Goal: Task Accomplishment & Management: Complete application form

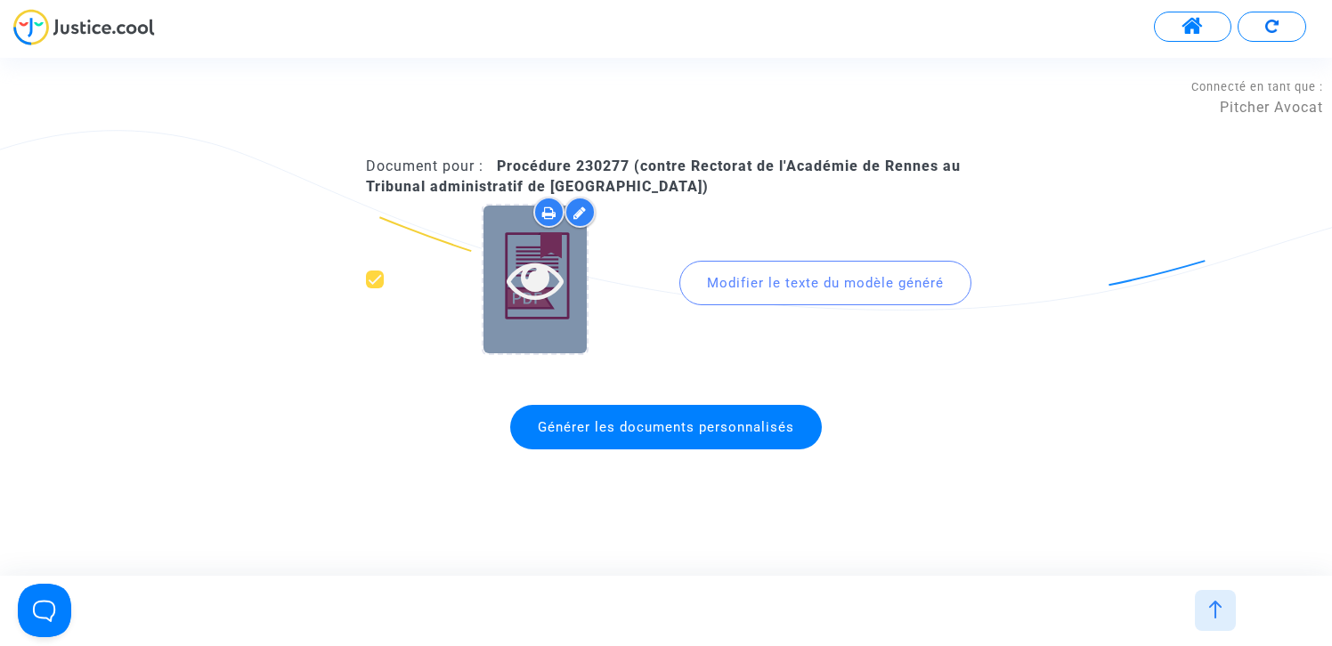
click at [539, 276] on icon at bounding box center [536, 279] width 58 height 57
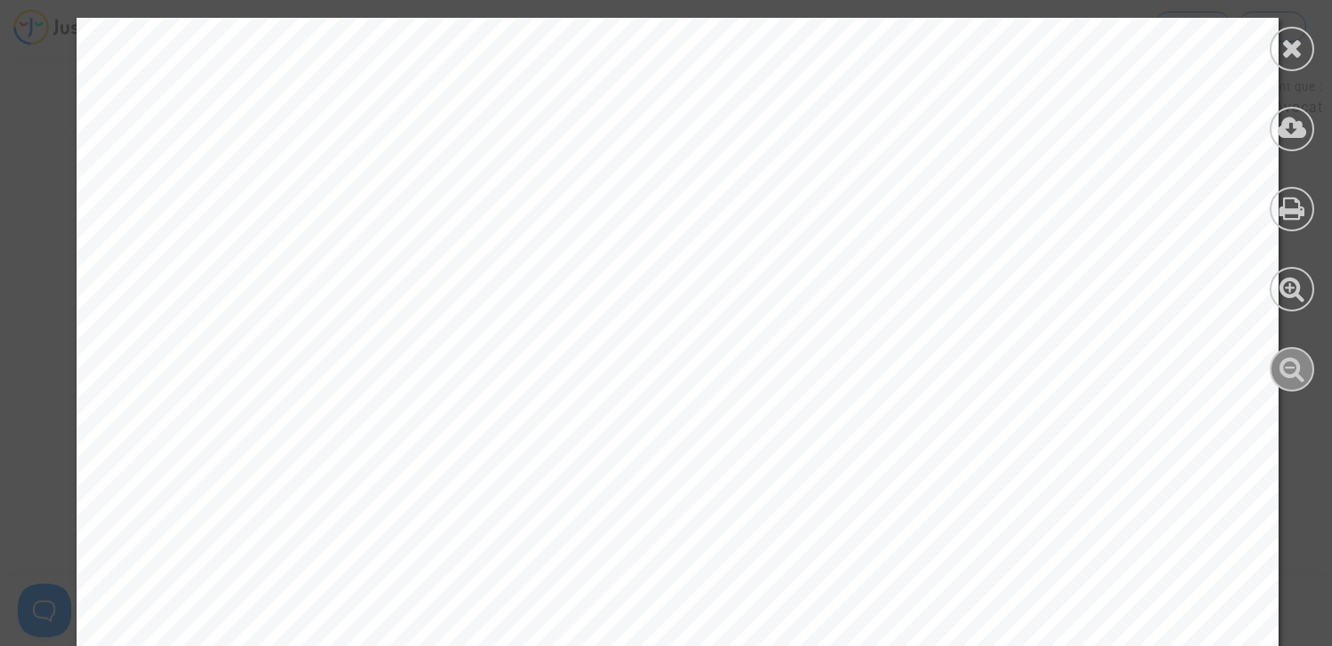
click at [1300, 370] on icon at bounding box center [1292, 368] width 26 height 27
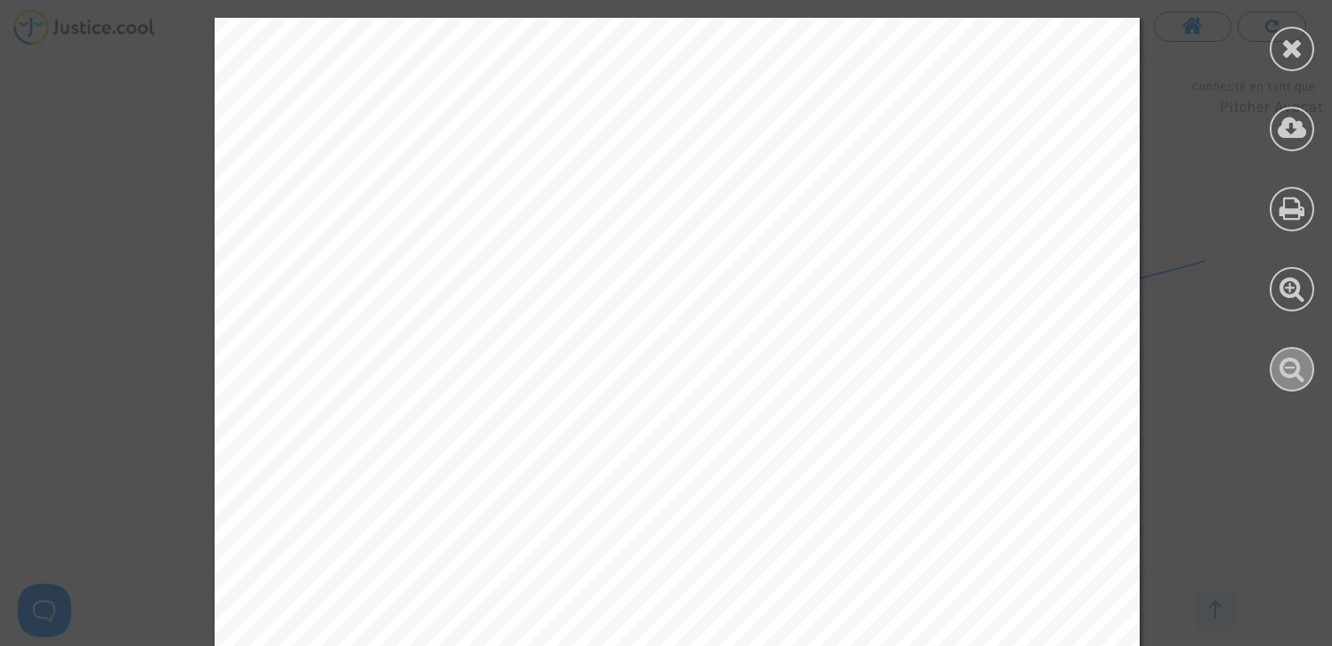
click at [1300, 370] on icon at bounding box center [1292, 368] width 26 height 27
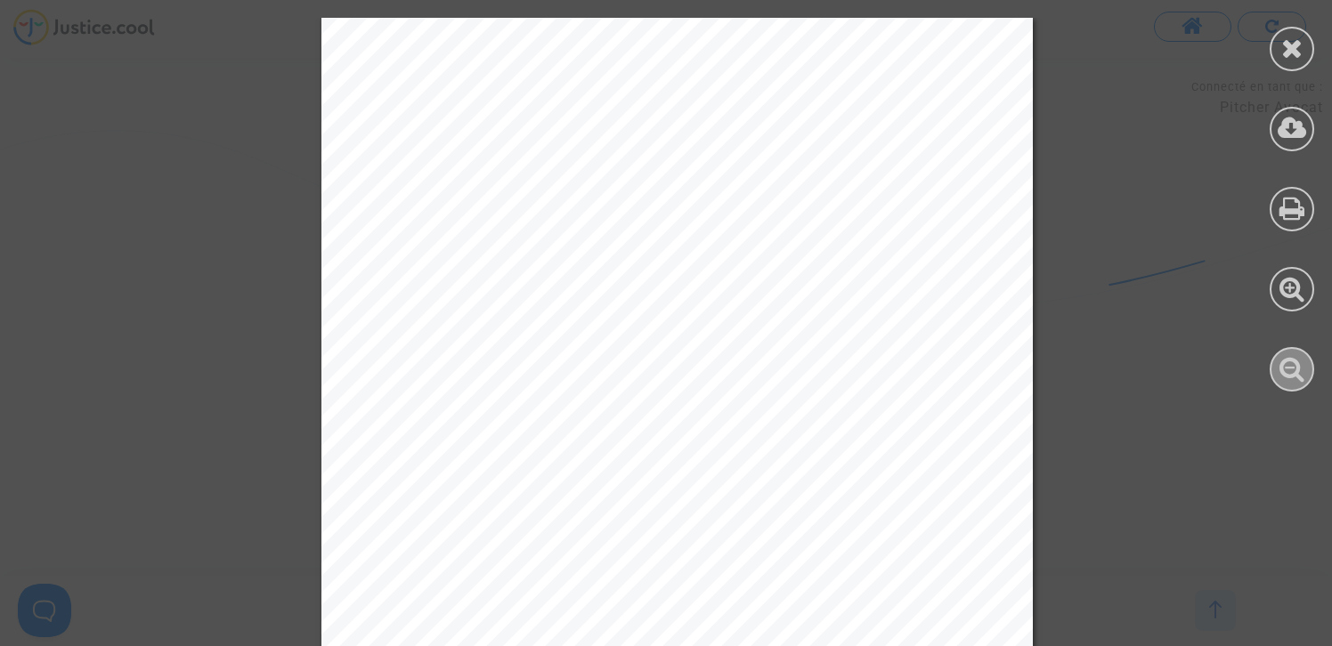
click at [1300, 370] on icon at bounding box center [1292, 368] width 26 height 27
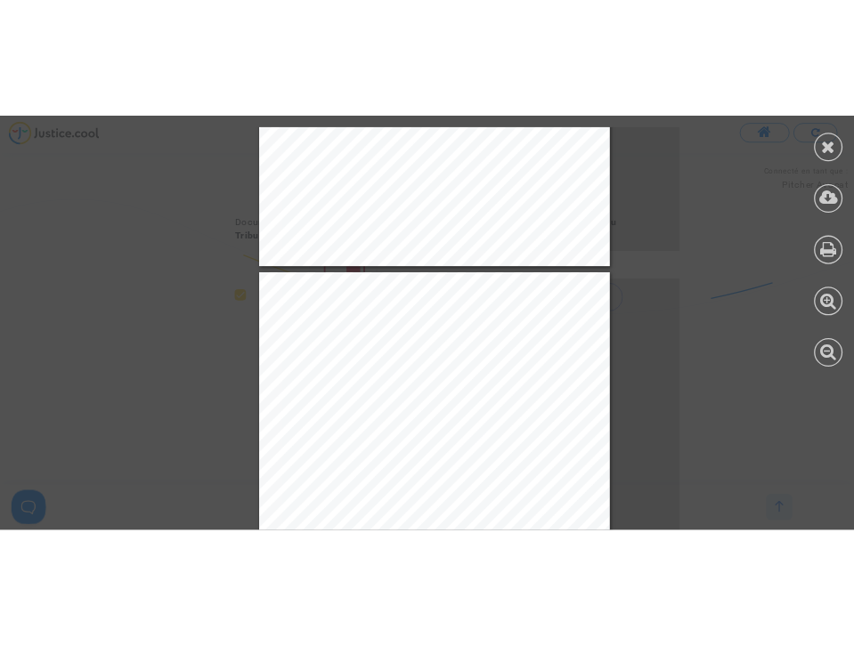
scroll to position [3716, 0]
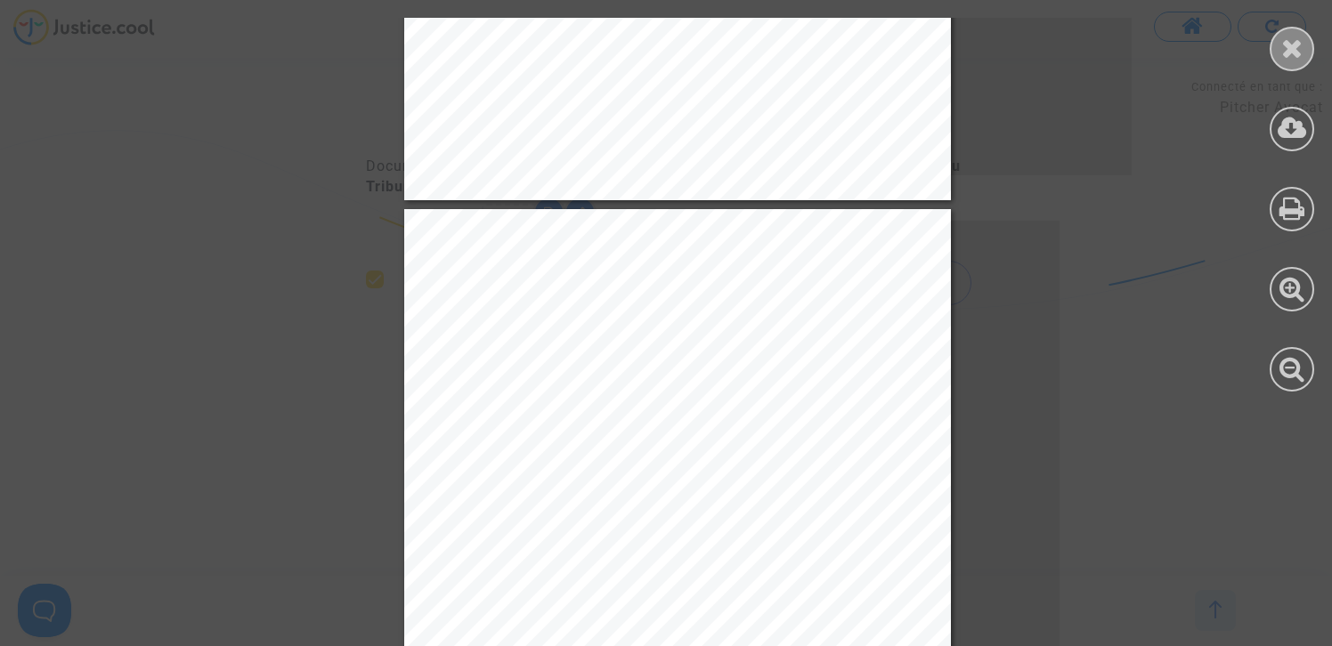
click at [1285, 45] on icon at bounding box center [1292, 48] width 22 height 27
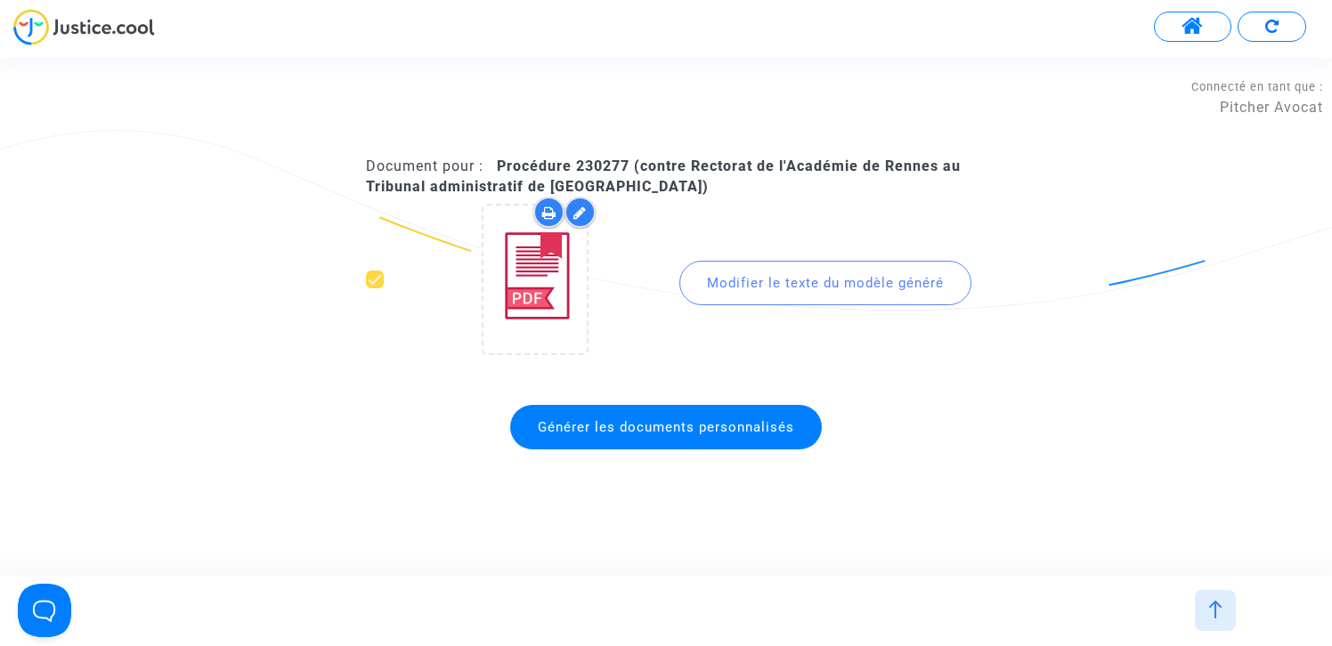
click at [1214, 614] on img at bounding box center [1215, 610] width 18 height 18
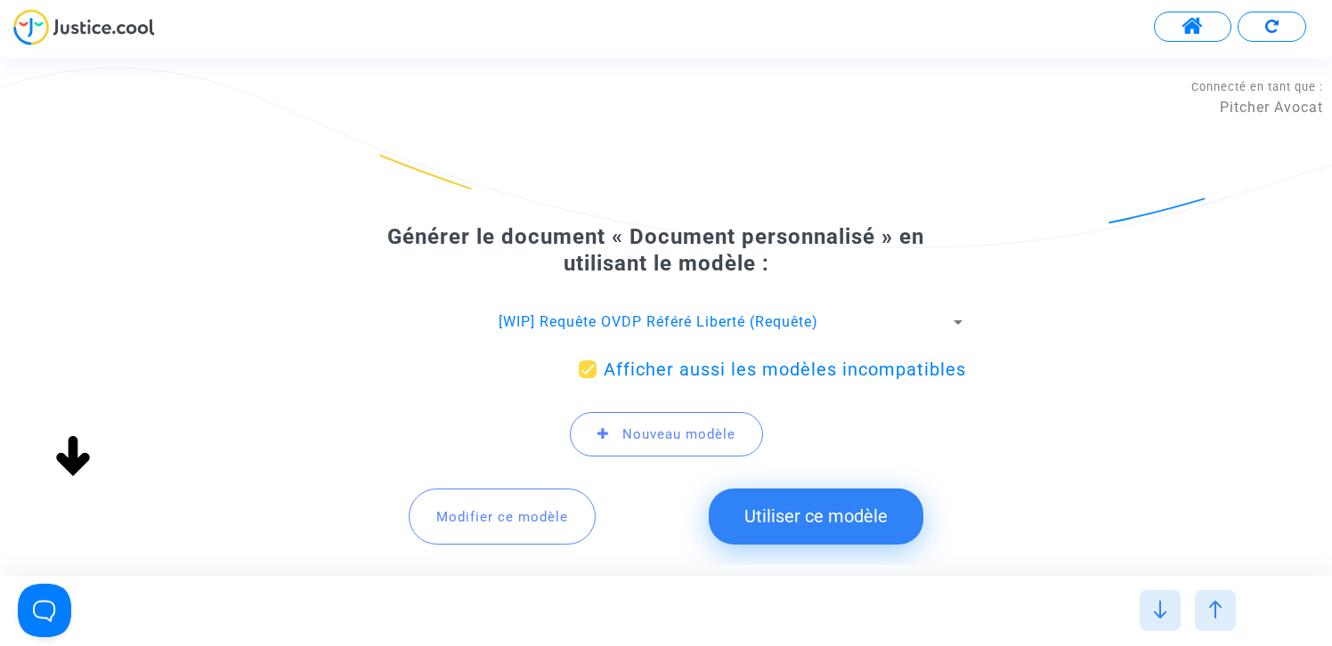
click at [545, 511] on span "Modifier ce modèle" at bounding box center [502, 517] width 132 height 16
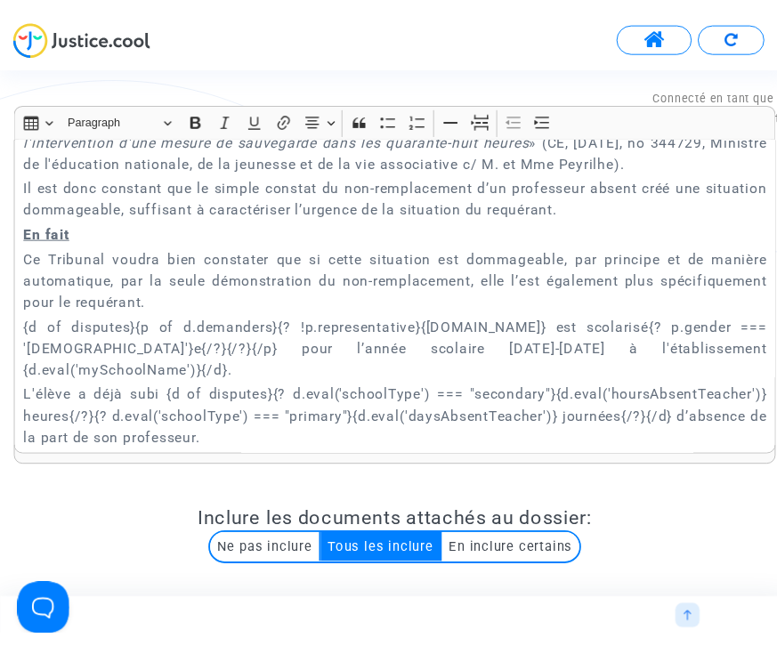
scroll to position [3912, 0]
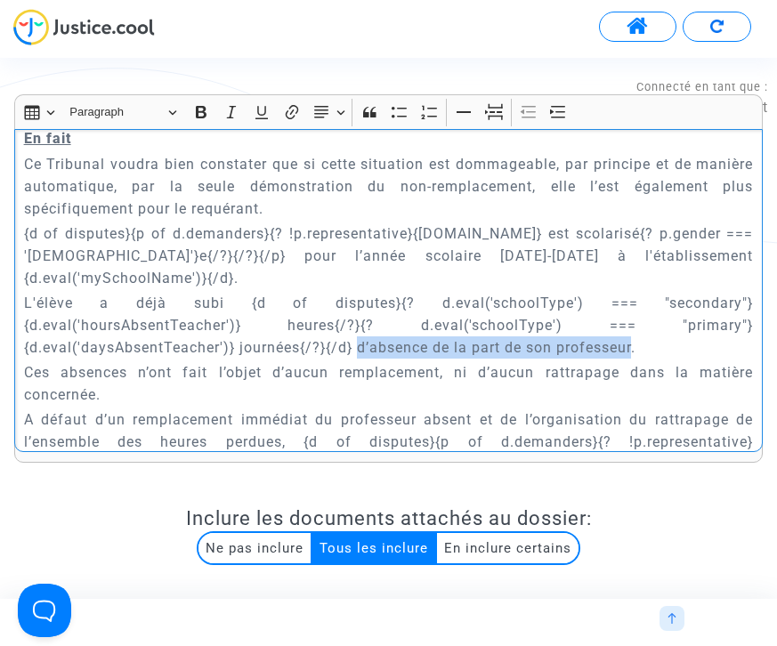
drag, startPoint x: 361, startPoint y: 301, endPoint x: 637, endPoint y: 299, distance: 276.9
click at [637, 299] on p "L'élève a déjà subi {d of disputes}{? d.eval('schoolType') === "secondary"}{d.e…" at bounding box center [389, 325] width 730 height 67
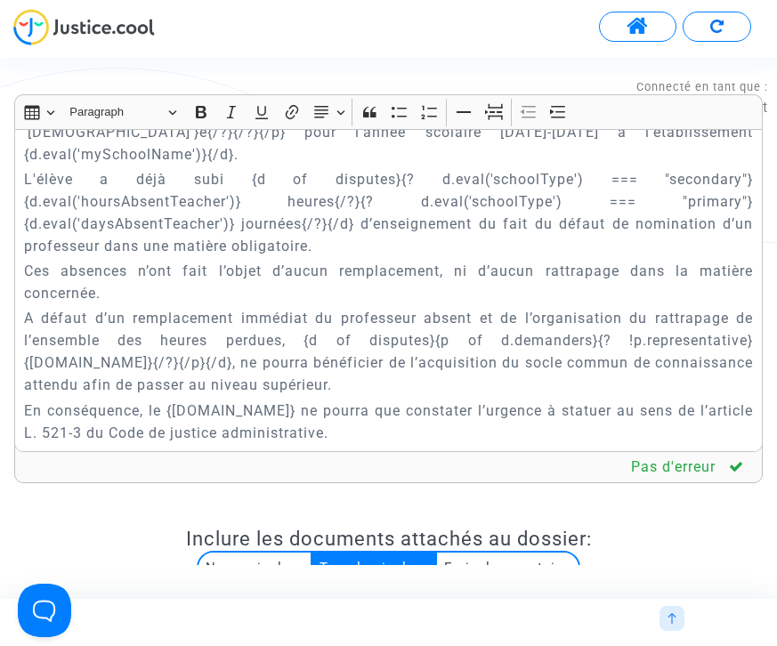
scroll to position [4038, 0]
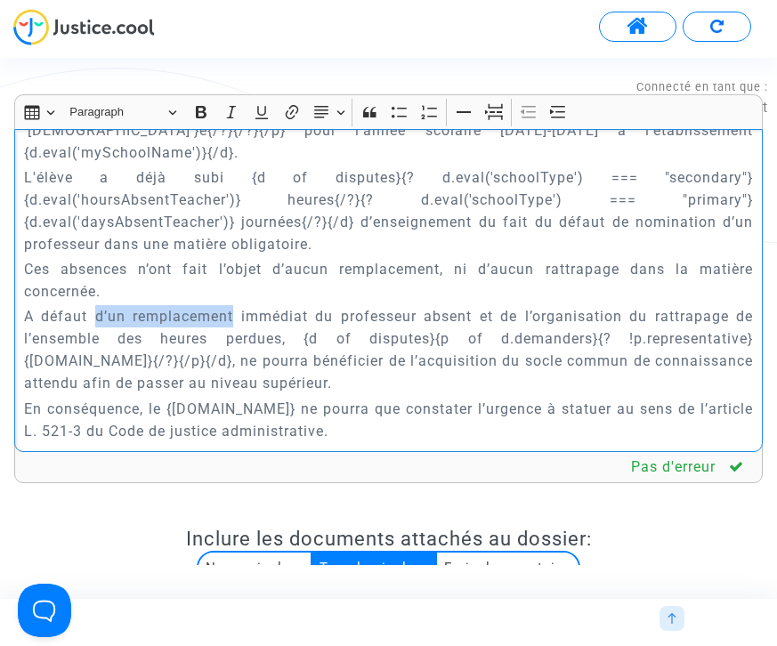
drag, startPoint x: 96, startPoint y: 272, endPoint x: 236, endPoint y: 268, distance: 139.8
click at [236, 305] on p "A défaut d’un remplacement immédiat du professeur absent et de l’organisation d…" at bounding box center [389, 349] width 730 height 89
click at [270, 258] on p "Ces absences n’ont fait l’objet d’aucun remplacement, ni d’aucun rattrapage dan…" at bounding box center [389, 280] width 730 height 45
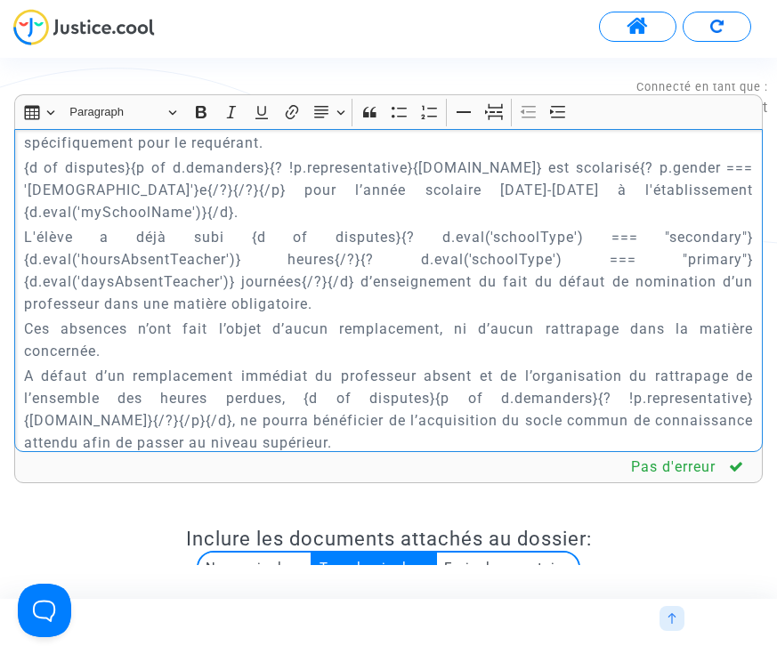
scroll to position [3976, 0]
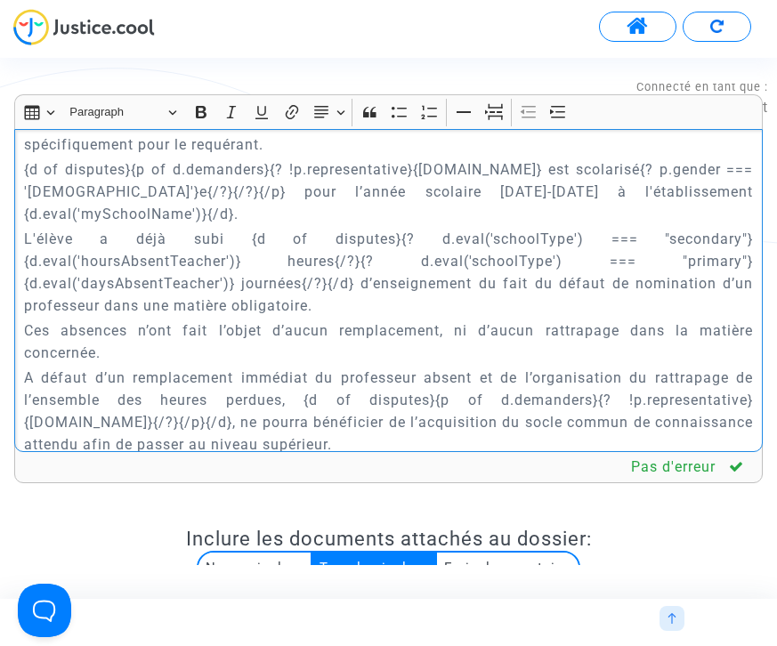
click at [354, 269] on p "L'élève a déjà subi {d of disputes}{? d.eval('schoolType') === "secondary"}{d.e…" at bounding box center [389, 272] width 730 height 89
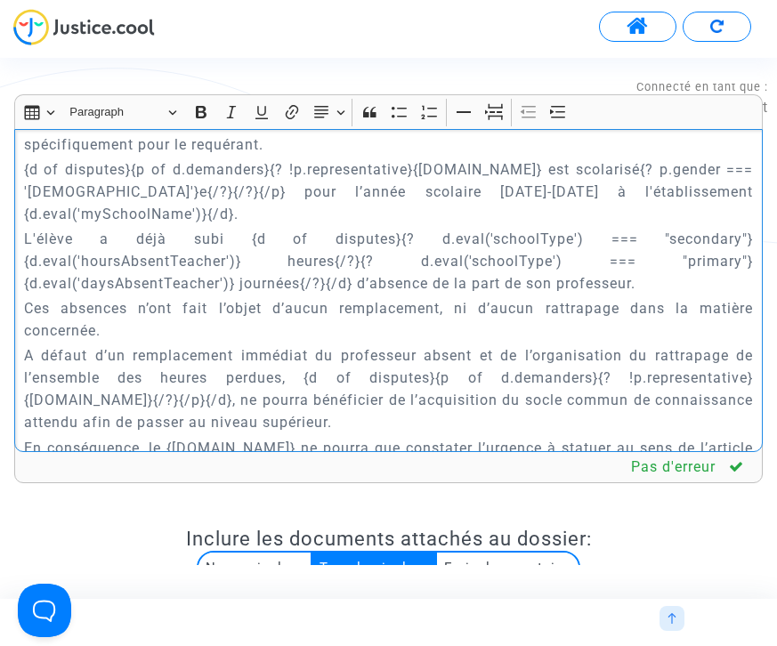
click at [354, 297] on p "Ces absences n’ont fait l’objet d’aucun remplacement, ni d’aucun rattrapage dan…" at bounding box center [389, 319] width 730 height 45
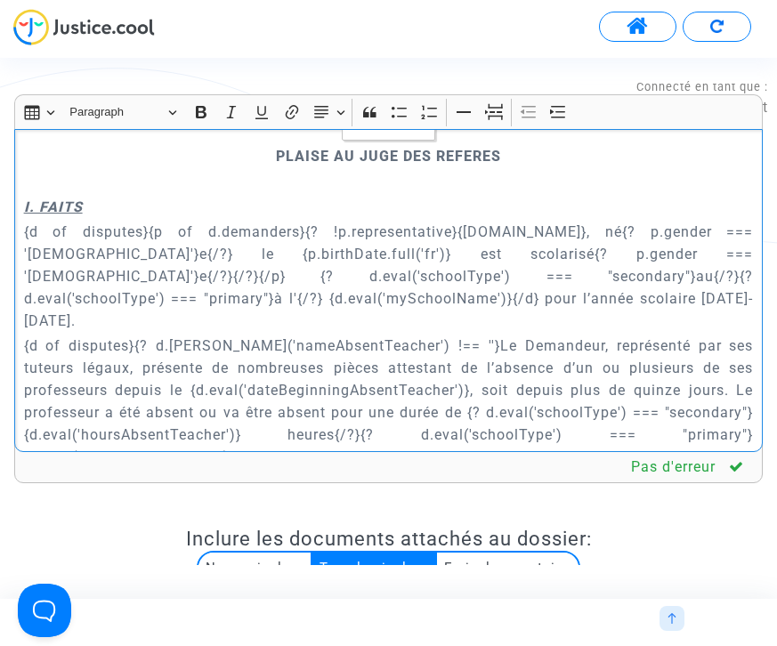
scroll to position [871, 0]
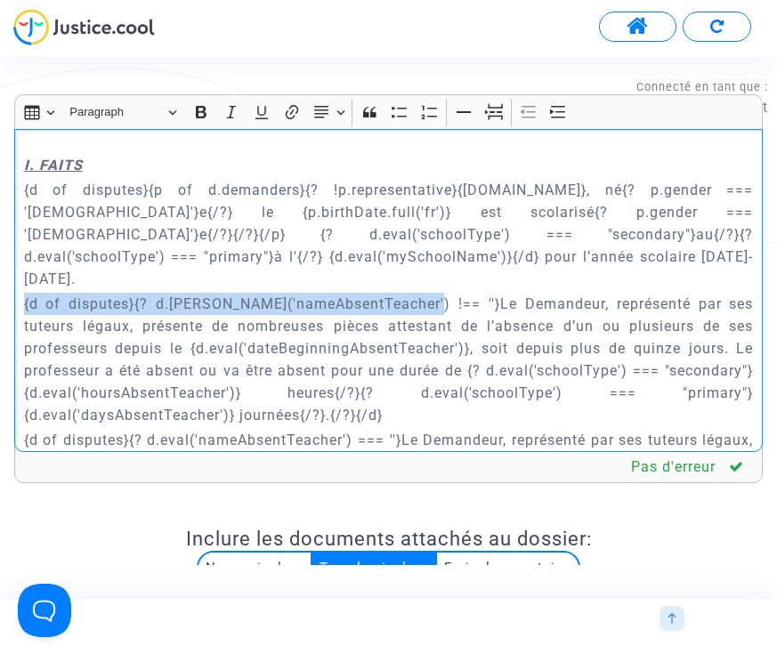
drag, startPoint x: 20, startPoint y: 261, endPoint x: 398, endPoint y: 263, distance: 377.4
click at [398, 263] on div "{[DOMAIN_NAME]} REQUETE EN REFERE LIBERTE Article L.521-2 du Code de Justice Ad…" at bounding box center [388, 290] width 749 height 323
copy p "{d of disputes}{? d.[PERSON_NAME]('nameAbsentTeacher') !== ''}"
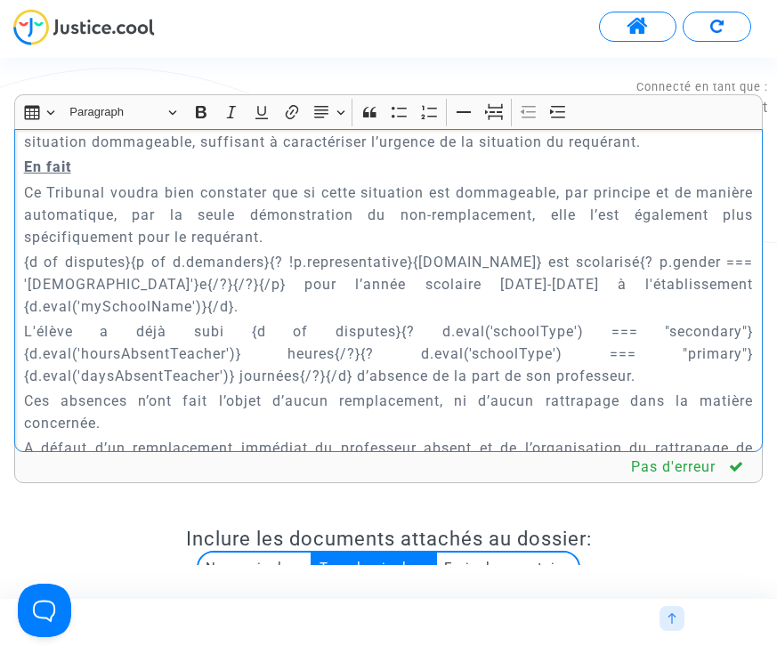
scroll to position [3968, 0]
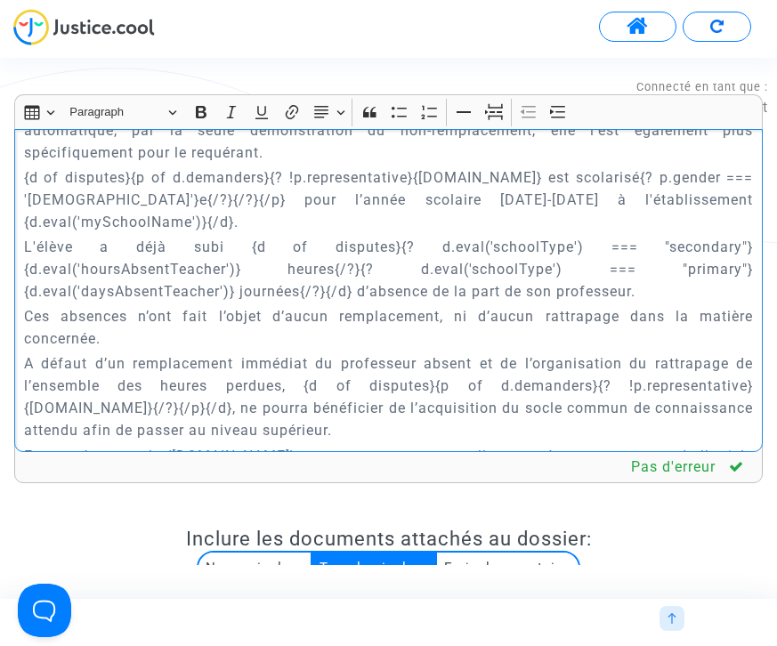
click at [359, 247] on p "L'élève a déjà subi {d of disputes}{? d.eval('schoolType') === "secondary"}{d.e…" at bounding box center [389, 269] width 730 height 67
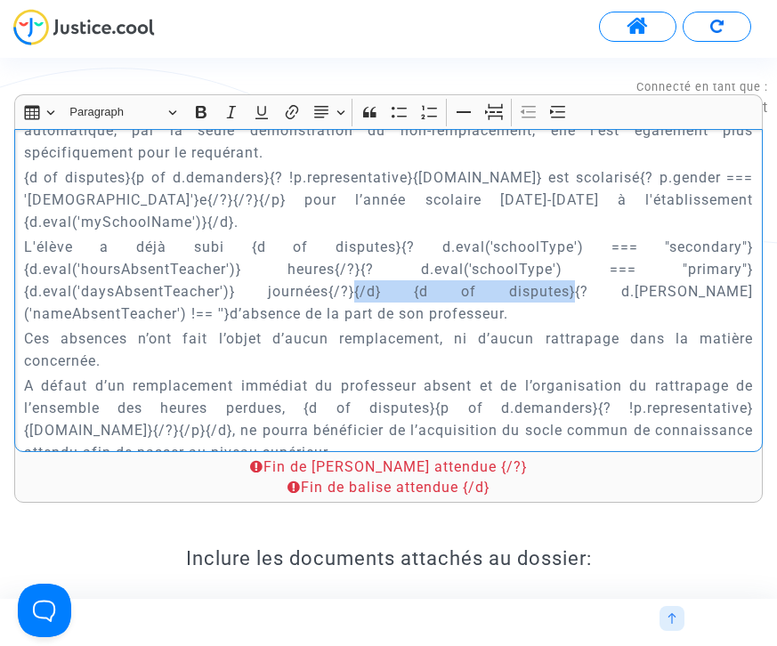
drag, startPoint x: 489, startPoint y: 244, endPoint x: 336, endPoint y: 244, distance: 153.1
click at [336, 244] on p "L'élève a déjà subi {d of disputes}{? d.eval('schoolType') === "secondary"}{d.e…" at bounding box center [389, 280] width 730 height 89
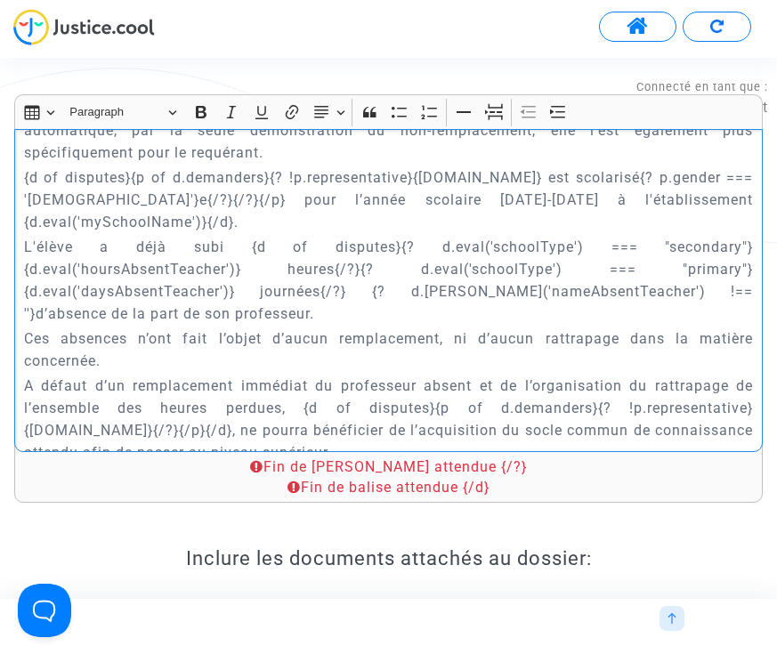
click at [153, 266] on p "L'élève a déjà subi {d of disputes}{? d.eval('schoolType') === "secondary"}{d.e…" at bounding box center [389, 280] width 730 height 89
click at [161, 266] on p "L'élève a déjà subi {d of disputes}{? d.eval('schoolType') === "secondary"}{d.e…" at bounding box center [389, 280] width 730 height 89
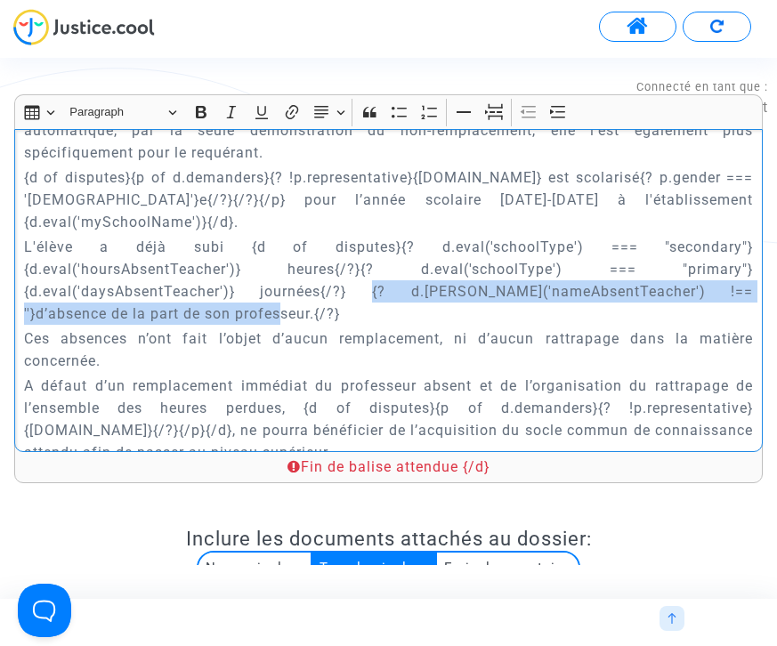
drag, startPoint x: 336, startPoint y: 245, endPoint x: 183, endPoint y: 266, distance: 153.7
click at [183, 266] on p "L'élève a déjà subi {d of disputes}{? d.eval('schoolType') === "secondary"}{d.e…" at bounding box center [389, 280] width 730 height 89
copy p "{? d.[PERSON_NAME]('nameAbsentTeacher') !== ''}d’absence de la part de son prof…"
click at [183, 266] on p "L'élève a déjà subi {d of disputes}{? d.eval('schoolType') === "secondary"}{d.e…" at bounding box center [389, 280] width 730 height 89
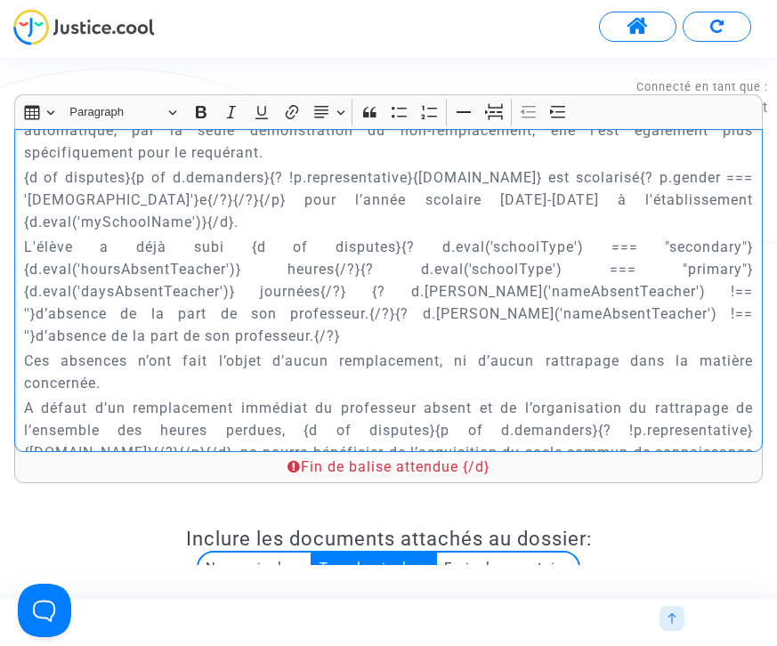
click at [425, 264] on p "L'élève a déjà subi {d of disputes}{? d.eval('schoolType') === "secondary"}{d.e…" at bounding box center [389, 291] width 730 height 111
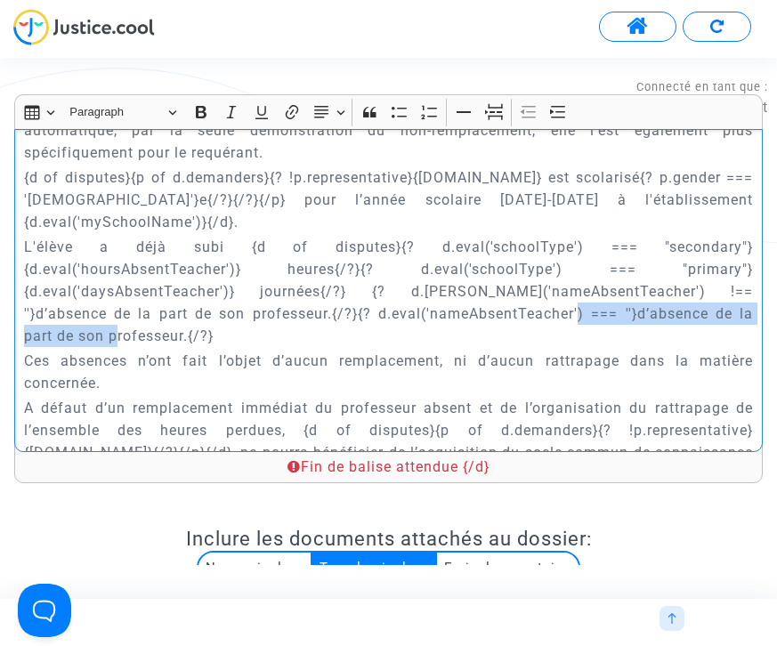
drag, startPoint x: 463, startPoint y: 268, endPoint x: 749, endPoint y: 270, distance: 285.8
click at [749, 270] on p "L'élève a déjà subi {d of disputes}{? d.eval('schoolType') === "secondary"}{d.e…" at bounding box center [389, 291] width 730 height 111
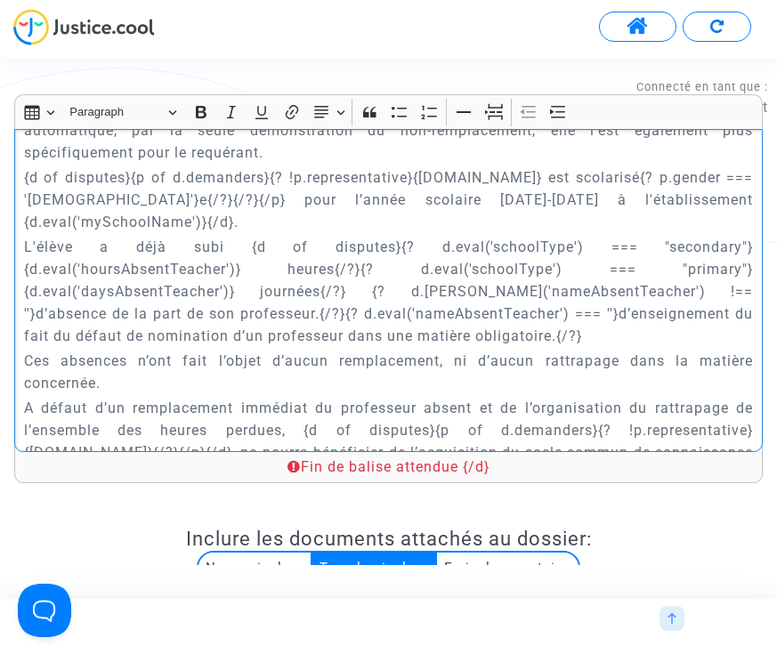
click at [475, 287] on p "L'élève a déjà subi {d of disputes}{? d.eval('schoolType') === "secondary"}{d.e…" at bounding box center [389, 291] width 730 height 111
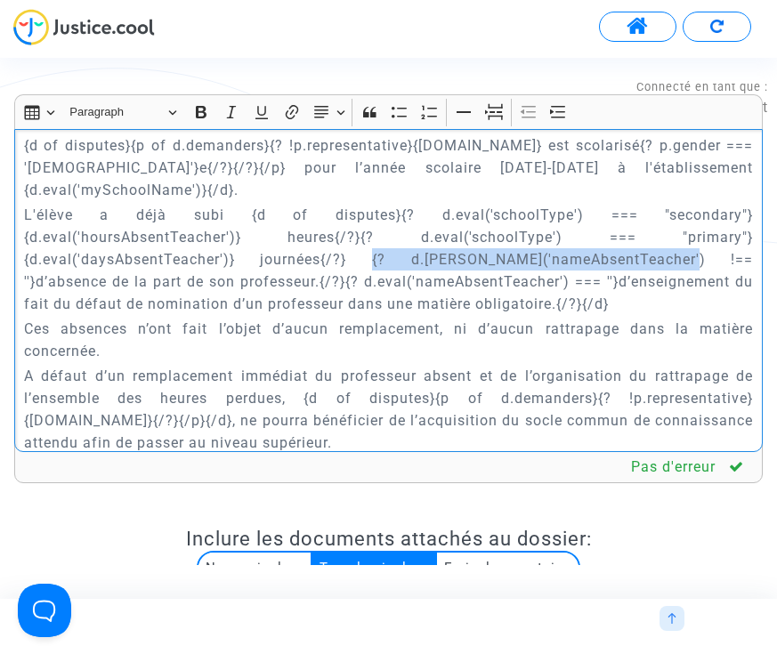
drag, startPoint x: 335, startPoint y: 215, endPoint x: 608, endPoint y: 215, distance: 273.3
click at [608, 215] on p "L'élève a déjà subi {d of disputes}{? d.eval('schoolType') === "secondary"}{d.e…" at bounding box center [389, 259] width 730 height 111
copy p "{? d.[PERSON_NAME]('nameAbsentTeacher') !== ''}"
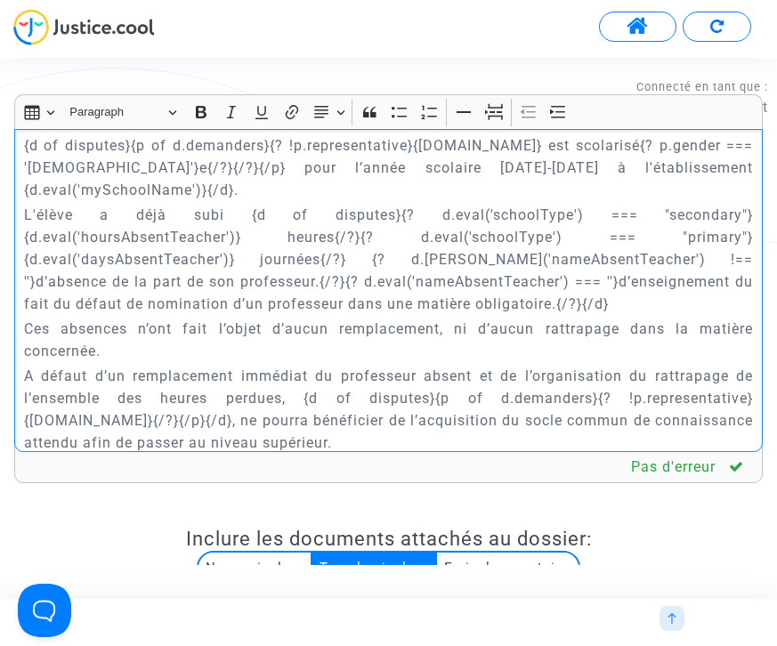
click at [95, 365] on p "A défaut d’un remplacement immédiat du professeur absent et de l’organisation d…" at bounding box center [389, 409] width 730 height 89
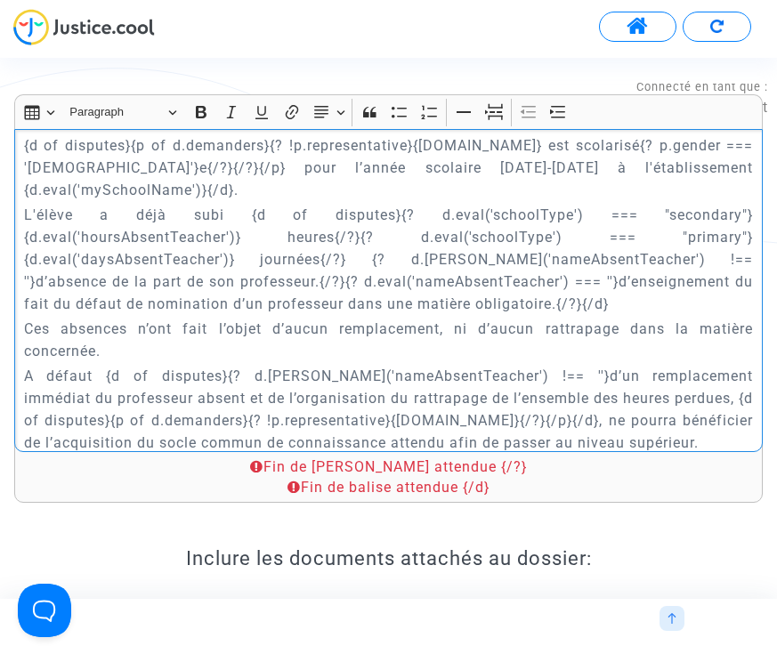
click at [158, 365] on p "A défaut {d of disputes}{? d.[PERSON_NAME]('nameAbsentTeacher') !== ''}d’un rem…" at bounding box center [389, 409] width 730 height 89
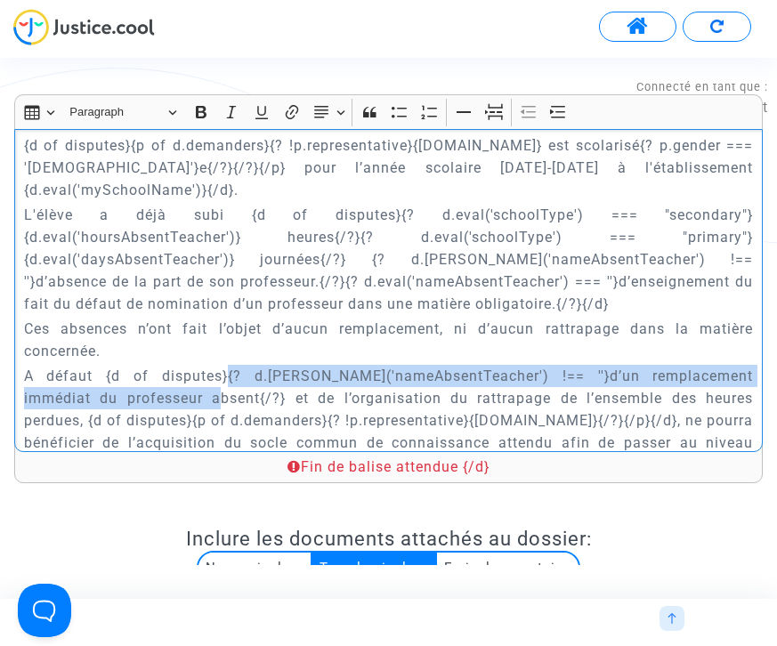
drag, startPoint x: 182, startPoint y: 353, endPoint x: 217, endPoint y: 335, distance: 39.8
click at [217, 365] on p "A défaut {d of disputes}{? d.[PERSON_NAME]('nameAbsentTeacher') !== ''}d’un rem…" at bounding box center [389, 420] width 730 height 111
copy p "{? d.[PERSON_NAME]('nameAbsentTeacher') !== ''}d’un remplacement immédiat du pr…"
click at [182, 365] on p "A défaut {d of disputes}{? d.[PERSON_NAME]('nameAbsentTeacher') !== ''}d’un rem…" at bounding box center [389, 420] width 730 height 111
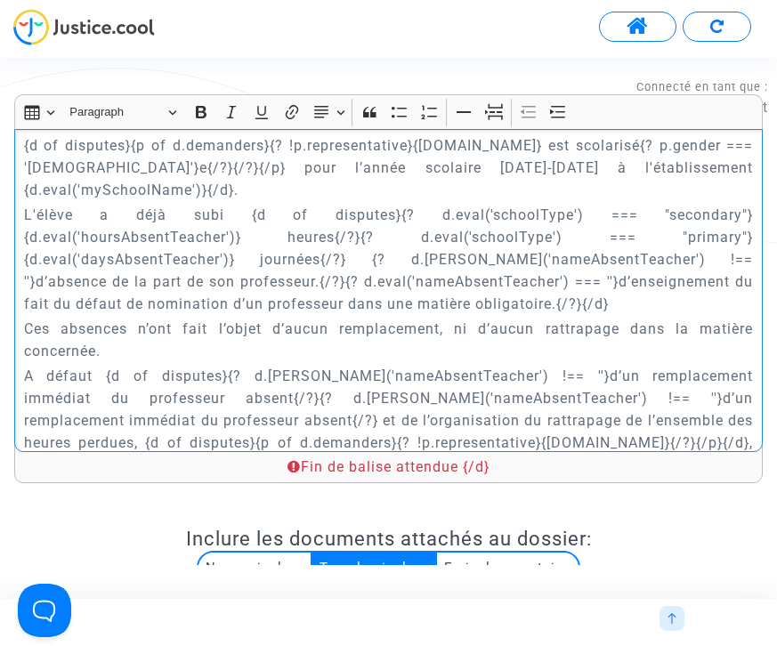
click at [450, 365] on p "A défaut {d of disputes}{? d.[PERSON_NAME]('nameAbsentTeacher') !== ''}d’un rem…" at bounding box center [389, 432] width 730 height 134
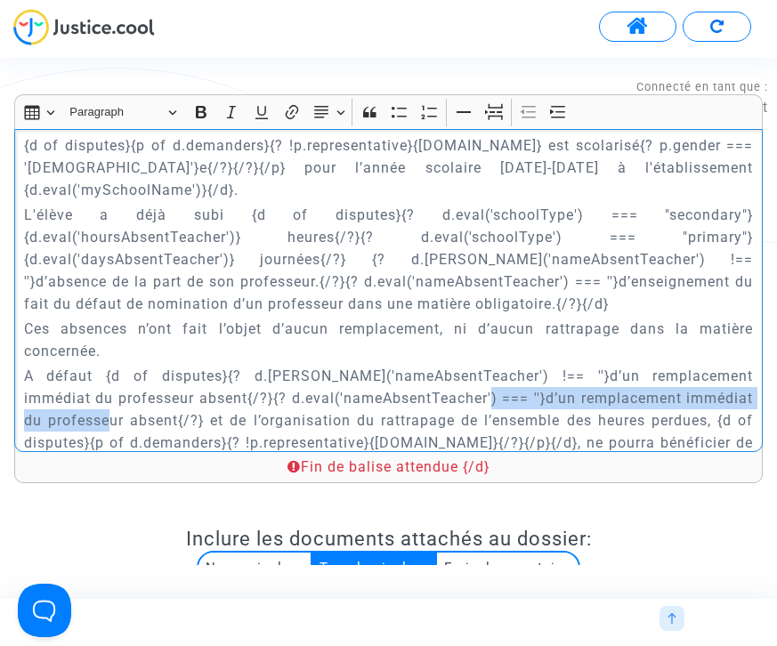
drag, startPoint x: 493, startPoint y: 352, endPoint x: 156, endPoint y: 374, distance: 338.1
click at [156, 374] on p "A défaut {d of disputes}{? d.[PERSON_NAME]('nameAbsentTeacher') !== ''}d’un rem…" at bounding box center [389, 420] width 730 height 111
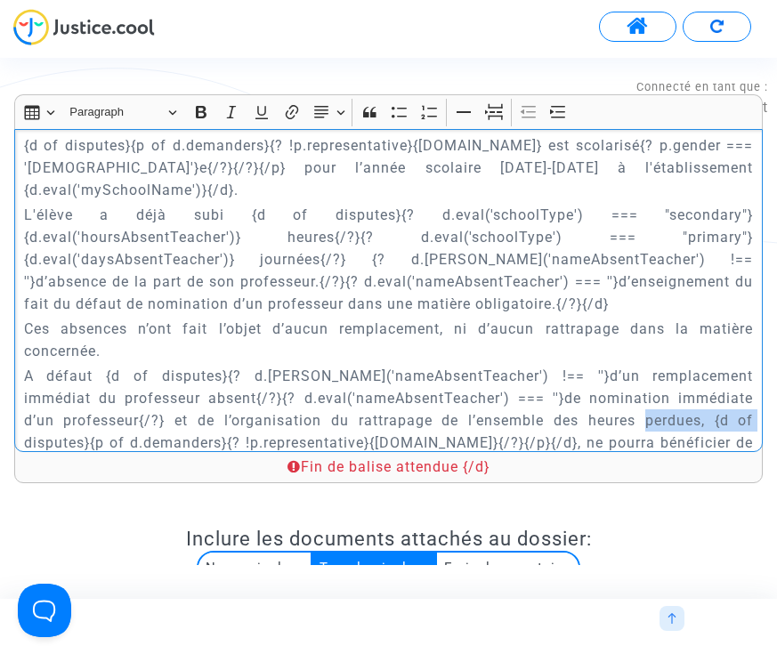
drag, startPoint x: 737, startPoint y: 375, endPoint x: 629, endPoint y: 370, distance: 107.8
click at [629, 370] on p "A défaut {d of disputes}{? d.[PERSON_NAME]('nameAbsentTeacher') !== ''}d’un rem…" at bounding box center [389, 420] width 730 height 111
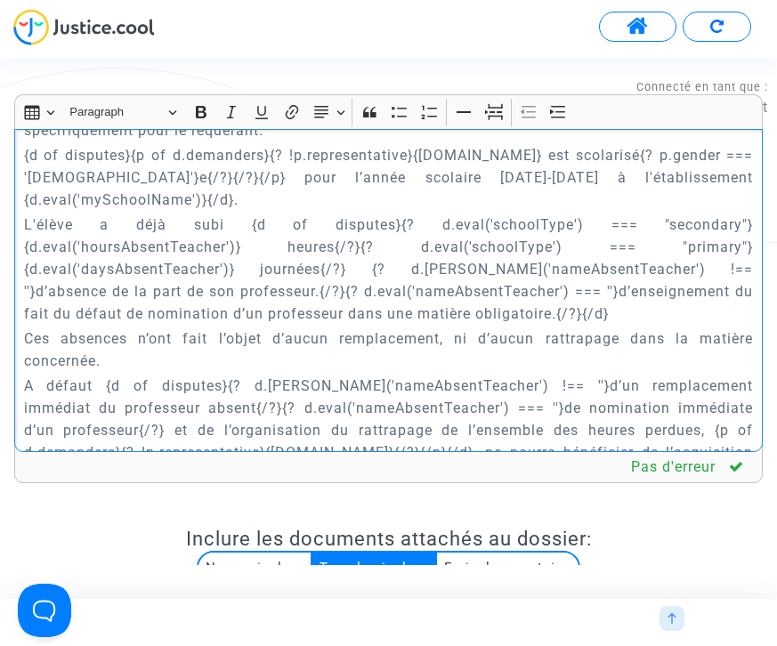
scroll to position [3996, 0]
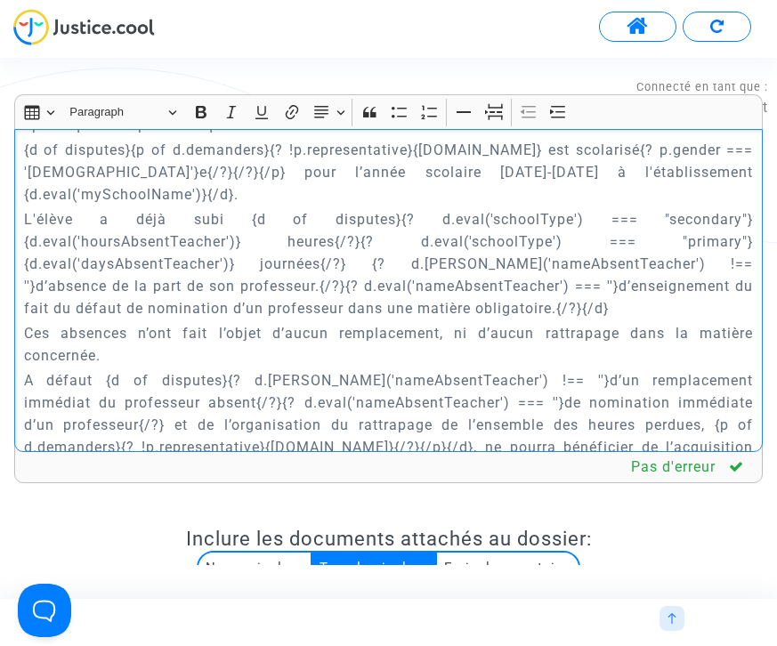
click at [361, 272] on p "L'élève a déjà subi {d of disputes}{? d.eval('schoolType') === "secondary"}{d.e…" at bounding box center [389, 263] width 730 height 111
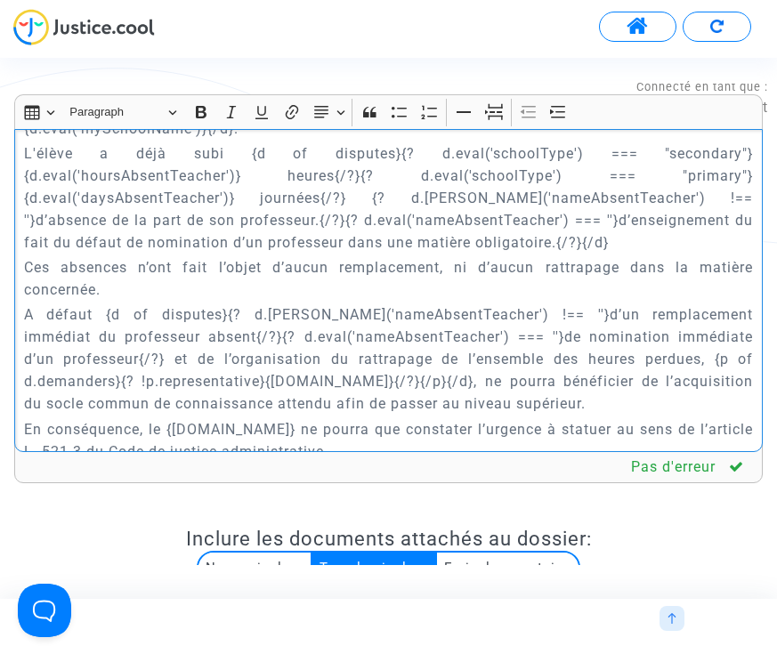
scroll to position [4072, 0]
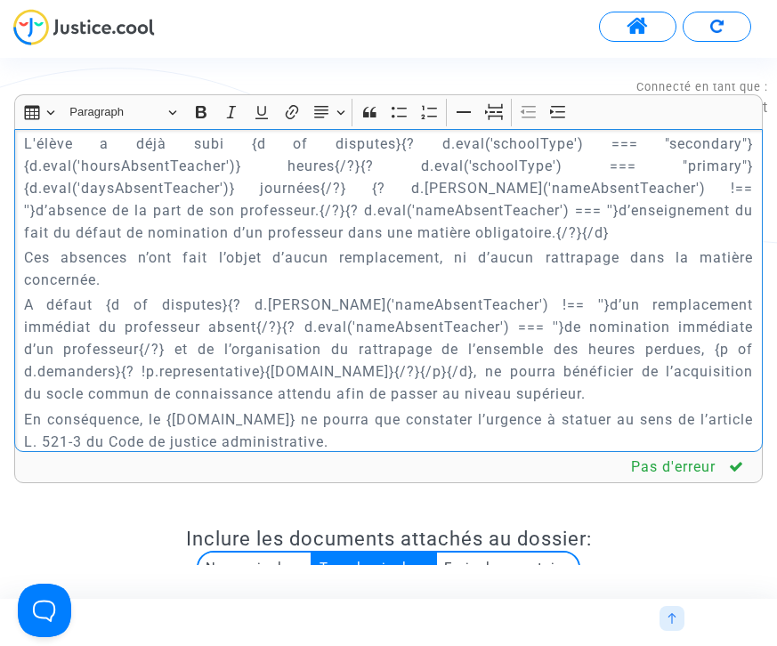
click at [101, 294] on p "A défaut {d of disputes}{? d.[PERSON_NAME]('nameAbsentTeacher') !== ''}d’un rem…" at bounding box center [389, 349] width 730 height 111
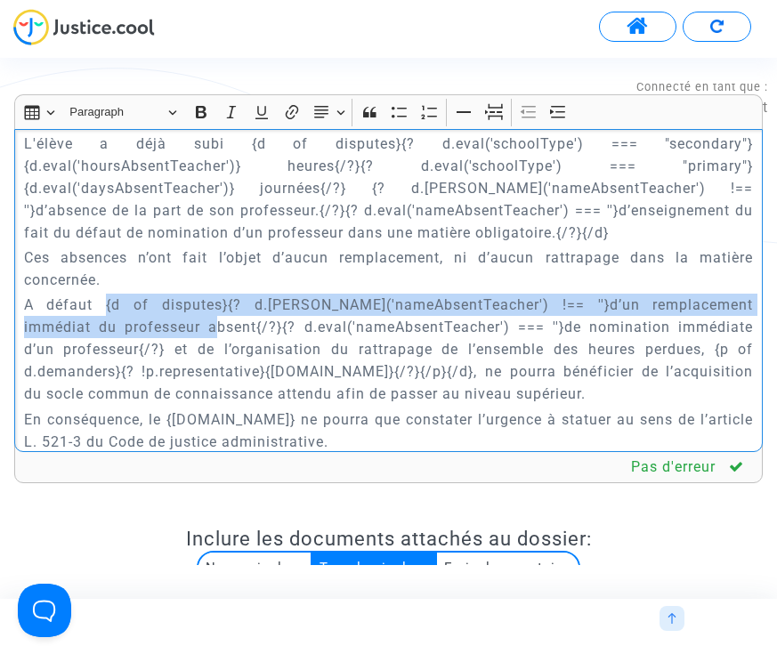
click at [190, 294] on p "A défaut {d of disputes}{? d.[PERSON_NAME]('nameAbsentTeacher') !== ''}d’un rem…" at bounding box center [389, 349] width 730 height 111
copy p "{d of disputes}{? d.[PERSON_NAME]('nameAbsentTeacher') !== ''}d’un remplacement…"
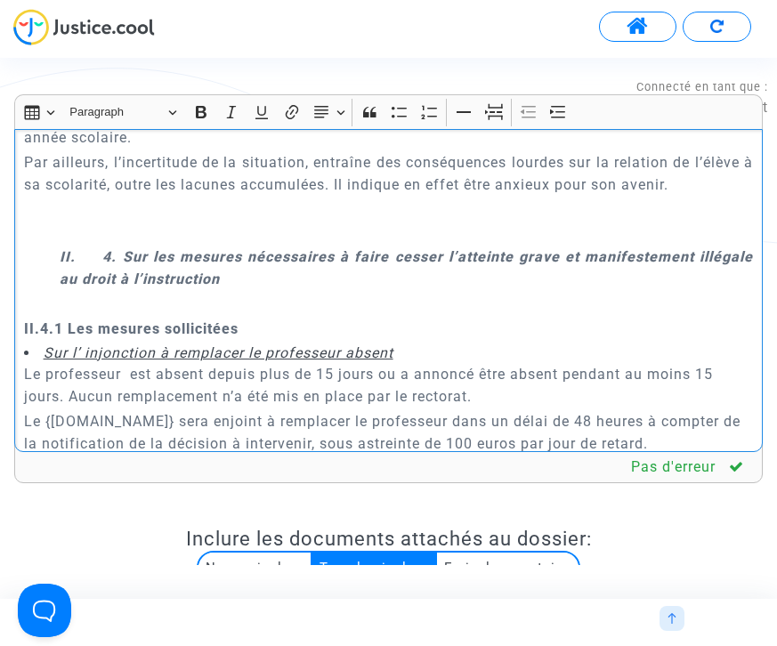
scroll to position [4724, 0]
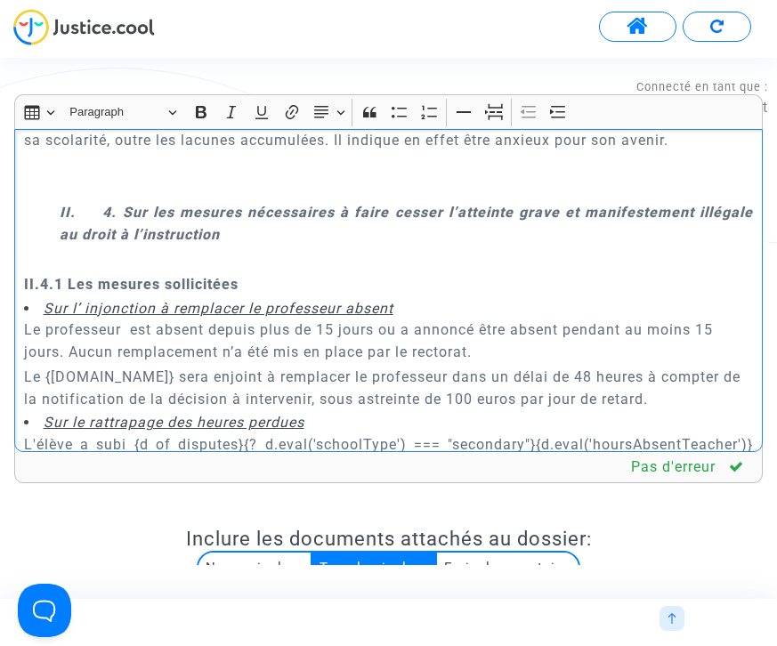
click at [174, 300] on u "Sur l’ injonction à remplacer le professeur absent" at bounding box center [219, 308] width 350 height 17
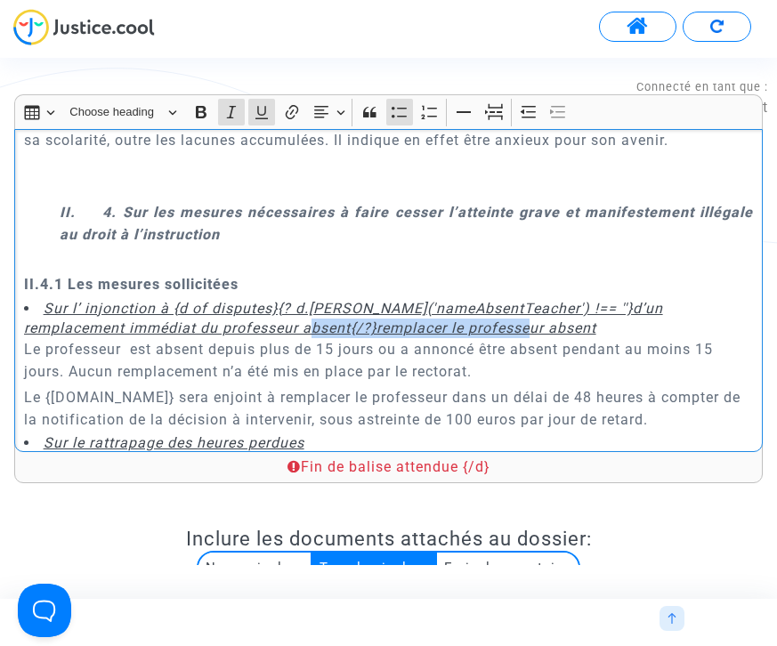
drag, startPoint x: 203, startPoint y: 284, endPoint x: 424, endPoint y: 280, distance: 220.8
click at [424, 300] on u "Sur l’ injonction à {d of disputes}{? d.[PERSON_NAME]('nameAbsentTeacher') !== …" at bounding box center [343, 318] width 639 height 36
click at [547, 300] on u "Sur l’ injonction à {d of disputes}{? d.[PERSON_NAME]('nameAbsentTeacher') !== …" at bounding box center [343, 318] width 639 height 36
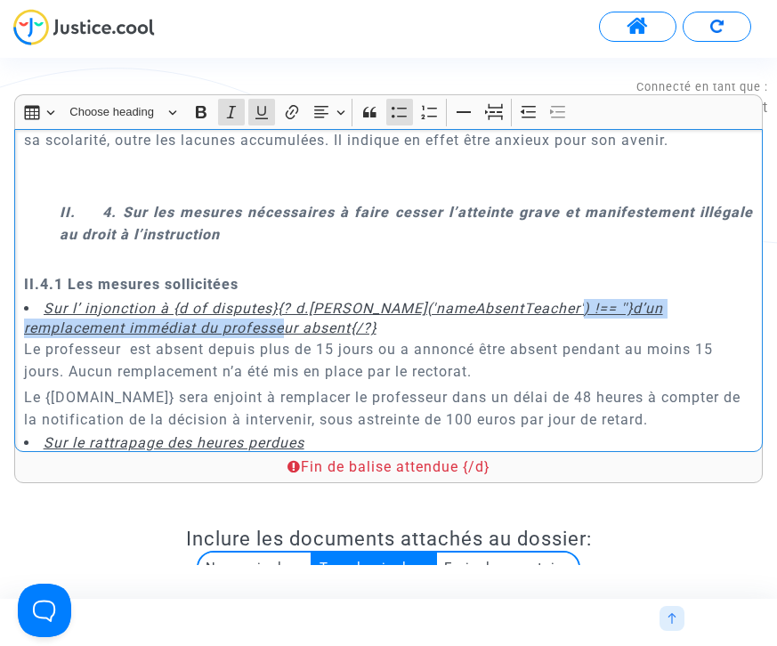
click at [174, 300] on u "Sur l’ injonction à {d of disputes}{? d.[PERSON_NAME]('nameAbsentTeacher') !== …" at bounding box center [343, 318] width 639 height 36
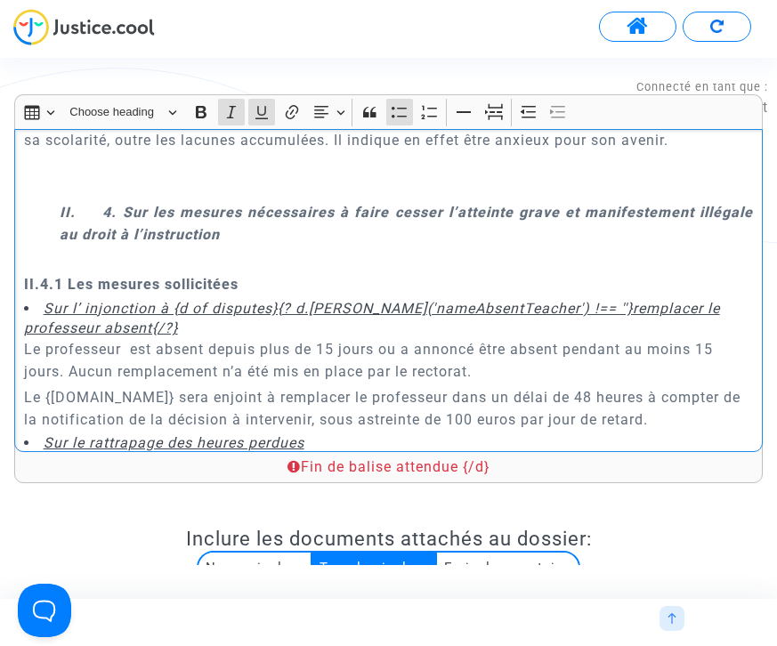
click at [279, 300] on u "Sur l’ injonction à {d of disputes}{? d.[PERSON_NAME]('nameAbsentTeacher') !== …" at bounding box center [372, 318] width 696 height 36
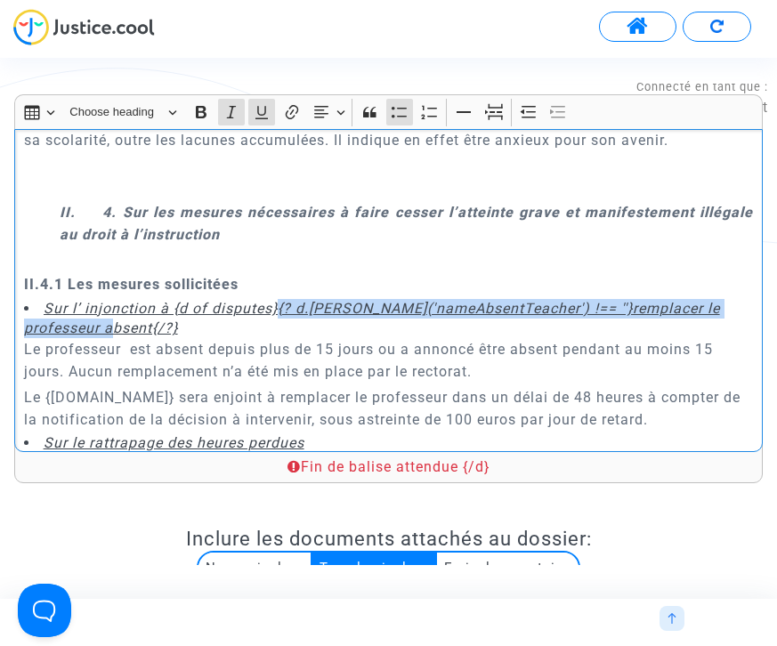
click at [97, 300] on u "Sur l’ injonction à {d of disputes}{? d.[PERSON_NAME]('nameAbsentTeacher') !== …" at bounding box center [372, 318] width 696 height 36
copy u "{? d.[PERSON_NAME]('nameAbsentTeacher') !== ''}remplacer le professeur absent{/…"
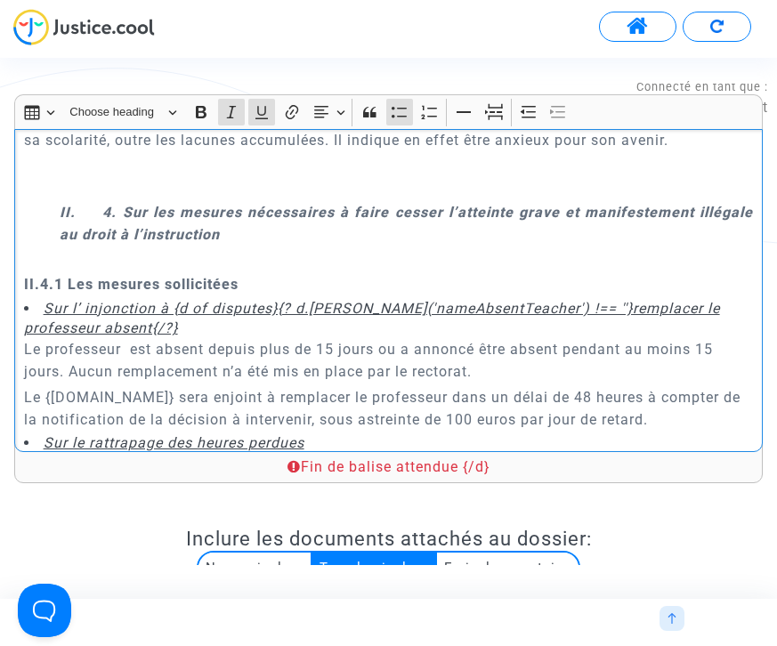
click at [96, 300] on u "Sur l’ injonction à {d of disputes}{? d.[PERSON_NAME]('nameAbsentTeacher') !== …" at bounding box center [372, 318] width 696 height 36
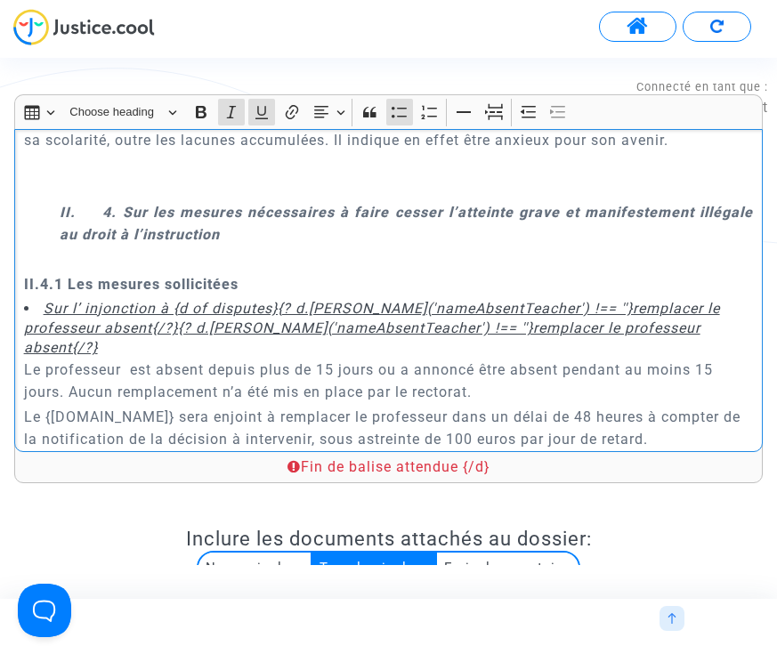
click at [100, 300] on u "Sur l’ injonction à {d of disputes}{? d.[PERSON_NAME]('nameAbsentTeacher') !== …" at bounding box center [372, 328] width 696 height 57
click at [334, 300] on u "Sur l’ injonction à {d of disputes}{? d.[PERSON_NAME]('nameAbsentTeacher') !== …" at bounding box center [372, 328] width 696 height 57
drag, startPoint x: 369, startPoint y: 282, endPoint x: 594, endPoint y: 280, distance: 224.3
click at [594, 300] on u "Sur l’ injonction à {d of disputes}{? d.[PERSON_NAME]('nameAbsentTeacher') !== …" at bounding box center [372, 328] width 696 height 57
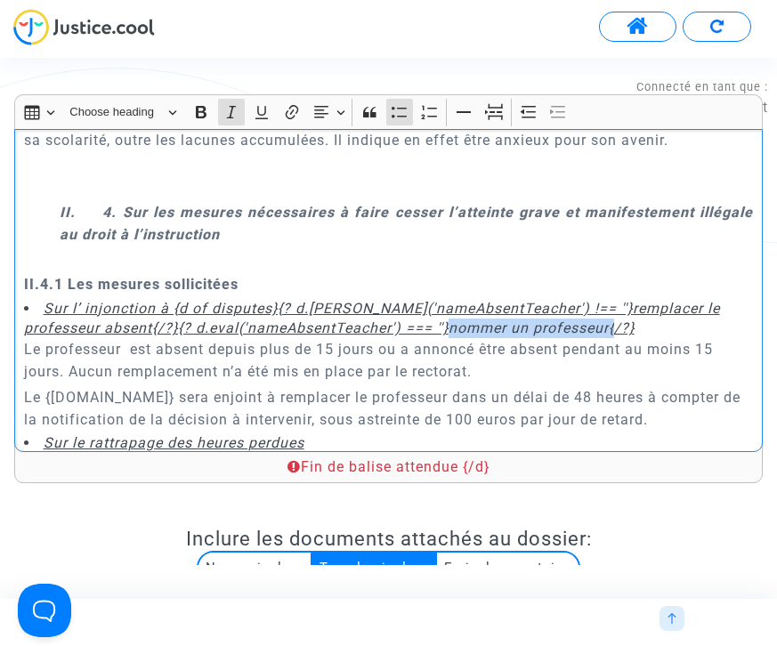
drag, startPoint x: 370, startPoint y: 282, endPoint x: 534, endPoint y: 280, distance: 163.8
click at [534, 300] on icon "Sur l’ injonction à {d of disputes}{? d.[PERSON_NAME]('nameAbsentTeacher') !== …" at bounding box center [372, 318] width 696 height 36
click at [266, 112] on icon "Editor toolbar" at bounding box center [262, 112] width 18 height 18
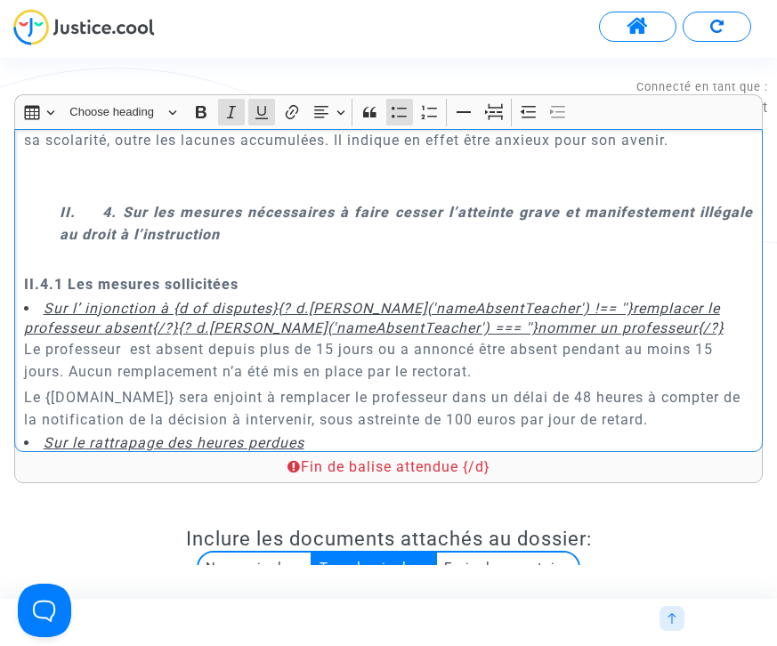
click at [558, 299] on li "Sur l’ injonction à {d of disputes}{? d.[PERSON_NAME]('nameAbsentTeacher') !== …" at bounding box center [389, 319] width 730 height 40
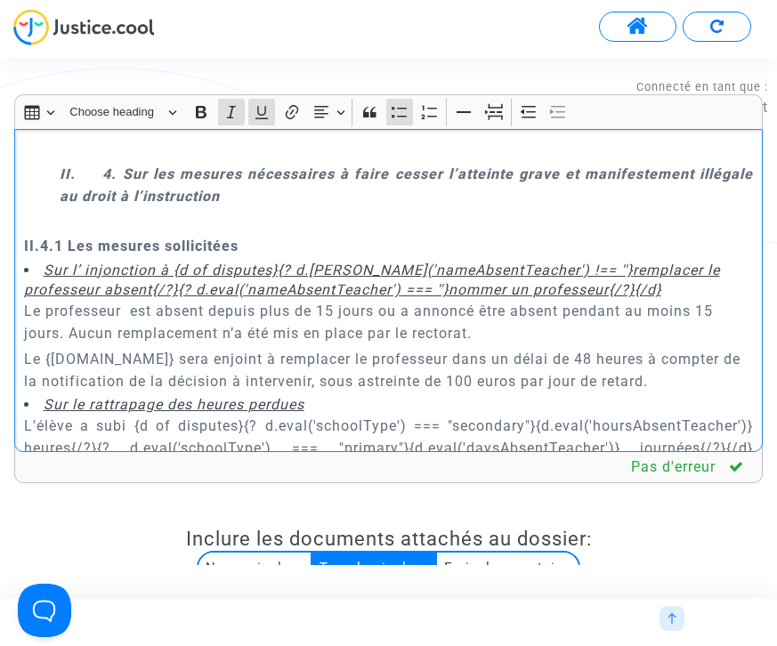
scroll to position [4770, 0]
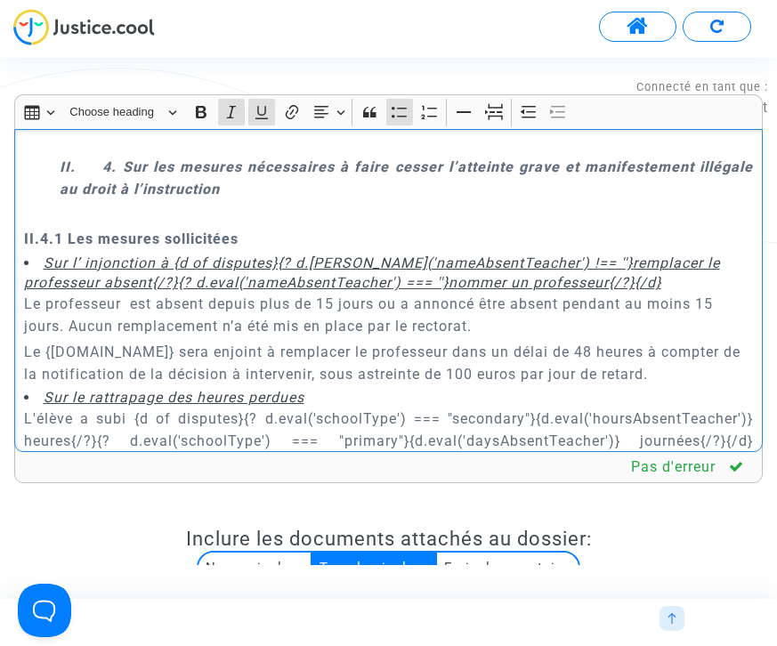
click at [483, 341] on p "Le {[DOMAIN_NAME]} sera enjoint à remplacer le professeur dans un délai de 48 h…" at bounding box center [389, 363] width 730 height 45
click at [174, 255] on u "Sur l’ injonction à {d of disputes}{? d.[PERSON_NAME]('nameAbsentTeacher') !== …" at bounding box center [372, 273] width 696 height 36
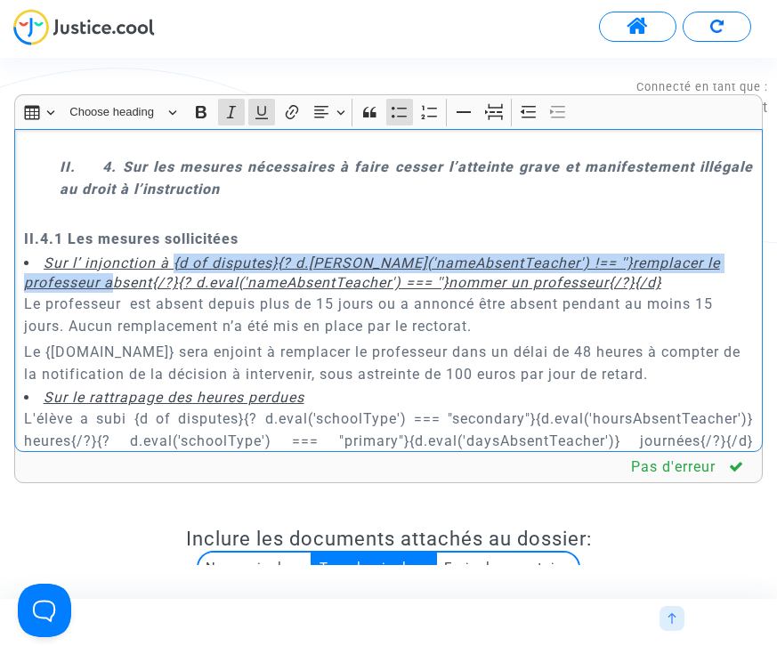
click at [100, 255] on u "Sur l’ injonction à {d of disputes}{? d.[PERSON_NAME]('nameAbsentTeacher') !== …" at bounding box center [372, 273] width 696 height 36
copy u "{d of disputes}{? d.[PERSON_NAME]('nameAbsentTeacher') !== ''}remplacer le prof…"
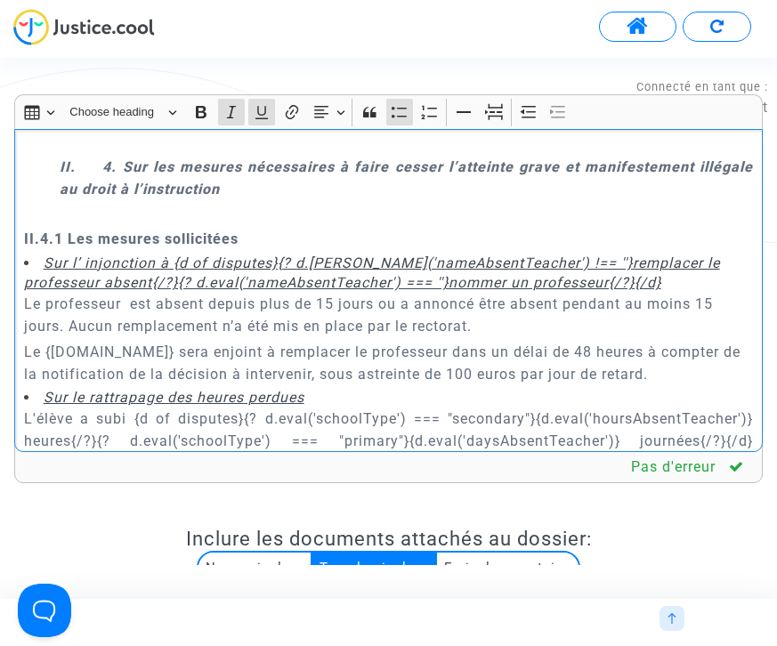
click at [21, 258] on div "{[DOMAIN_NAME]} REQUETE EN REFERE LIBERTE Article L.521-2 du Code de Justice Ad…" at bounding box center [388, 290] width 749 height 323
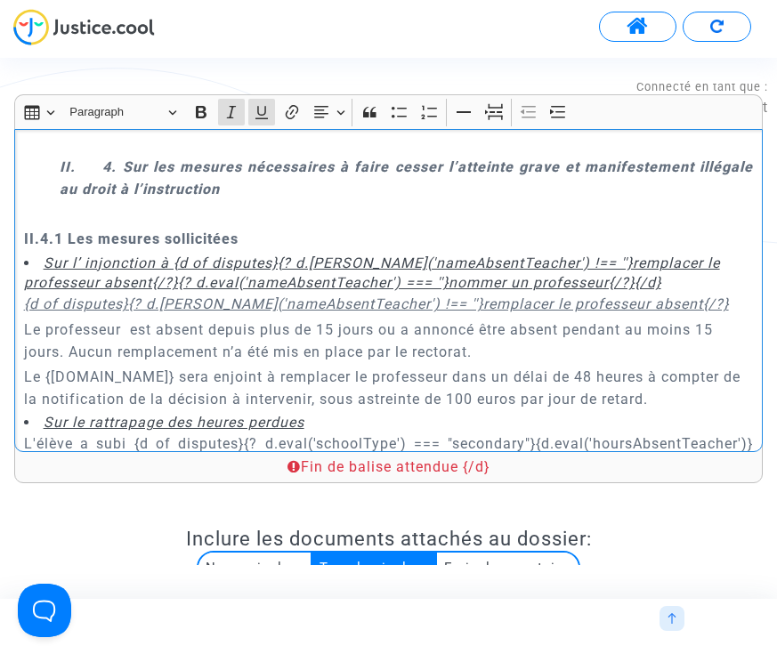
click at [45, 296] on u "{d of disputes}{? d.[PERSON_NAME]('nameAbsentTeacher') !== ''}remplacer le prof…" at bounding box center [376, 304] width 705 height 17
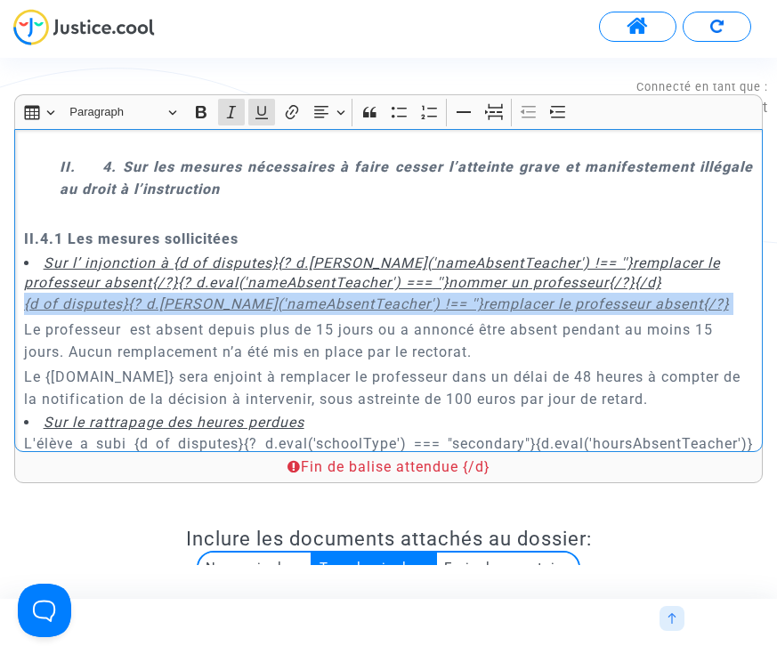
click at [45, 296] on u "{d of disputes}{? d.[PERSON_NAME]('nameAbsentTeacher') !== ''}remplacer le prof…" at bounding box center [376, 304] width 705 height 17
click at [260, 104] on icon "Editor toolbar" at bounding box center [262, 112] width 18 height 18
click at [229, 104] on icon "Editor toolbar" at bounding box center [232, 112] width 18 height 18
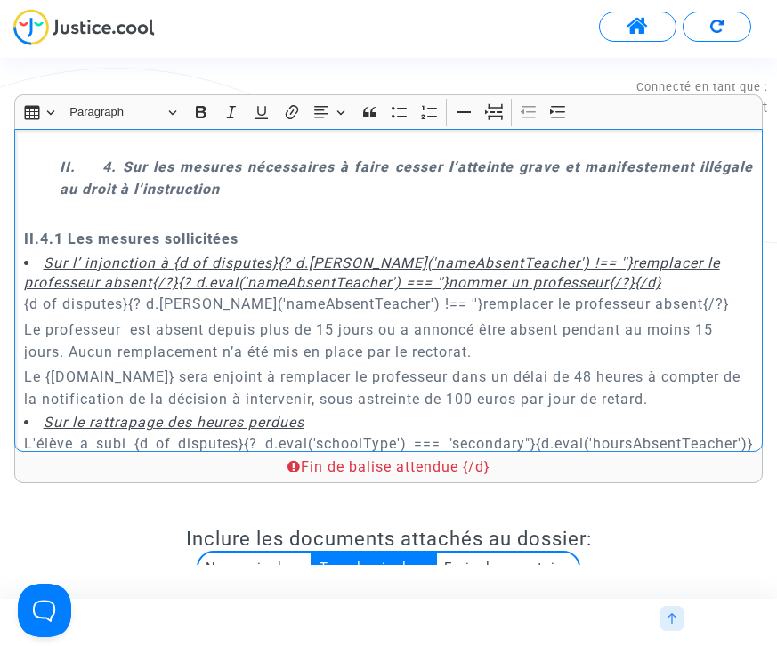
click at [69, 319] on p "Le professeur est absent depuis plus de 15 jours ou a annoncé être absent penda…" at bounding box center [389, 341] width 730 height 45
drag, startPoint x: 621, startPoint y: 255, endPoint x: 664, endPoint y: 259, distance: 42.9
click at [664, 293] on p "{d of disputes}{? d.[PERSON_NAME]('nameAbsentTeacher') !== ''}remplacer le prof…" at bounding box center [389, 304] width 730 height 22
drag, startPoint x: 395, startPoint y: 258, endPoint x: 744, endPoint y: 259, distance: 349.0
click at [744, 293] on p "{d of disputes}{? d.[PERSON_NAME]('nameAbsentTeacher') !== ''}remplacer le prof…" at bounding box center [389, 304] width 730 height 22
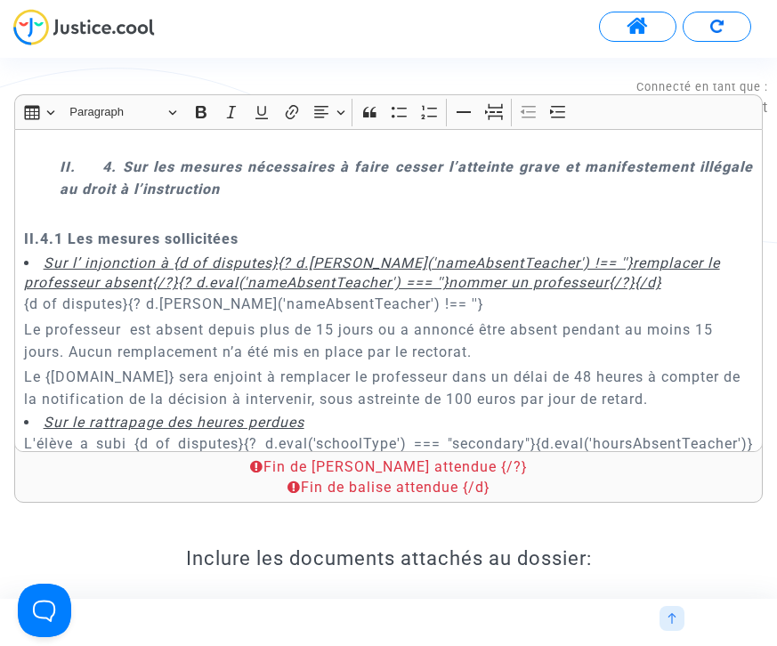
click at [18, 286] on div "{[DOMAIN_NAME]} REQUETE EN REFERE LIBERTE Article L.521-2 du Code de Justice Ad…" at bounding box center [388, 290] width 749 height 323
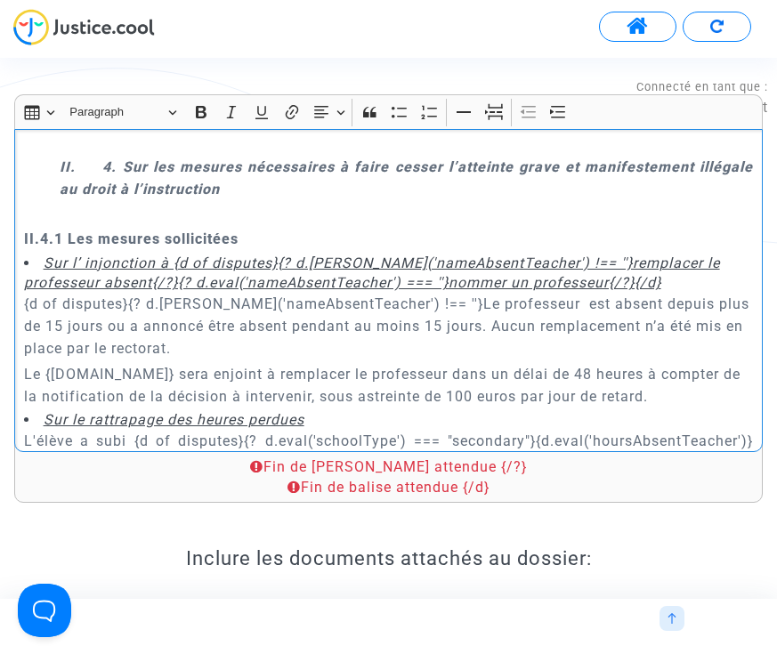
click at [120, 299] on p "{d of disputes}{? d.[PERSON_NAME]('nameAbsentTeacher') !== ''}Le professeur est…" at bounding box center [389, 326] width 730 height 67
click at [95, 300] on p "{d of disputes}{? d.[PERSON_NAME]('nameAbsentTeacher') !== ''}Le professeur est…" at bounding box center [389, 326] width 730 height 67
click at [83, 302] on p "{d of disputes}{? d.[PERSON_NAME]('nameAbsentTeacher') !== ''}Le professeur est…" at bounding box center [389, 326] width 730 height 67
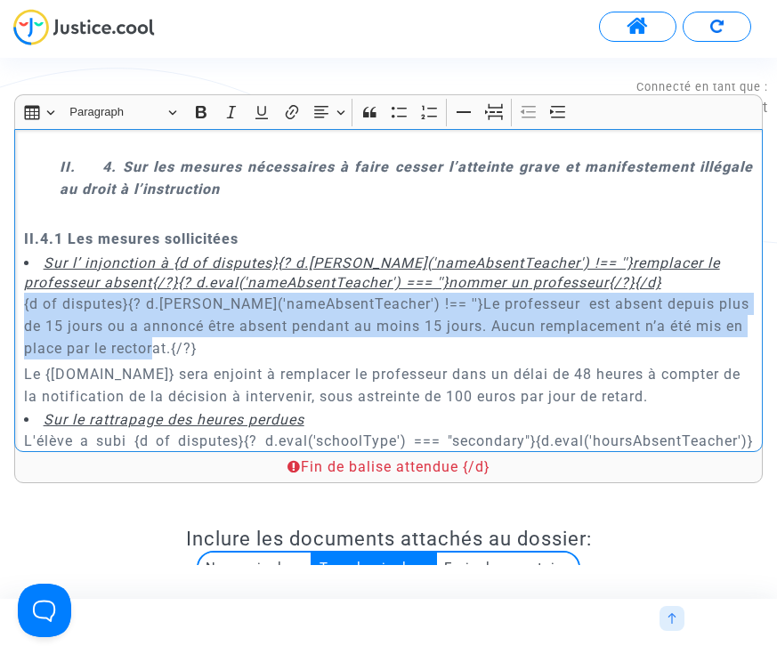
drag, startPoint x: 121, startPoint y: 301, endPoint x: -7, endPoint y: 254, distance: 136.6
click at [0, 145] on html "Connecté en tant que : Pitcher Avocat Transmission de votre réponse... Continue…" at bounding box center [388, 72] width 777 height 145
copy p "{d of disputes}{? d.[PERSON_NAME]('nameAbsentTeacher') !== ''}Le professeur est…"
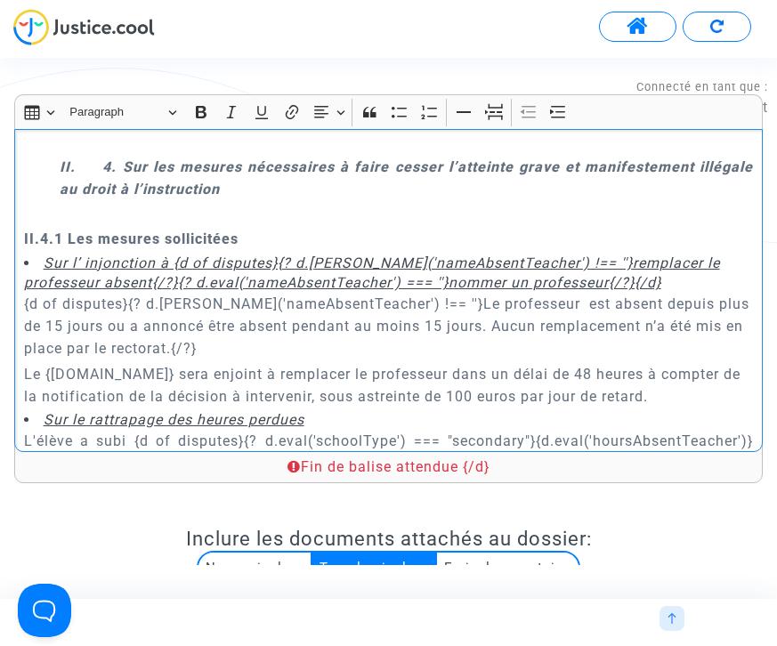
click at [152, 293] on p "{d of disputes}{? d.[PERSON_NAME]('nameAbsentTeacher') !== ''}Le professeur est…" at bounding box center [389, 326] width 730 height 67
click at [134, 312] on p "{d of disputes}{? d.[PERSON_NAME]('nameAbsentTeacher') !== ''}Le professeur est…" at bounding box center [389, 326] width 730 height 67
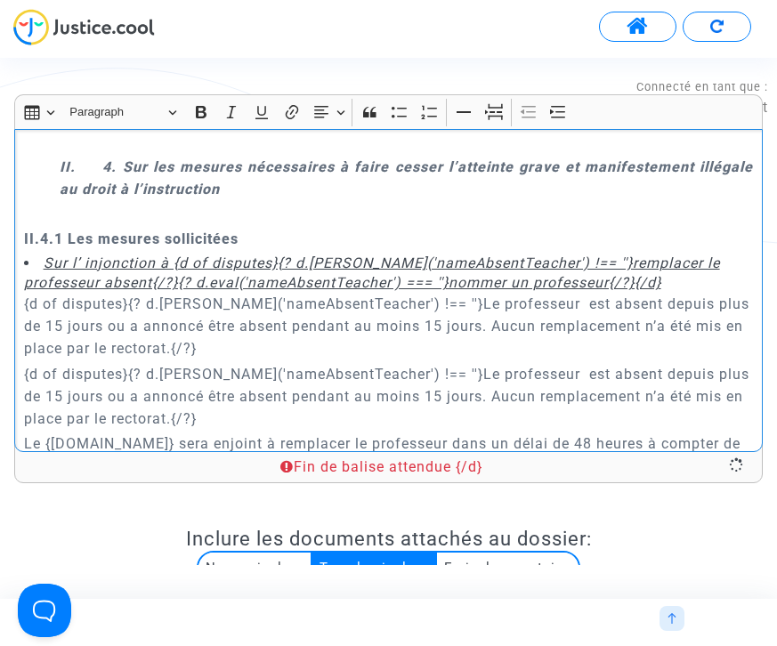
click at [126, 297] on p "{d of disputes}{? d.[PERSON_NAME]('nameAbsentTeacher') !== ''}Le professeur est…" at bounding box center [389, 326] width 730 height 67
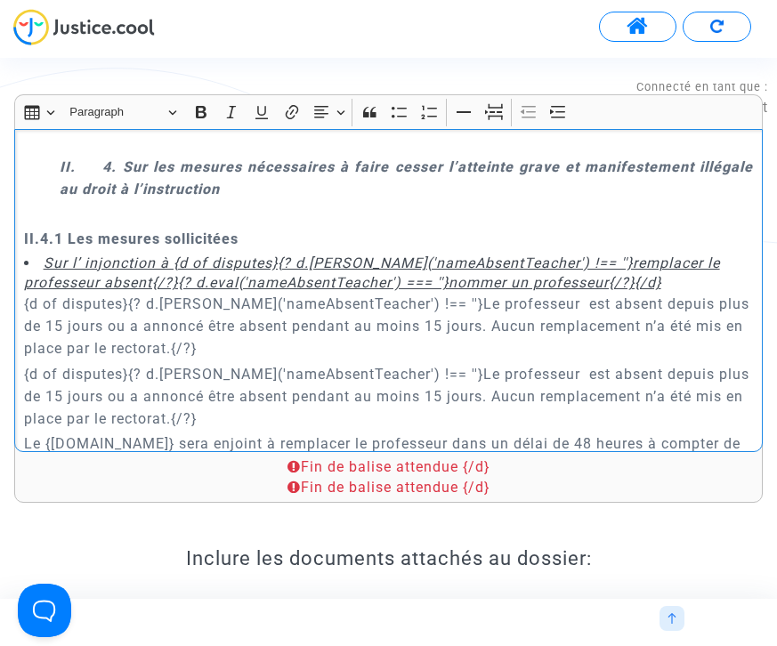
click at [361, 363] on p "{d of disputes}{? d.[PERSON_NAME]('nameAbsentTeacher') !== ''}Le professeur est…" at bounding box center [389, 396] width 730 height 67
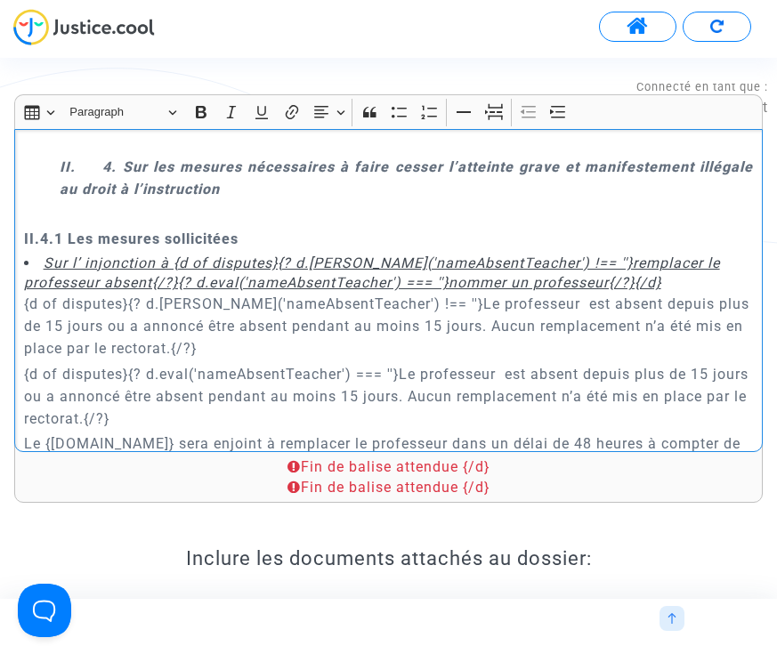
click at [400, 363] on p "{d of disputes}{? d.eval('nameAbsentTeacher') === ''}Le professeur est absent d…" at bounding box center [389, 396] width 730 height 67
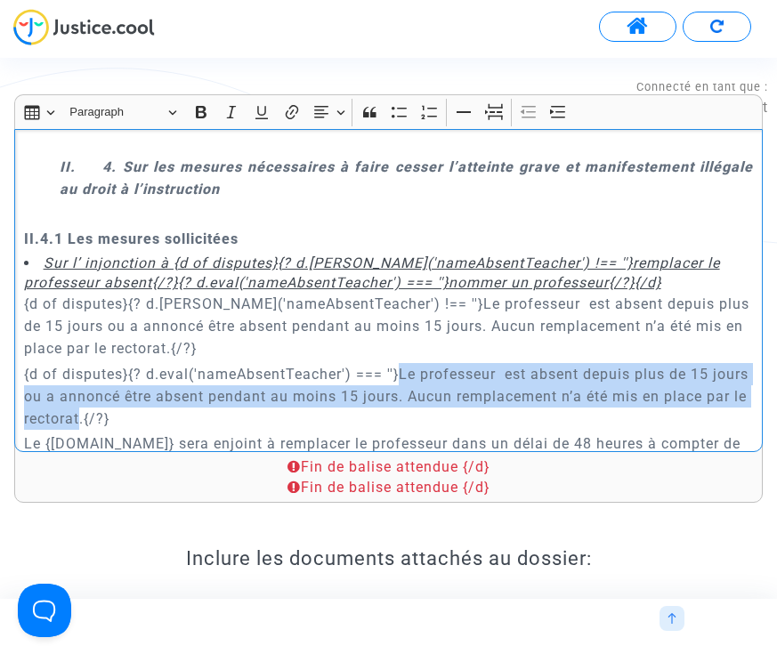
click at [125, 374] on p "{d of disputes}{? d.eval('nameAbsentTeacher') === ''}Le professeur est absent d…" at bounding box center [389, 396] width 730 height 67
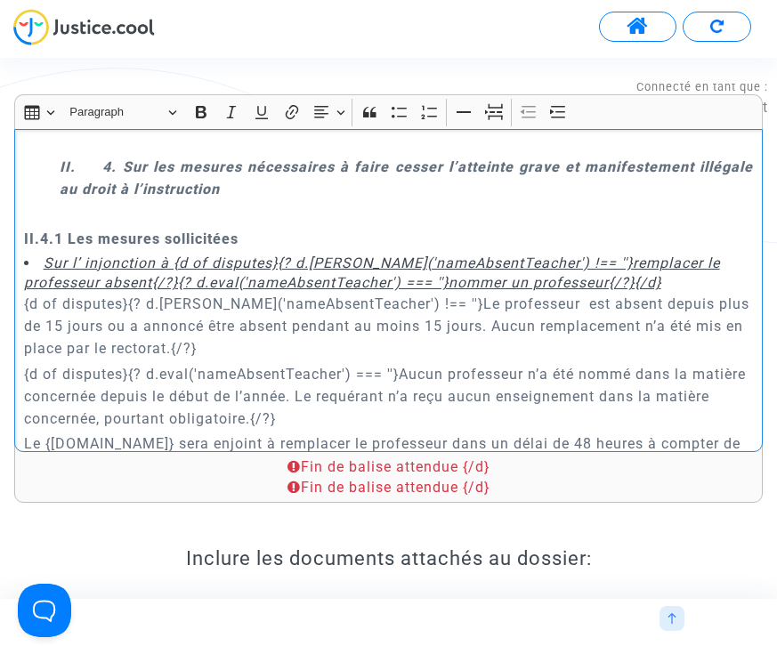
click at [83, 363] on p "{d of disputes}{? d.eval('nameAbsentTeacher') === ''}Aucun professeur n’a été n…" at bounding box center [389, 396] width 730 height 67
click at [643, 363] on p "{d of disputes}{? d.eval('nameAbsentTeacher') === ''}Aucun professeur n’a été n…" at bounding box center [389, 396] width 730 height 67
click at [28, 363] on p "{d of disputes}{? d.eval('nameAbsentTeacher') === ''}Aucun professeur n’a été n…" at bounding box center [389, 396] width 730 height 67
click at [78, 363] on p "{d of disputes}{? d.eval('nameAbsentTeacher') === ''}Aucun professeur n’a été n…" at bounding box center [389, 396] width 730 height 67
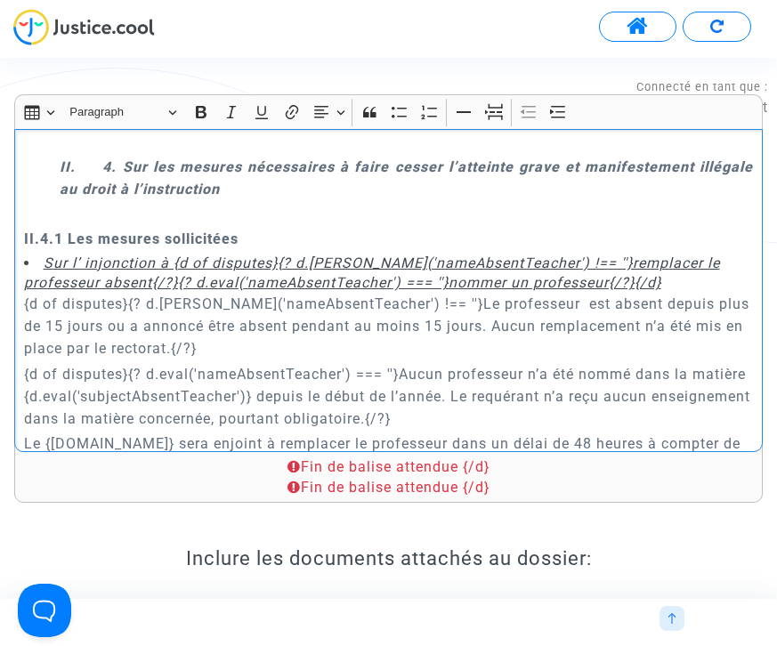
click at [257, 363] on p "{d of disputes}{? d.eval('nameAbsentTeacher') === ''}Aucun professeur n’a été n…" at bounding box center [389, 396] width 730 height 67
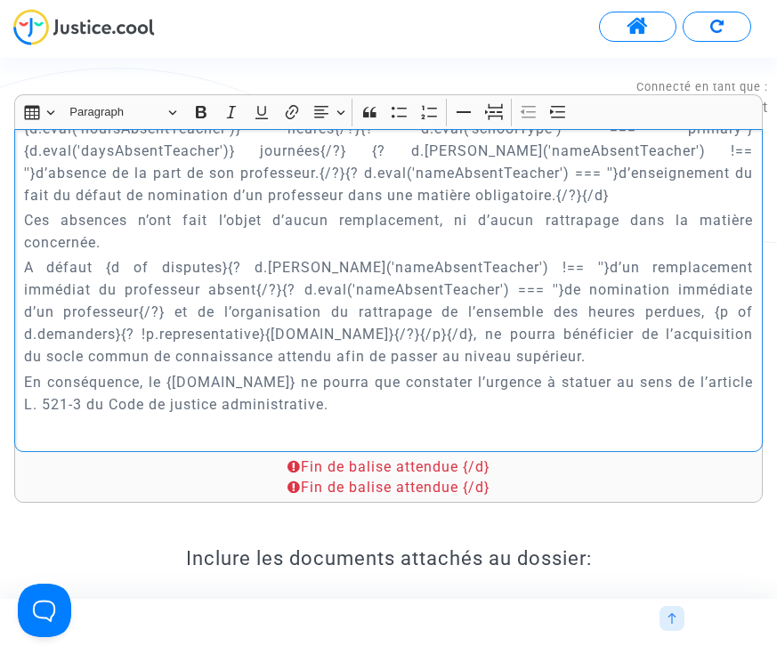
scroll to position [3951, 0]
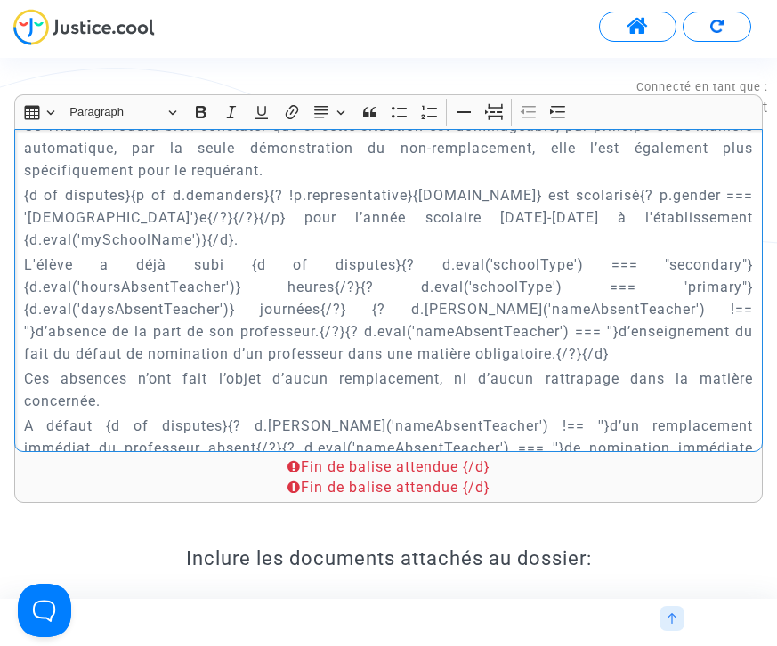
click at [402, 254] on p "L'élève a déjà subi {d of disputes}{? d.eval('schoolType') === "secondary"}{d.e…" at bounding box center [389, 309] width 730 height 111
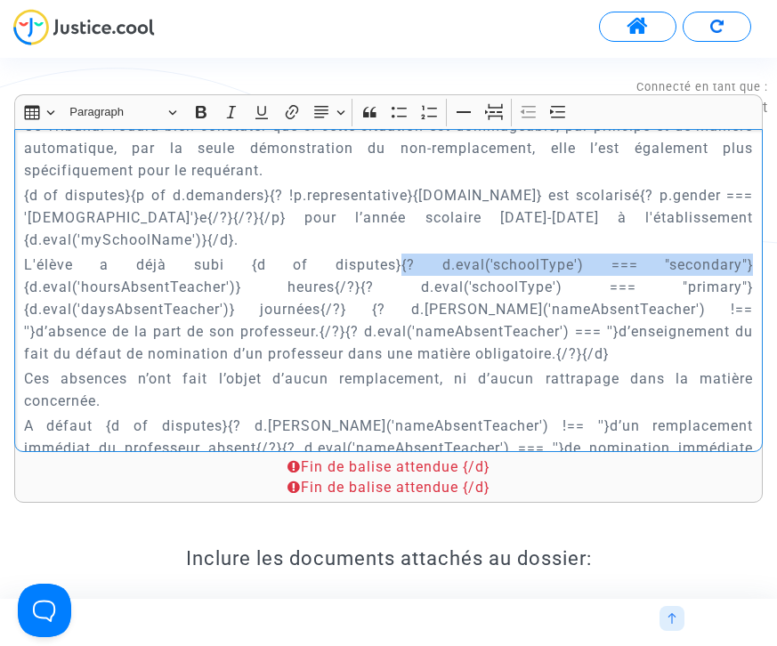
click at [754, 220] on div "{[DOMAIN_NAME]} REQUETE EN REFERE LIBERTE Article L.521-2 du Code de Justice Ad…" at bounding box center [388, 290] width 749 height 323
copy p "{? d.eval('schoolType') === "secondary"}"
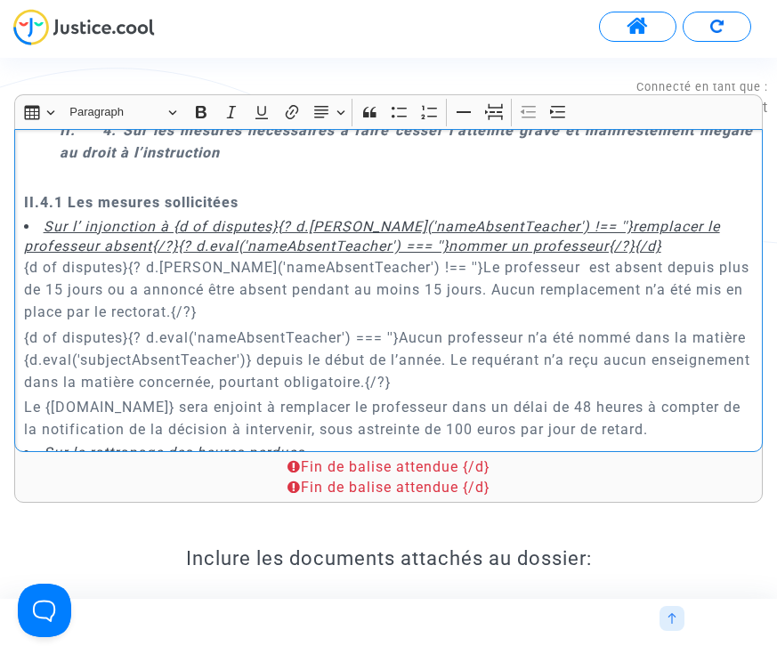
scroll to position [4823, 0]
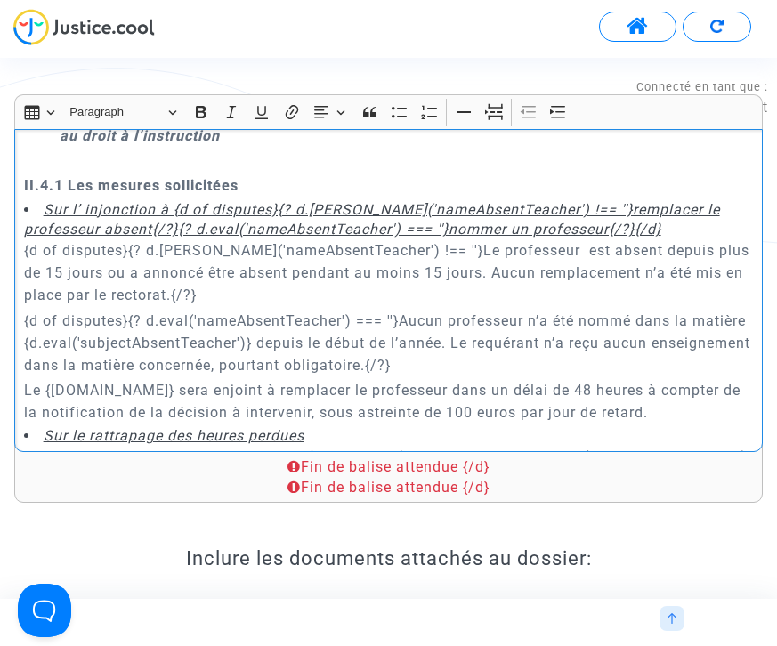
click at [640, 310] on p "{d of disputes}{? d.eval('nameAbsentTeacher') === ''}Aucun professeur n’a été n…" at bounding box center [389, 343] width 730 height 67
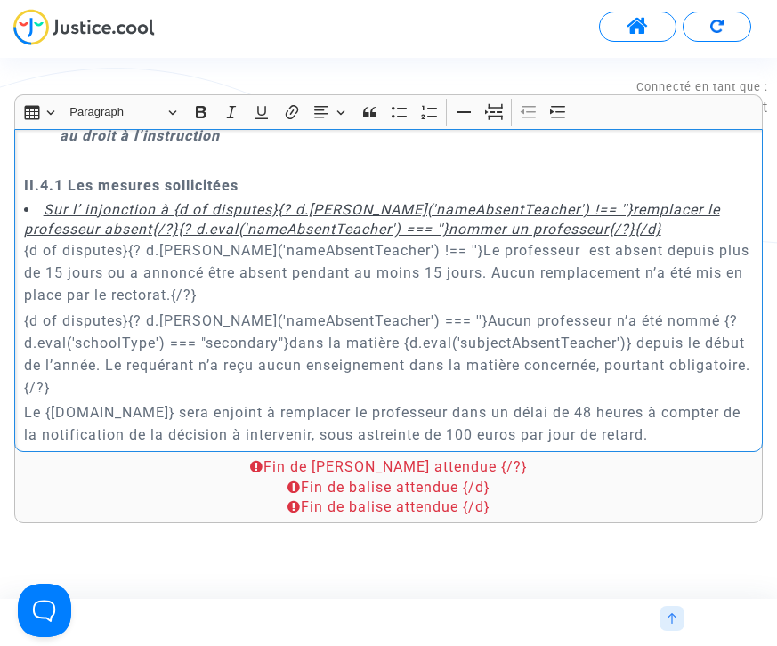
click at [635, 310] on p "{d of disputes}{? d.[PERSON_NAME]('nameAbsentTeacher') === ''}Aucun professeur …" at bounding box center [389, 354] width 730 height 89
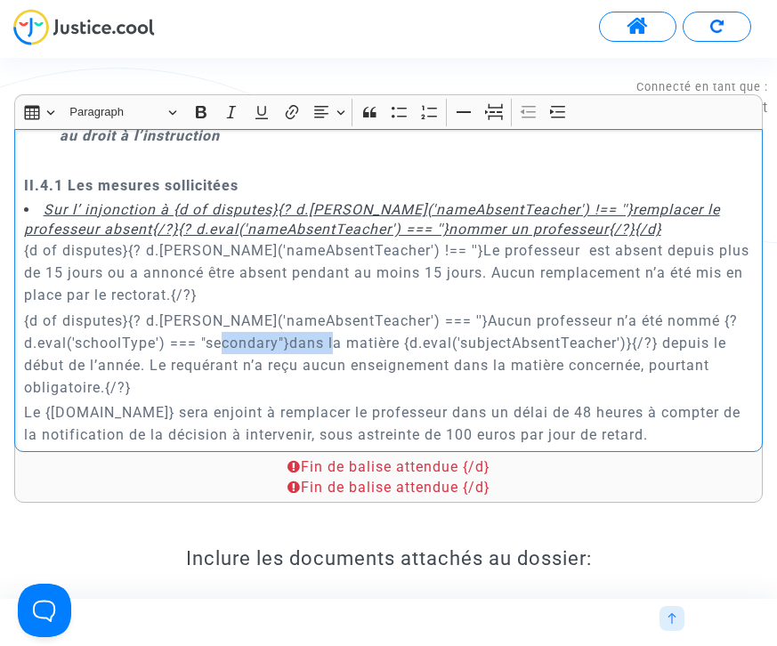
drag, startPoint x: 292, startPoint y: 298, endPoint x: 397, endPoint y: 297, distance: 105.0
click at [397, 310] on p "{d of disputes}{? d.[PERSON_NAME]('nameAbsentTeacher') === ''}Aucun professeur …" at bounding box center [389, 354] width 730 height 89
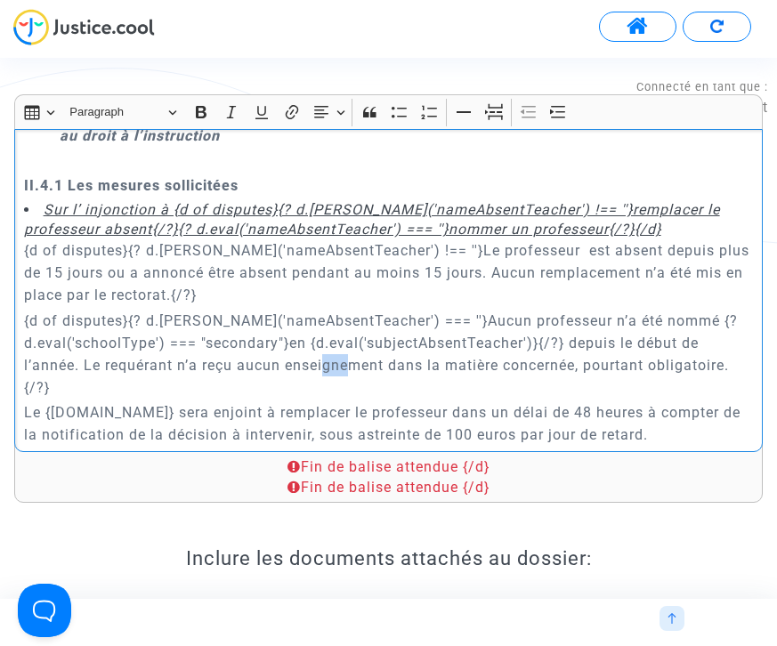
drag, startPoint x: 401, startPoint y: 319, endPoint x: 423, endPoint y: 319, distance: 22.3
click at [423, 319] on p "{d of disputes}{? d.[PERSON_NAME]('nameAbsentTeacher') === ''}Aucun professeur …" at bounding box center [389, 354] width 730 height 89
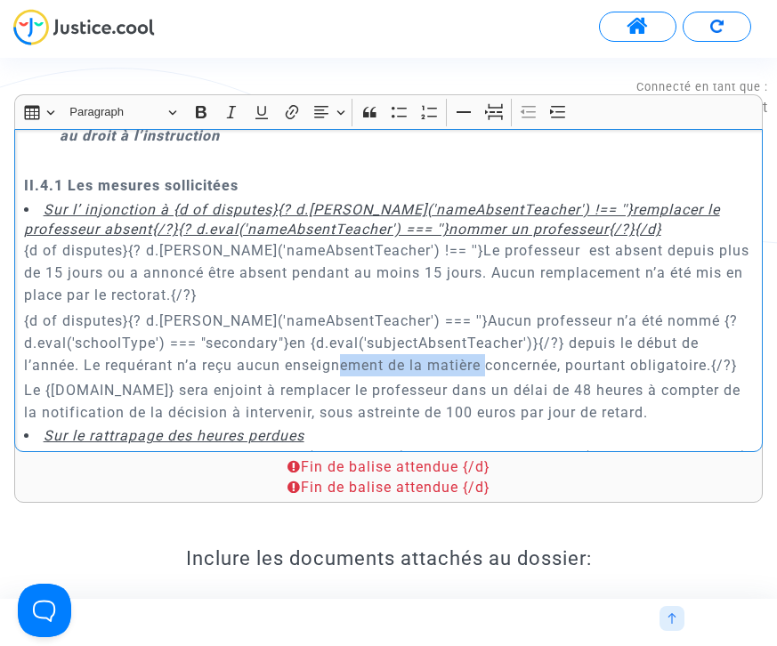
drag, startPoint x: 563, startPoint y: 320, endPoint x: 413, endPoint y: 320, distance: 149.5
click at [413, 320] on p "{d of disputes}{? d.[PERSON_NAME]('nameAbsentTeacher') === ''}Aucun professeur …" at bounding box center [389, 343] width 730 height 67
click at [503, 310] on p "{d of disputes}{? d.[PERSON_NAME]('nameAbsentTeacher') === ''}Aucun professeur …" at bounding box center [389, 343] width 730 height 67
click at [746, 321] on p "{d of disputes}{? d.[PERSON_NAME]('nameAbsentTeacher') === ''}Aucun professeur …" at bounding box center [389, 343] width 730 height 67
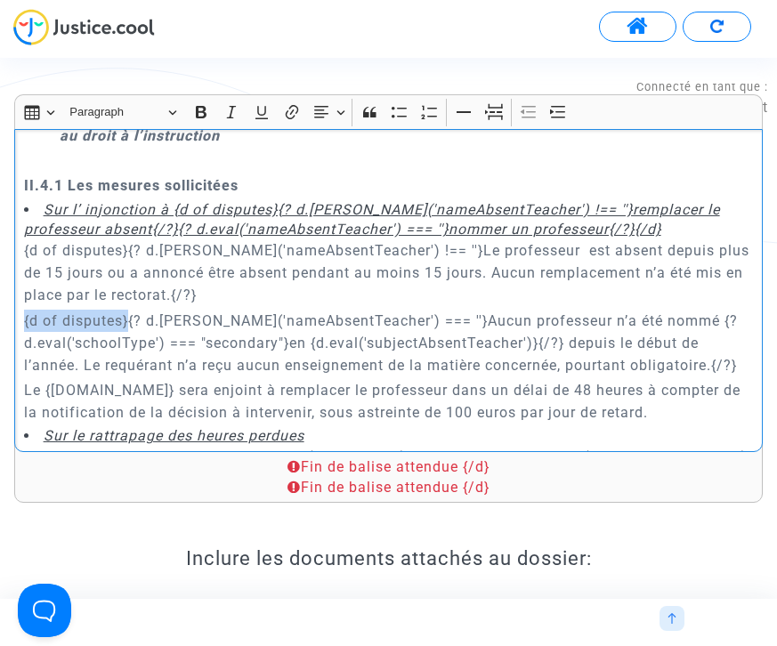
drag, startPoint x: 129, startPoint y: 276, endPoint x: 10, endPoint y: 276, distance: 119.3
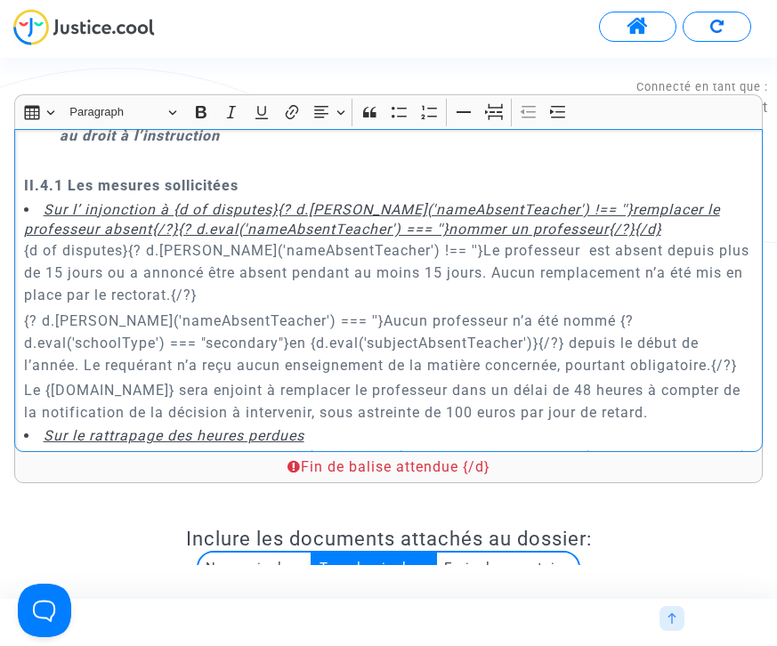
click at [596, 328] on p "{? d.[PERSON_NAME]('nameAbsentTeacher') === ''}Aucun professeur n’a été nommé {…" at bounding box center [389, 343] width 730 height 67
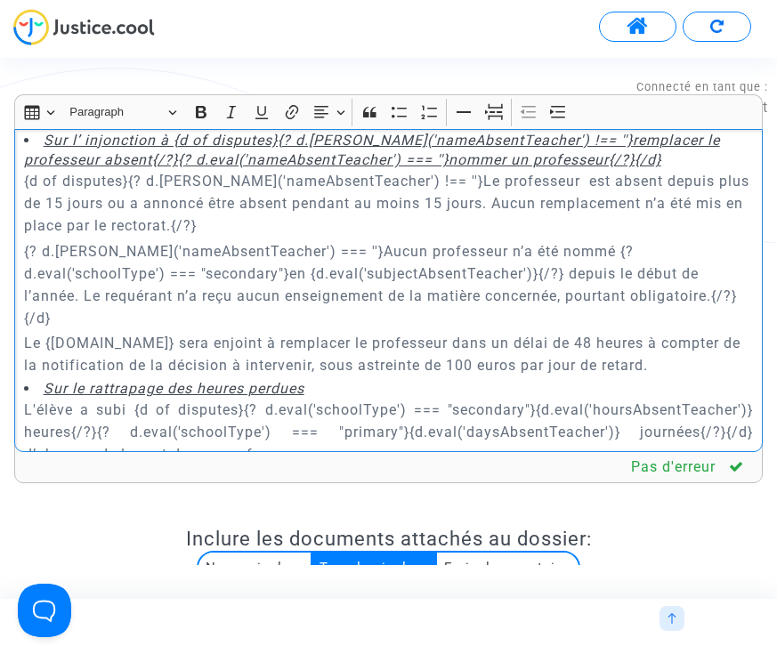
scroll to position [4867, 0]
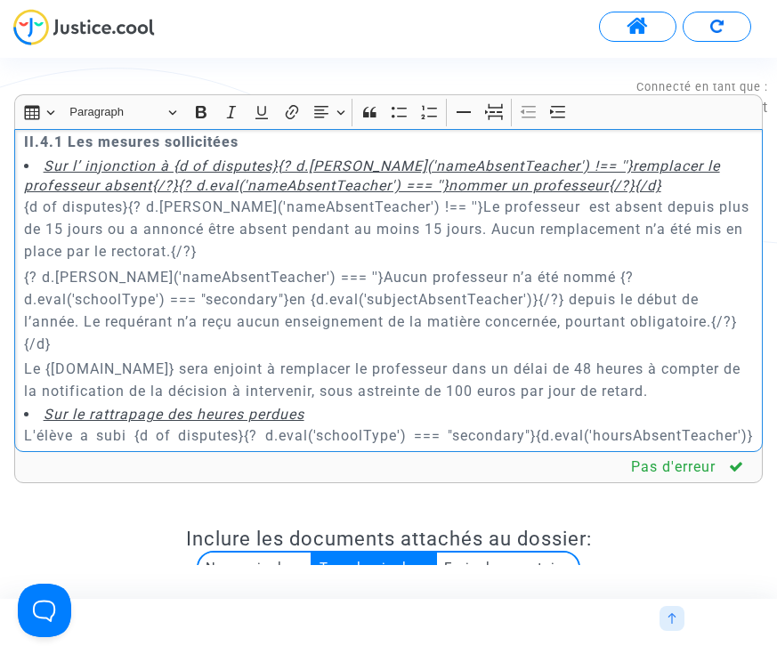
click at [22, 162] on div "{[DOMAIN_NAME]} REQUETE EN REFERE LIBERTE Article L.521-2 du Code de Justice Ad…" at bounding box center [388, 290] width 749 height 323
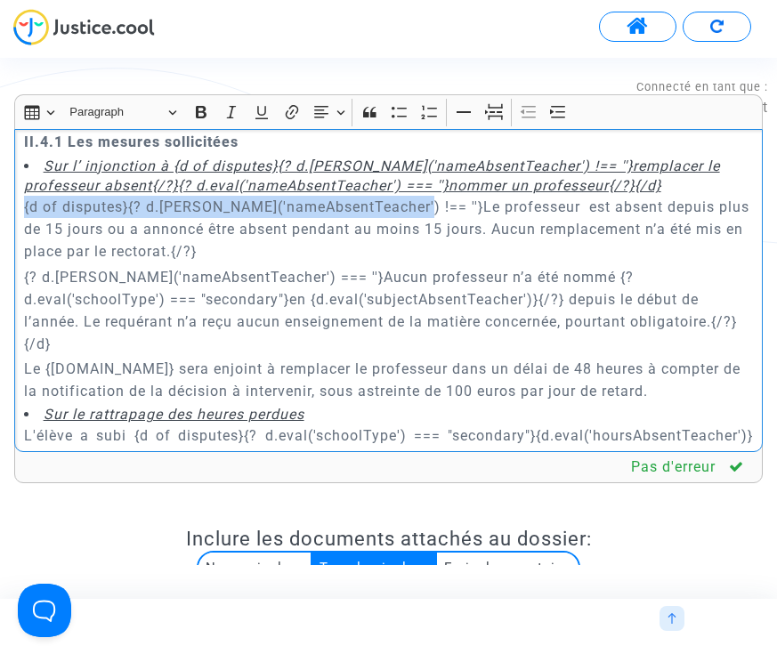
click at [394, 196] on p "{d of disputes}{? d.[PERSON_NAME]('nameAbsentTeacher') !== ''}Le professeur est…" at bounding box center [389, 229] width 730 height 67
copy p "{d of disputes}{? d.[PERSON_NAME]('nameAbsentTeacher') !== ''}"
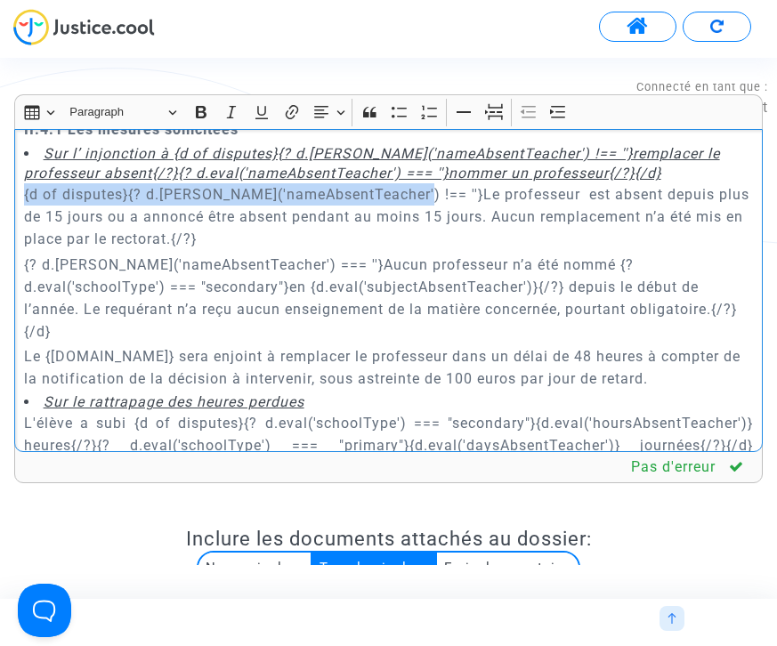
scroll to position [4883, 0]
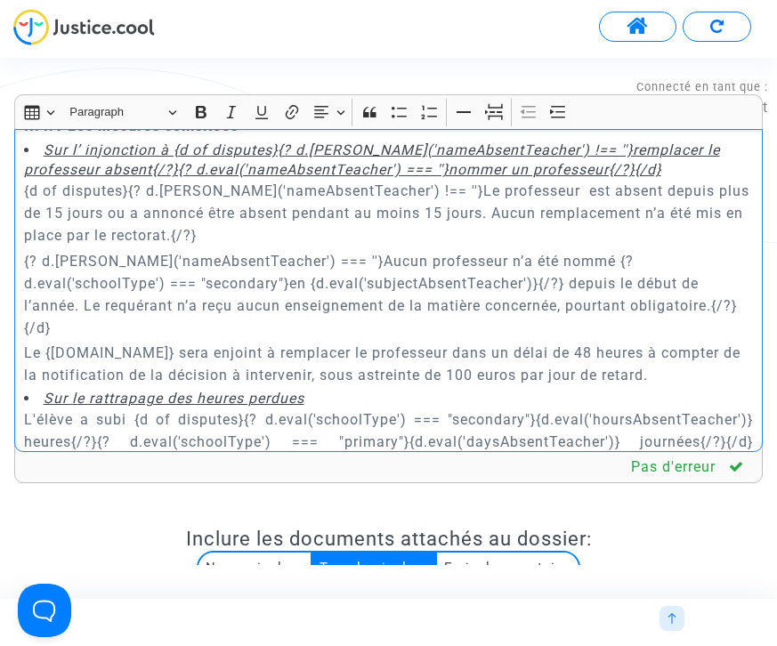
click at [21, 401] on div "{[DOMAIN_NAME]} REQUETE EN REFERE LIBERTE Article L.521-2 du Code de Justice Ad…" at bounding box center [388, 290] width 749 height 323
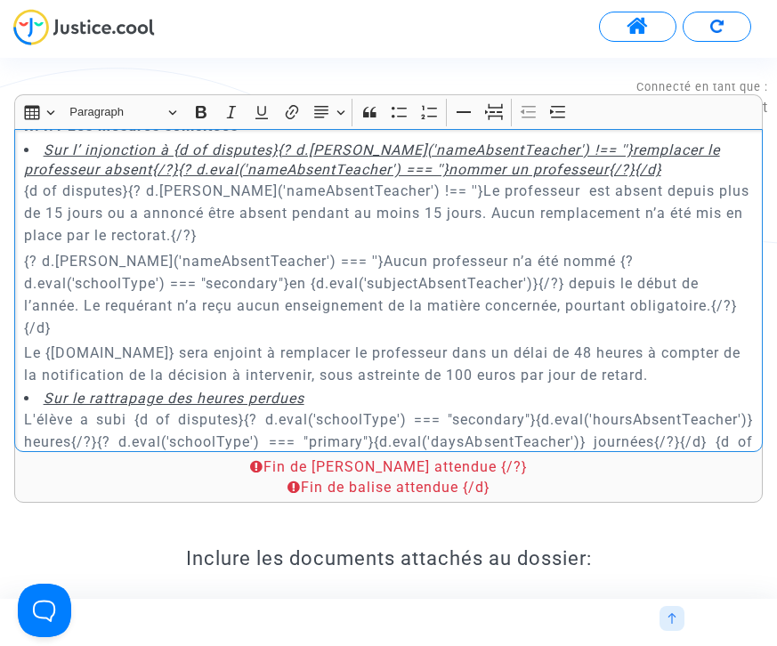
click at [683, 409] on p "L'élève a subi {d of disputes}{? d.eval('schoolType') === "secondary"}{d.eval('…" at bounding box center [389, 442] width 730 height 67
click at [90, 409] on p "L'élève a subi {d of disputes}{? d.eval('schoolType') === "secondary"}{d.eval('…" at bounding box center [389, 442] width 730 height 67
click at [563, 409] on p "L'élève a subi {d of disputes}{? d.eval('schoolType') === "secondary"}{d.eval('…" at bounding box center [389, 442] width 730 height 67
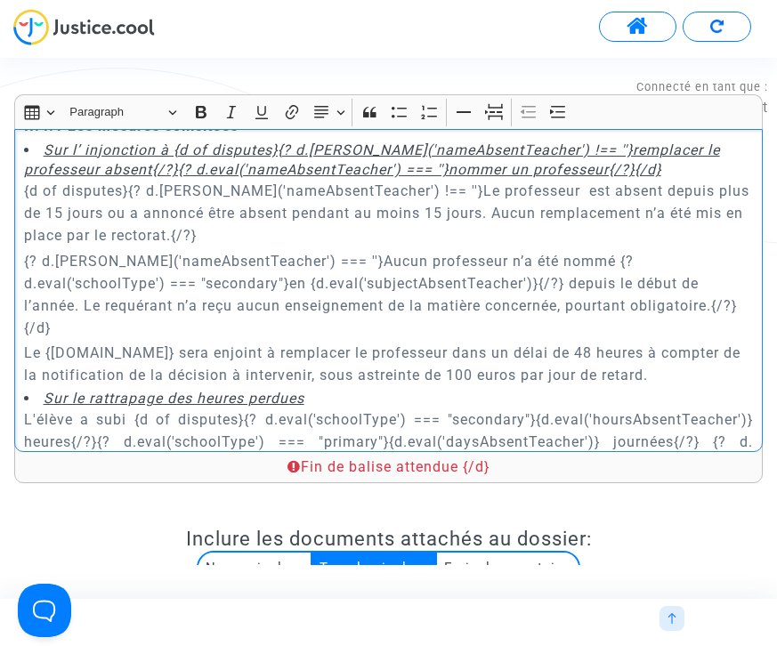
click at [742, 409] on p "L'élève a subi {d of disputes}{? d.eval('schoolType') === "secondary"}{d.eval('…" at bounding box center [389, 442] width 730 height 67
click at [598, 409] on p "L'élève a subi {d of disputes}{? d.eval('schoolType') === "secondary"}{d.eval('…" at bounding box center [389, 442] width 730 height 67
click at [556, 409] on p "L'élève a subi {d of disputes}{? d.eval('schoolType') === "secondary"}{d.eval('…" at bounding box center [389, 442] width 730 height 67
click at [601, 409] on p "L'élève a subi {d of disputes}{? d.eval('schoolType') === "secondary"}{d.eval('…" at bounding box center [389, 442] width 730 height 67
drag, startPoint x: 287, startPoint y: 420, endPoint x: 551, endPoint y: 421, distance: 264.4
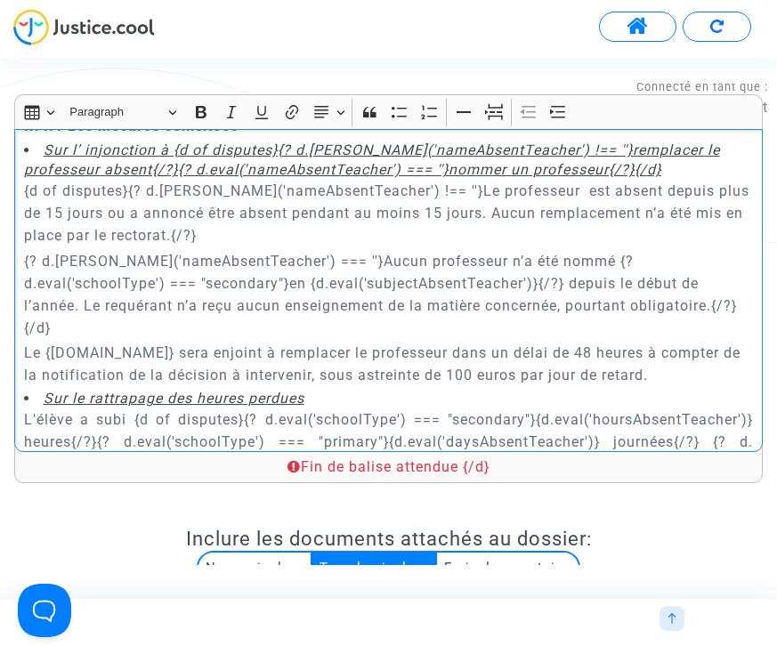
click at [551, 421] on p "L'élève a subi {d of disputes}{? d.eval('schoolType') === "secondary"}{d.eval('…" at bounding box center [389, 453] width 730 height 89
click at [236, 424] on p "L'élève a subi {d of disputes}{? d.eval('schoolType') === "secondary"}{d.eval('…" at bounding box center [389, 453] width 730 height 89
click at [397, 250] on p "{? d.[PERSON_NAME]('nameAbsentTeacher') === ''}Aucun professeur n’a été nommé {…" at bounding box center [389, 294] width 730 height 89
click at [368, 250] on p "{? d.[PERSON_NAME]('nameAbsentTeacher') === ''}Aucun professeur n’a été nommé {…" at bounding box center [389, 294] width 730 height 89
click at [428, 424] on p "L'élève a subi {d of disputes}{? d.eval('schoolType') === "secondary"}{d.eval('…" at bounding box center [389, 453] width 730 height 89
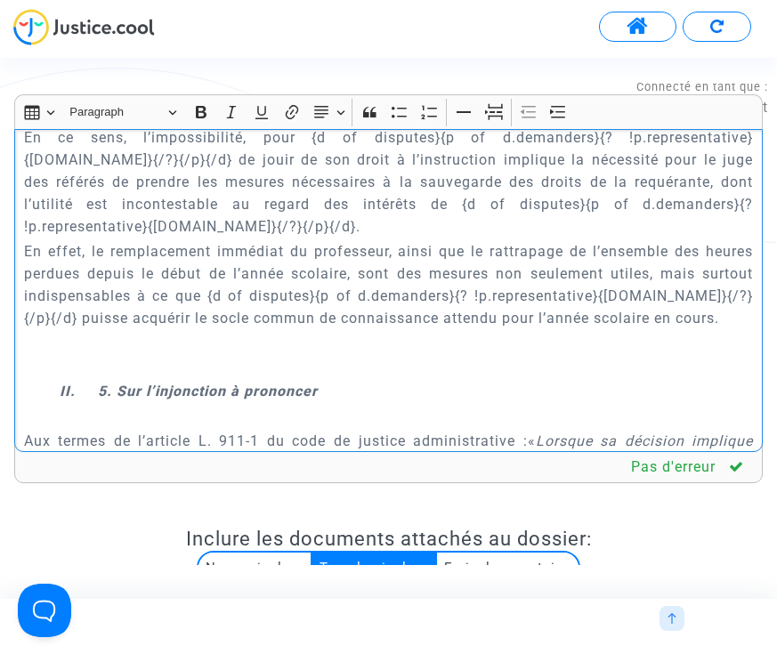
scroll to position [6275, 0]
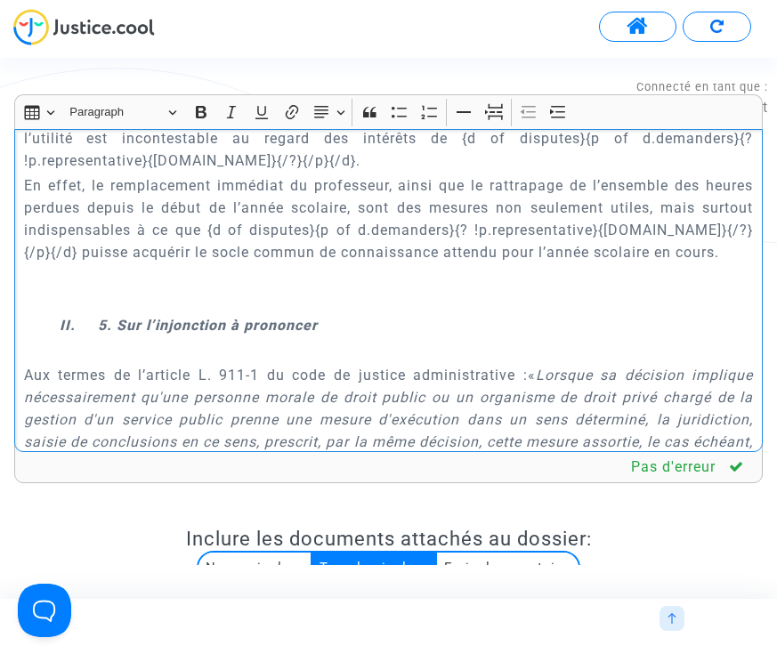
click at [286, 317] on strong "II. 5. Sur l’injonction à prononcer" at bounding box center [189, 325] width 258 height 17
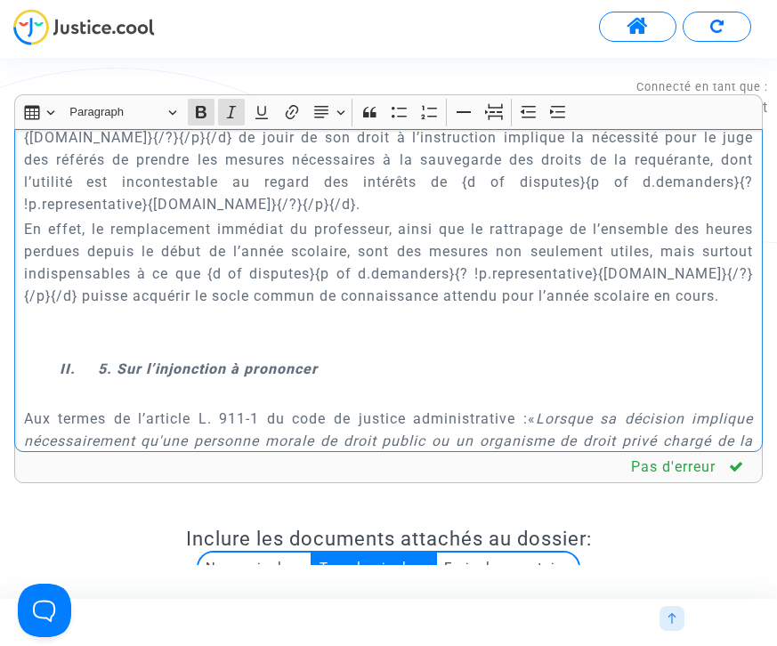
scroll to position [6230, 0]
drag, startPoint x: 119, startPoint y: 280, endPoint x: 361, endPoint y: 280, distance: 242.1
click at [362, 359] on p "II. 5. Sur l’injonction à prononcer" at bounding box center [407, 370] width 694 height 22
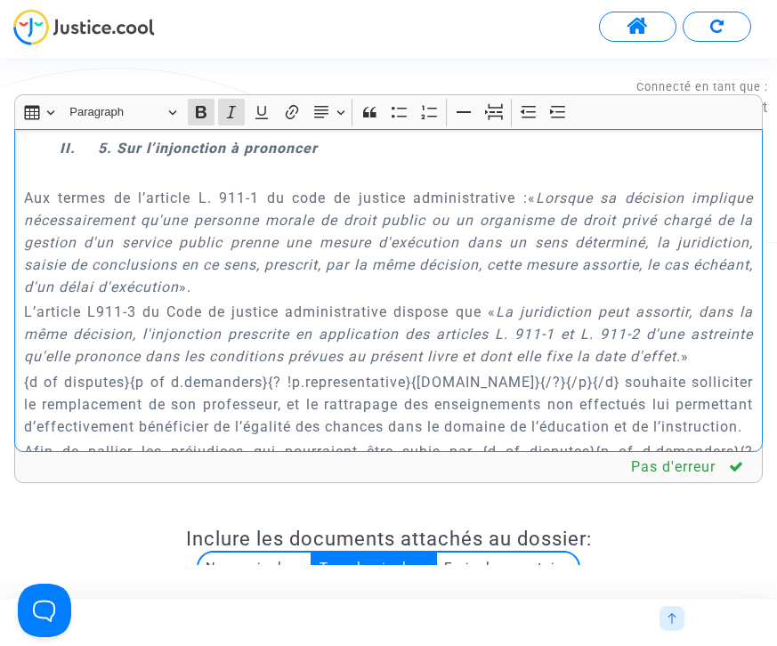
scroll to position [6454, 0]
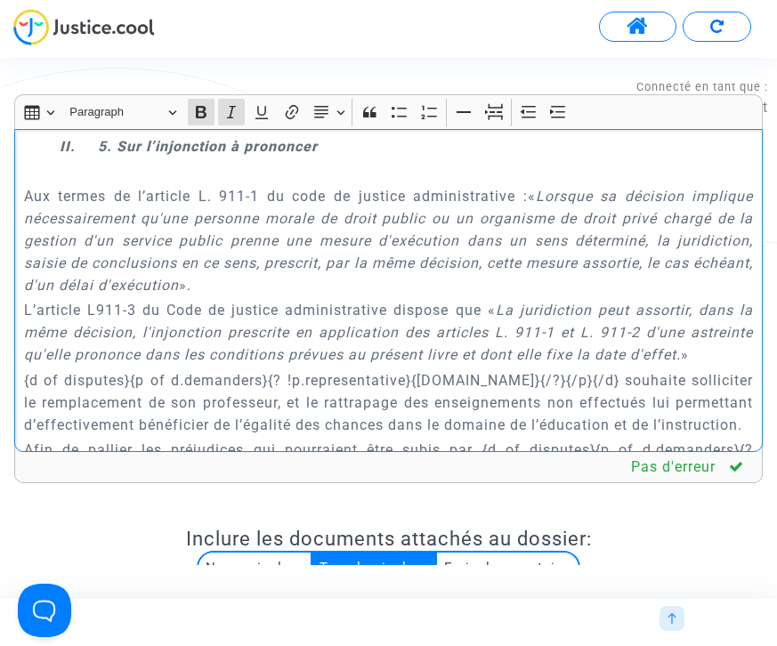
click at [464, 369] on p "{d of disputes}{p of d.demanders}{? !p.representative}{[DOMAIN_NAME]}{/?}{/p}{/…" at bounding box center [389, 402] width 730 height 67
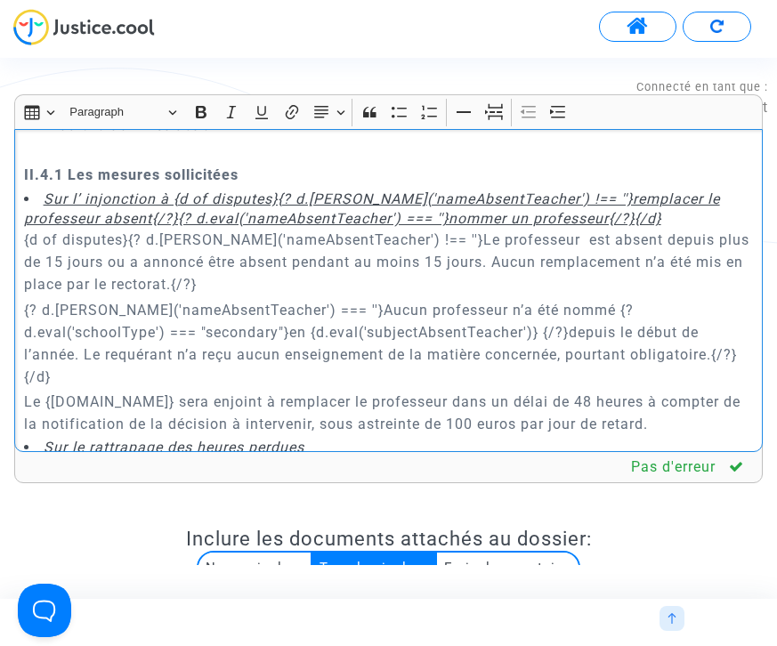
scroll to position [4819, 0]
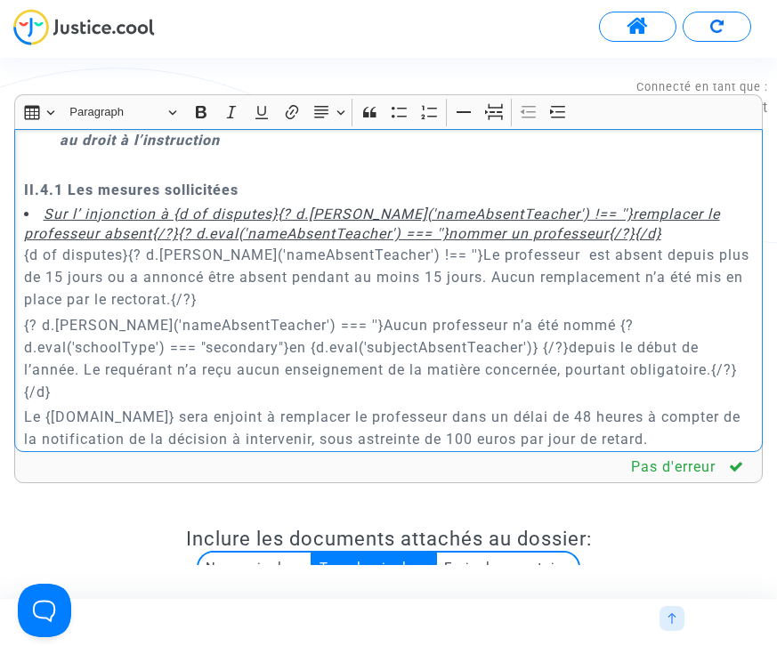
click at [22, 211] on div "{[DOMAIN_NAME]} REQUETE EN REFERE LIBERTE Article L.521-2 du Code de Justice Ad…" at bounding box center [388, 290] width 749 height 323
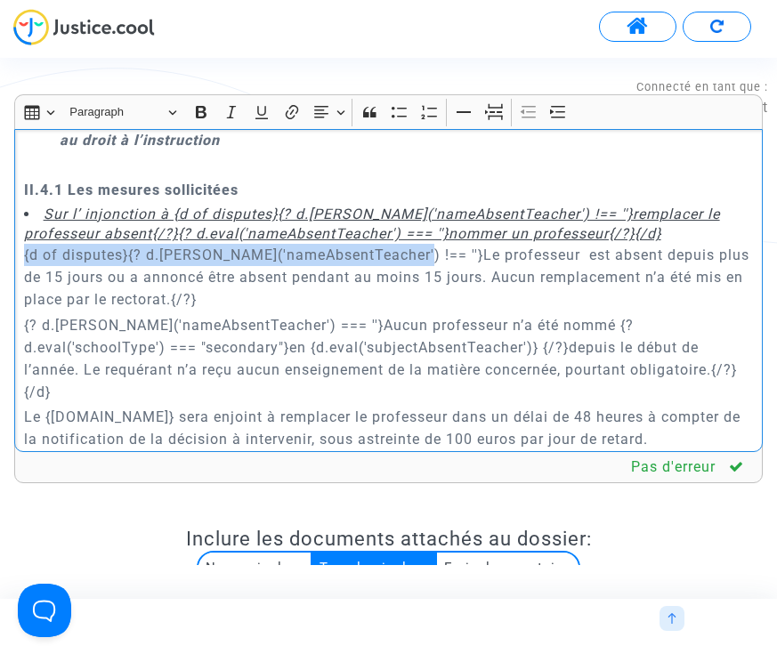
click at [396, 244] on p "{d of disputes}{? d.[PERSON_NAME]('nameAbsentTeacher') !== ''}Le professeur est…" at bounding box center [389, 277] width 730 height 67
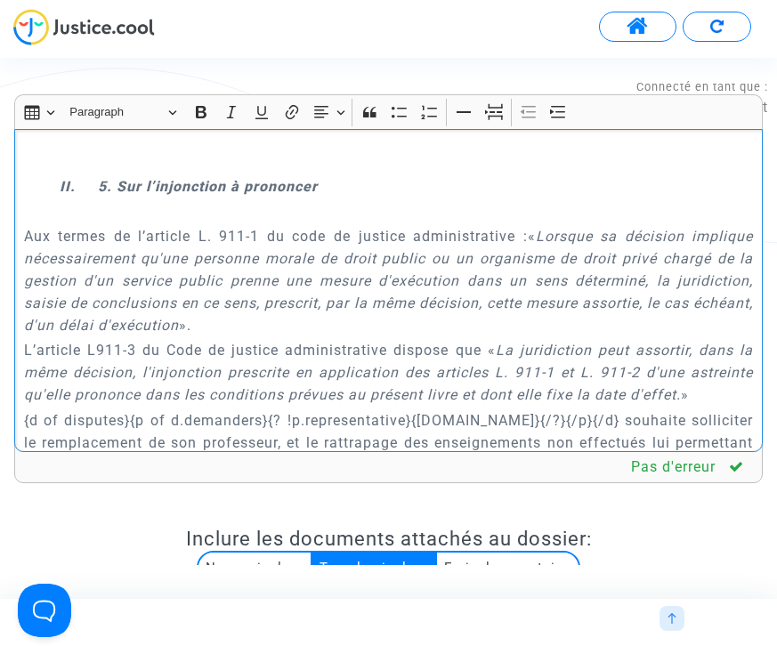
scroll to position [6477, 0]
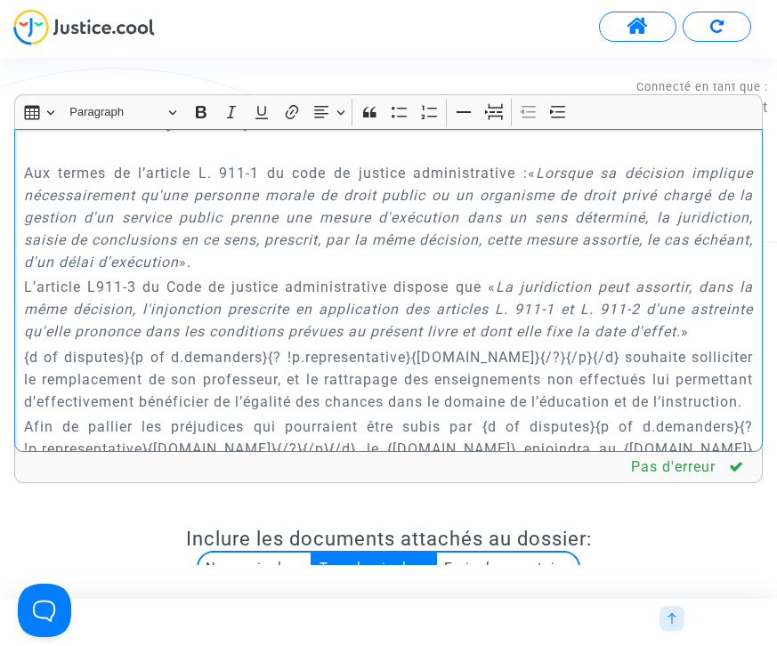
click at [739, 346] on p "{d of disputes}{p of d.demanders}{? !p.representative}{[DOMAIN_NAME]}{/?}{/p}{/…" at bounding box center [389, 379] width 730 height 67
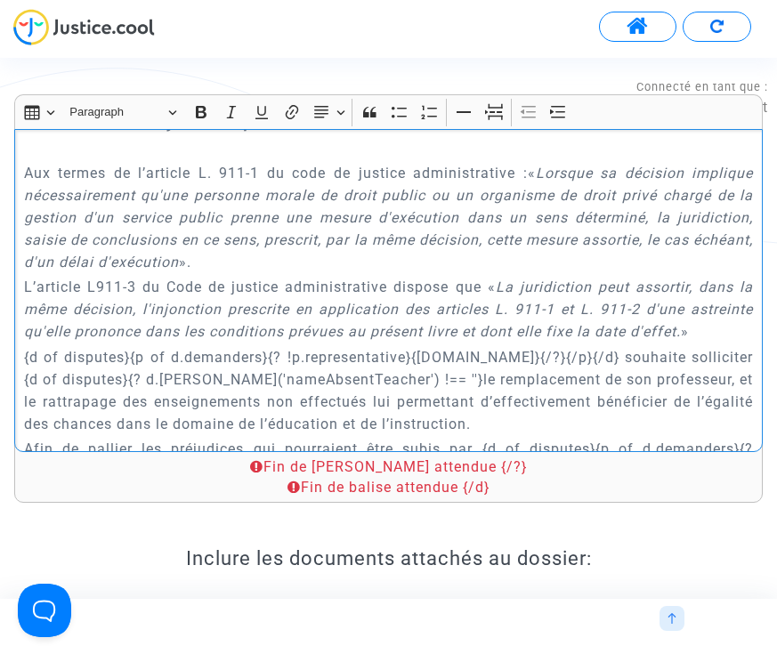
click at [92, 346] on p "{d of disputes}{p of d.demanders}{? !p.representative}{[DOMAIN_NAME]}{/?}{/p}{/…" at bounding box center [389, 390] width 730 height 89
click at [720, 346] on p "{d of disputes}{p of d.demanders}{? !p.representative}{[DOMAIN_NAME]}{/?}{/p}{/…" at bounding box center [389, 390] width 730 height 89
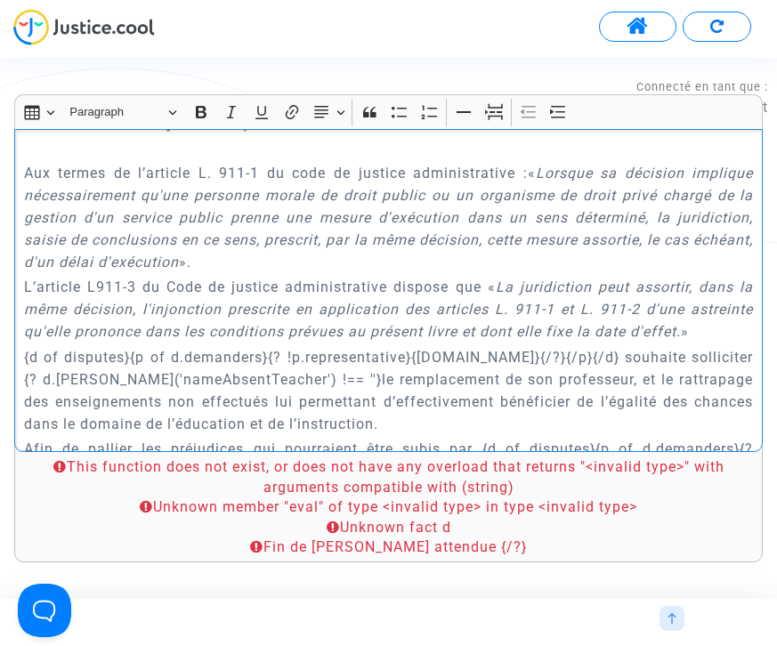
click at [582, 346] on p "{d of disputes}{p of d.demanders}{? !p.representative}{[DOMAIN_NAME]}{/?}{/p}{/…" at bounding box center [389, 390] width 730 height 89
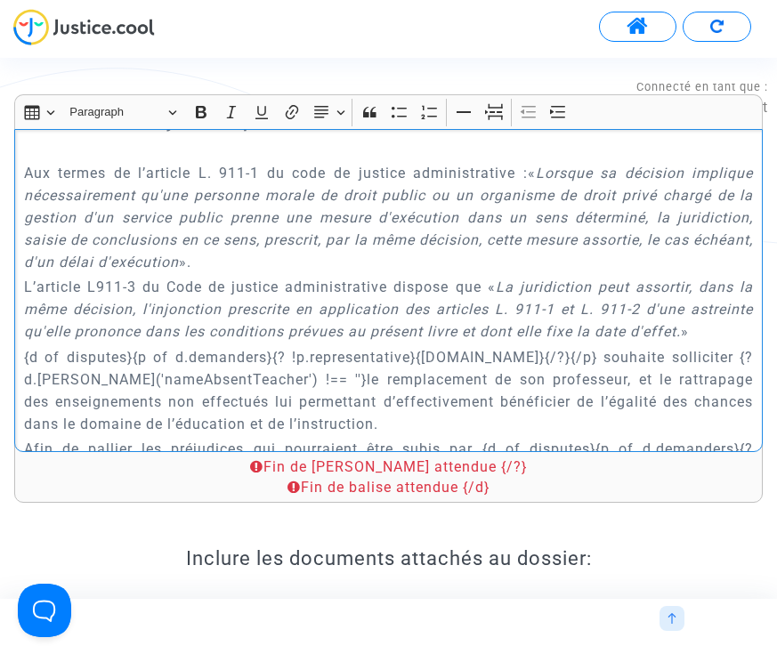
click at [576, 346] on p "{d of disputes}{p of d.demanders}{? !p.representative}{[DOMAIN_NAME]}{/?}{/p} s…" at bounding box center [389, 390] width 730 height 89
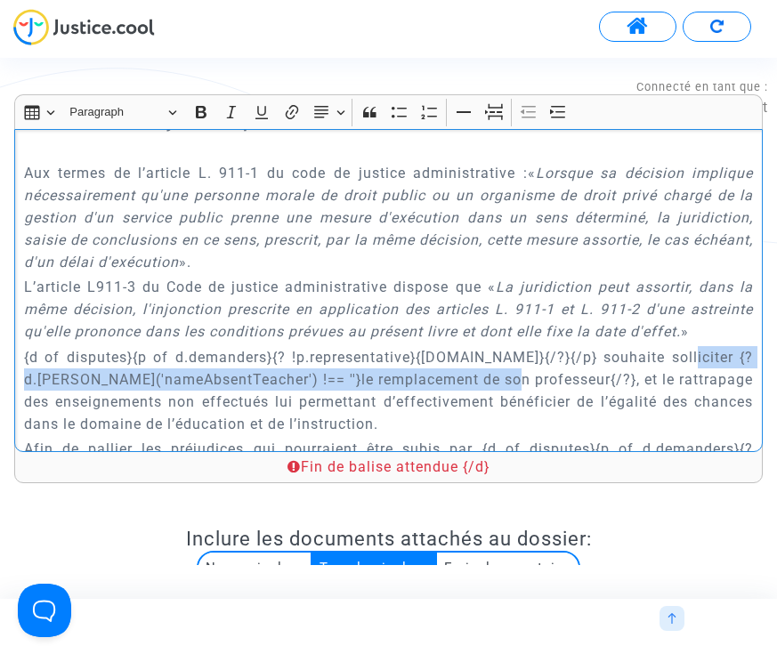
click at [741, 346] on p "{d of disputes}{p of d.demanders}{? !p.representative}{[DOMAIN_NAME]}{/?}{/p} s…" at bounding box center [389, 390] width 730 height 89
click at [586, 346] on p "{d of disputes}{p of d.demanders}{? !p.representative}{[DOMAIN_NAME]}{/?}{/p} s…" at bounding box center [389, 390] width 730 height 89
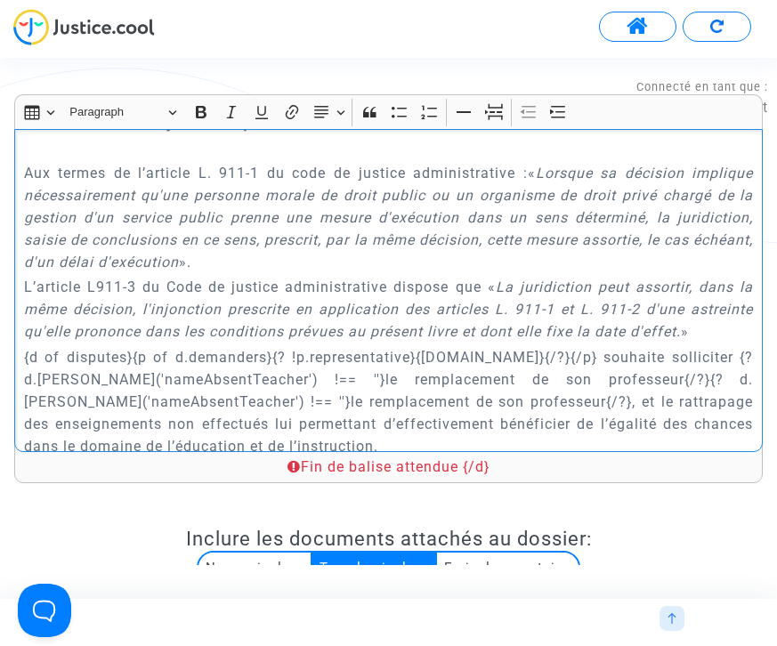
click at [247, 346] on p "{d of disputes}{p of d.demanders}{? !p.representative}{[DOMAIN_NAME]}{/?}{/p} s…" at bounding box center [389, 401] width 730 height 111
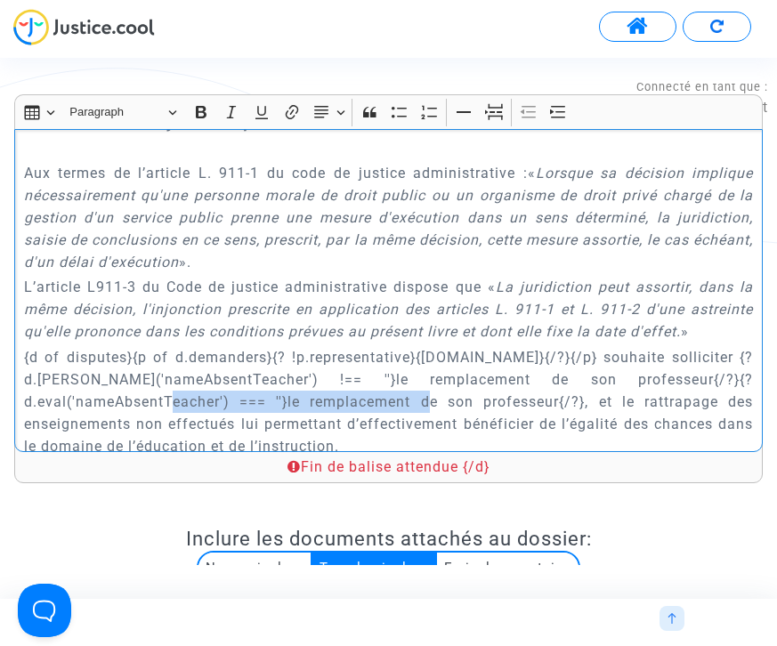
drag, startPoint x: 289, startPoint y: 312, endPoint x: 557, endPoint y: 312, distance: 267.9
click at [557, 346] on p "{d of disputes}{p of d.demanders}{? !p.representative}{[DOMAIN_NAME]}{/?}{/p} s…" at bounding box center [389, 401] width 730 height 111
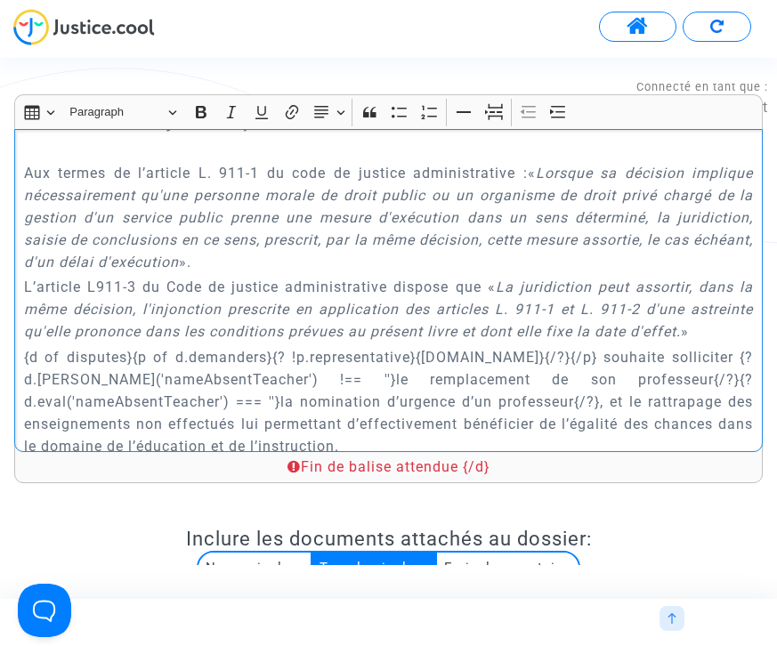
click at [599, 346] on p "{d of disputes}{p of d.demanders}{? !p.representative}{[DOMAIN_NAME]}{/?}{/p} s…" at bounding box center [389, 401] width 730 height 111
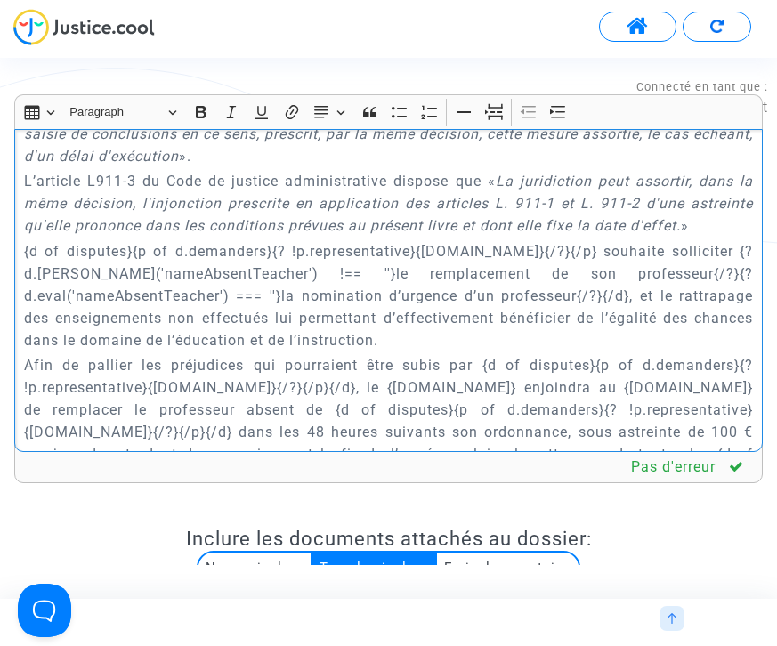
scroll to position [6582, 0]
click at [742, 241] on p "{d of disputes}{p of d.demanders}{? !p.representative}{[DOMAIN_NAME]}{/?}{/p} s…" at bounding box center [389, 296] width 730 height 111
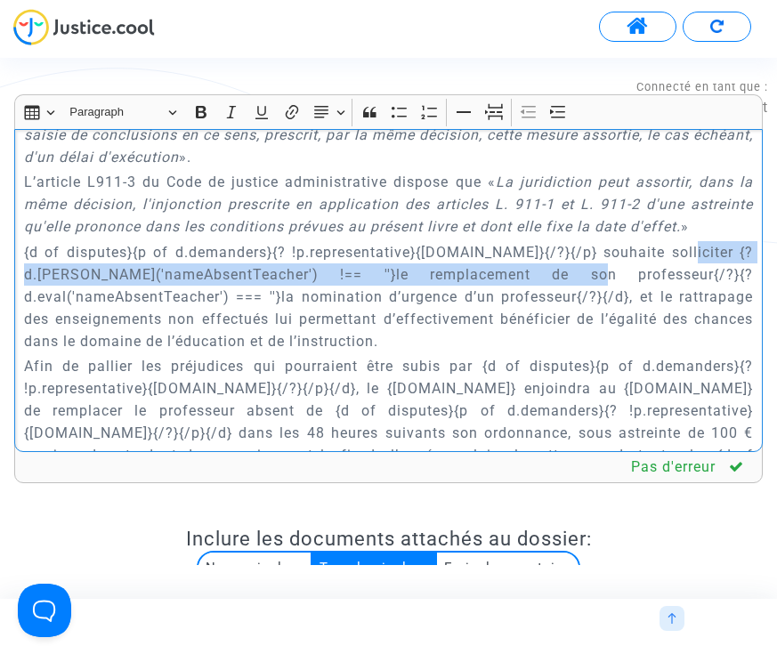
click at [739, 241] on p "{d of disputes}{p of d.demanders}{? !p.representative}{[DOMAIN_NAME]}{/?}{/p} s…" at bounding box center [389, 296] width 730 height 111
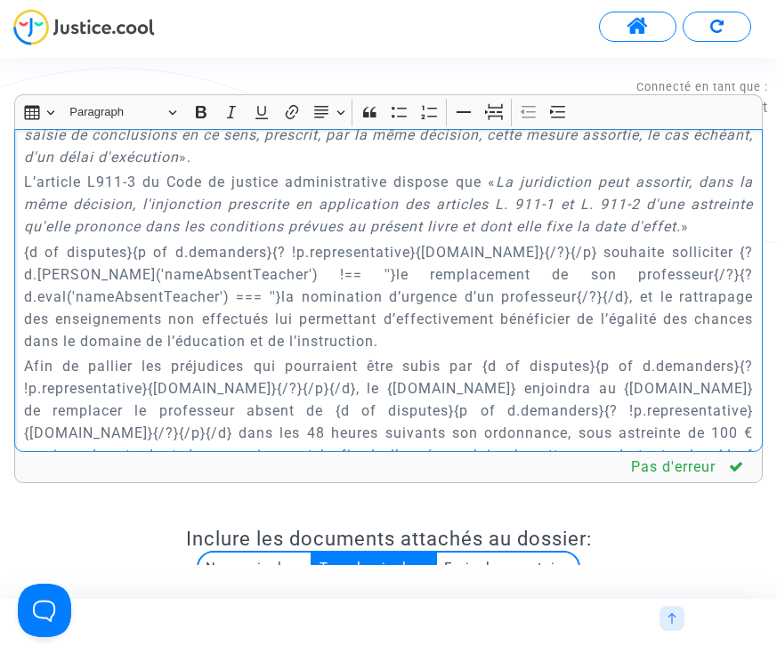
click at [641, 355] on p "Afin de pallier les préjudices qui pourraient être subis par {d of disputes}{p …" at bounding box center [389, 433] width 730 height 156
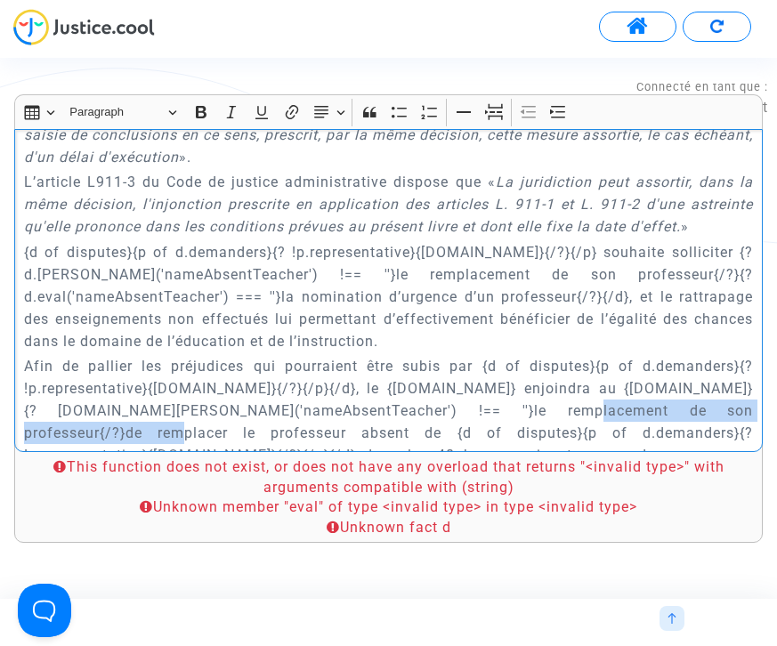
click at [95, 355] on p "Afin de pallier les préjudices qui pourraient être subis par {d of disputes}{p …" at bounding box center [389, 444] width 730 height 178
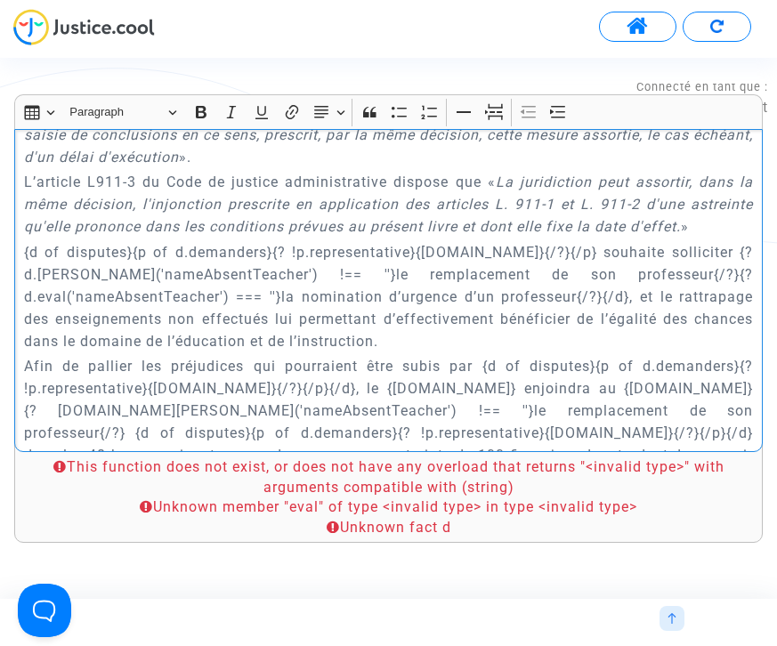
click at [285, 355] on p "Afin de pallier les préjudices qui pourraient être subis par {d of disputes}{p …" at bounding box center [389, 444] width 730 height 178
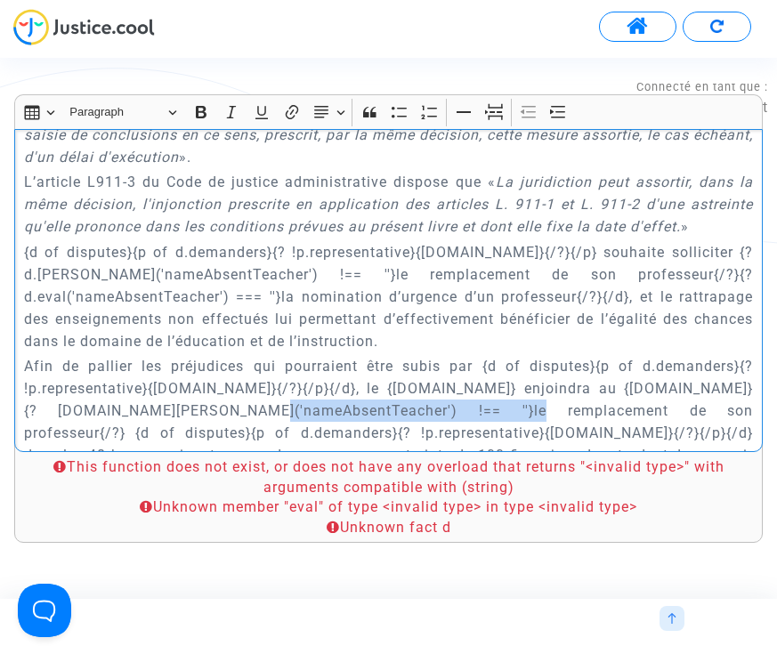
click at [556, 355] on p "Afin de pallier les préjudices qui pourraient être subis par {d of disputes}{p …" at bounding box center [389, 444] width 730 height 178
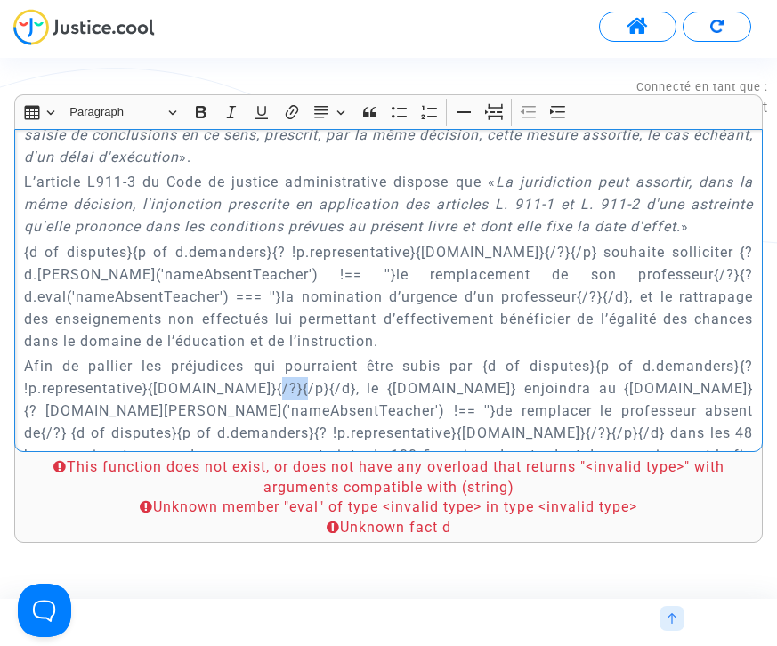
drag, startPoint x: 293, startPoint y: 297, endPoint x: 269, endPoint y: 297, distance: 24.0
click at [269, 355] on p "Afin de pallier les préjudices qui pourraient être subis par {d of disputes}{p …" at bounding box center [389, 444] width 730 height 178
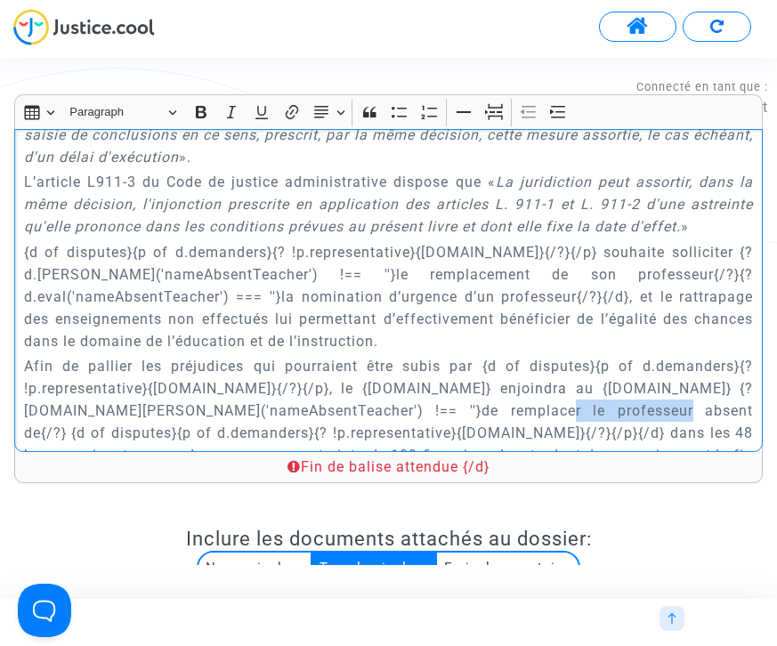
drag, startPoint x: 603, startPoint y: 322, endPoint x: 717, endPoint y: 322, distance: 114.8
click at [717, 355] on p "Afin de pallier les préjudices qui pourraient être subis par {d of disputes}{p …" at bounding box center [389, 444] width 730 height 178
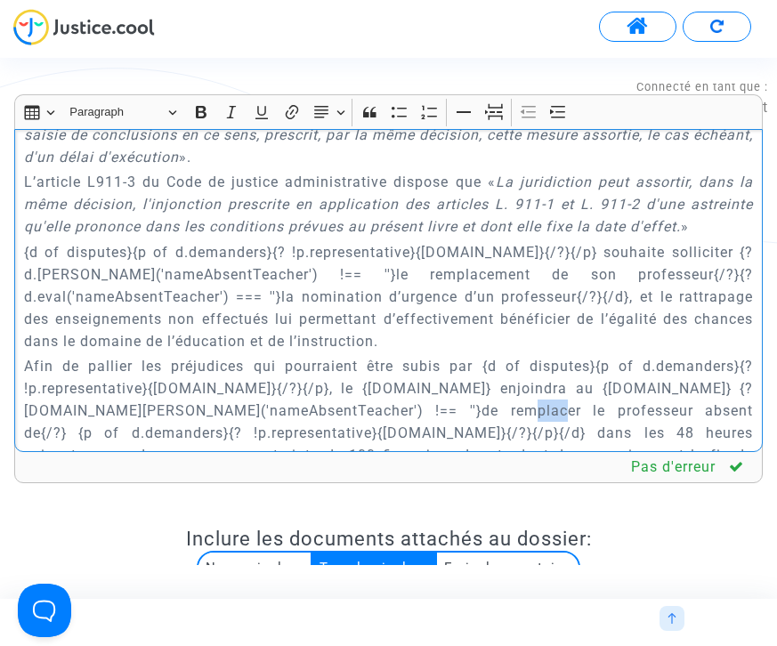
drag, startPoint x: 588, startPoint y: 323, endPoint x: 563, endPoint y: 321, distance: 25.9
click at [563, 355] on p "Afin de pallier les préjudices qui pourraient être subis par {d of disputes}{p …" at bounding box center [389, 444] width 730 height 178
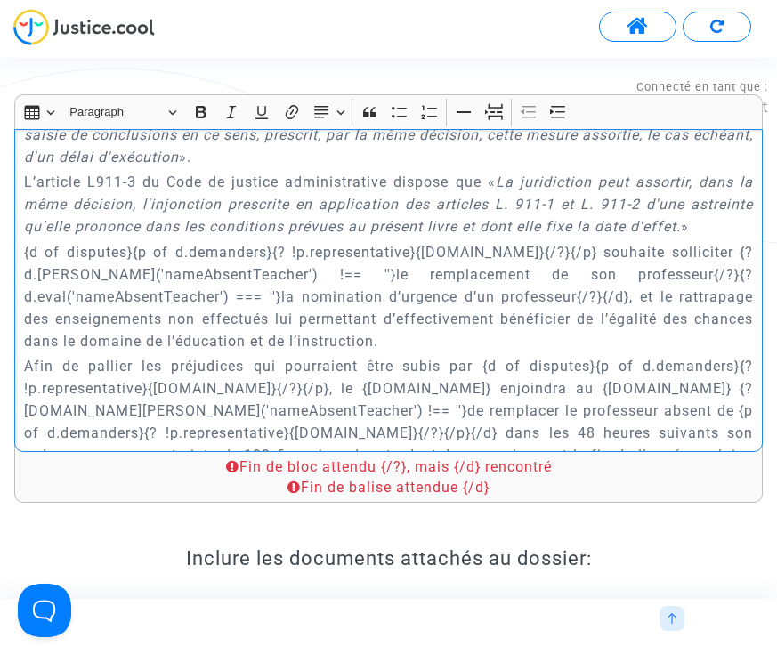
click at [239, 355] on p "Afin de pallier les préjudices qui pourraient être subis par {d of disputes}{p …" at bounding box center [389, 444] width 730 height 178
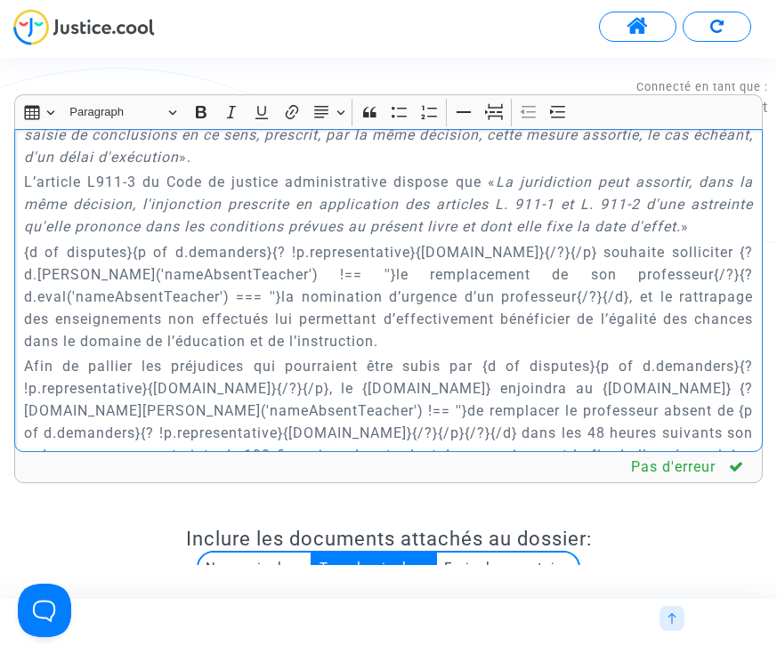
click at [740, 355] on p "Afin de pallier les préjudices qui pourraient être subis par {d of disputes}{p …" at bounding box center [389, 444] width 730 height 178
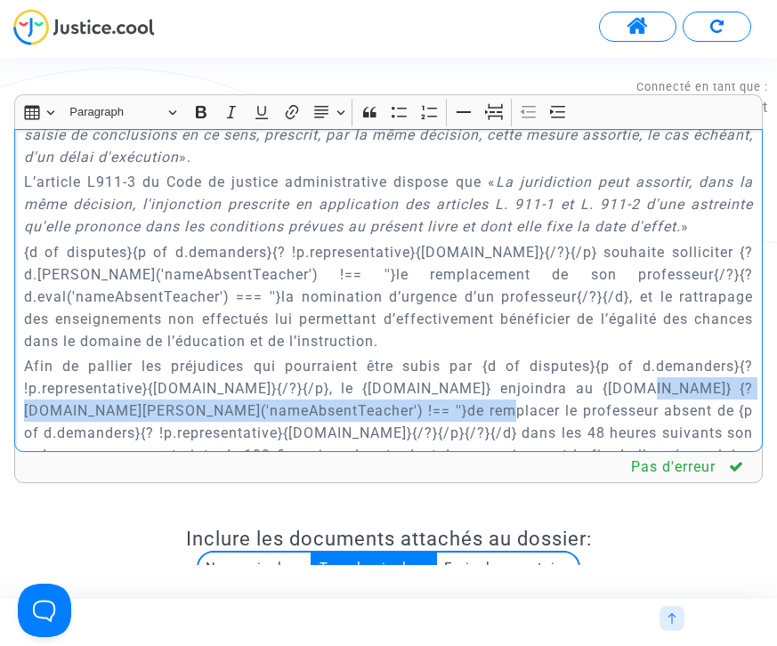
click at [583, 355] on p "Afin de pallier les préjudices qui pourraient être subis par {d of disputes}{p …" at bounding box center [389, 444] width 730 height 178
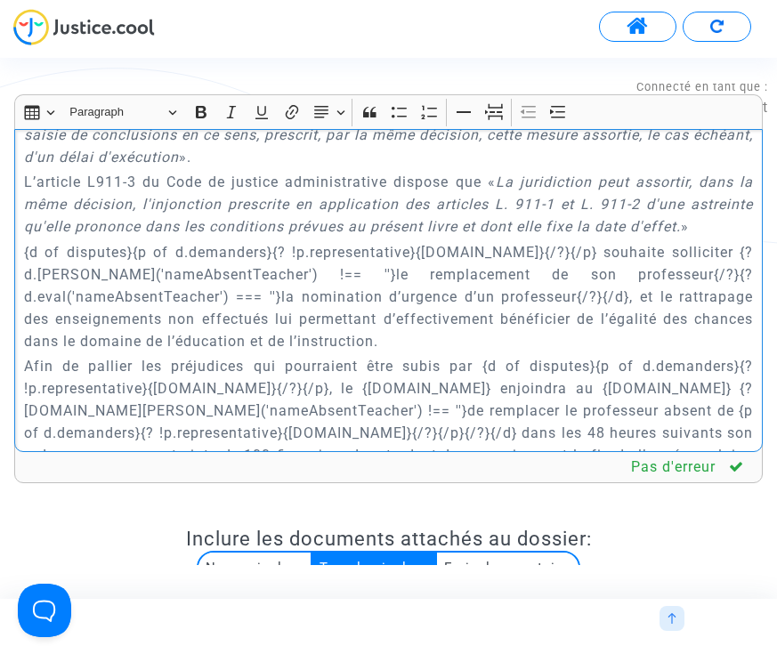
click at [319, 355] on p "Afin de pallier les préjudices qui pourraient être subis par {d of disputes}{p …" at bounding box center [389, 444] width 730 height 178
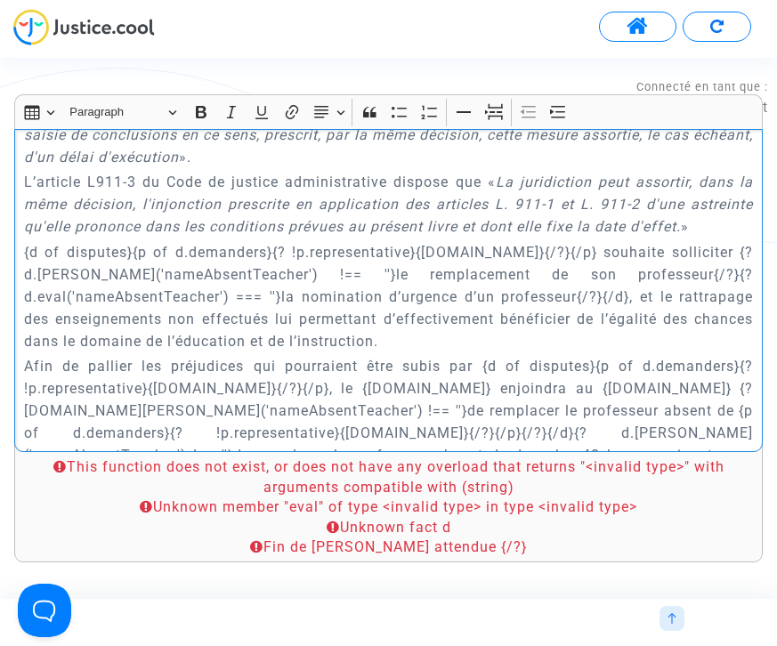
click at [575, 355] on p "Afin de pallier les préjudices qui pourraient être subis par {d of disputes}{p …" at bounding box center [389, 455] width 730 height 200
click at [623, 355] on p "Afin de pallier les préjudices qui pourraient être subis par {d of disputes}{p …" at bounding box center [389, 444] width 730 height 178
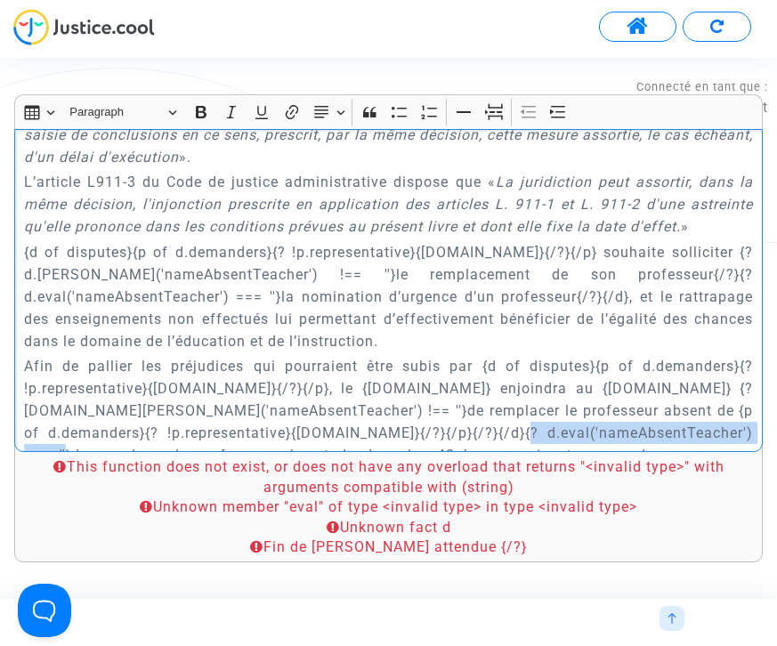
click at [174, 365] on p "Afin de pallier les préjudices qui pourraient être subis par {d of disputes}{p …" at bounding box center [389, 444] width 730 height 178
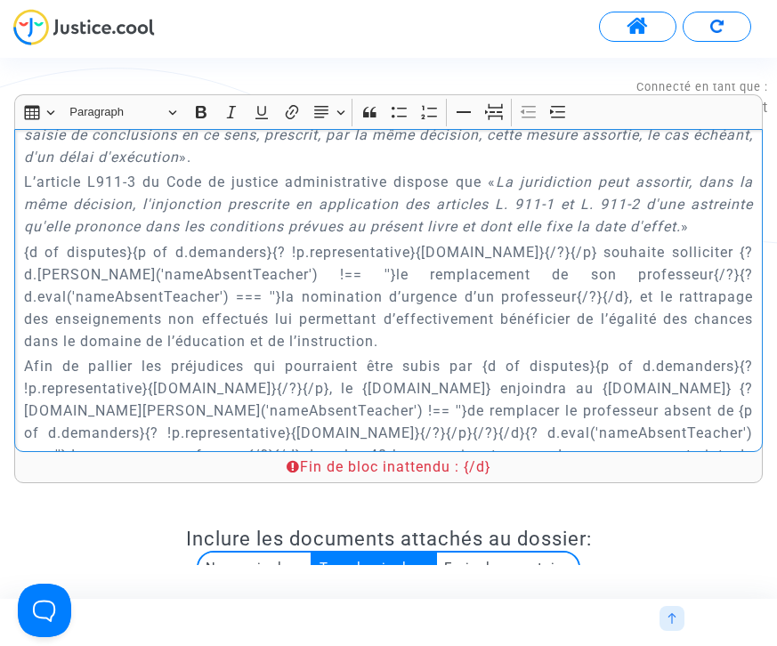
click at [320, 355] on p "Afin de pallier les préjudices qui pourraient être subis par {d of disputes}{p …" at bounding box center [389, 444] width 730 height 178
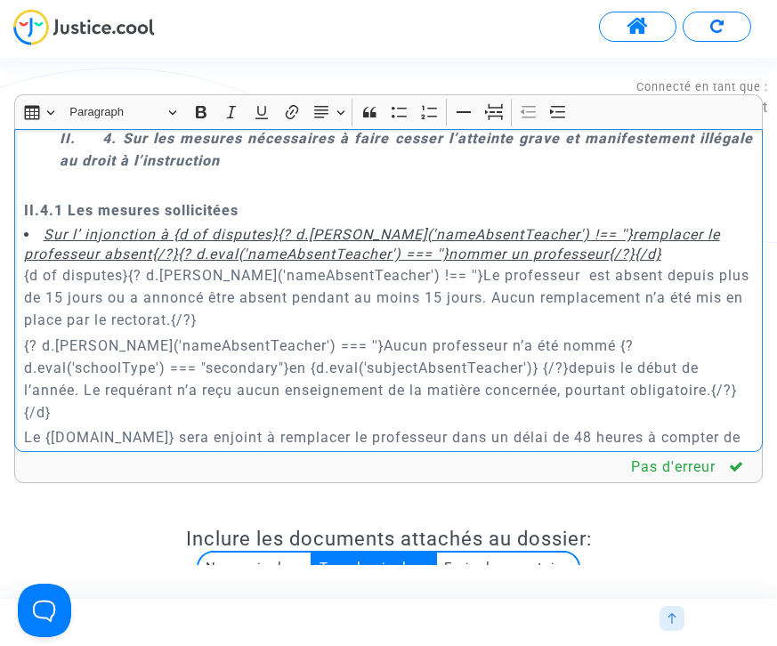
scroll to position [4762, 0]
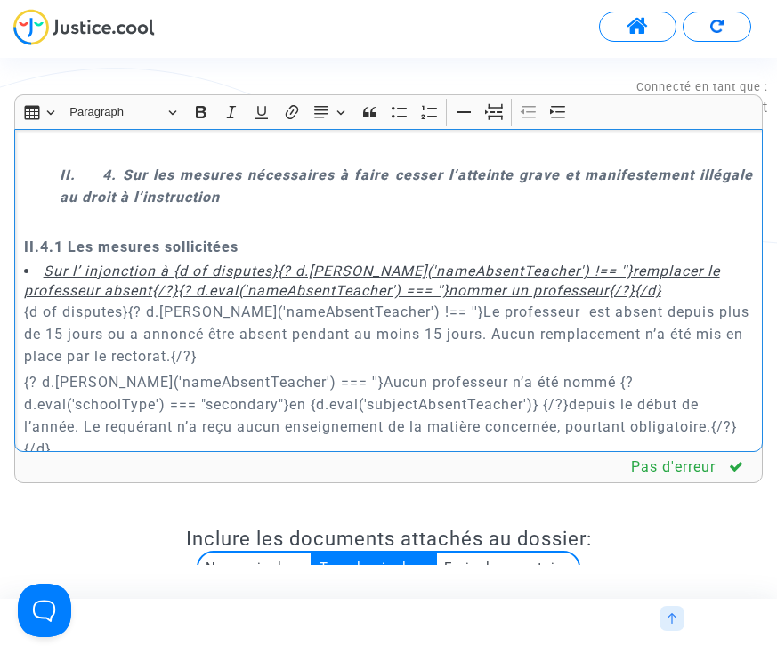
click at [24, 371] on p "{? d.[PERSON_NAME]('nameAbsentTeacher') === ''}Aucun professeur n’a été nommé {…" at bounding box center [389, 415] width 730 height 89
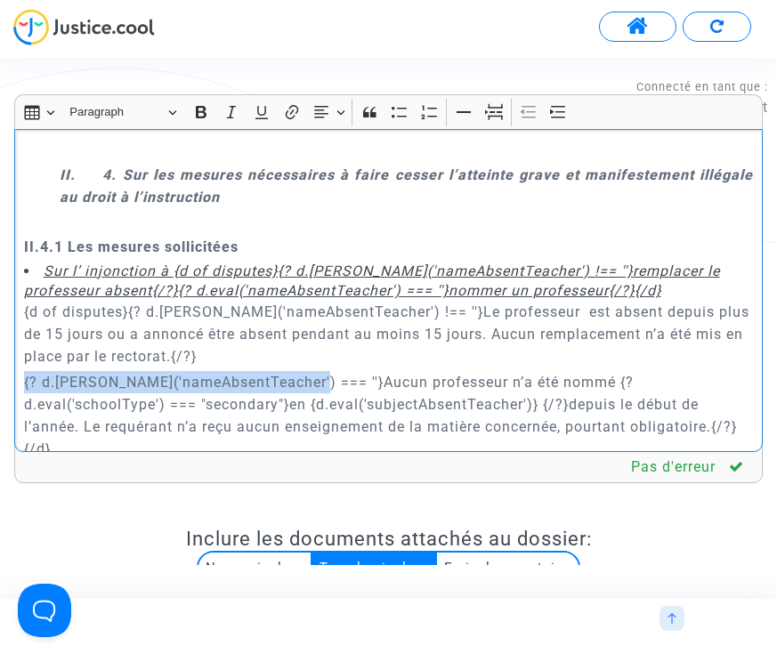
click at [294, 371] on p "{? d.[PERSON_NAME]('nameAbsentTeacher') === ''}Aucun professeur n’a été nommé {…" at bounding box center [389, 415] width 730 height 89
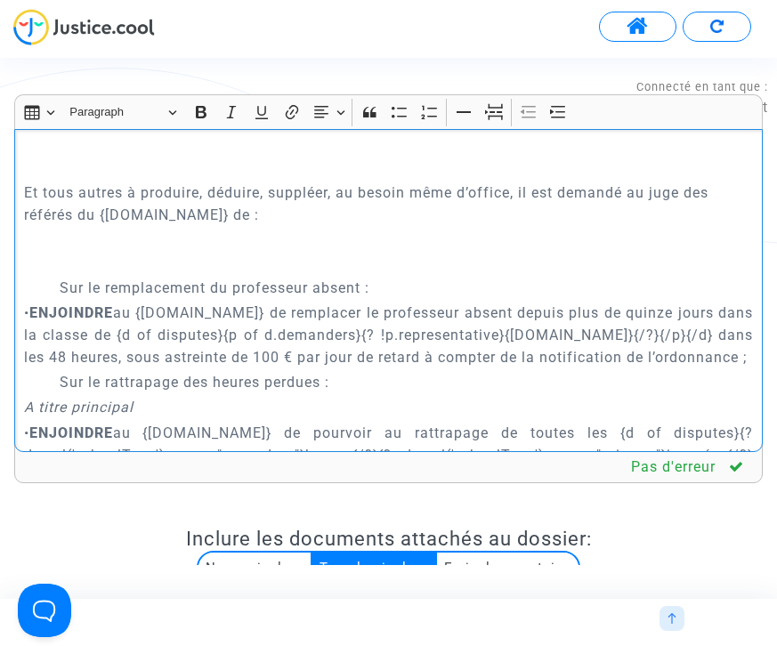
scroll to position [7522, 0]
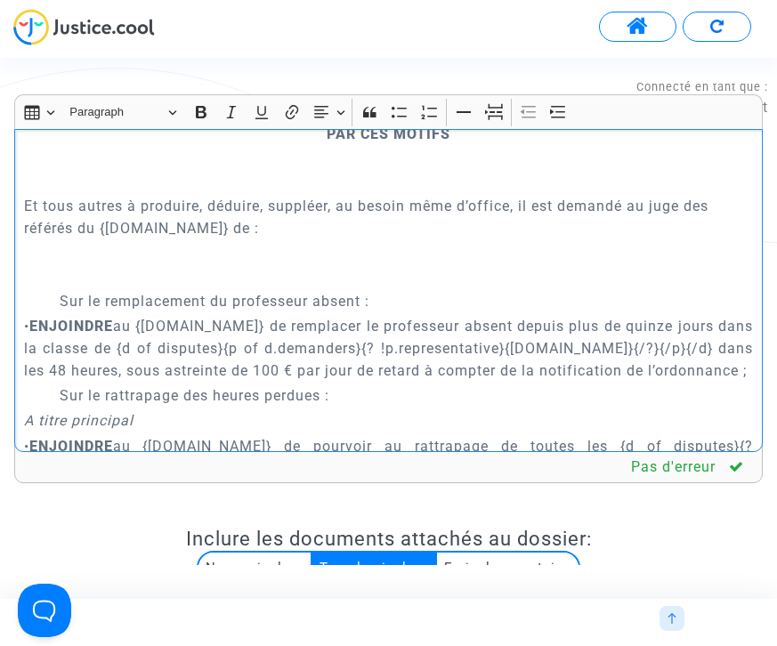
click at [376, 315] on p "• ENJOINDRE au {[DOMAIN_NAME]} de remplacer le professeur absent depuis plus de…" at bounding box center [389, 348] width 730 height 67
click at [270, 315] on p "• ENJOINDRE au {[DOMAIN_NAME]} de remplacer le professeur absent depuis plus de…" at bounding box center [389, 348] width 730 height 67
click at [290, 315] on p "• ENJOINDRE au {[DOMAIN_NAME]} de remplacer le professeur absent depuis plus de…" at bounding box center [389, 348] width 730 height 67
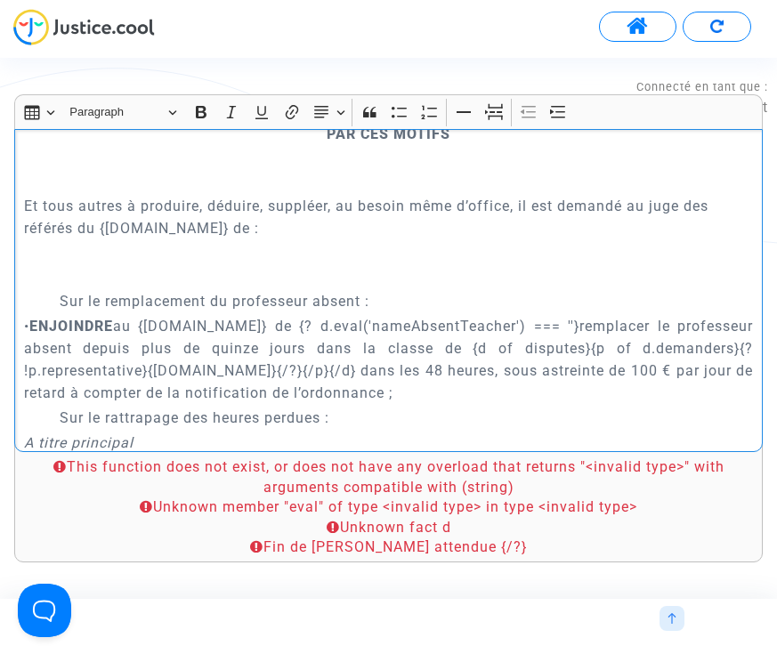
click at [299, 315] on p "• ENJOINDRE au {[DOMAIN_NAME]} de {? d.eval('nameAbsentTeacher') === ''}remplac…" at bounding box center [389, 359] width 730 height 89
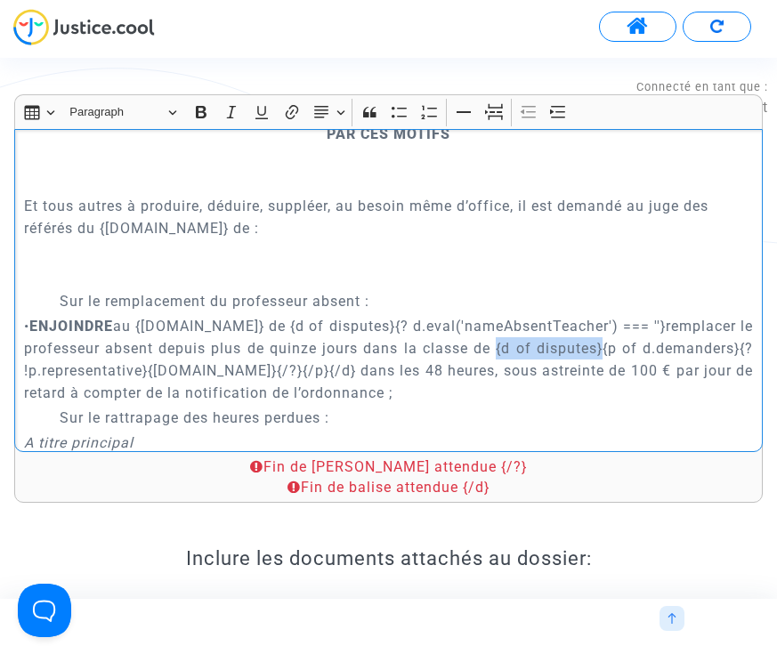
drag, startPoint x: 616, startPoint y: 258, endPoint x: 508, endPoint y: 258, distance: 107.7
click at [508, 315] on p "• ENJOINDRE au {[DOMAIN_NAME]} de {d of disputes}{? d.eval('nameAbsentTeacher')…" at bounding box center [389, 359] width 730 height 89
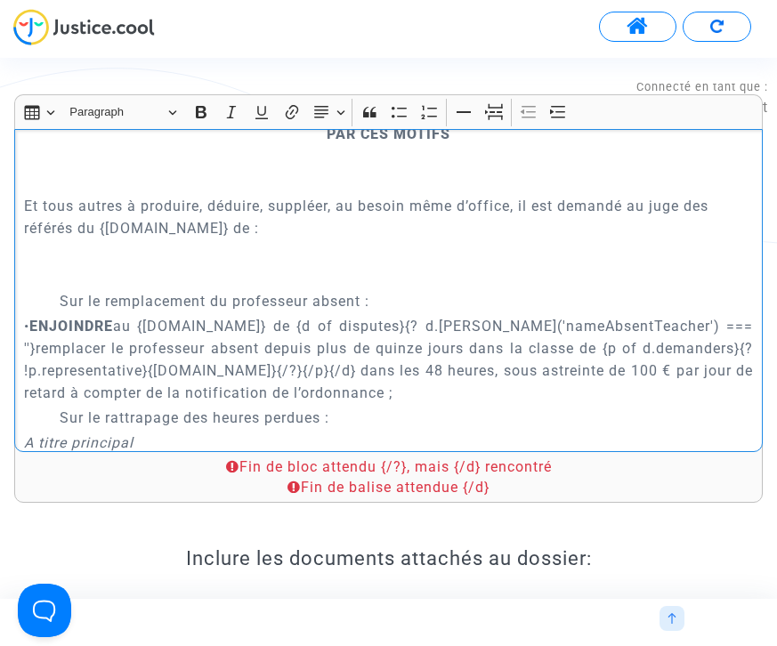
click at [641, 315] on p "• ENJOINDRE au {[DOMAIN_NAME]} de {d of disputes}{? d.[PERSON_NAME]('nameAbsent…" at bounding box center [389, 359] width 730 height 89
click at [406, 315] on p "• ENJOINDRE au {[DOMAIN_NAME]} de {d of disputes}{? d.[PERSON_NAME]('nameAbsent…" at bounding box center [389, 359] width 730 height 89
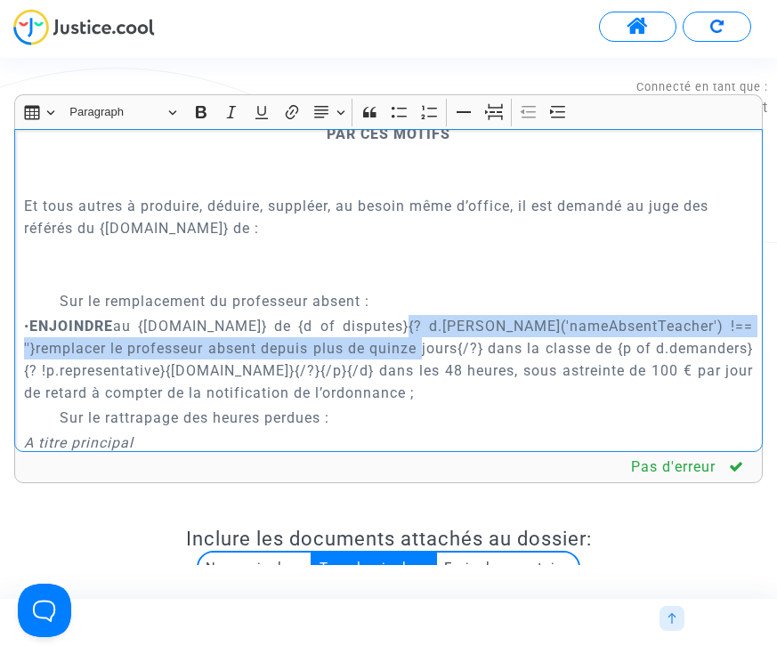
click at [396, 315] on p "• ENJOINDRE au {[DOMAIN_NAME]} de {d of disputes}{? d.[PERSON_NAME]('nameAbsent…" at bounding box center [389, 359] width 730 height 89
click at [422, 315] on p "• ENJOINDRE au {[DOMAIN_NAME]} de {d of disputes}{? d.[PERSON_NAME]('nameAbsent…" at bounding box center [389, 359] width 730 height 89
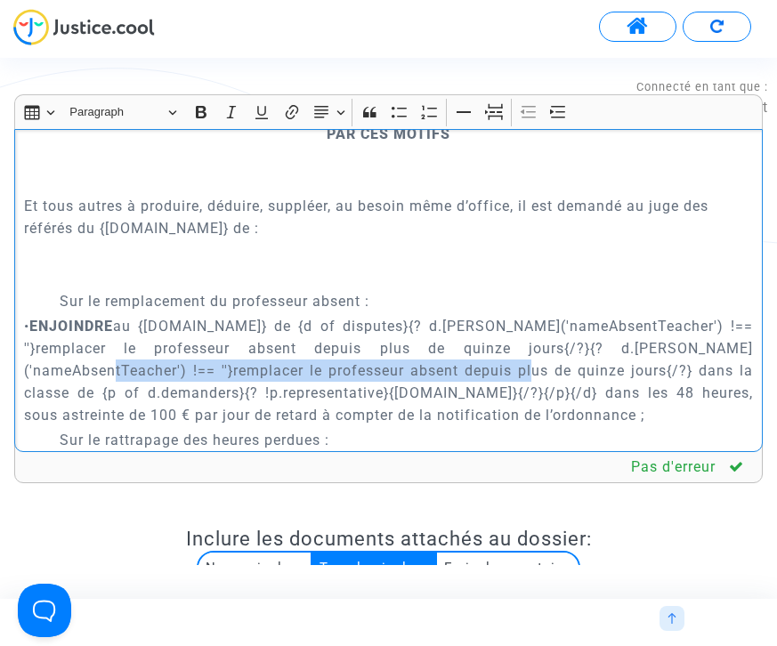
drag, startPoint x: 661, startPoint y: 258, endPoint x: 393, endPoint y: 276, distance: 268.5
click at [393, 315] on p "• ENJOINDRE au {[DOMAIN_NAME]} de {d of disputes}{? d.[PERSON_NAME]('nameAbsent…" at bounding box center [389, 370] width 730 height 111
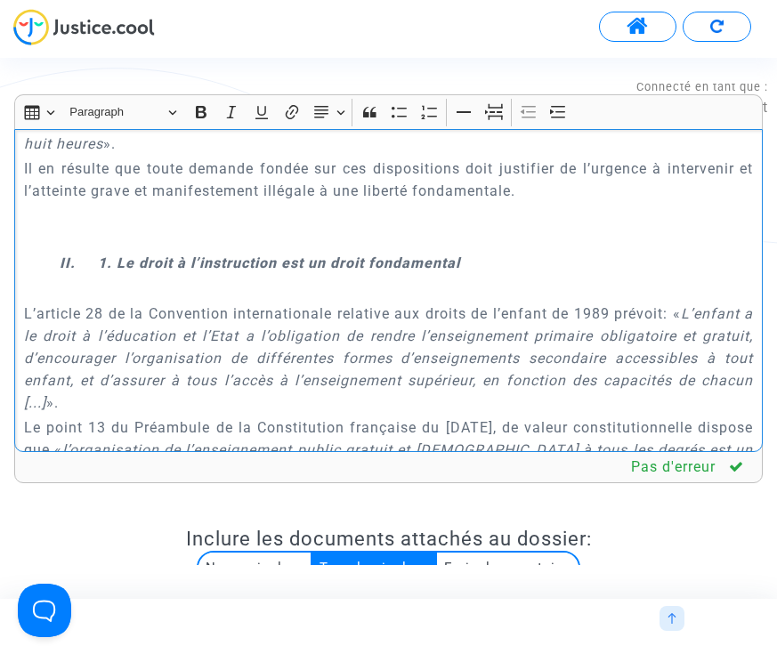
scroll to position [1576, 0]
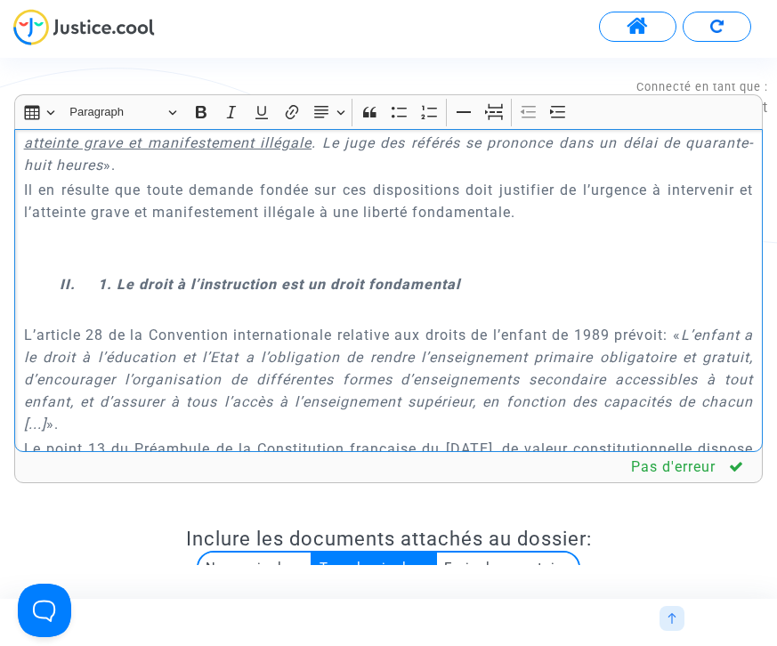
click at [582, 333] on icon "L’enfant a le droit à l’éducation et l’Etat a l’obligation de rendre l’enseigne…" at bounding box center [389, 380] width 730 height 106
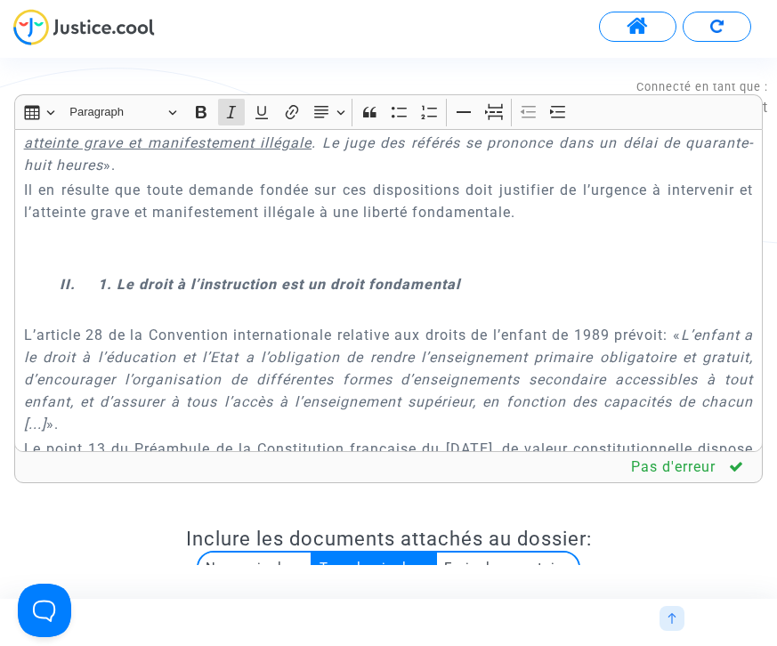
scroll to position [4831, 0]
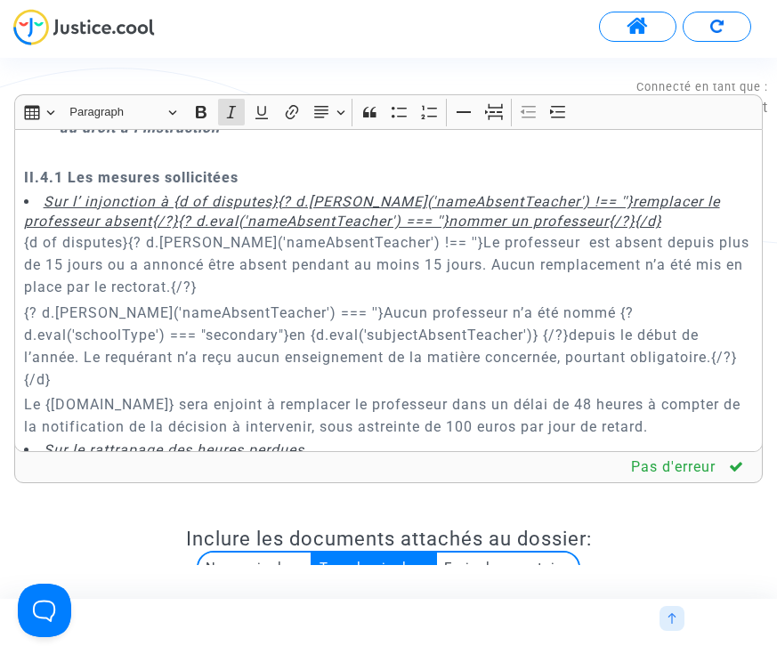
click at [365, 302] on p "{? d.[PERSON_NAME]('nameAbsentTeacher') === ''}Aucun professeur n’a été nommé {…" at bounding box center [389, 346] width 730 height 89
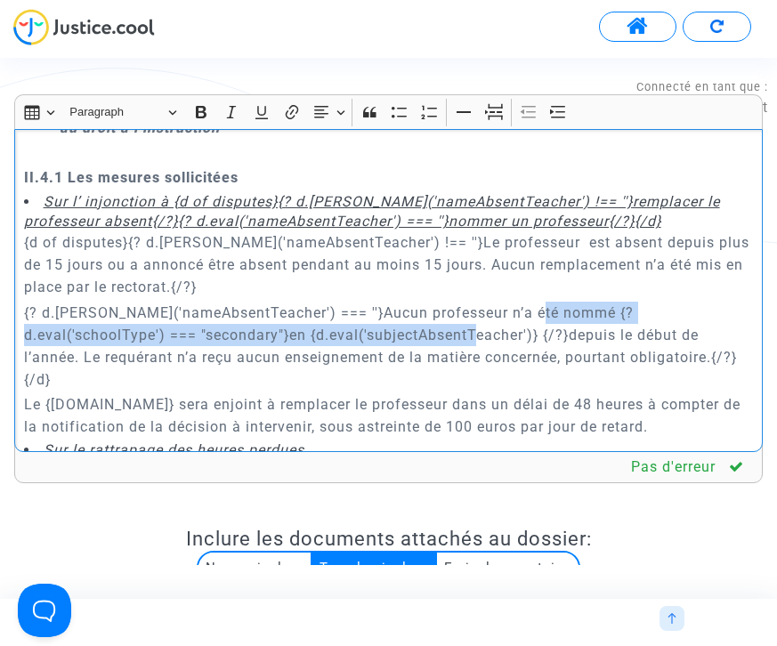
click at [537, 302] on p "{? d.[PERSON_NAME]('nameAbsentTeacher') === ''}Aucun professeur n’a été nommé {…" at bounding box center [389, 346] width 730 height 89
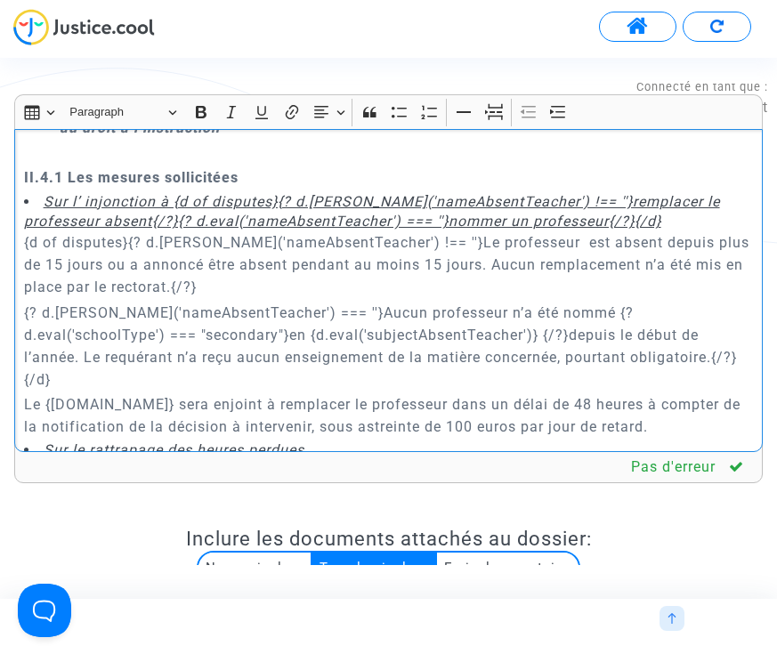
click at [372, 302] on p "{? d.[PERSON_NAME]('nameAbsentTeacher') === ''}Aucun professeur n’a été nommé {…" at bounding box center [389, 346] width 730 height 89
click at [396, 302] on p "{? d.[PERSON_NAME]('nameAbsentTeacher') === ''}Aucun professeur n’a été nommé {…" at bounding box center [389, 346] width 730 height 89
click at [534, 302] on p "{? d.[PERSON_NAME]('nameAbsentTeacher') === ''}Aucun professeur n’a été nommé {…" at bounding box center [389, 346] width 730 height 89
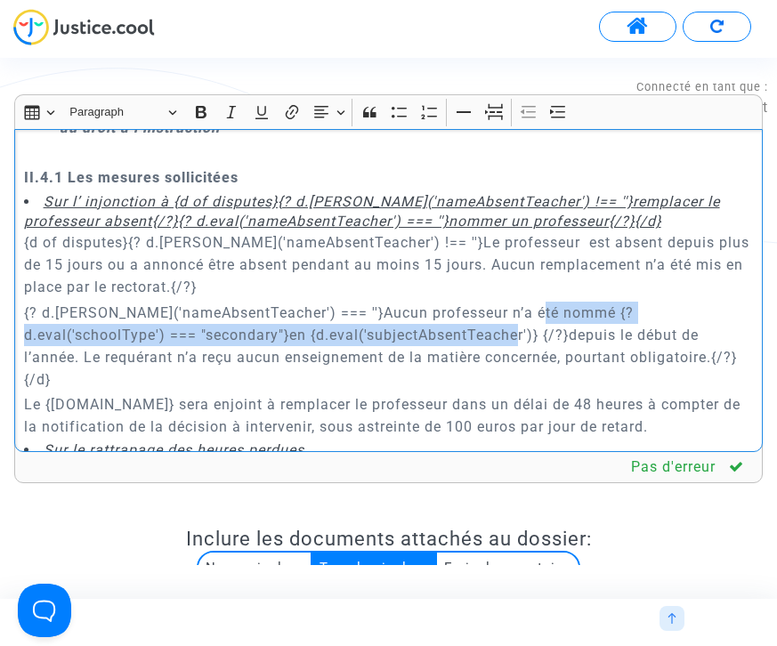
click at [396, 302] on p "{? d.[PERSON_NAME]('nameAbsentTeacher') === ''}Aucun professeur n’a été nommé {…" at bounding box center [389, 346] width 730 height 89
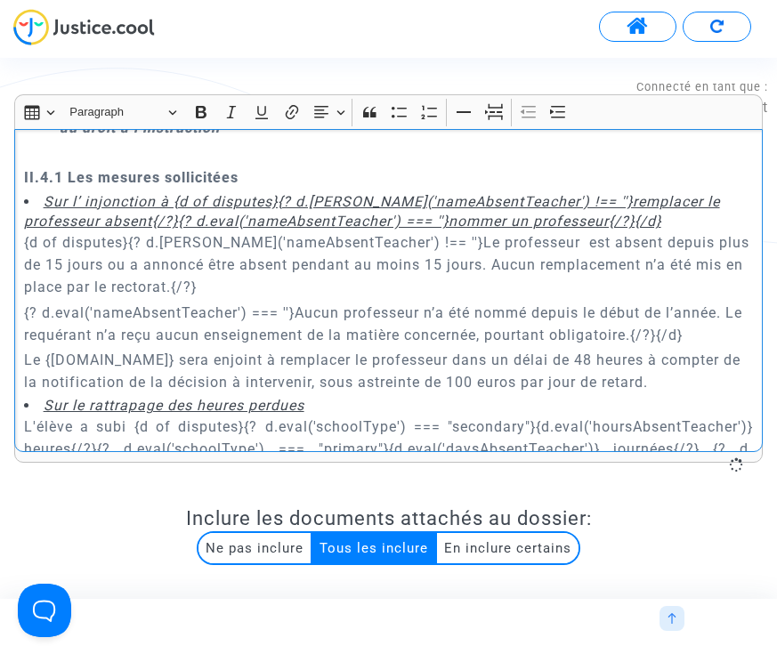
click at [423, 302] on p "{? d.eval('nameAbsentTeacher') === ''}Aucun professeur n’a été nommé depuis le …" at bounding box center [389, 324] width 730 height 45
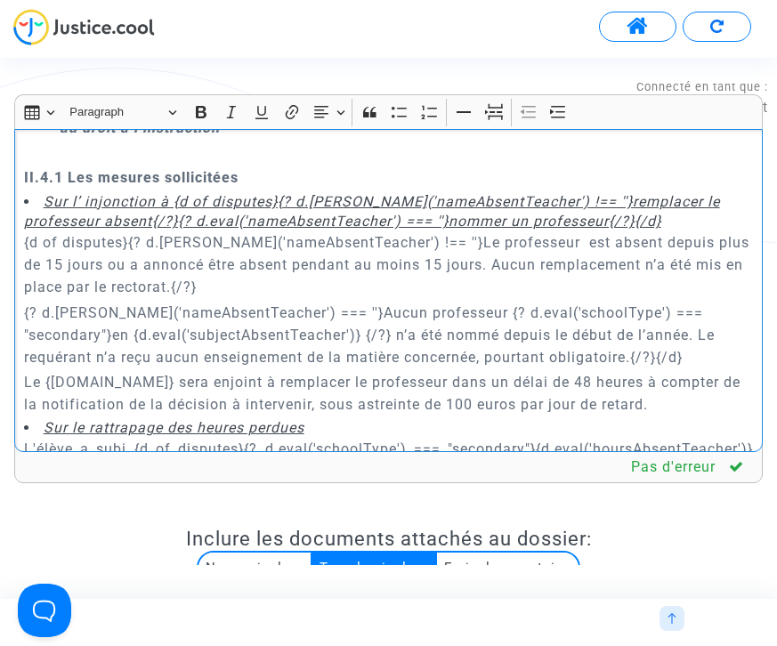
click at [719, 302] on p "{? d.[PERSON_NAME]('nameAbsentTeacher') === ''}Aucun professeur {? d.eval('scho…" at bounding box center [389, 335] width 730 height 67
click at [266, 302] on p "{? d.[PERSON_NAME]('nameAbsentTeacher') === ''}Aucun professeur {? d.eval('scho…" at bounding box center [389, 335] width 730 height 67
click at [293, 302] on p "{? d.[PERSON_NAME]('nameAbsentTeacher') === ''}Aucun professeur {? d.eval('scho…" at bounding box center [389, 335] width 730 height 67
click at [292, 302] on p "{? d.[PERSON_NAME]('nameAbsentTeacher') === ''}Aucun professeur {? d.eval('scho…" at bounding box center [389, 335] width 730 height 67
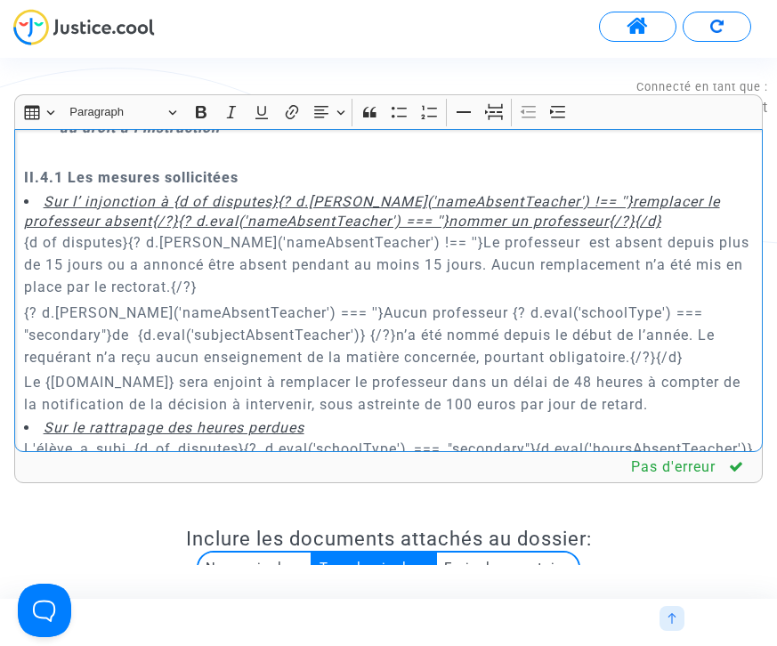
click at [297, 302] on p "{? d.[PERSON_NAME]('nameAbsentTeacher') === ''}Aucun professeur {? d.eval('scho…" at bounding box center [389, 335] width 730 height 67
click at [427, 302] on p "{? d.[PERSON_NAME]('nameAbsentTeacher') === ''}Aucun professeur {? d.eval('scho…" at bounding box center [389, 335] width 730 height 67
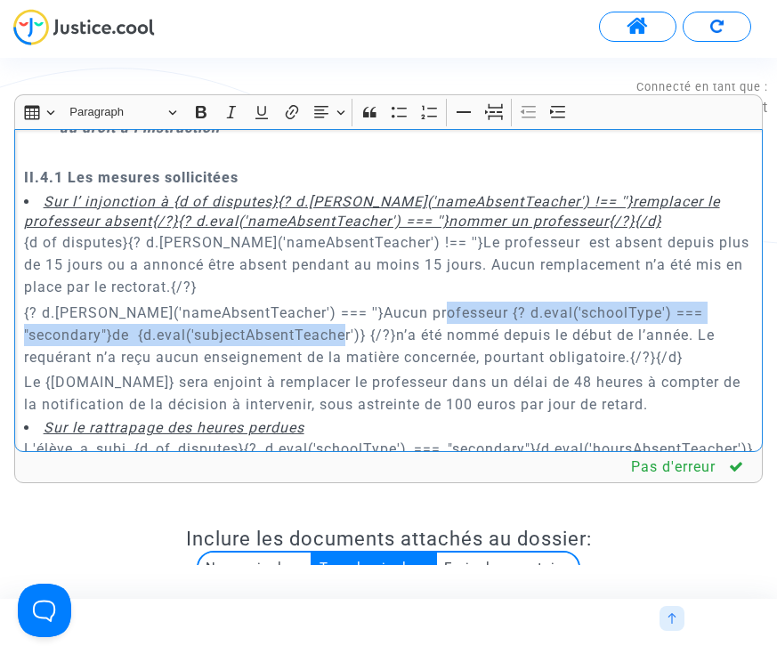
click at [288, 302] on p "{? d.[PERSON_NAME]('nameAbsentTeacher') === ''}Aucun professeur {? d.eval('scho…" at bounding box center [389, 335] width 730 height 67
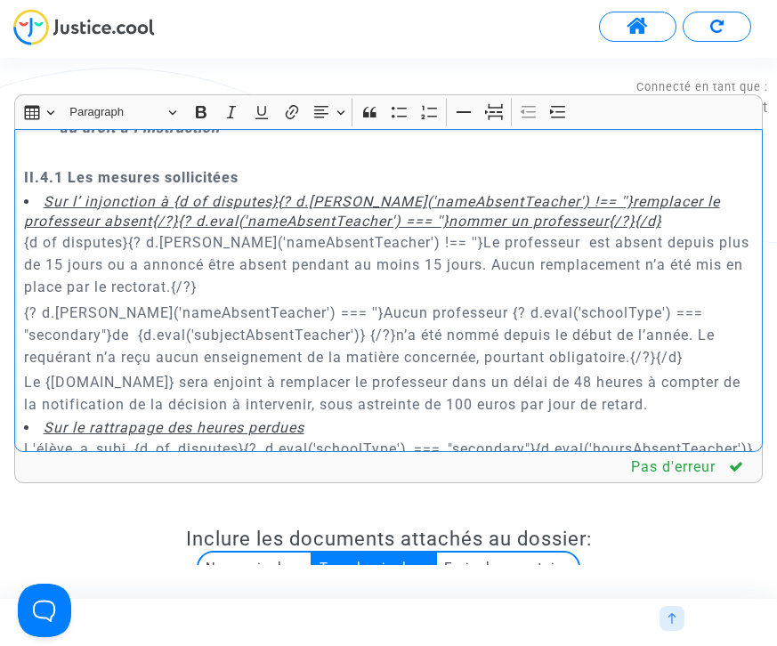
click at [591, 302] on p "{? d.[PERSON_NAME]('nameAbsentTeacher') === ''}Aucun professeur {? d.eval('scho…" at bounding box center [389, 335] width 730 height 67
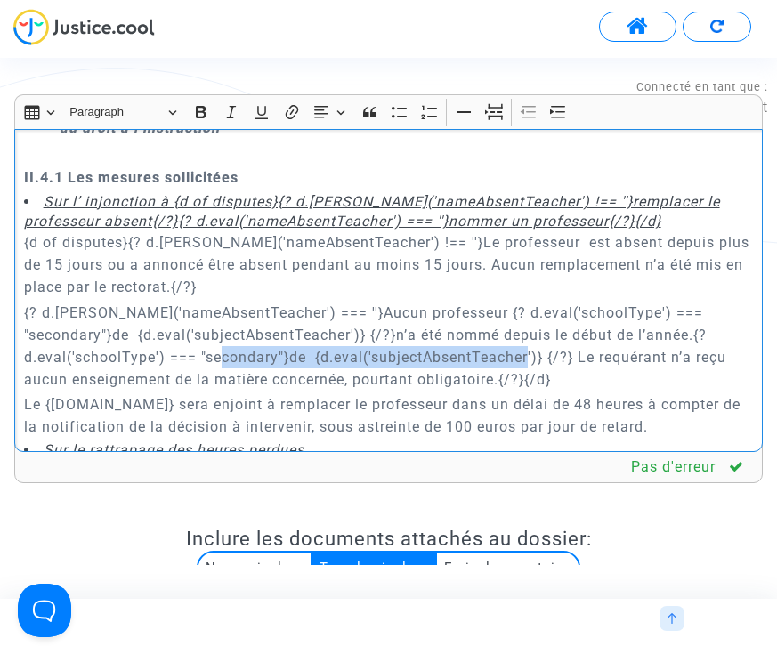
drag, startPoint x: 145, startPoint y: 311, endPoint x: 435, endPoint y: 310, distance: 290.2
click at [435, 310] on p "{? d.[PERSON_NAME]('nameAbsentTeacher') === ''}Aucun professeur {? d.eval('scho…" at bounding box center [389, 346] width 730 height 89
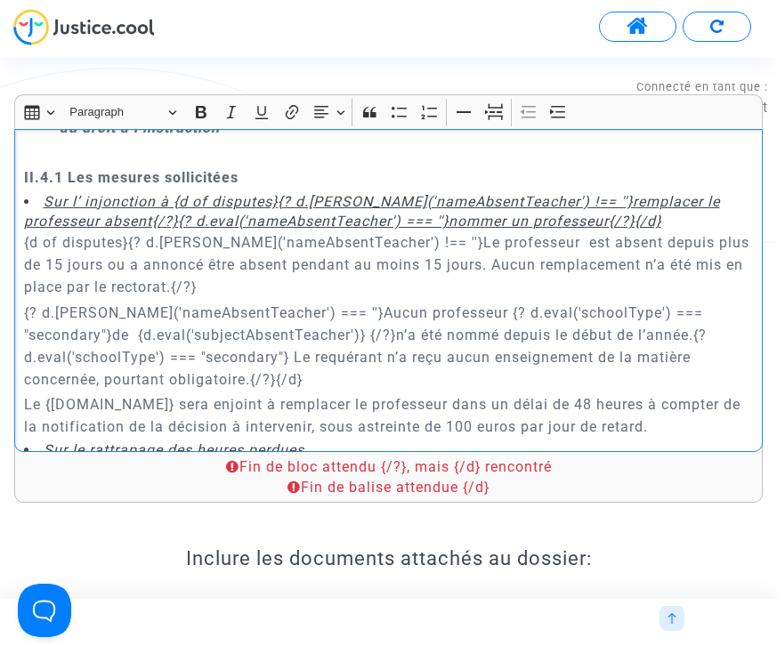
click at [107, 332] on p "{? d.[PERSON_NAME]('nameAbsentTeacher') === ''}Aucun professeur {? d.eval('scho…" at bounding box center [389, 346] width 730 height 89
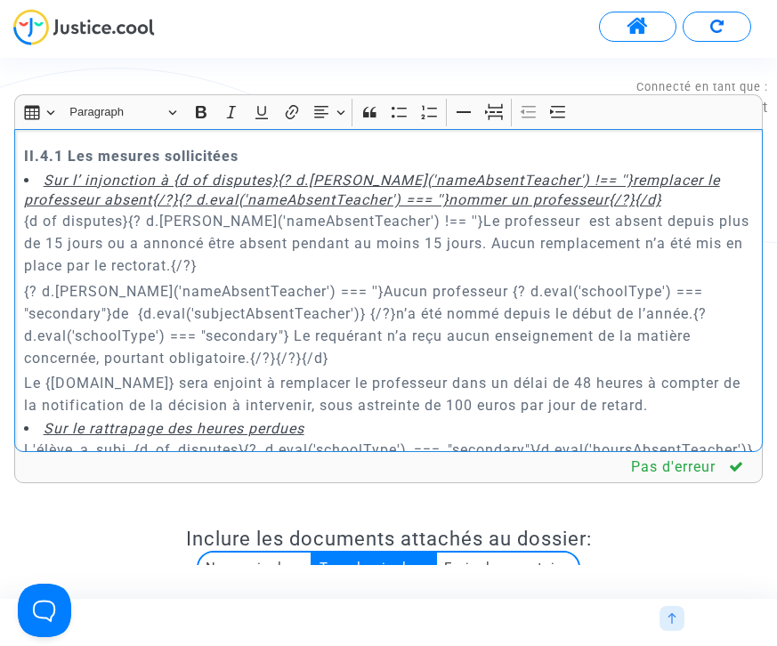
scroll to position [4854, 0]
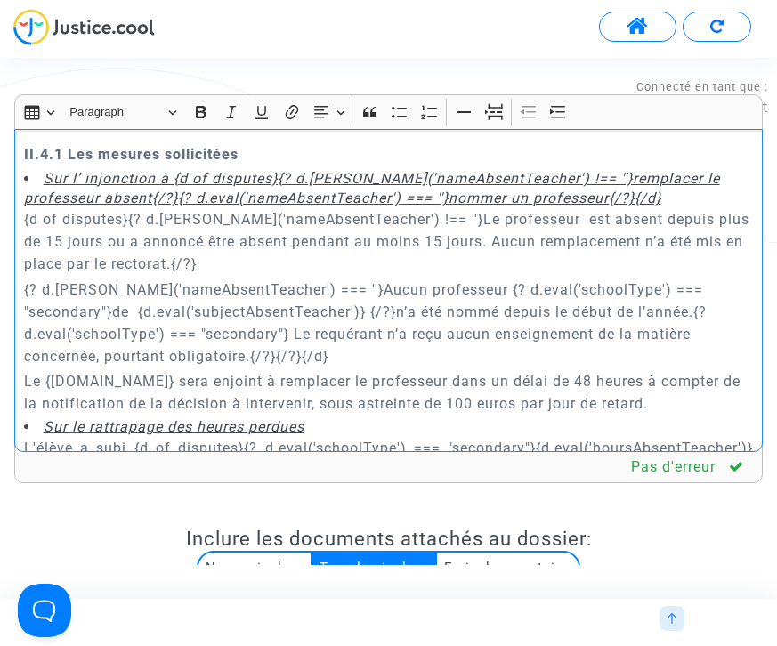
click at [427, 279] on p "{? d.[PERSON_NAME]('nameAbsentTeacher') === ''}Aucun professeur {? d.eval('scho…" at bounding box center [389, 323] width 730 height 89
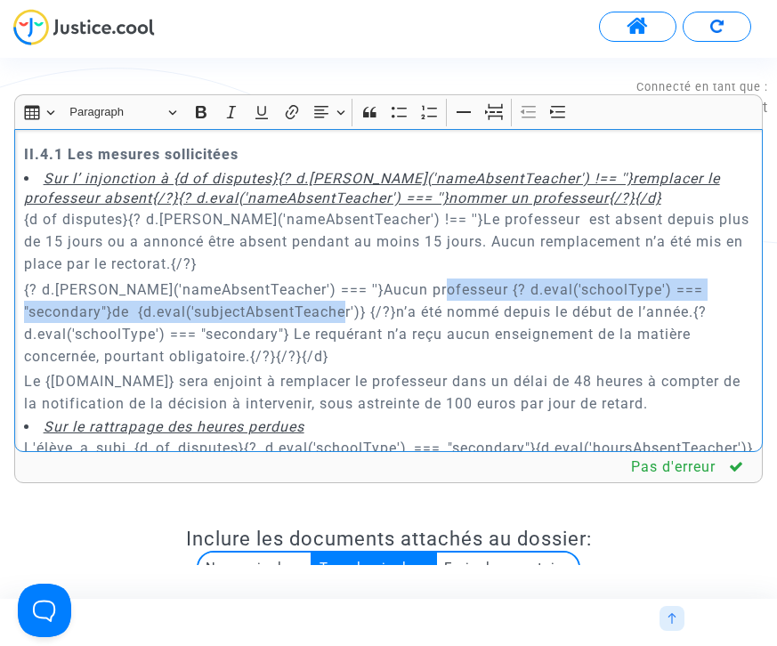
click at [289, 279] on p "{? d.[PERSON_NAME]('nameAbsentTeacher') === ''}Aucun professeur {? d.eval('scho…" at bounding box center [389, 323] width 730 height 89
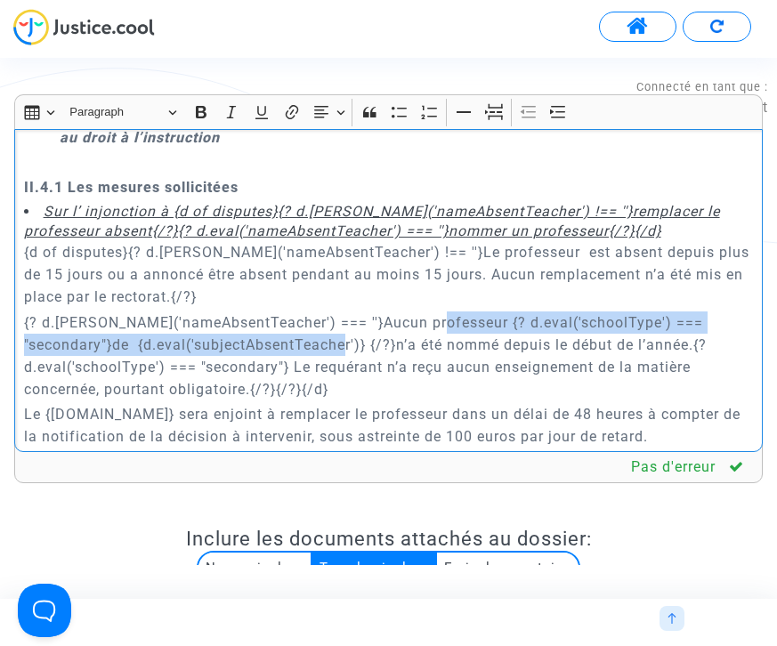
scroll to position [4807, 0]
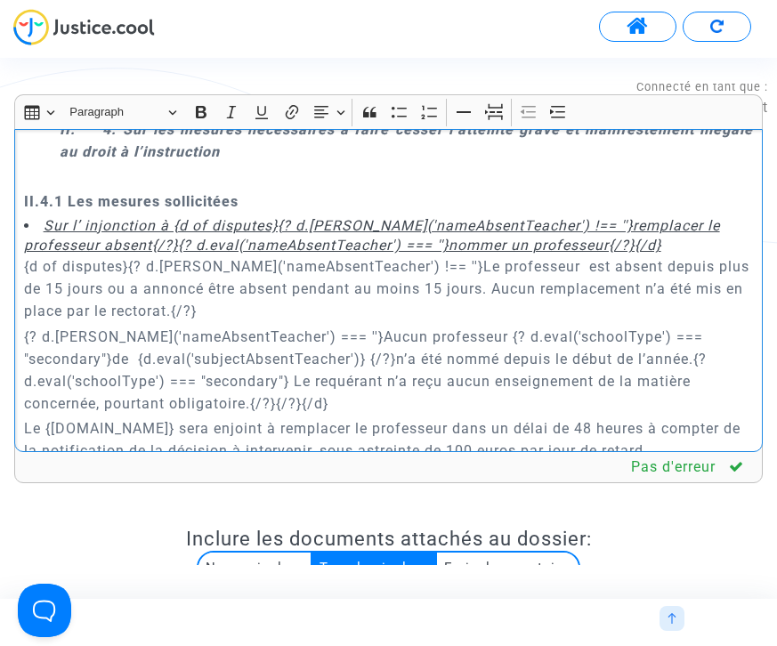
click at [507, 255] on p "{d of disputes}{? d.[PERSON_NAME]('nameAbsentTeacher') !== ''}Le professeur est…" at bounding box center [389, 288] width 730 height 67
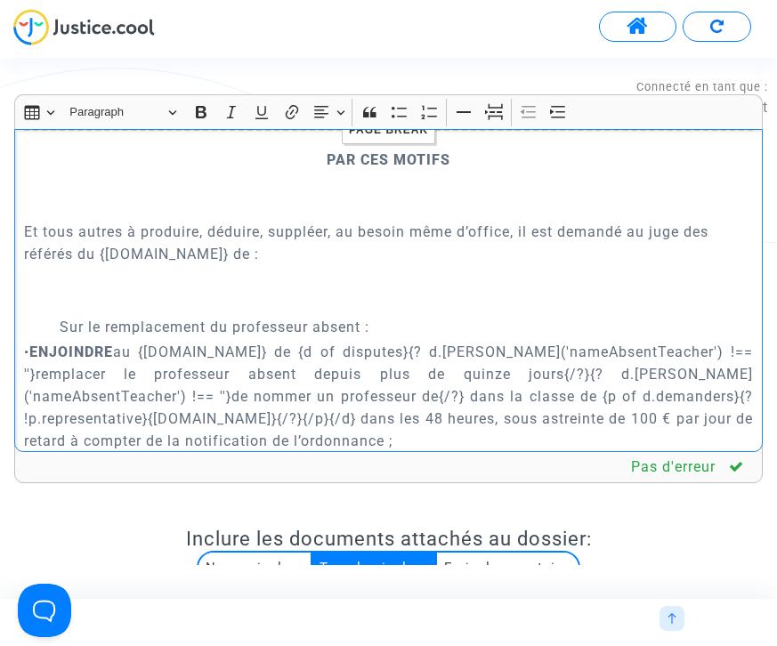
scroll to position [7552, 0]
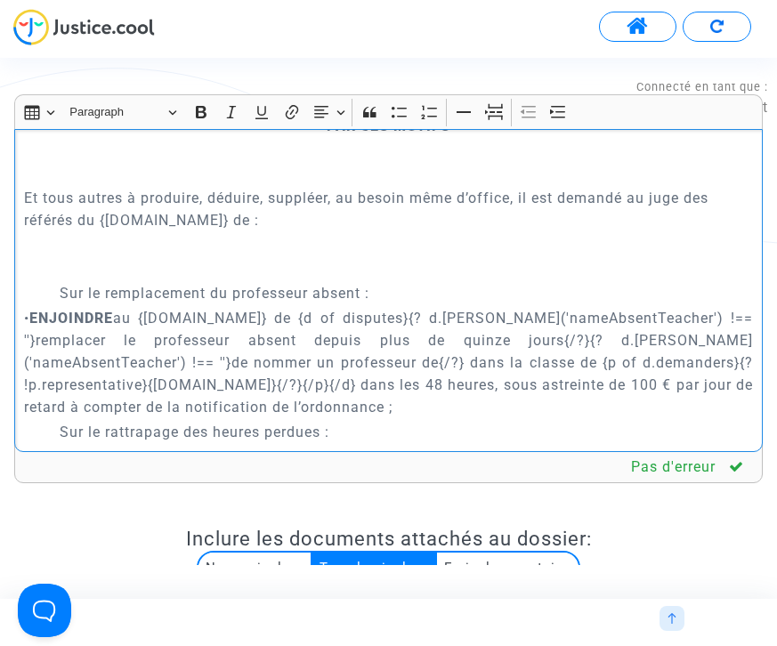
click at [104, 307] on p "• ENJOINDRE au {[DOMAIN_NAME]} de {d of disputes}{? d.[PERSON_NAME]('nameAbsent…" at bounding box center [389, 362] width 730 height 111
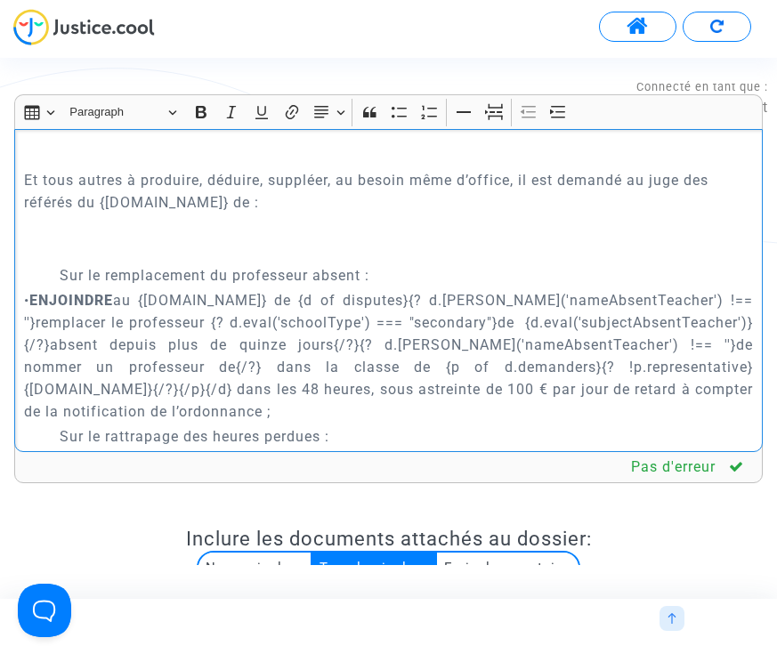
scroll to position [7575, 0]
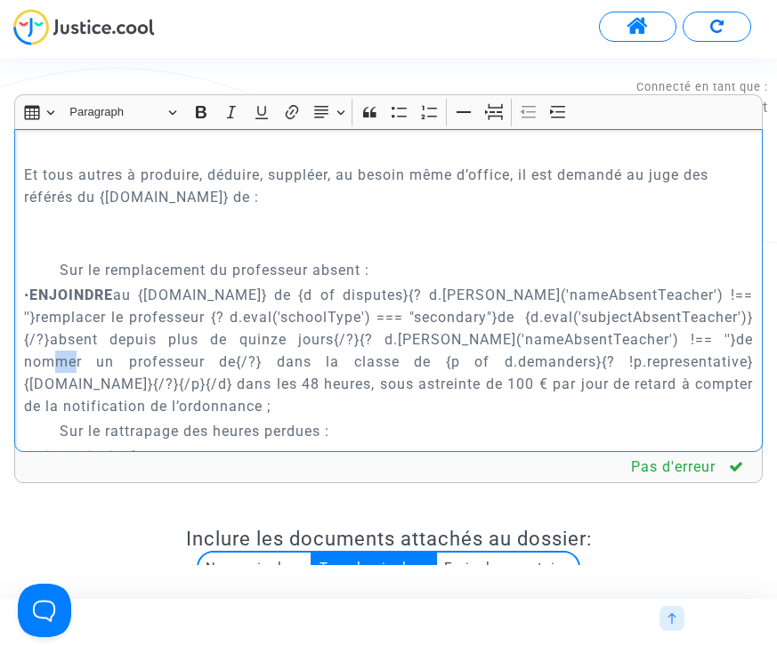
drag, startPoint x: 711, startPoint y: 250, endPoint x: 725, endPoint y: 250, distance: 14.2
click at [725, 284] on p "• ENJOINDRE au {[DOMAIN_NAME]} de {d of disputes}{? d.[PERSON_NAME]('nameAbsent…" at bounding box center [389, 351] width 730 height 134
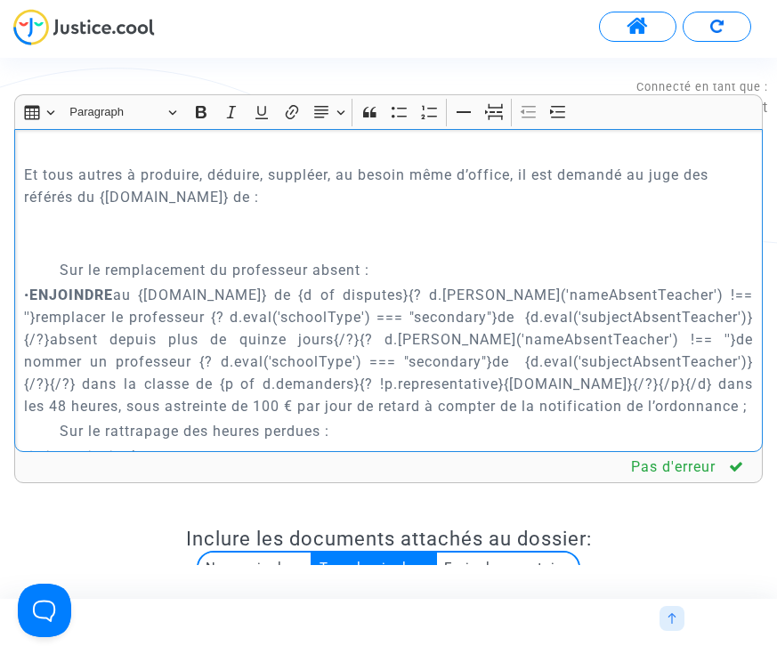
click at [612, 284] on p "• ENJOINDRE au {[DOMAIN_NAME]} de {d of disputes}{? d.[PERSON_NAME]('nameAbsent…" at bounding box center [389, 351] width 730 height 134
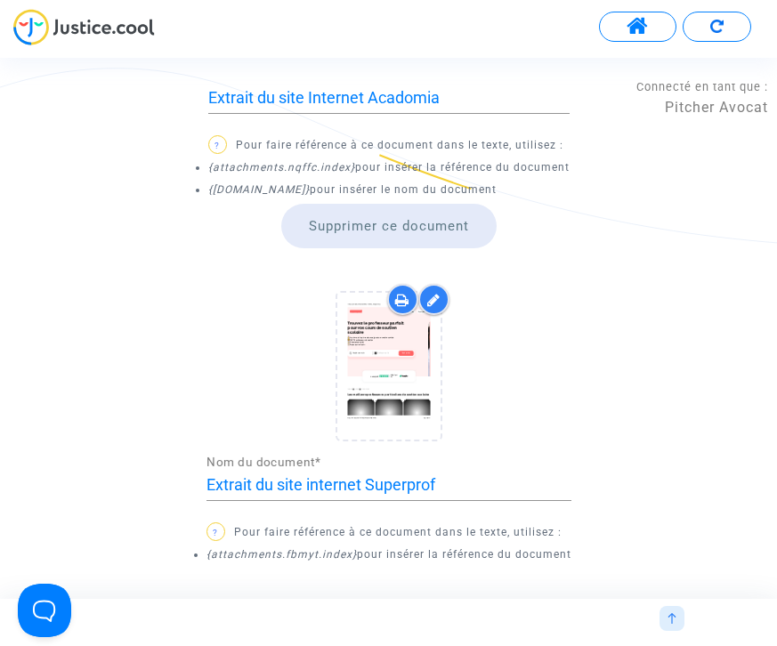
scroll to position [1204, 0]
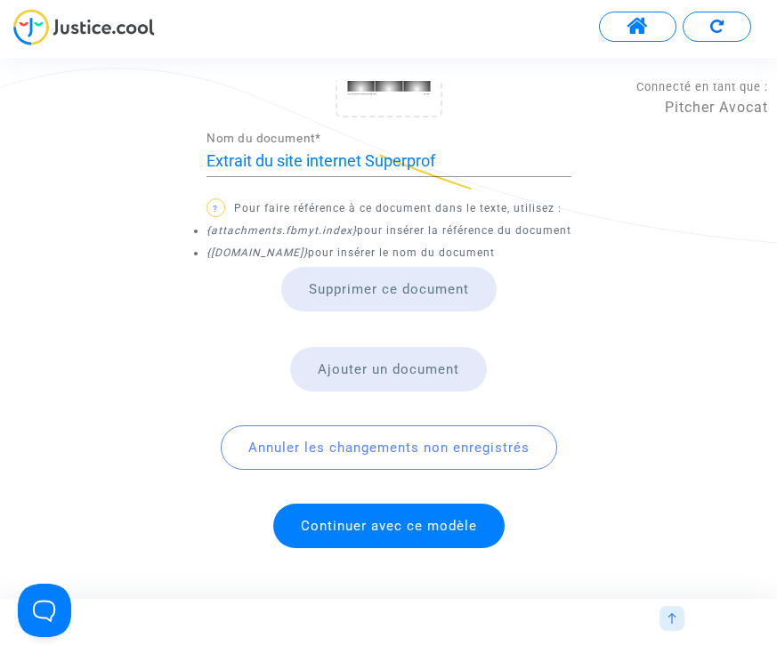
click at [382, 533] on span "Continuer avec ce modèle" at bounding box center [388, 526] width 231 height 45
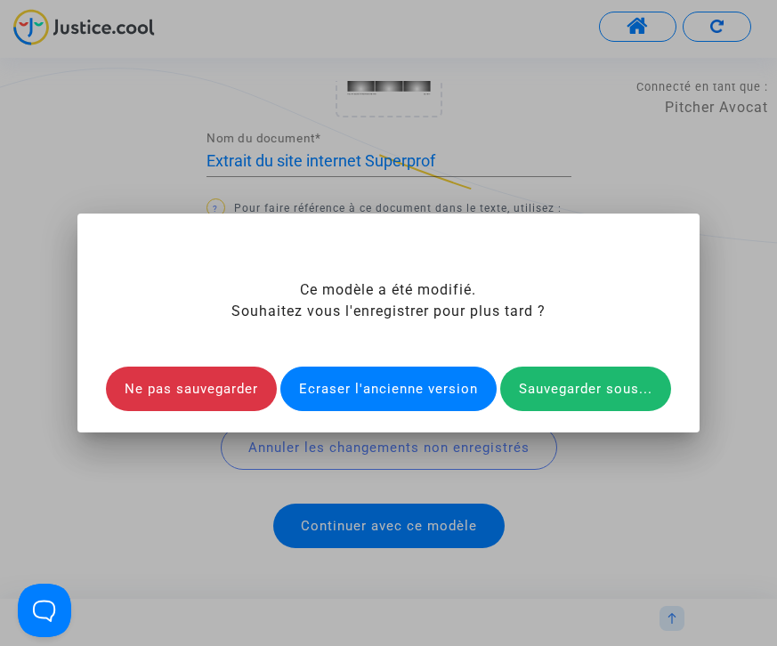
click at [402, 389] on div "Ecraser l'ancienne version" at bounding box center [388, 389] width 216 height 45
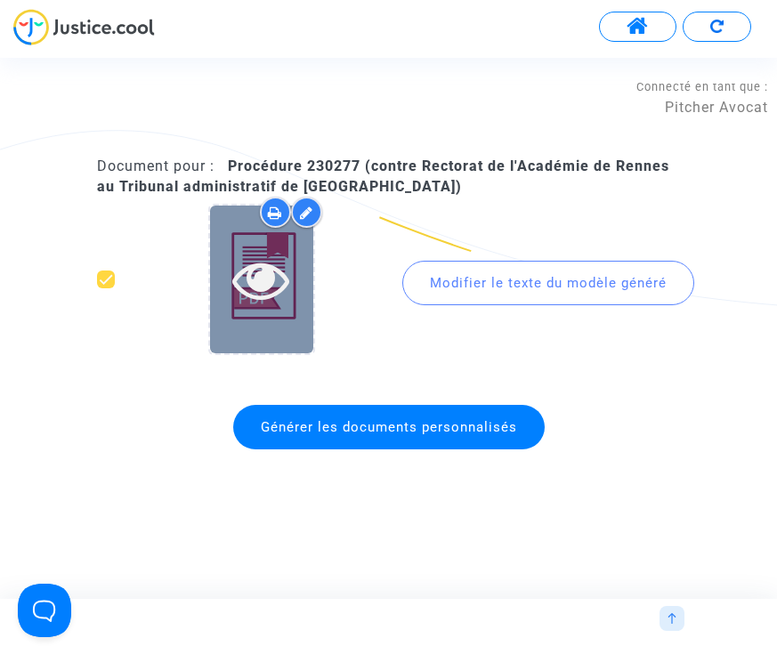
click at [280, 274] on icon at bounding box center [261, 279] width 58 height 57
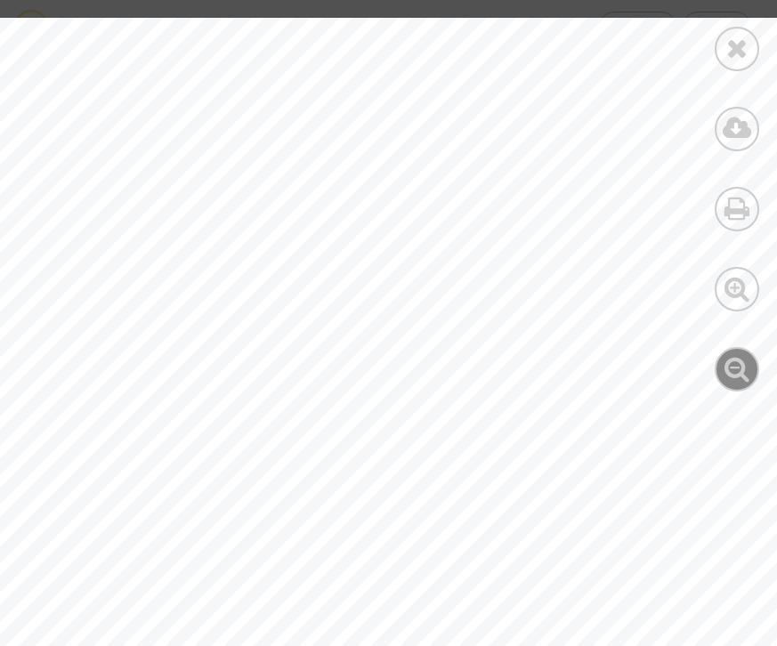
click at [734, 372] on icon at bounding box center [738, 368] width 26 height 27
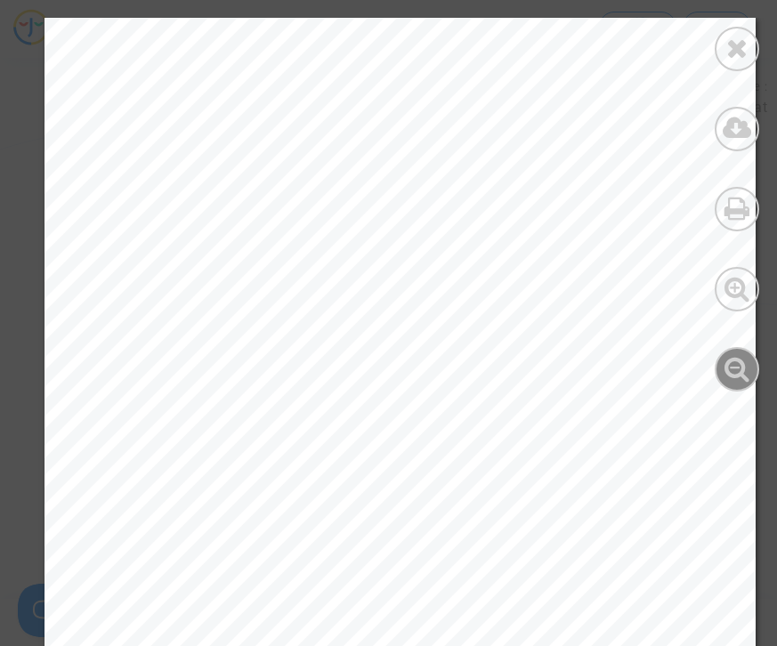
click at [734, 372] on icon at bounding box center [738, 368] width 26 height 27
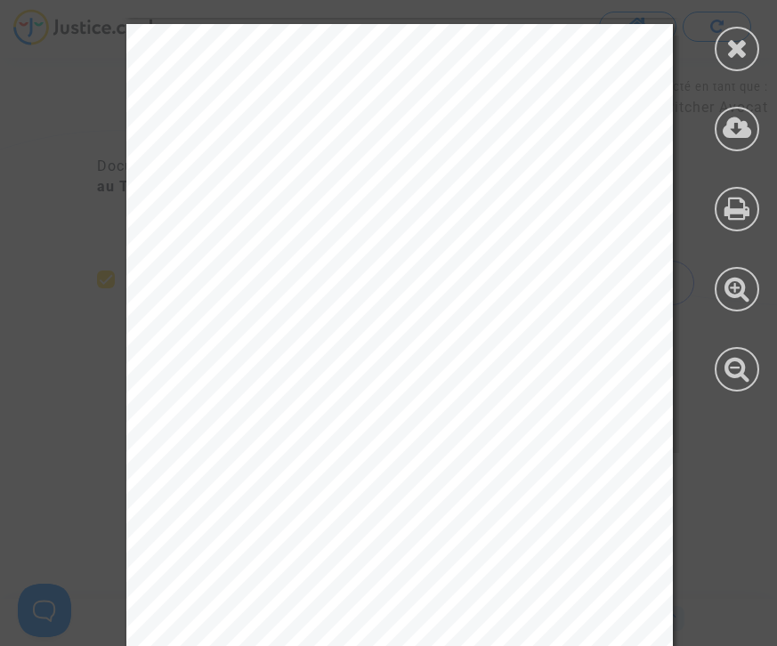
scroll to position [781, 0]
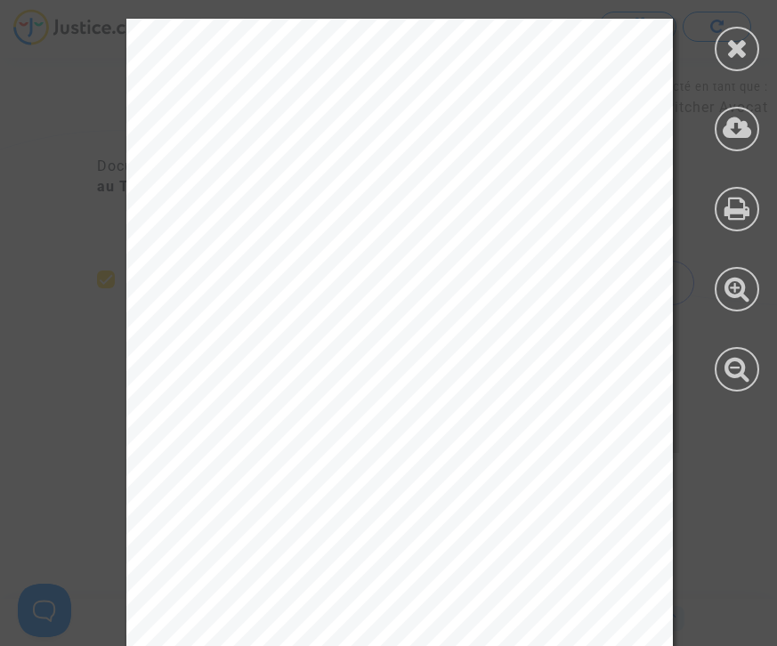
click at [610, 277] on div "PLAISE AU JUGE DES REFERES I . F A I T S [PERSON_NAME], née le [DEMOGRAPHIC_DAT…" at bounding box center [399, 405] width 547 height 773
click at [741, 59] on icon at bounding box center [737, 48] width 22 height 27
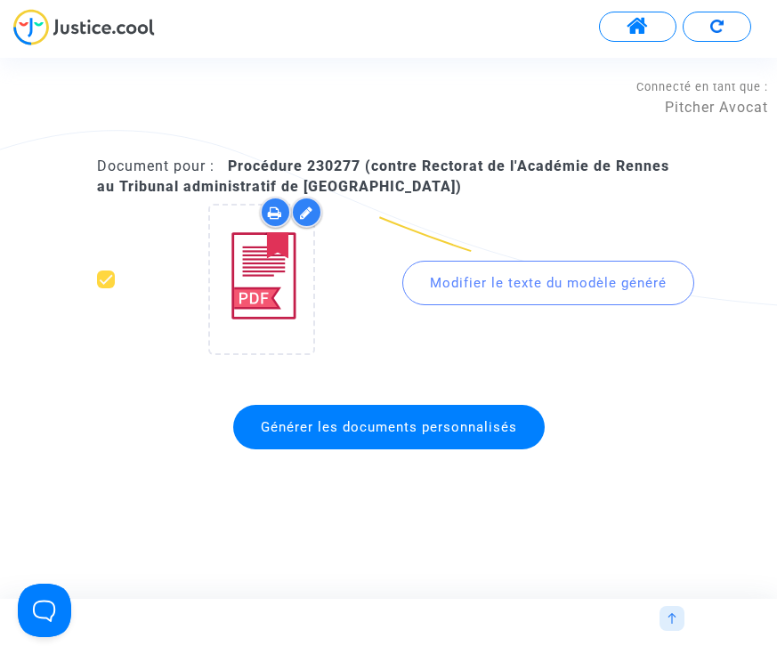
click at [673, 620] on img at bounding box center [672, 618] width 11 height 11
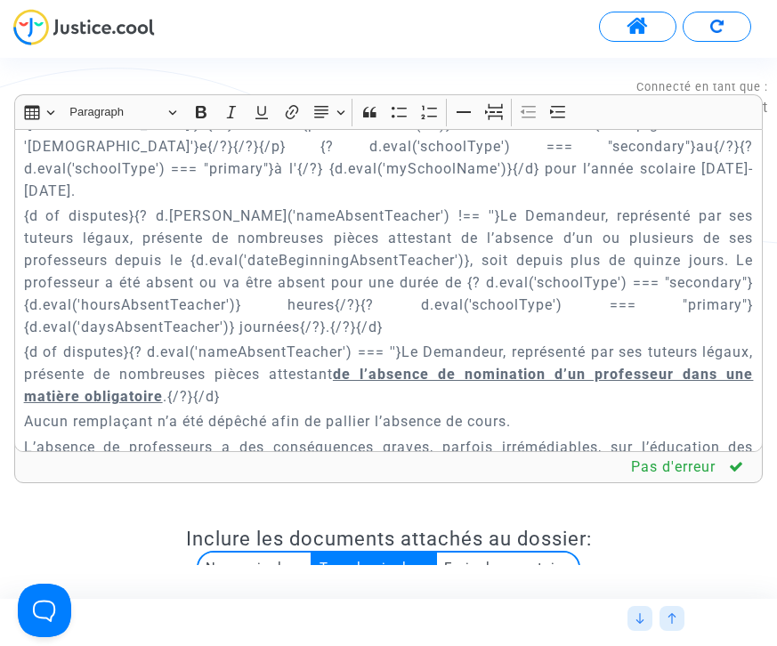
scroll to position [937, 0]
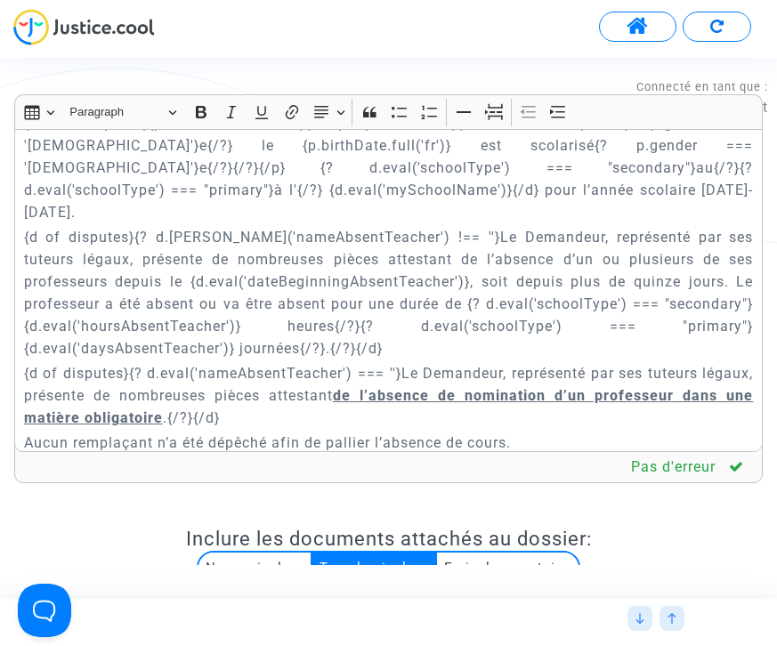
click at [396, 226] on p "{d of disputes}{? d.[PERSON_NAME]('nameAbsentTeacher') !== ''}Le Demandeur, rep…" at bounding box center [389, 293] width 730 height 134
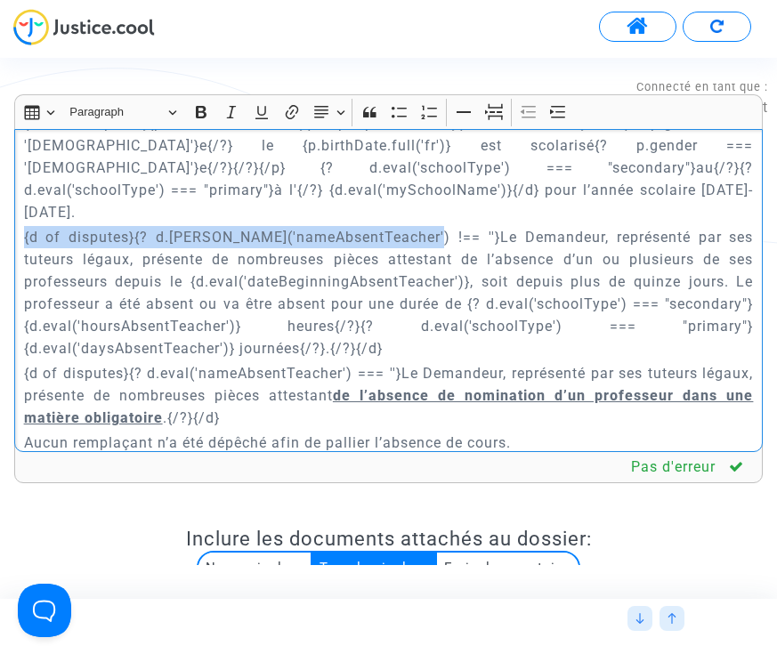
click at [24, 226] on p "{d of disputes}{? d.[PERSON_NAME]('nameAbsentTeacher') !== ''}Le Demandeur, rep…" at bounding box center [389, 293] width 730 height 134
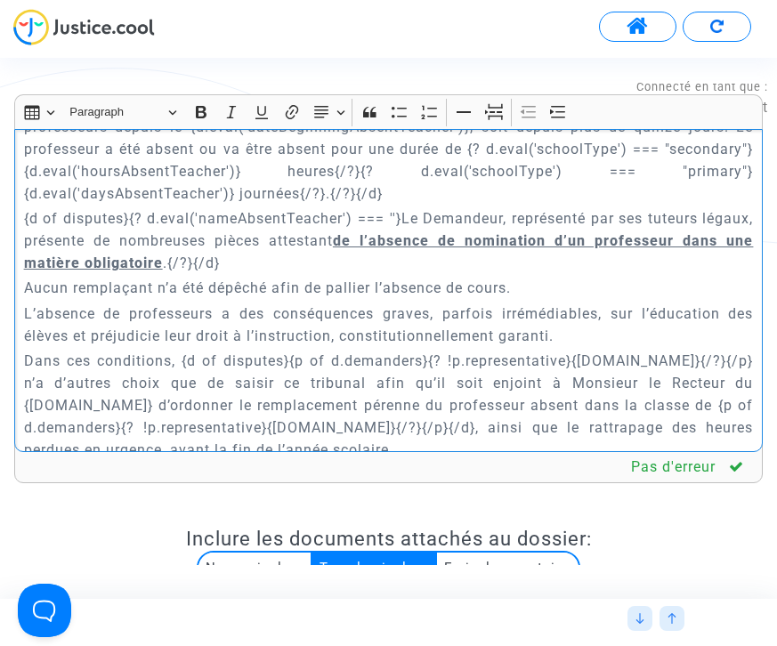
scroll to position [1114, 0]
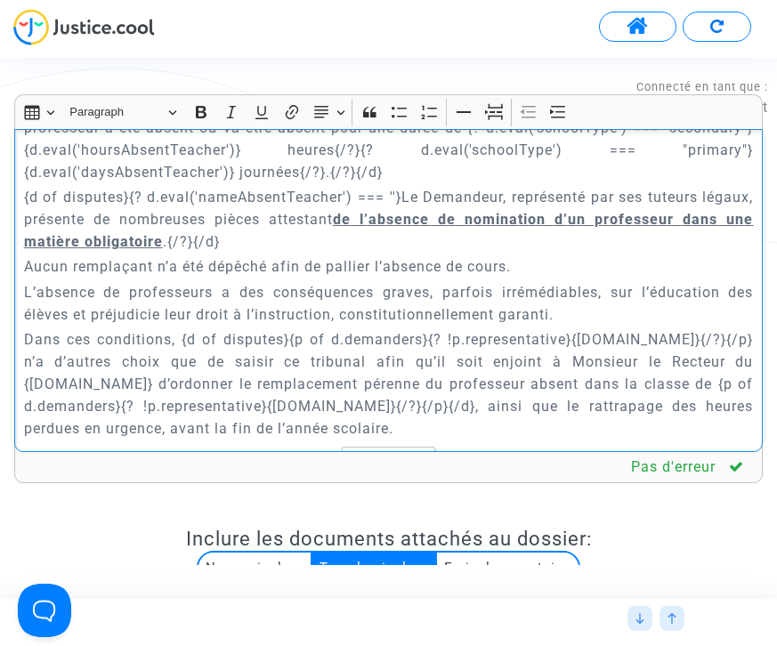
click at [231, 337] on p "Dans ces conditions, {d of disputes}{p of d.demanders}{? !p.representative}{[DO…" at bounding box center [389, 383] width 730 height 111
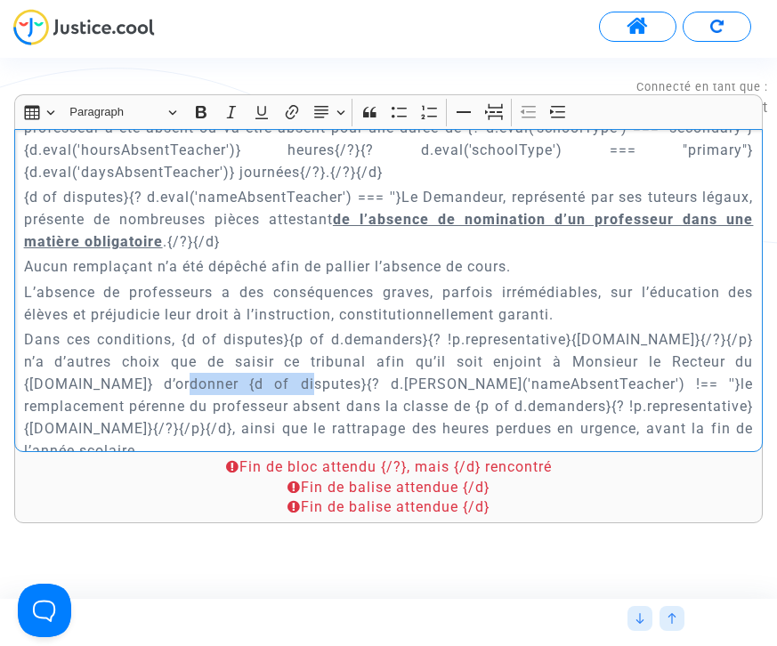
drag, startPoint x: 347, startPoint y: 338, endPoint x: 235, endPoint y: 337, distance: 112.2
click at [235, 337] on p "Dans ces conditions, {d of disputes}{p of d.demanders}{? !p.representative}{[DO…" at bounding box center [389, 395] width 730 height 134
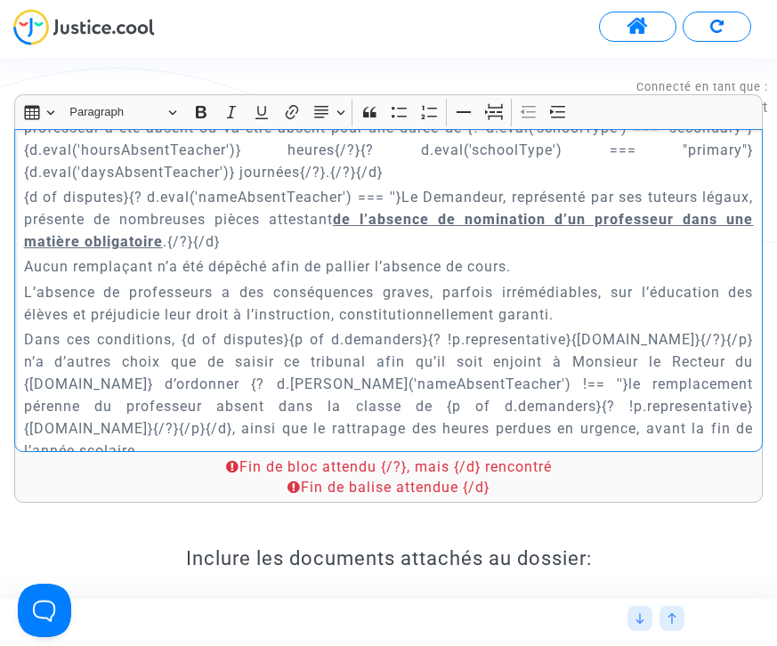
click at [165, 363] on p "Dans ces conditions, {d of disputes}{p of d.demanders}{? !p.representative}{[DO…" at bounding box center [389, 395] width 730 height 134
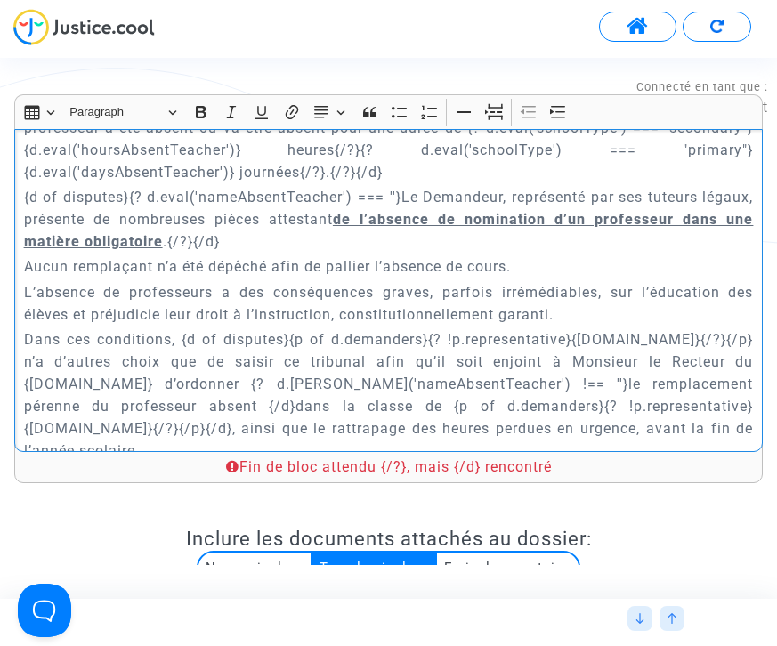
click at [179, 369] on p "Dans ces conditions, {d of disputes}{p of d.demanders}{? !p.representative}{[DO…" at bounding box center [389, 395] width 730 height 134
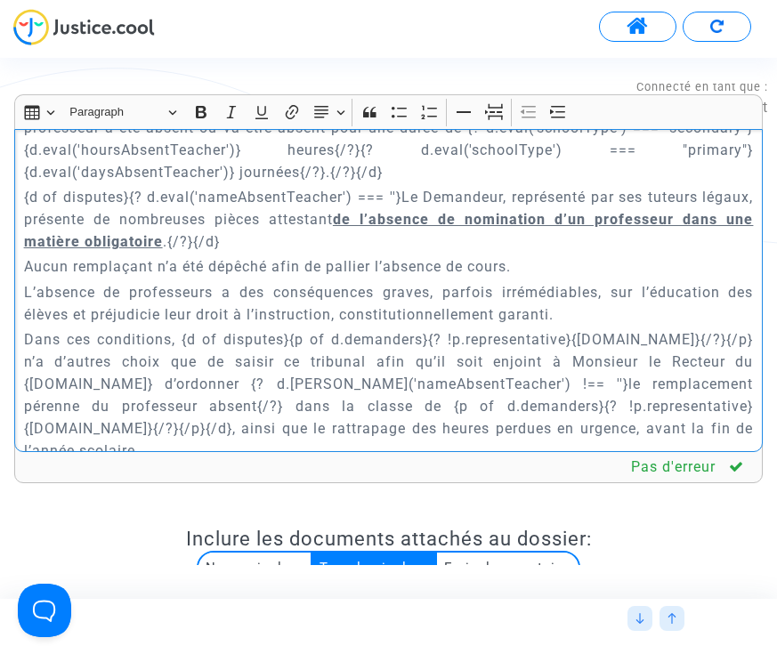
click at [188, 360] on p "Dans ces conditions, {d of disputes}{p of d.demanders}{? !p.representative}{[DO…" at bounding box center [389, 395] width 730 height 134
click at [240, 339] on p "Dans ces conditions, {d of disputes}{p of d.demanders}{? !p.representative}{[DO…" at bounding box center [389, 395] width 730 height 134
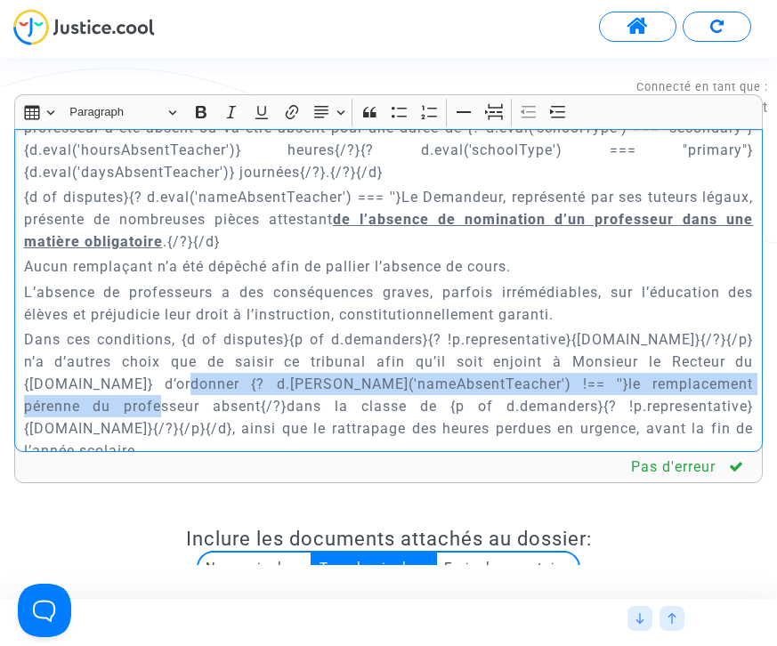
click at [181, 363] on p "Dans ces conditions, {d of disputes}{p of d.demanders}{? !p.representative}{[DO…" at bounding box center [389, 395] width 730 height 134
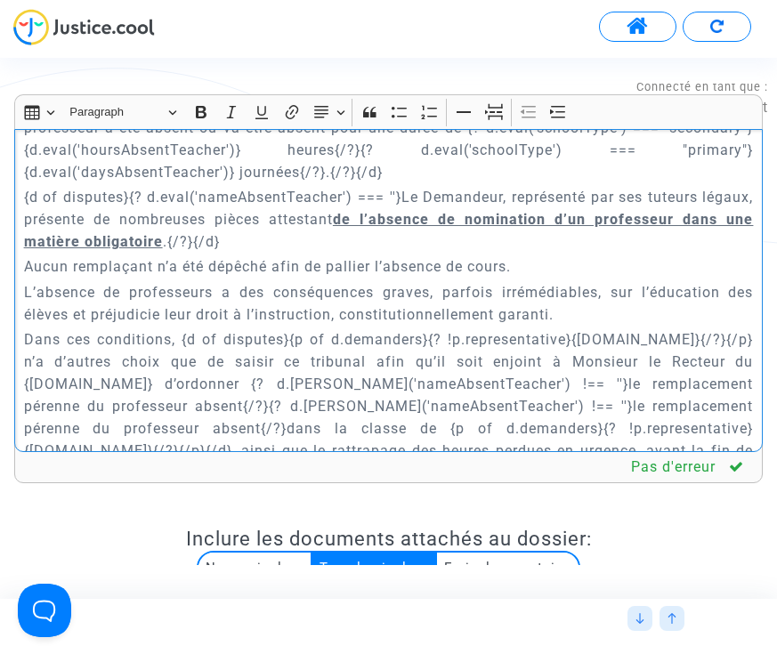
click at [423, 358] on p "Dans ces conditions, {d of disputes}{p of d.demanders}{? !p.representative}{[DO…" at bounding box center [389, 406] width 730 height 156
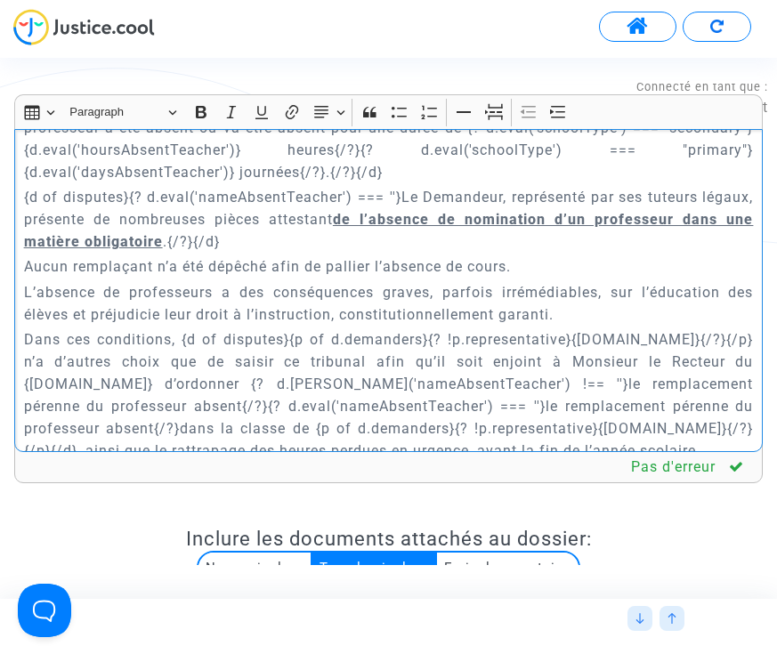
click at [460, 360] on p "Dans ces conditions, {d of disputes}{p of d.demanders}{? !p.representative}{[DO…" at bounding box center [389, 395] width 730 height 134
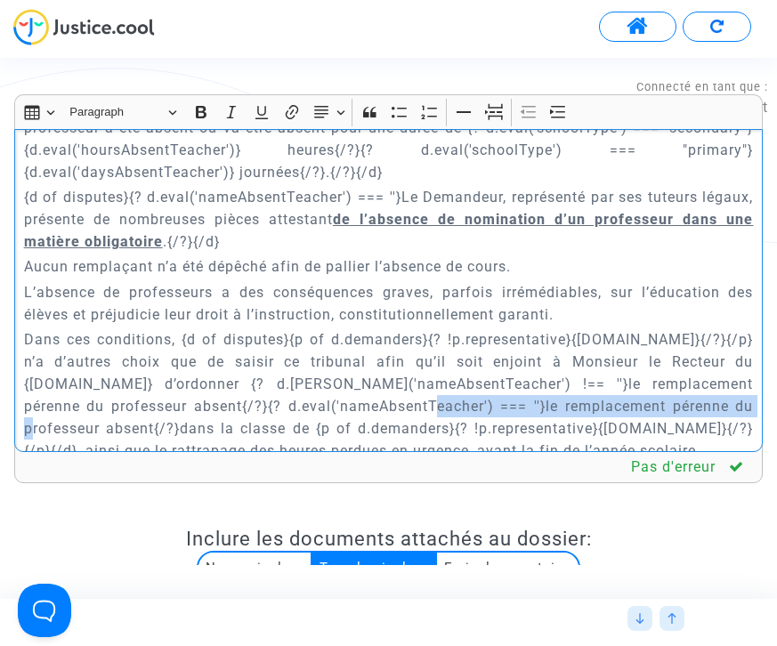
click at [71, 380] on p "Dans ces conditions, {d of disputes}{p of d.demanders}{? !p.representative}{[DO…" at bounding box center [389, 395] width 730 height 134
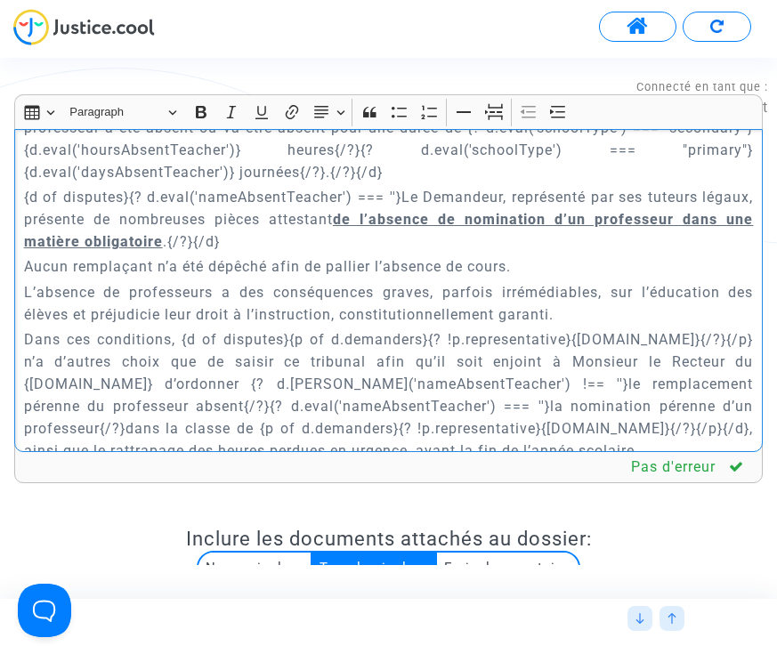
click at [127, 382] on p "Dans ces conditions, {d of disputes}{p of d.demanders}{? !p.representative}{[DO…" at bounding box center [389, 395] width 730 height 134
click at [593, 383] on p "Dans ces conditions, {d of disputes}{p of d.demanders}{? !p.representative}{[DO…" at bounding box center [389, 395] width 730 height 134
click at [604, 386] on p "Dans ces conditions, {d of disputes}{p of d.demanders}{? !p.representative}{[DO…" at bounding box center [389, 406] width 730 height 156
click at [609, 409] on p "Dans ces conditions, {d of disputes}{p of d.demanders}{? !p.representative}{[DO…" at bounding box center [389, 395] width 730 height 134
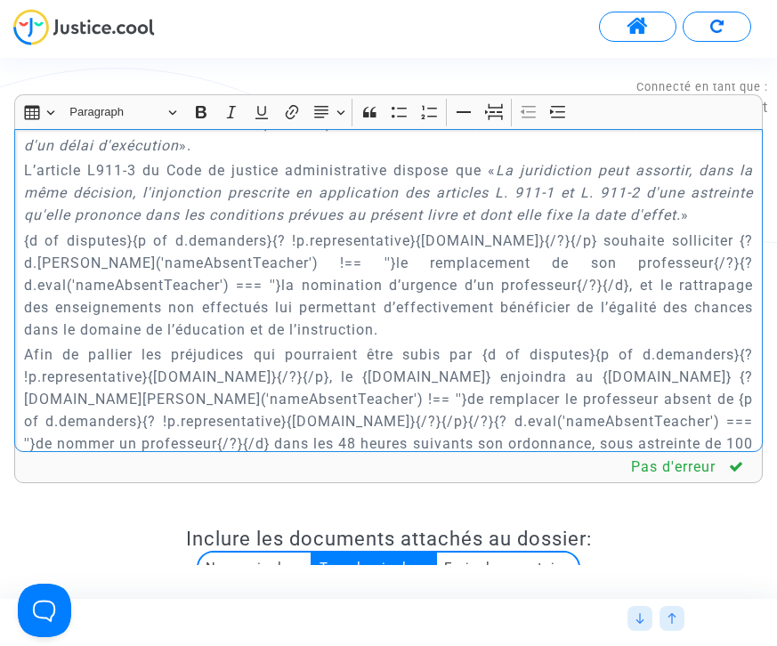
scroll to position [6639, 0]
click at [293, 343] on p "Afin de pallier les préjudices qui pourraient être subis par {d of disputes}{p …" at bounding box center [389, 432] width 730 height 178
click at [284, 343] on p "Afin de pallier les préjudices qui pourraient être subis par {d of disputes}{p …" at bounding box center [389, 432] width 730 height 178
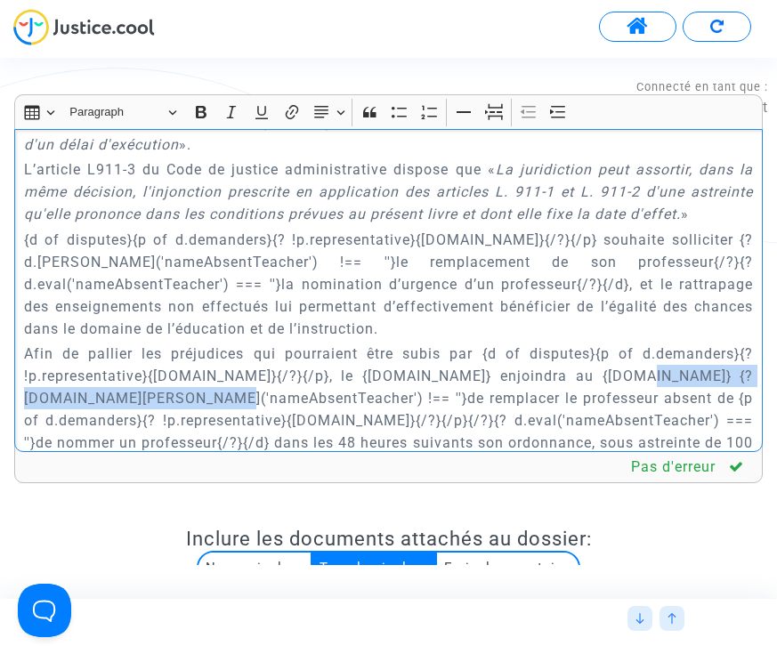
click at [741, 343] on p "Afin de pallier les préjudices qui pourraient être subis par {d of disputes}{p …" at bounding box center [389, 432] width 730 height 178
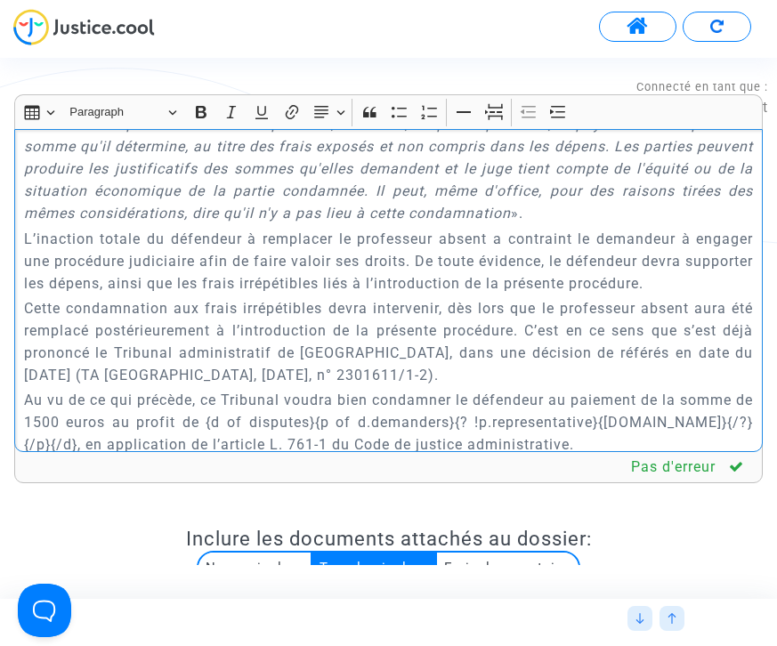
scroll to position [7053, 0]
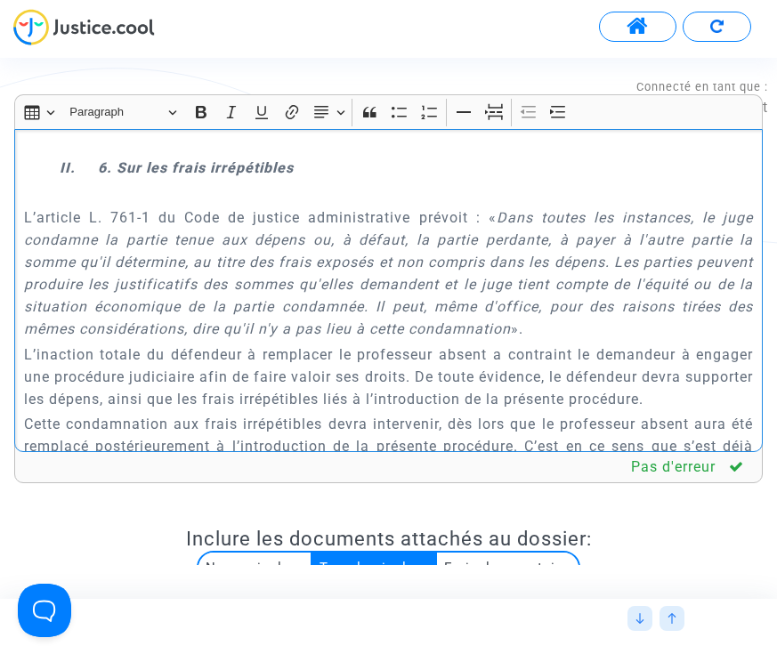
click at [21, 354] on div "{[DOMAIN_NAME]} REQUETE EN REFERE LIBERTE Article L.521-2 du Code de Justice Ad…" at bounding box center [388, 290] width 749 height 323
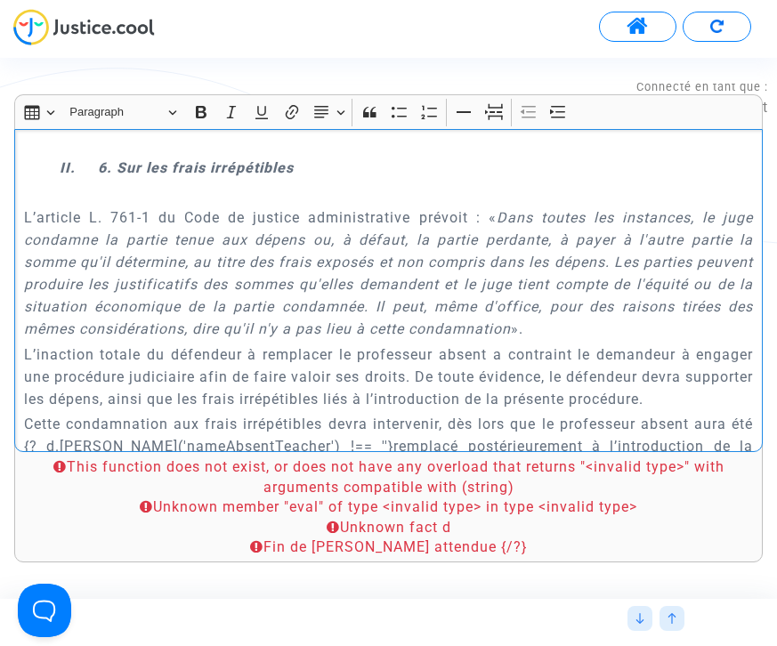
click at [22, 361] on div "{[DOMAIN_NAME]} REQUETE EN REFERE LIBERTE Article L.521-2 du Code de Justice Ad…" at bounding box center [388, 290] width 749 height 323
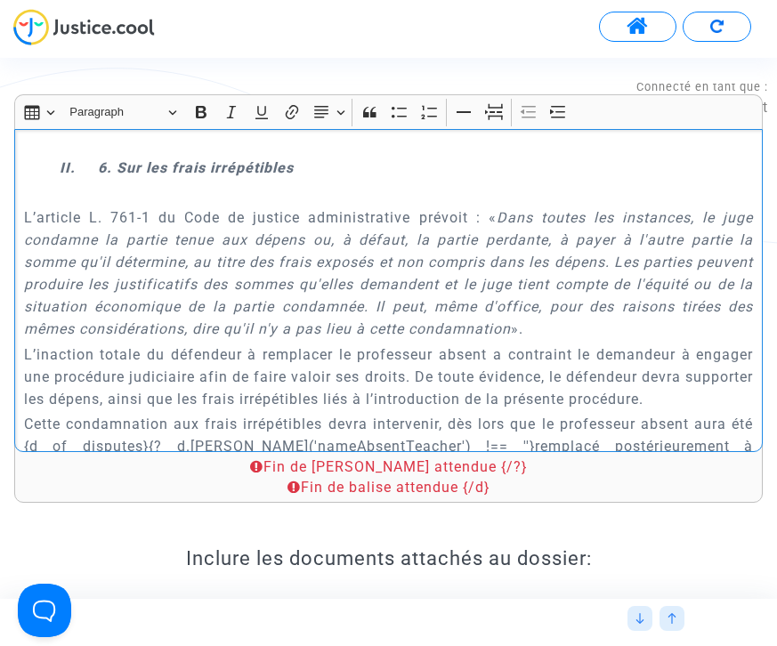
click at [470, 413] on p "Cette condamnation aux frais irrépétibles devra intervenir, dès lors que le pro…" at bounding box center [389, 468] width 730 height 111
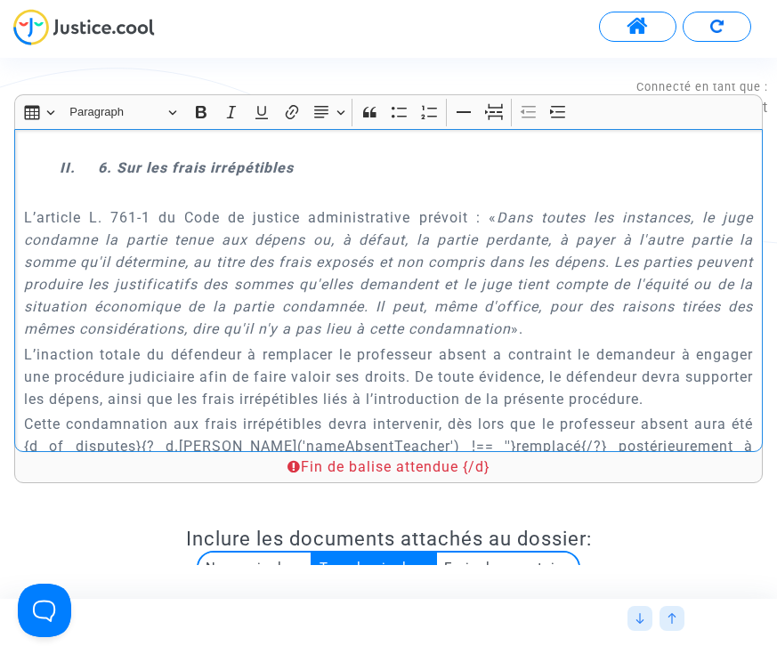
click at [131, 413] on p "Cette condamnation aux frais irrépétibles devra intervenir, dès lors que le pro…" at bounding box center [389, 468] width 730 height 111
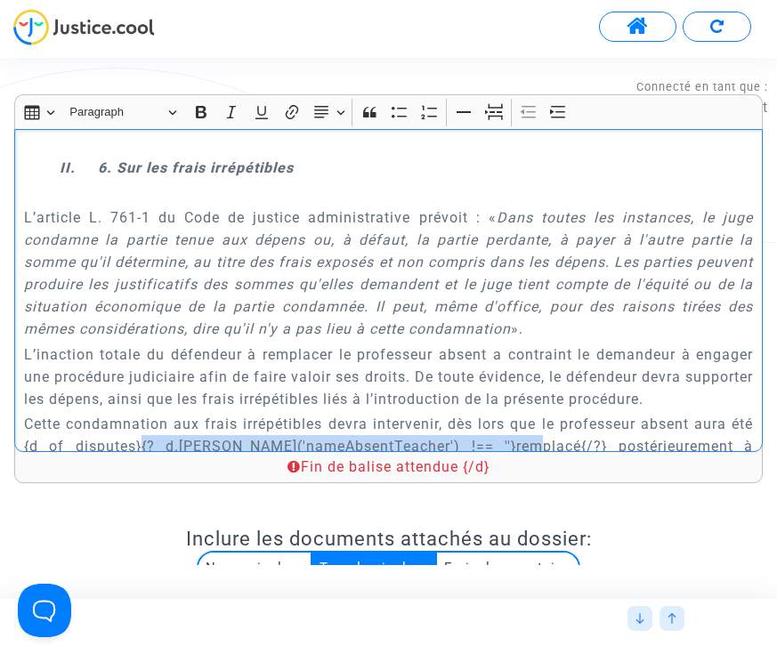
click at [490, 413] on p "Cette condamnation aux frais irrépétibles devra intervenir, dès lors que le pro…" at bounding box center [389, 468] width 730 height 111
click at [492, 413] on p "Cette condamnation aux frais irrépétibles devra intervenir, dès lors que le pro…" at bounding box center [389, 468] width 730 height 111
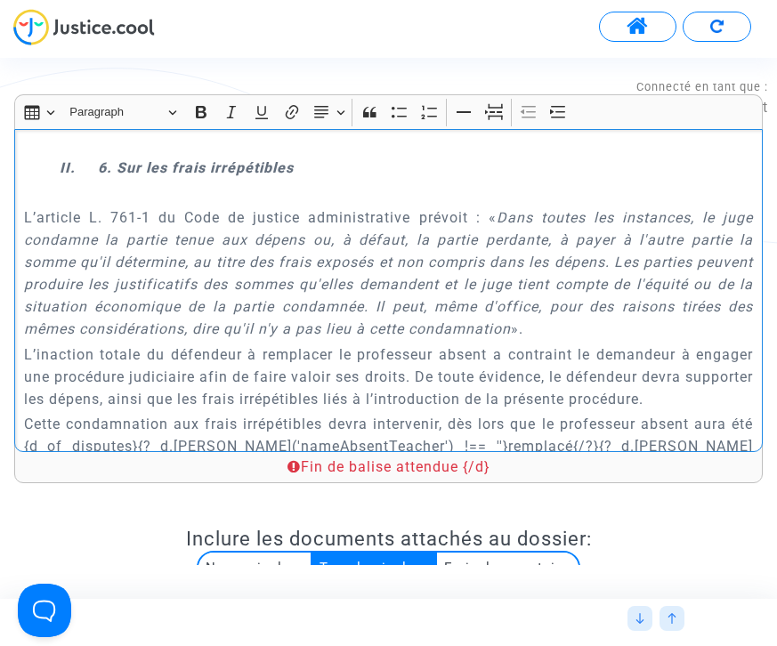
click at [68, 413] on p "Cette condamnation aux frais irrépétibles devra intervenir, dès lors que le pro…" at bounding box center [389, 468] width 730 height 111
click at [742, 413] on p "Cette condamnation aux frais irrépétibles devra intervenir, dès lors que le pro…" at bounding box center [389, 468] width 730 height 111
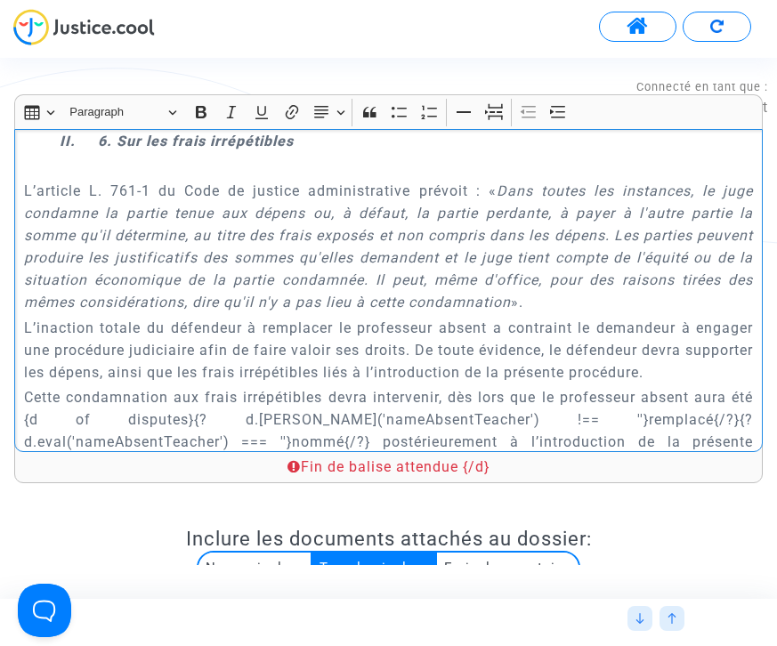
scroll to position [7076, 0]
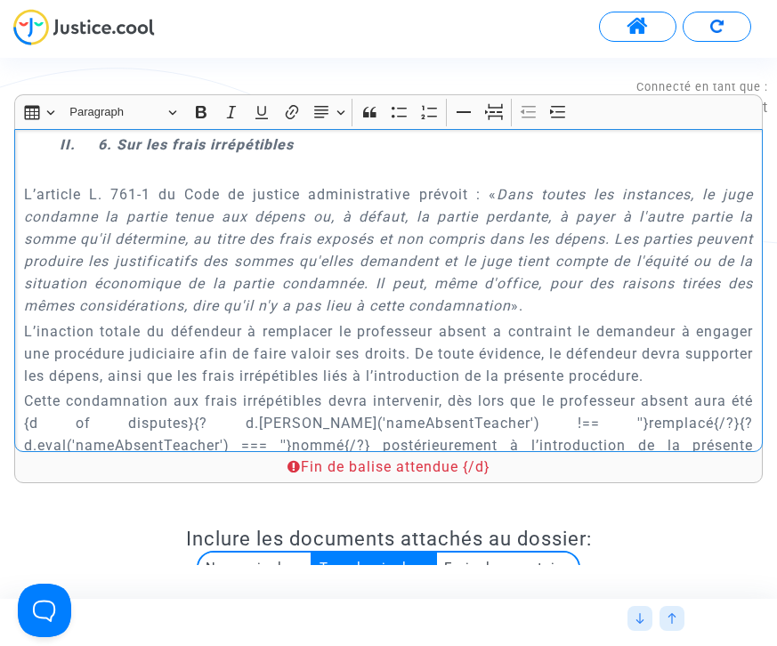
click at [113, 390] on p "Cette condamnation aux frais irrépétibles devra intervenir, dès lors que le pro…" at bounding box center [389, 445] width 730 height 111
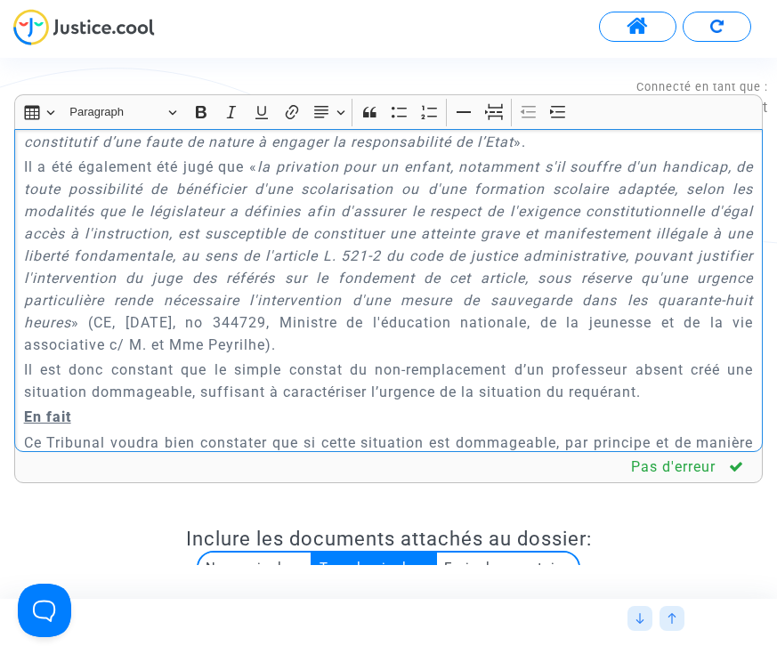
scroll to position [3683, 0]
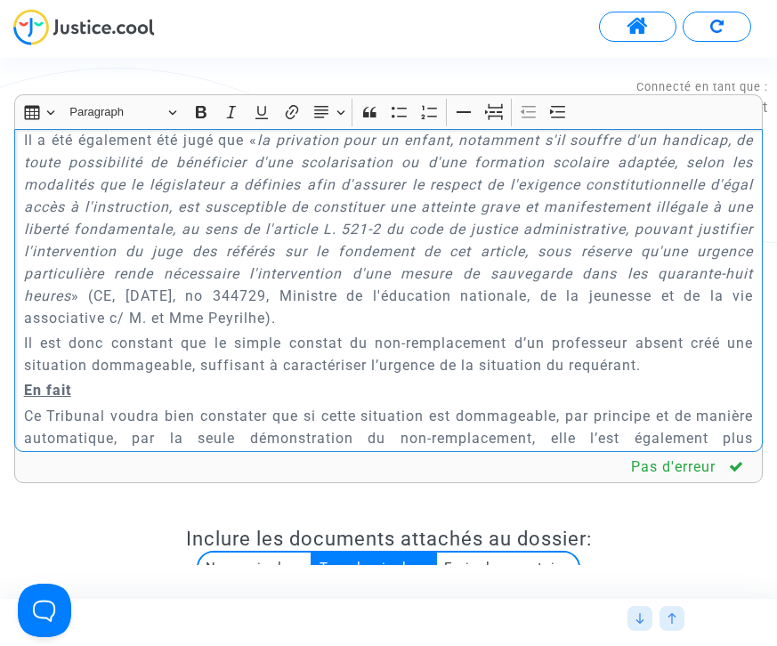
click at [361, 332] on p "Il est donc constant que le simple constat du non-remplacement d’un professeur …" at bounding box center [389, 354] width 730 height 45
click at [665, 332] on p "Il est donc constant que le simple constat du non-remplacement d’un professeur …" at bounding box center [389, 354] width 730 height 45
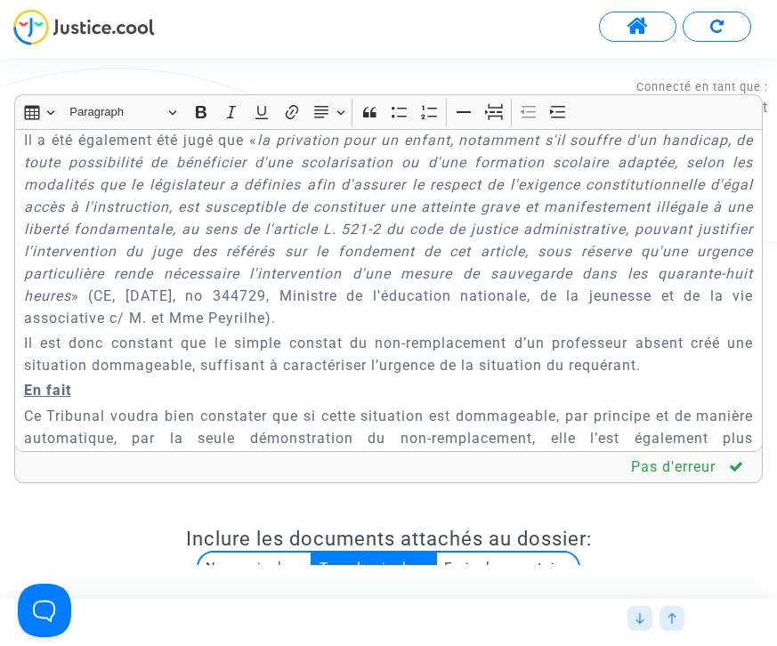
click at [20, 295] on div "{[DOMAIN_NAME]} REQUETE EN REFERE LIBERTE Article L.521-2 du Code de Justice Ad…" at bounding box center [388, 290] width 749 height 323
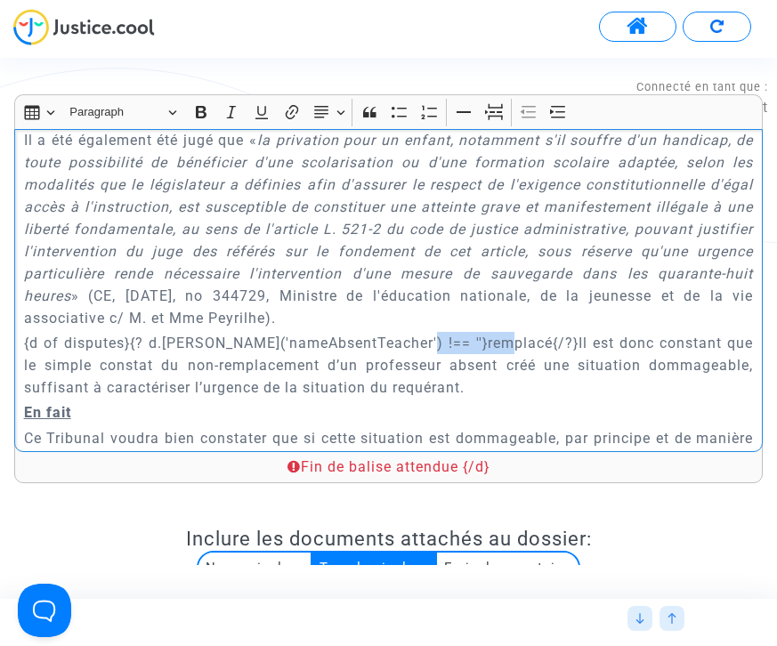
drag, startPoint x: 406, startPoint y: 298, endPoint x: 497, endPoint y: 296, distance: 90.8
click at [497, 332] on p "{d of disputes}{? d.[PERSON_NAME]('nameAbsentTeacher') !== ''}remplacé{/?}Il es…" at bounding box center [389, 365] width 730 height 67
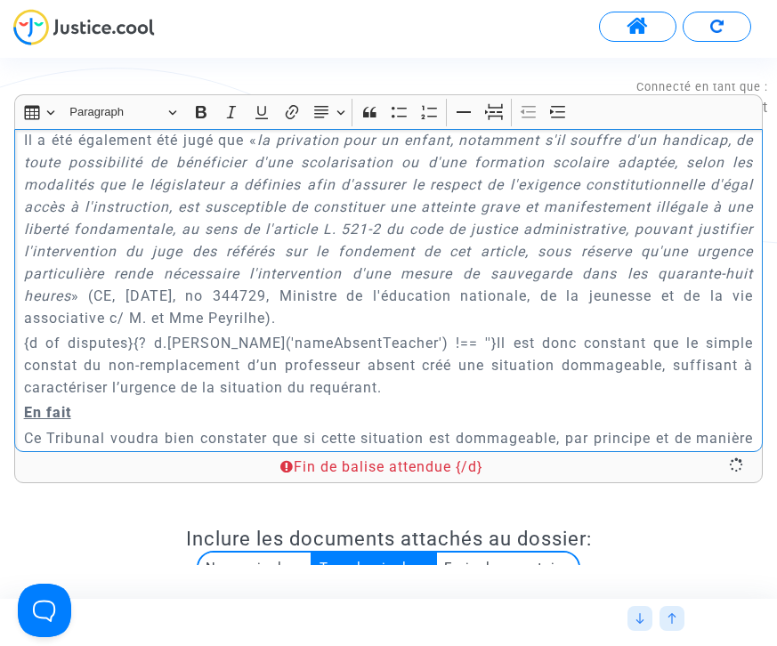
click at [309, 338] on p "{d of disputes}{? d.[PERSON_NAME]('nameAbsentTeacher') !== ''}Il est donc const…" at bounding box center [389, 365] width 730 height 67
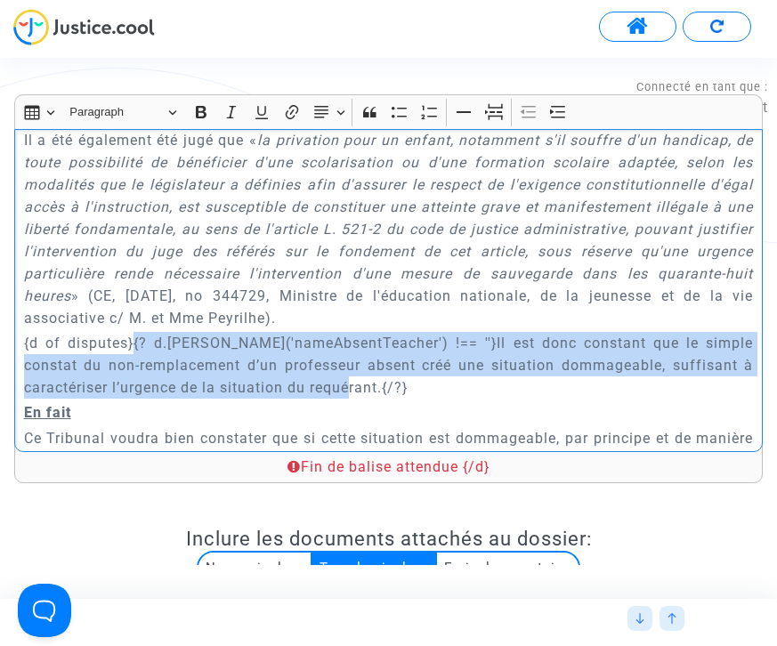
drag, startPoint x: 335, startPoint y: 347, endPoint x: 136, endPoint y: 298, distance: 204.5
click at [136, 332] on p "{d of disputes}{? d.[PERSON_NAME]('nameAbsentTeacher') !== ''}Il est donc const…" at bounding box center [389, 365] width 730 height 67
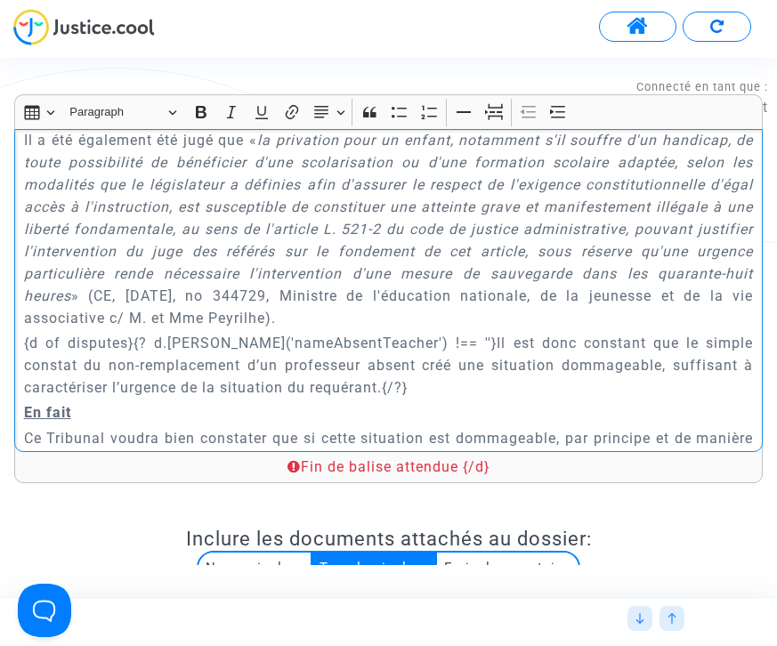
click at [337, 401] on p "En fait" at bounding box center [389, 412] width 730 height 22
click at [337, 347] on p "{d of disputes}{? d.[PERSON_NAME]('nameAbsentTeacher') !== ''}Il est donc const…" at bounding box center [389, 365] width 730 height 67
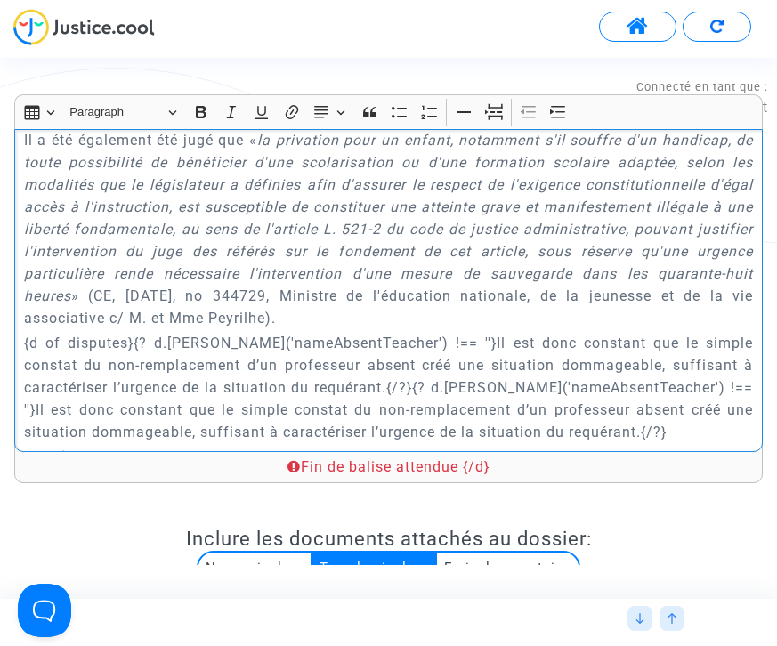
click at [569, 339] on p "{d of disputes}{? d.[PERSON_NAME]('nameAbsentTeacher') !== ''}Il est donc const…" at bounding box center [389, 387] width 730 height 111
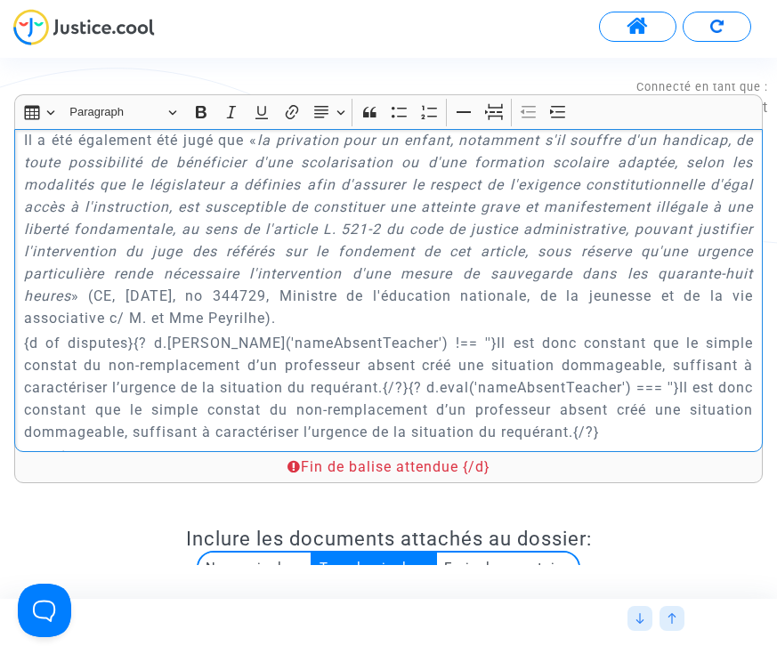
click at [607, 338] on p "{d of disputes}{? d.[PERSON_NAME]('nameAbsentTeacher') !== ''}Il est donc const…" at bounding box center [389, 387] width 730 height 111
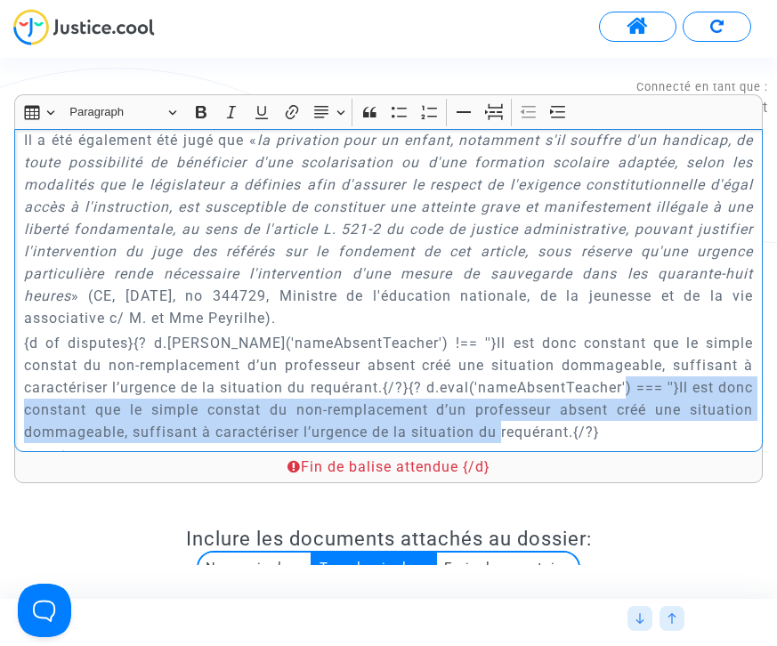
click at [463, 384] on p "{d of disputes}{? d.[PERSON_NAME]('nameAbsentTeacher') !== ''}Il est donc const…" at bounding box center [389, 387] width 730 height 111
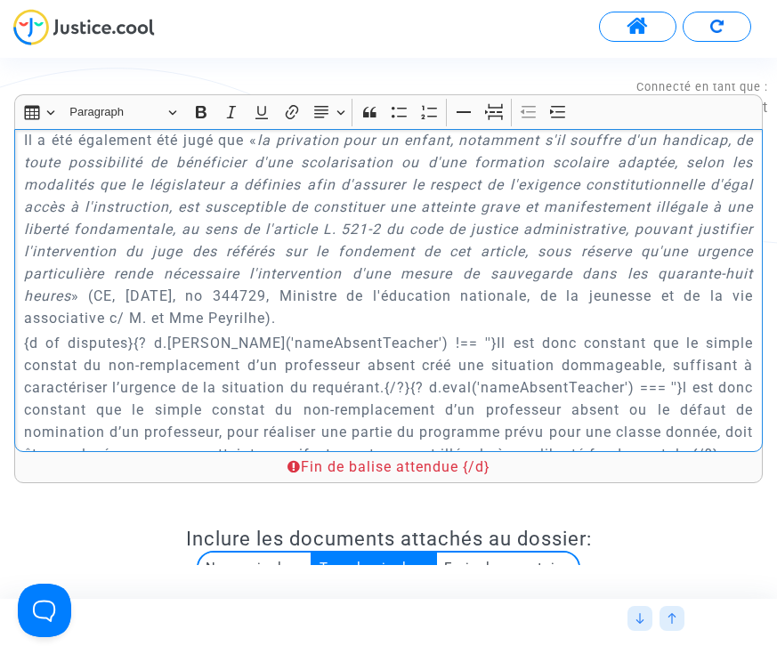
click at [644, 411] on p "{d of disputes}{? d.[PERSON_NAME]('nameAbsentTeacher') !== ''}Il est donc const…" at bounding box center [389, 399] width 730 height 134
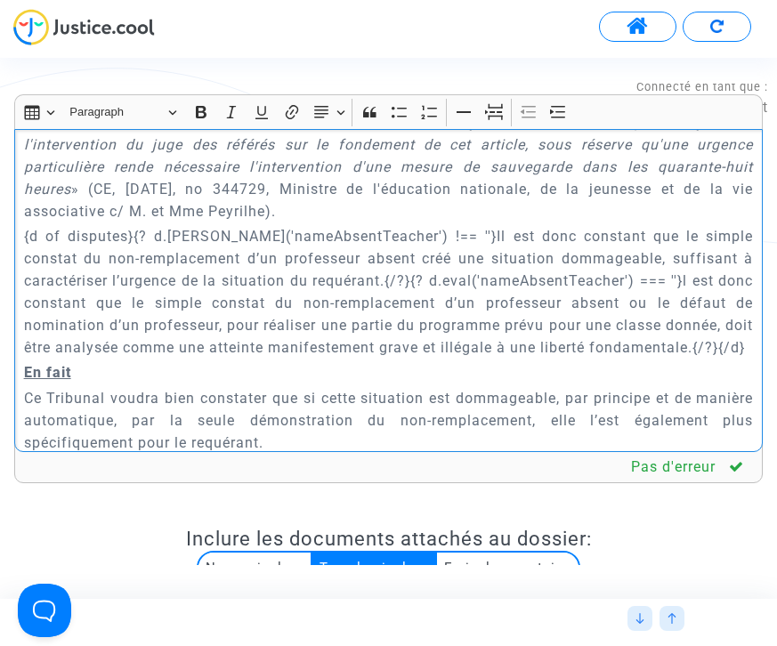
scroll to position [3780, 0]
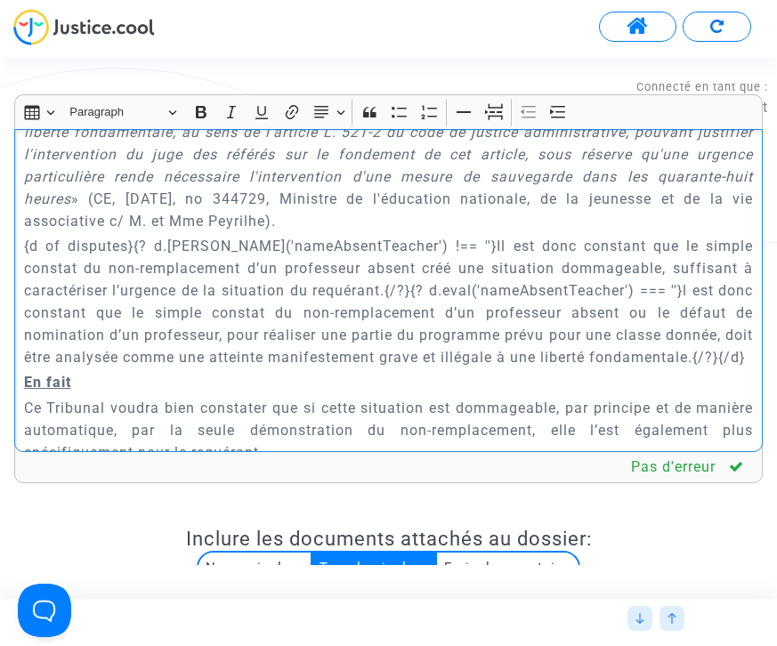
click at [25, 235] on p "{d of disputes}{? d.[PERSON_NAME]('nameAbsentTeacher') !== ''}Il est donc const…" at bounding box center [389, 302] width 730 height 134
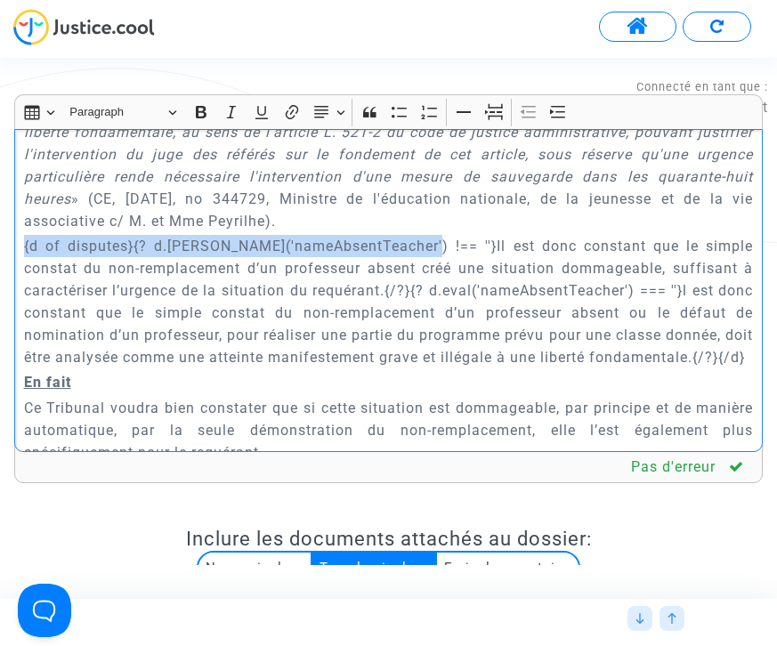
click at [408, 235] on p "{d of disputes}{? d.[PERSON_NAME]('nameAbsentTeacher') !== ''}Il est donc const…" at bounding box center [389, 302] width 730 height 134
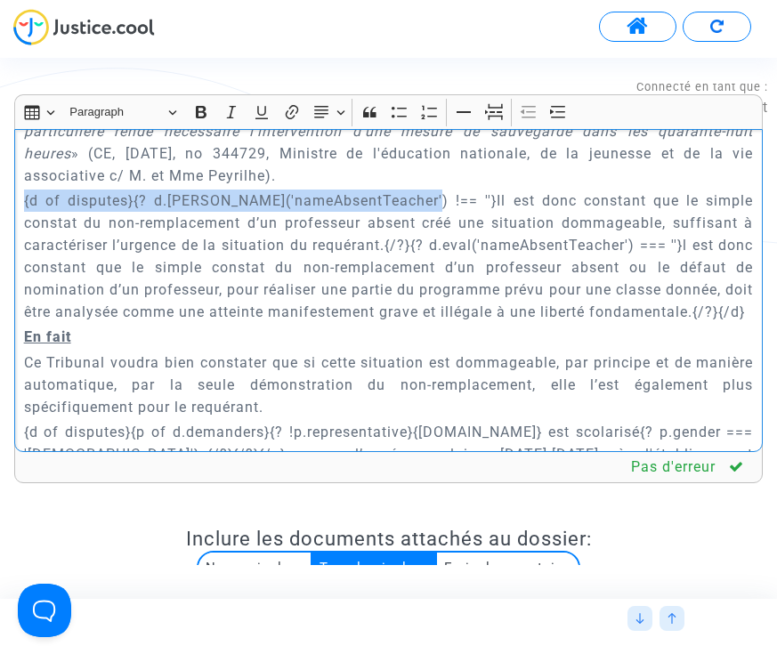
scroll to position [3827, 0]
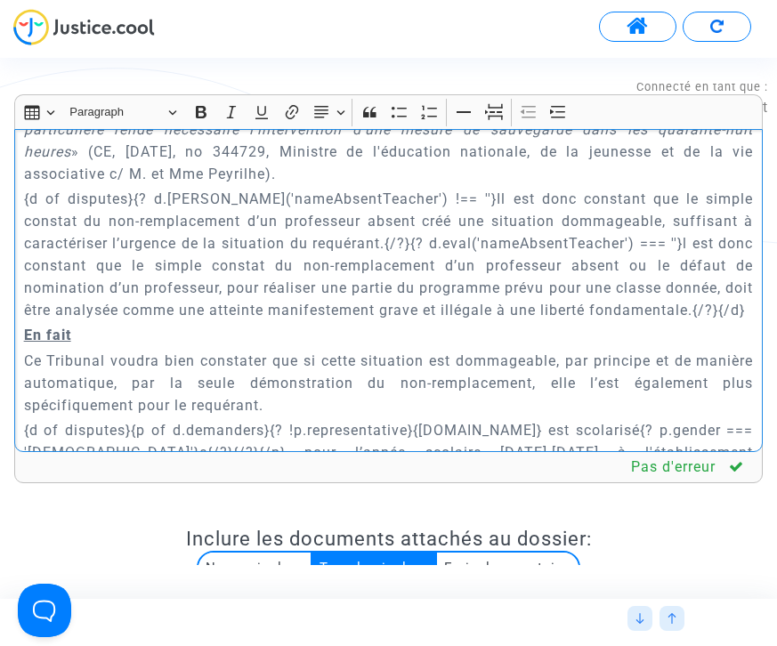
click at [368, 350] on p "Ce Tribunal voudra bien constater que si cette situation est dommageable, par p…" at bounding box center [389, 383] width 730 height 67
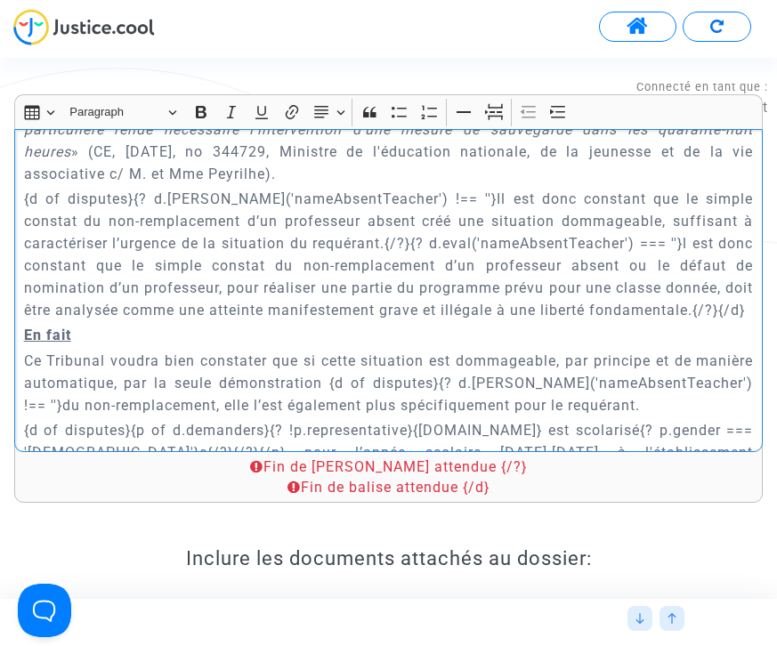
click at [126, 361] on p "Ce Tribunal voudra bien constater que si cette situation est dommageable, par p…" at bounding box center [389, 383] width 730 height 67
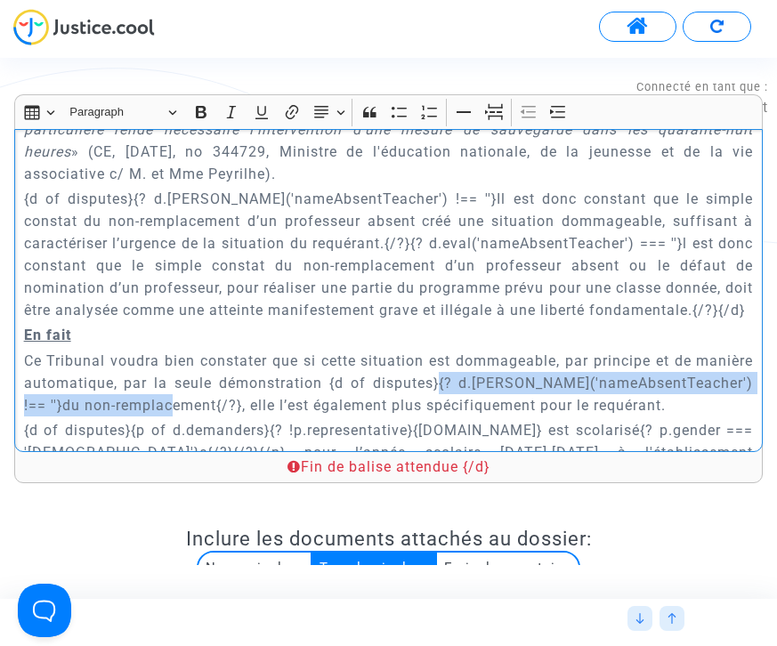
click at [430, 350] on p "Ce Tribunal voudra bien constater que si cette situation est dommageable, par p…" at bounding box center [389, 383] width 730 height 67
click at [150, 362] on p "Ce Tribunal voudra bien constater que si cette situation est dommageable, par p…" at bounding box center [389, 383] width 730 height 67
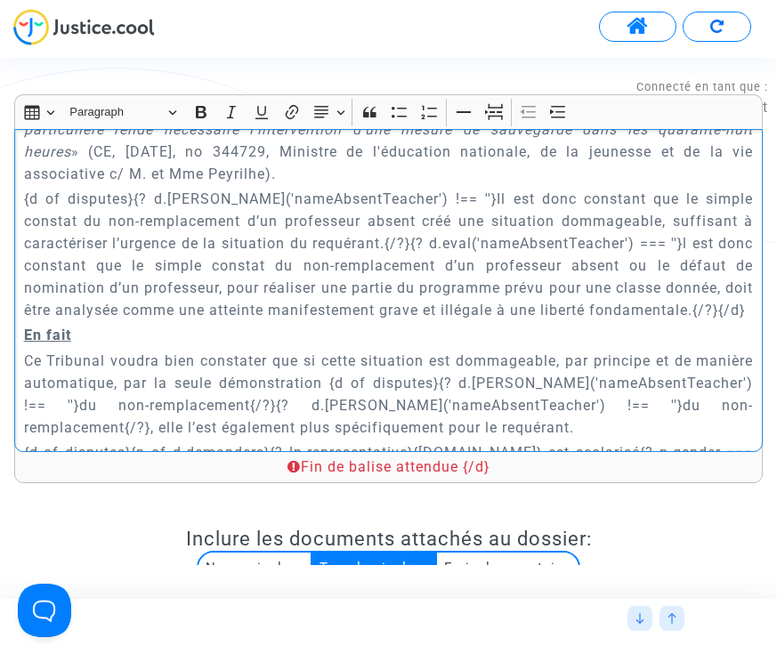
click at [386, 356] on p "Ce Tribunal voudra bien constater que si cette situation est dommageable, par p…" at bounding box center [389, 394] width 730 height 89
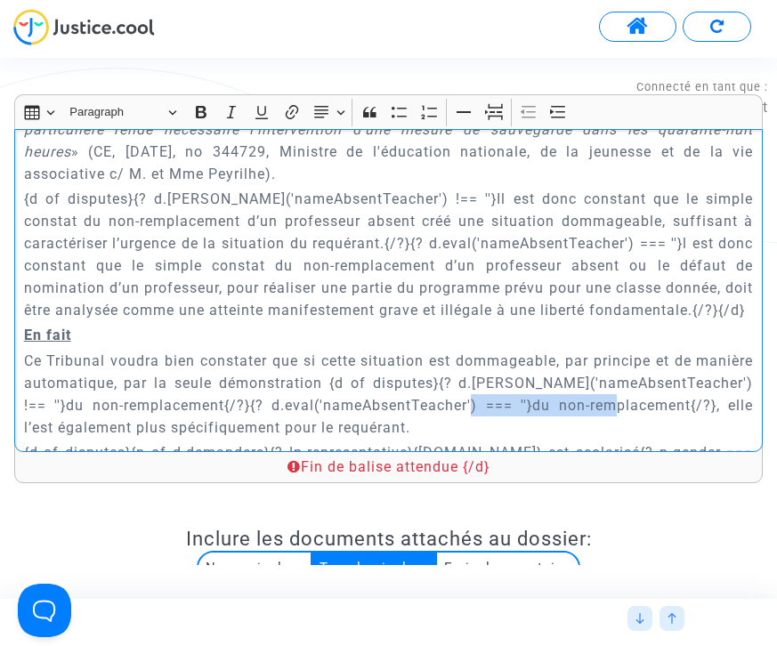
drag, startPoint x: 423, startPoint y: 361, endPoint x: 578, endPoint y: 358, distance: 154.9
click at [578, 358] on p "Ce Tribunal voudra bien constater que si cette situation est dommageable, par p…" at bounding box center [389, 394] width 730 height 89
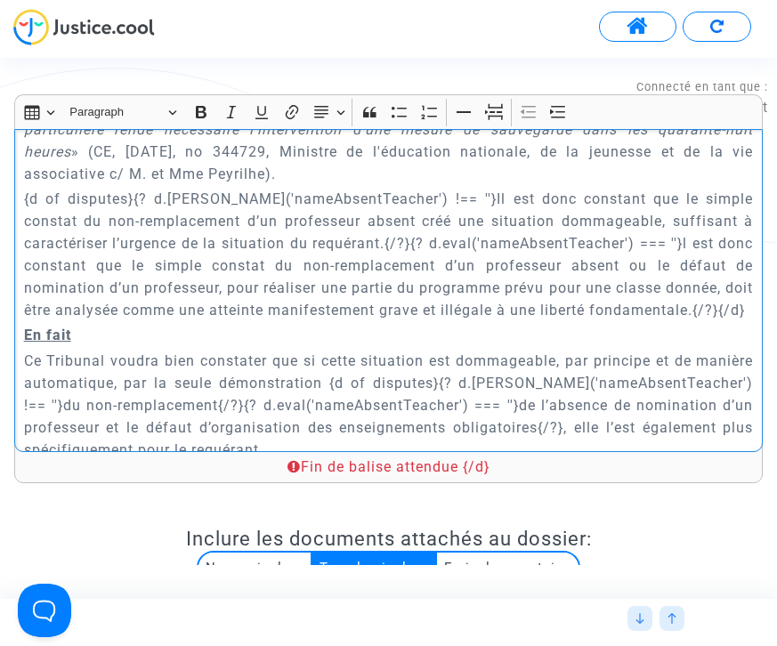
click at [528, 382] on p "Ce Tribunal voudra bien constater que si cette situation est dommageable, par p…" at bounding box center [389, 405] width 730 height 111
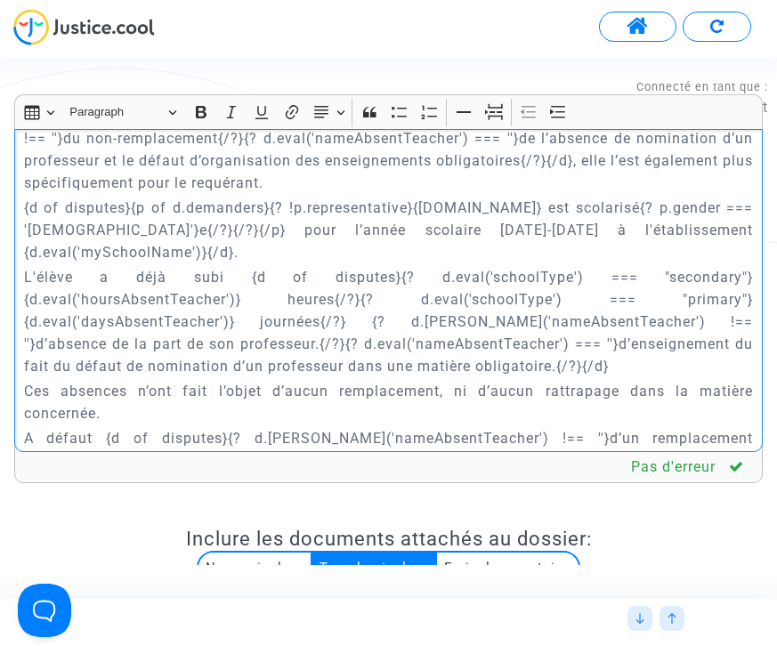
scroll to position [4064, 0]
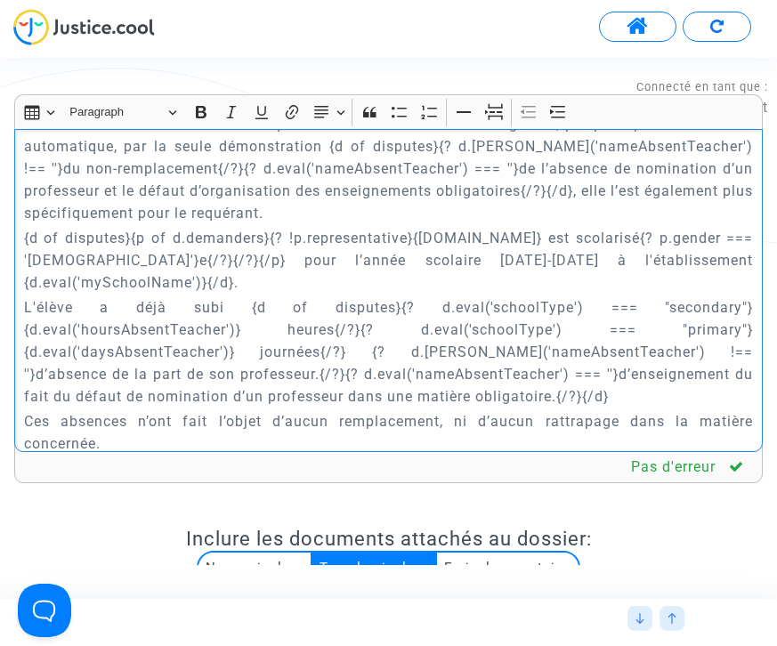
click at [334, 309] on p "L'élève a déjà subi {d of disputes}{? d.eval('schoolType') === "secondary"}{d.e…" at bounding box center [389, 351] width 730 height 111
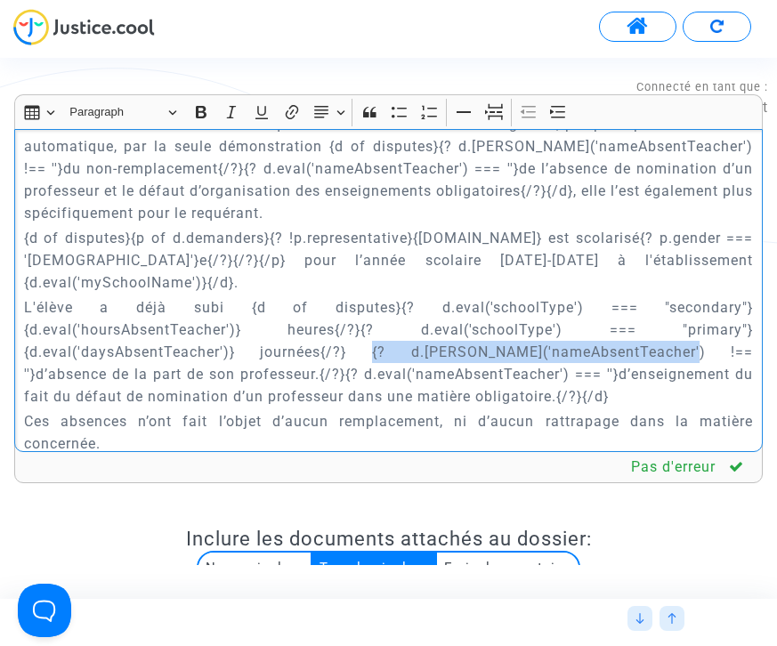
click at [604, 308] on p "L'élève a déjà subi {d of disputes}{? d.eval('schoolType') === "secondary"}{d.e…" at bounding box center [389, 351] width 730 height 111
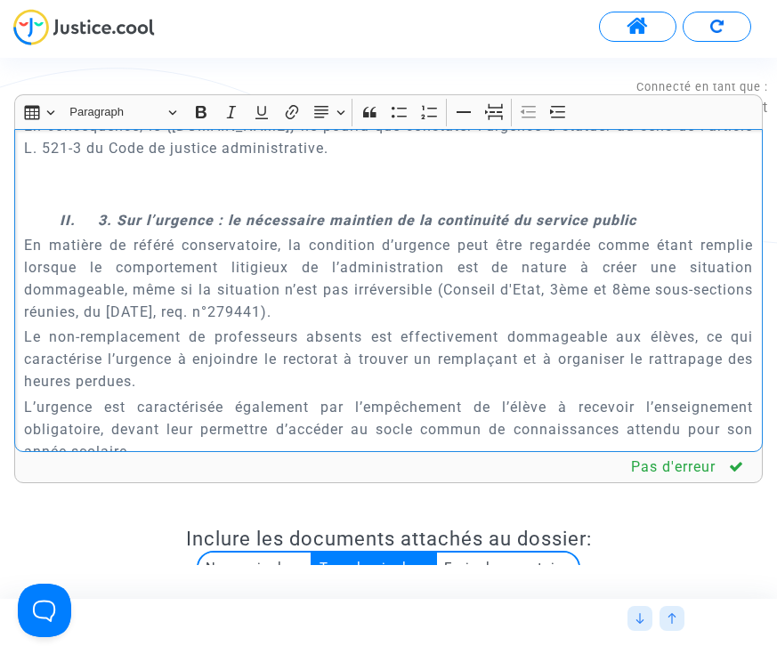
scroll to position [4545, 0]
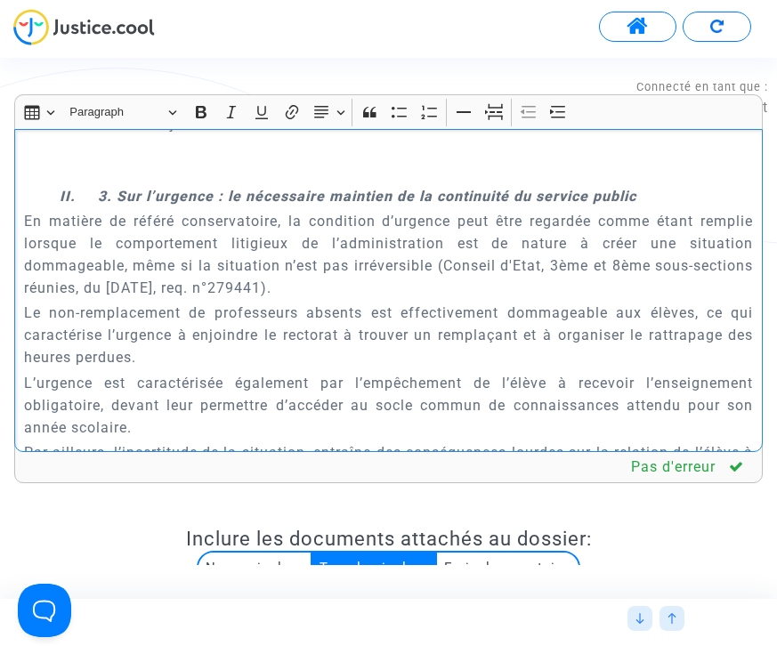
click at [374, 302] on p "Le non-remplacement de professeurs absents est effectivement dommageable aux él…" at bounding box center [389, 335] width 730 height 67
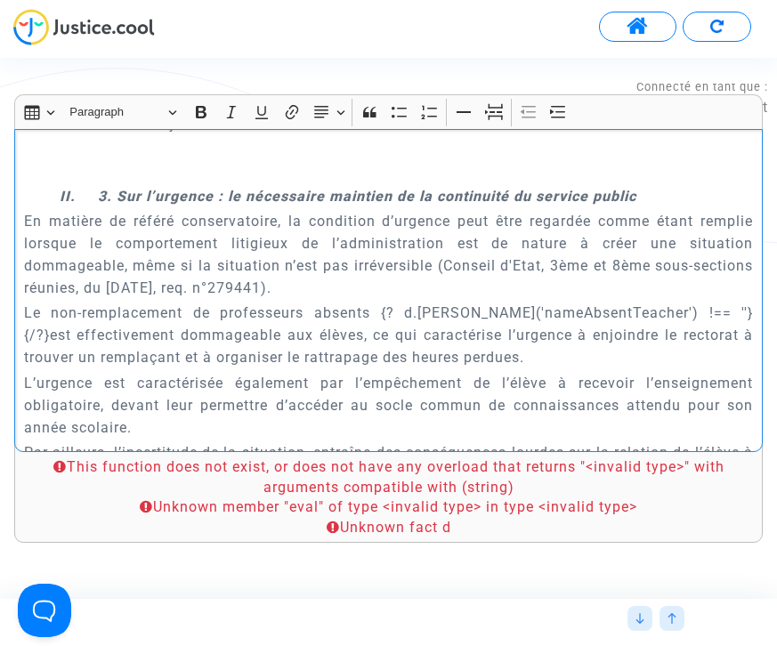
click at [409, 302] on p "Le non-remplacement de professeurs absents {? d.[PERSON_NAME]('nameAbsentTeache…" at bounding box center [389, 335] width 730 height 67
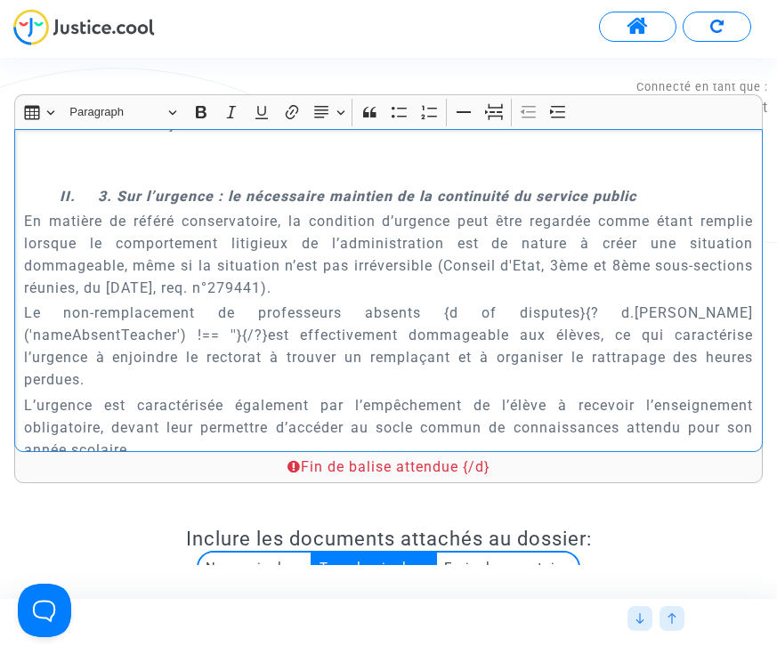
click at [50, 302] on p "Le non-remplacement de professeurs absents {d of disputes}{? d.[PERSON_NAME]('n…" at bounding box center [389, 346] width 730 height 89
click at [754, 270] on div "{[DOMAIN_NAME]} REQUETE EN REFERE LIBERTE Article L.521-2 du Code de Justice Ad…" at bounding box center [388, 290] width 749 height 323
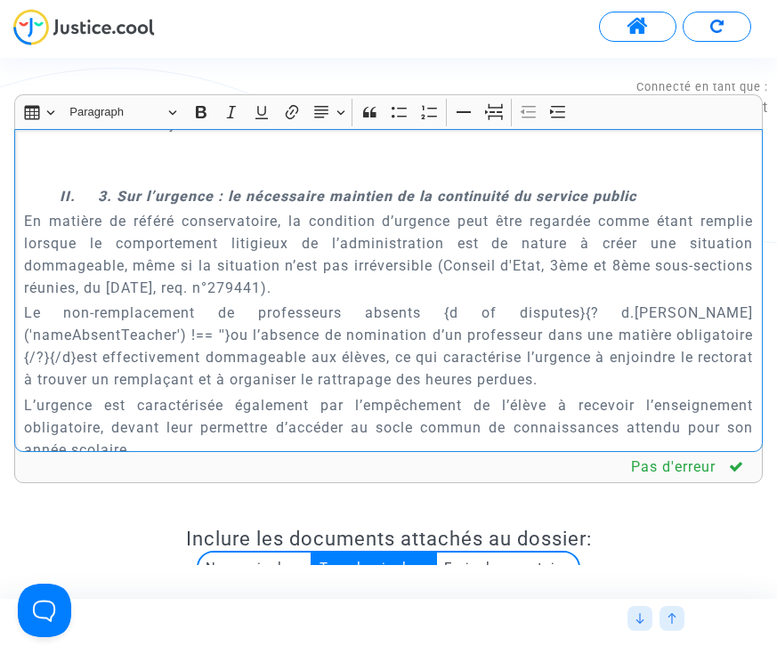
click at [361, 302] on p "Le non-remplacement de professeurs absents {d of disputes}{? d.[PERSON_NAME]('n…" at bounding box center [389, 346] width 730 height 89
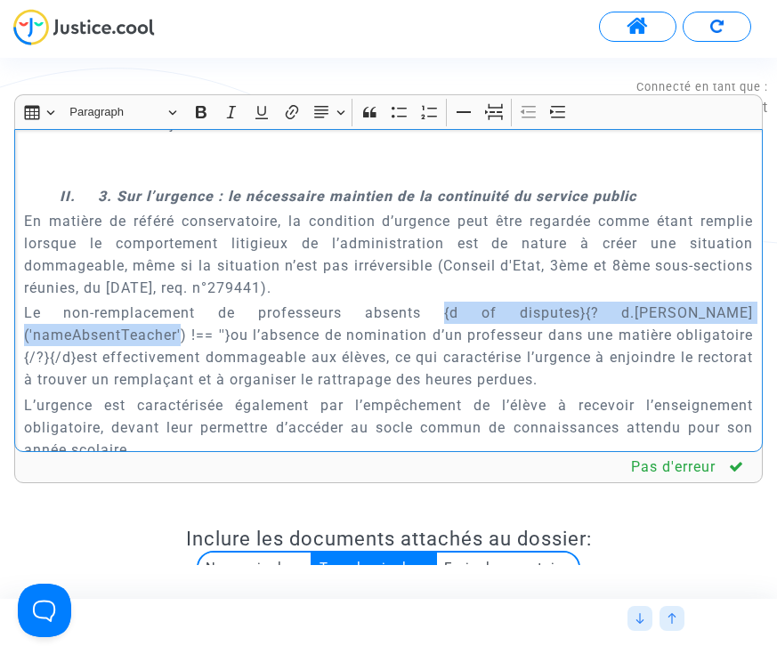
click at [734, 302] on p "Le non-remplacement de professeurs absents {d of disputes}{? d.[PERSON_NAME]('n…" at bounding box center [389, 346] width 730 height 89
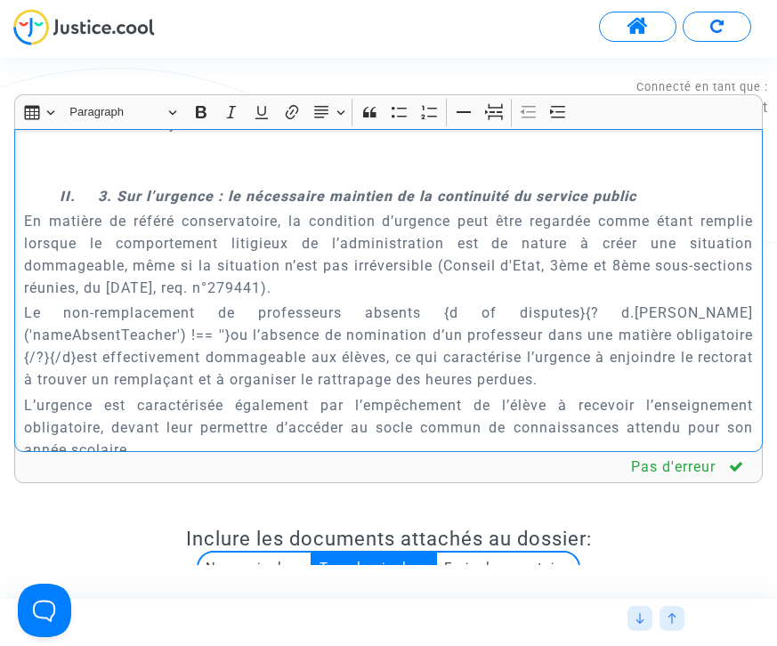
click at [737, 302] on p "Le non-remplacement de professeurs absents {d of disputes}{? d.[PERSON_NAME]('n…" at bounding box center [389, 346] width 730 height 89
click at [699, 302] on p "Le non-remplacement de professeurs absents {d of disputes}{? d.[PERSON_NAME]('n…" at bounding box center [389, 346] width 730 height 89
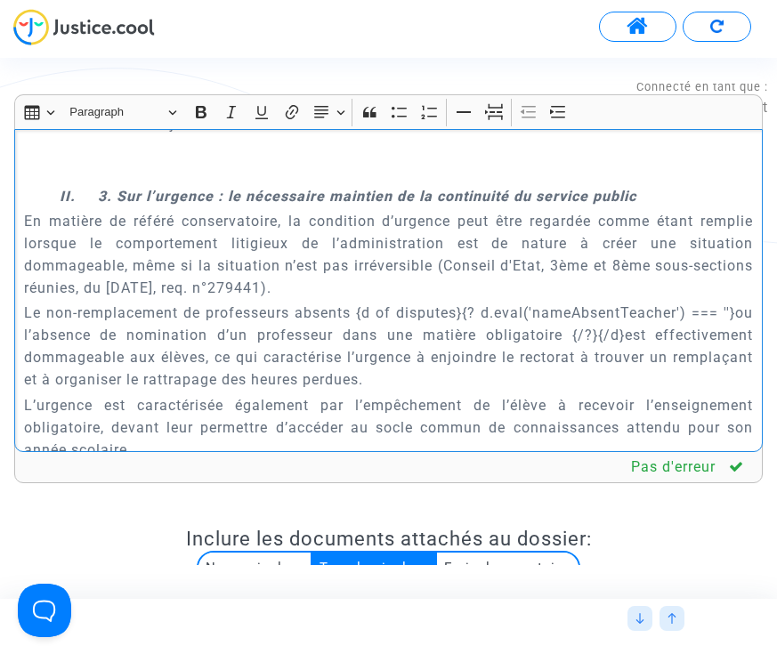
click at [358, 302] on p "Le non-remplacement de professeurs absents {d of disputes}{? d.eval('nameAbsent…" at bounding box center [389, 346] width 730 height 89
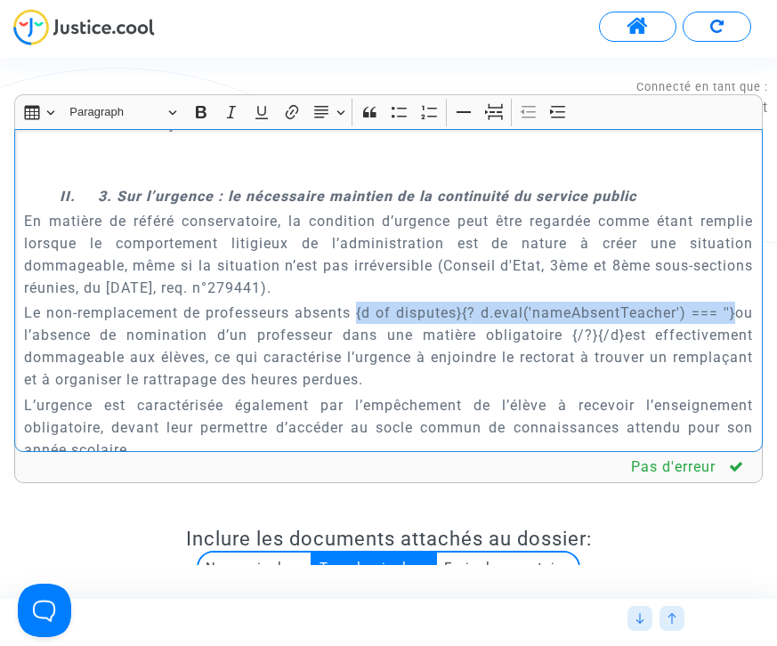
click at [736, 302] on p "Le non-remplacement de professeurs absents {d of disputes}{? d.eval('nameAbsent…" at bounding box center [389, 346] width 730 height 89
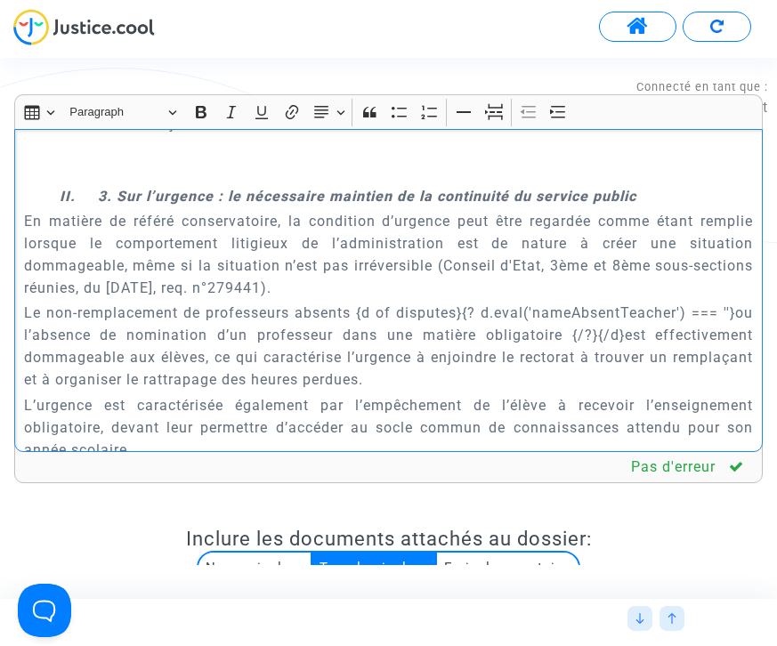
click at [671, 313] on p "Le non-remplacement de professeurs absents {d of disputes}{? d.eval('nameAbsent…" at bounding box center [389, 346] width 730 height 89
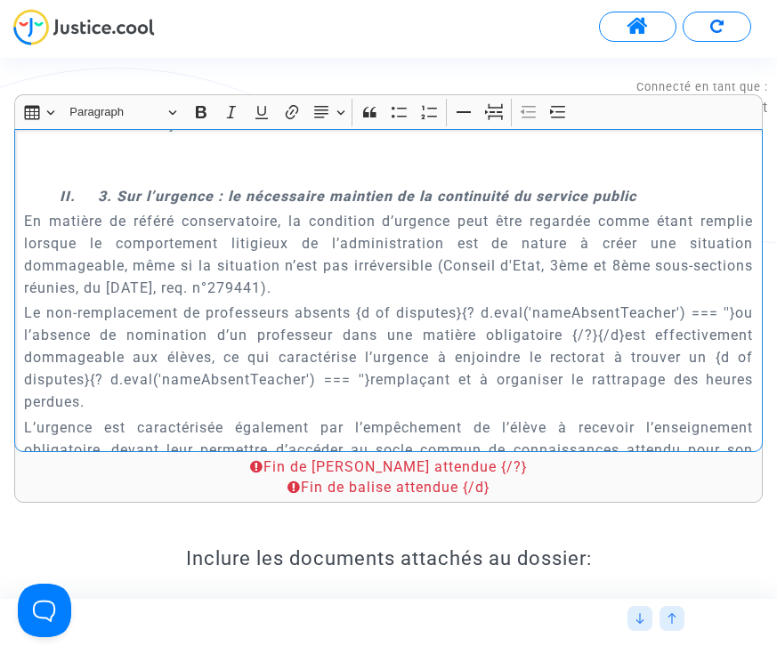
click at [450, 337] on p "Le non-remplacement de professeurs absents {d of disputes}{? d.eval('nameAbsent…" at bounding box center [389, 357] width 730 height 111
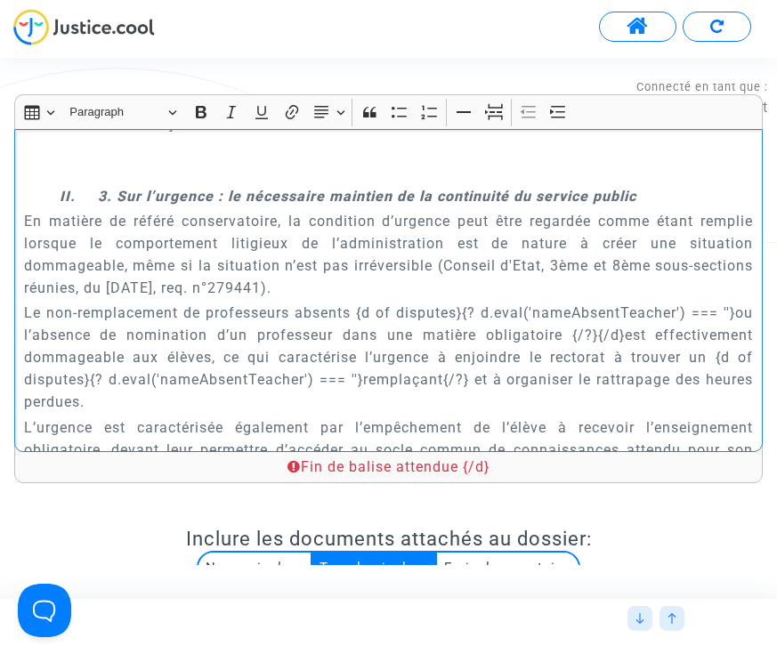
click at [93, 334] on p "Le non-remplacement de professeurs absents {d of disputes}{? d.eval('nameAbsent…" at bounding box center [389, 357] width 730 height 111
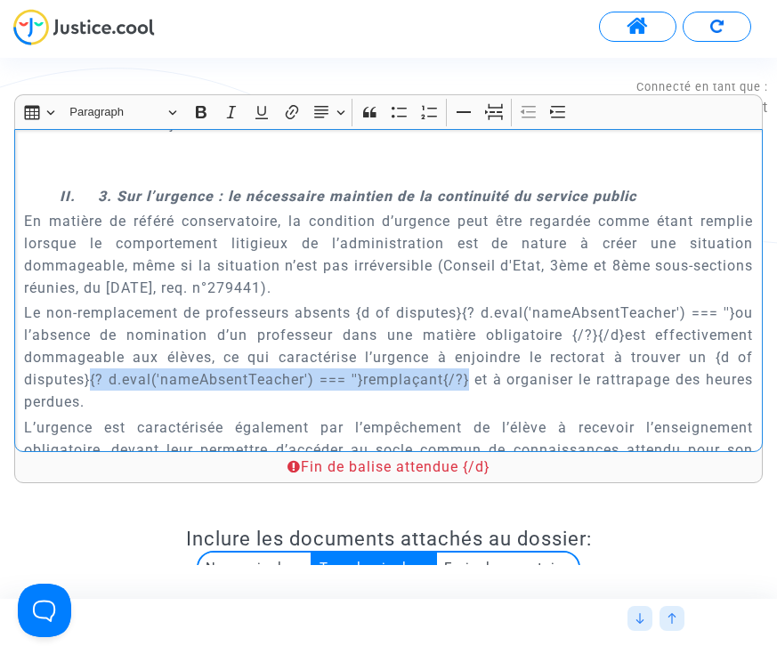
click at [471, 331] on p "Le non-remplacement de professeurs absents {d of disputes}{? d.eval('nameAbsent…" at bounding box center [389, 357] width 730 height 111
click at [472, 331] on p "Le non-remplacement de professeurs absents {d of disputes}{? d.eval('nameAbsent…" at bounding box center [389, 357] width 730 height 111
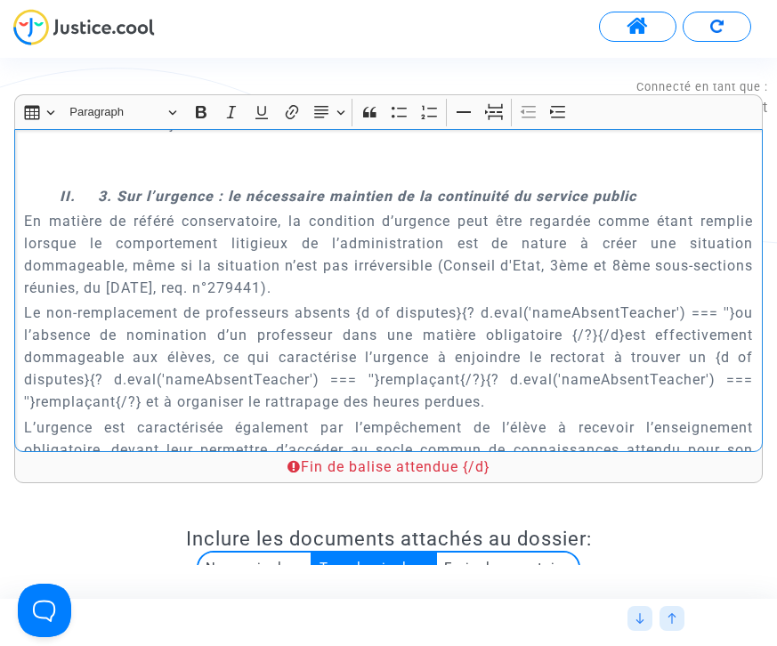
click at [85, 360] on p "Le non-remplacement de professeurs absents {d of disputes}{? d.eval('nameAbsent…" at bounding box center [389, 357] width 730 height 111
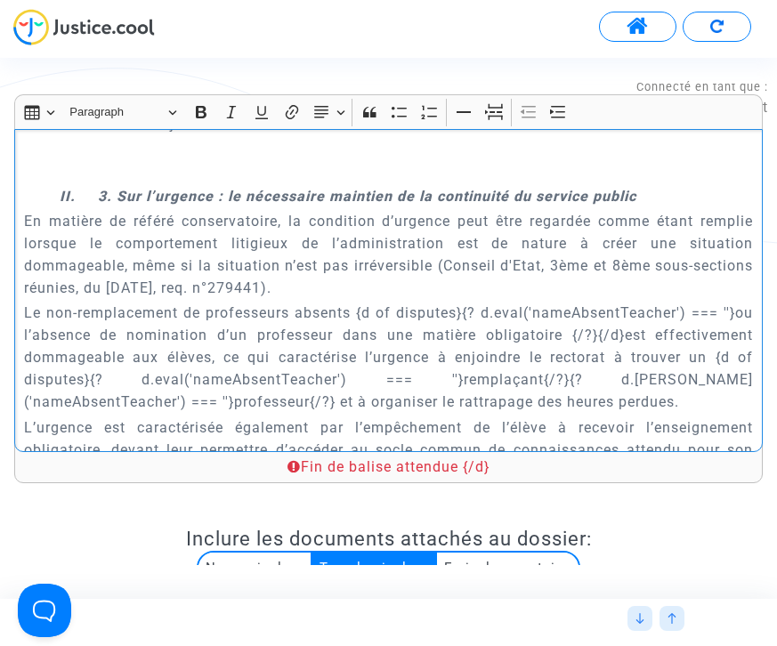
click at [137, 355] on p "Le non-remplacement de professeurs absents {d of disputes}{? d.eval('nameAbsent…" at bounding box center [389, 357] width 730 height 111
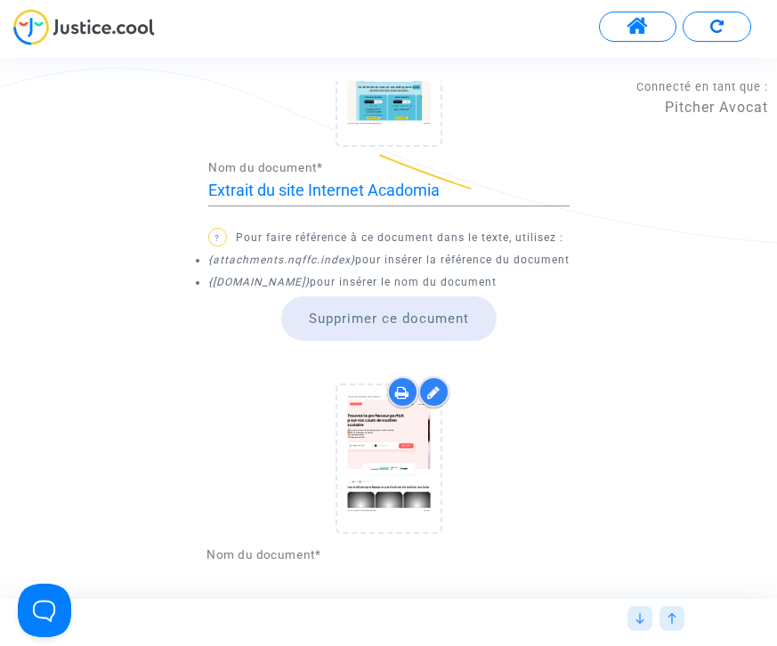
scroll to position [1204, 0]
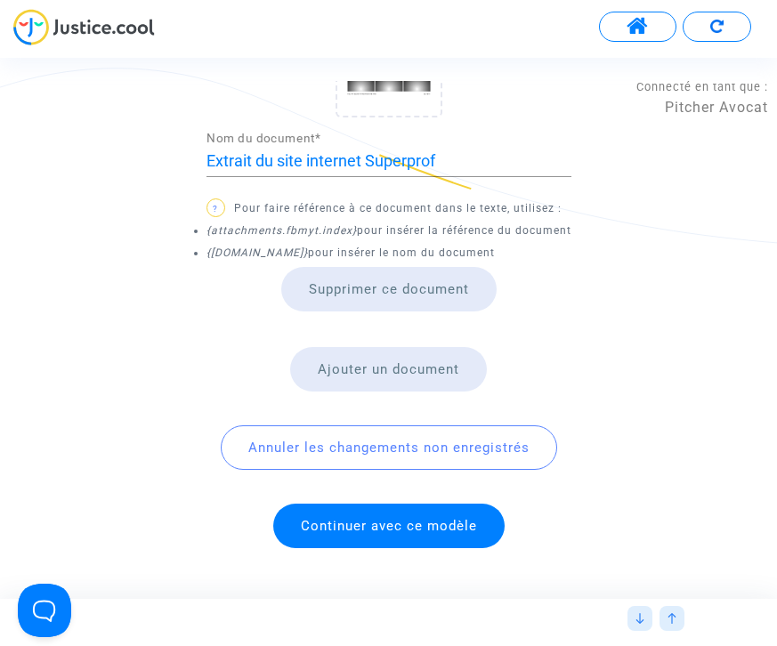
click at [430, 523] on span "Continuer avec ce modèle" at bounding box center [389, 526] width 176 height 16
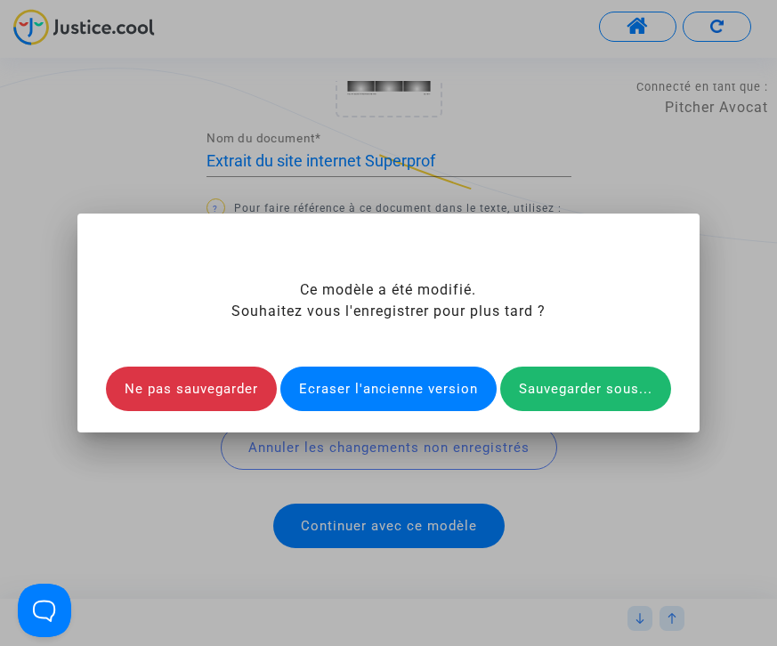
click at [439, 386] on div "Ecraser l'ancienne version" at bounding box center [388, 389] width 216 height 45
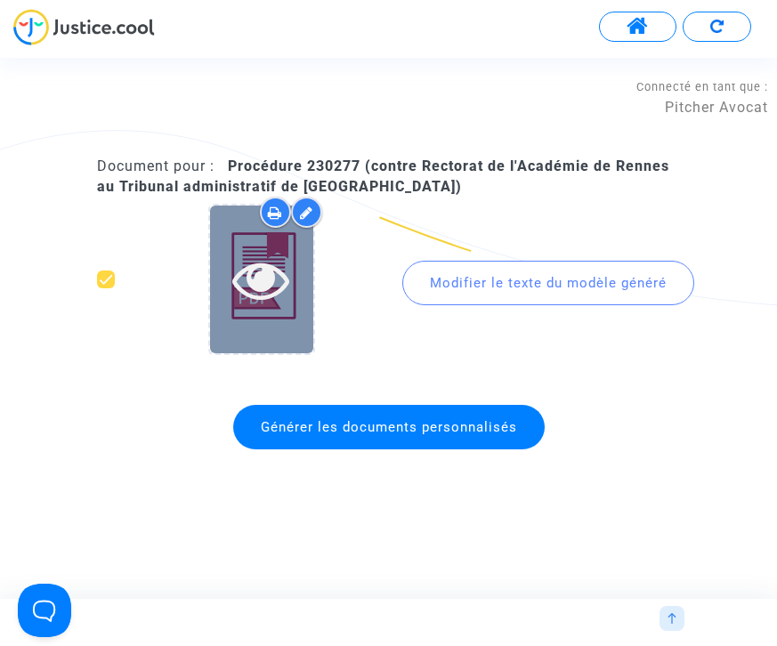
click at [253, 279] on icon at bounding box center [261, 279] width 58 height 57
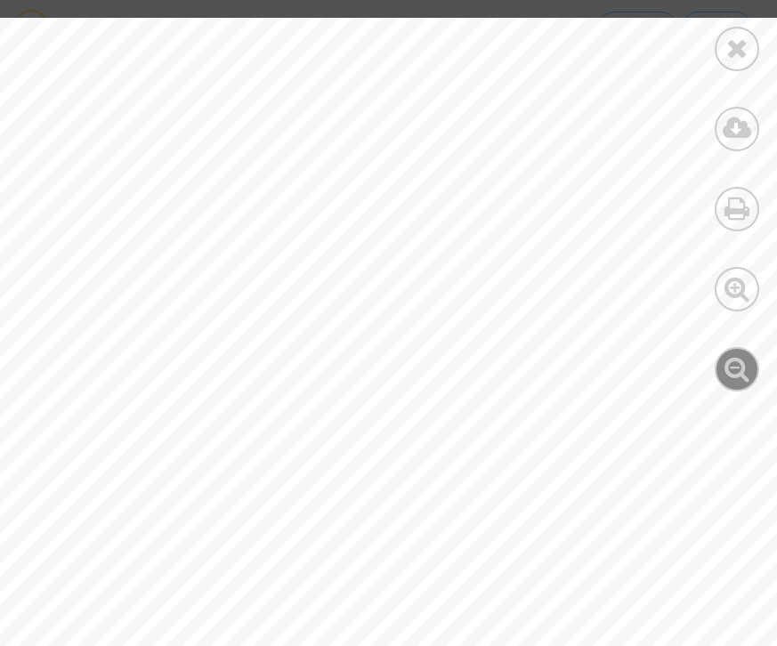
click at [727, 371] on icon at bounding box center [738, 368] width 26 height 27
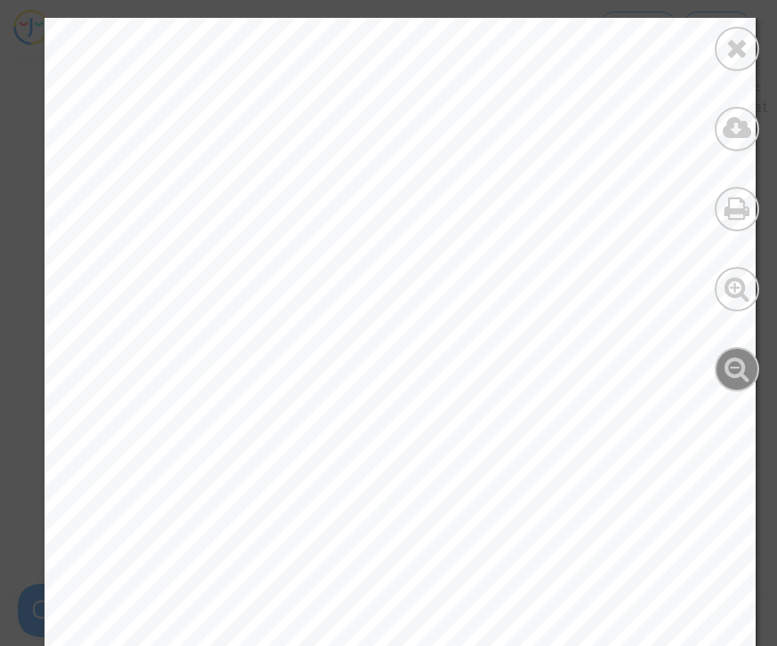
click at [727, 371] on icon at bounding box center [738, 368] width 26 height 27
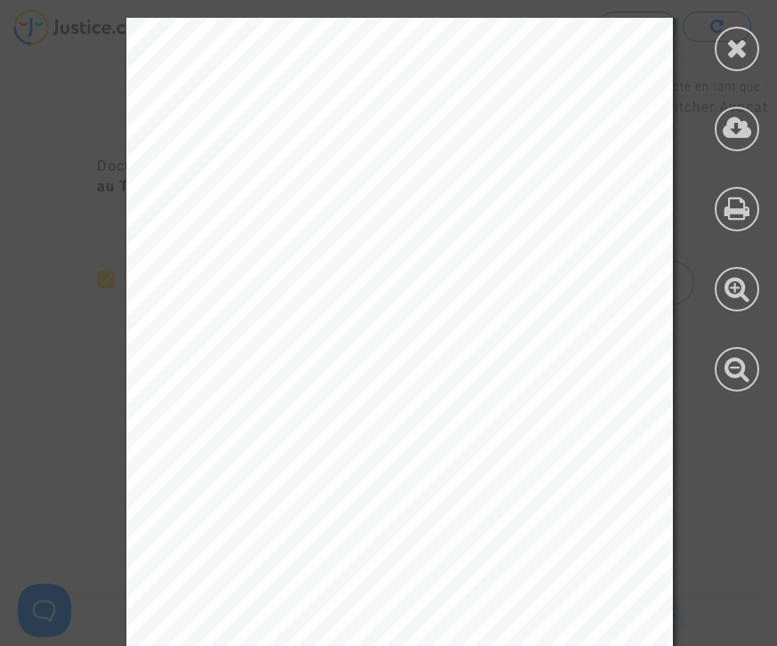
scroll to position [3169, 0]
click at [735, 54] on icon at bounding box center [737, 48] width 22 height 27
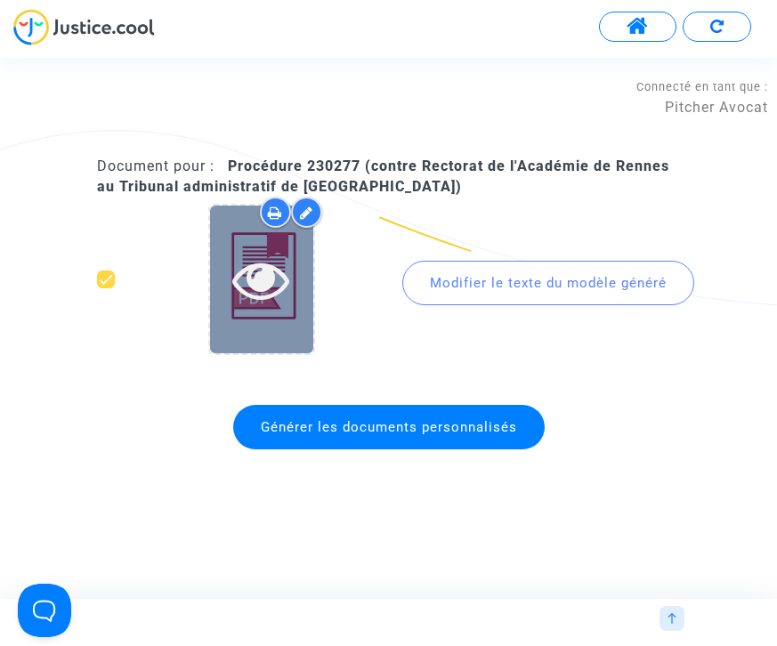
click at [265, 295] on icon at bounding box center [261, 279] width 58 height 57
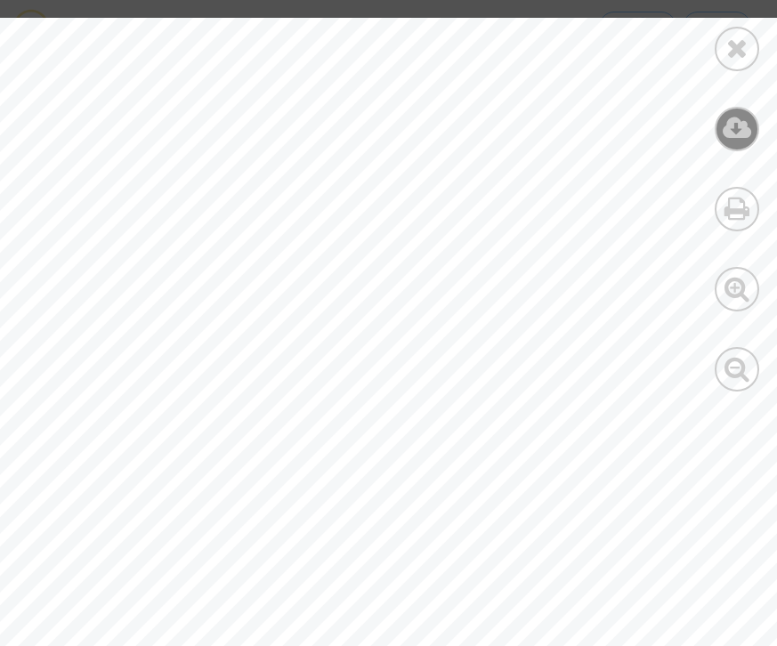
click at [728, 128] on icon at bounding box center [737, 128] width 29 height 27
click at [735, 42] on icon at bounding box center [737, 48] width 22 height 27
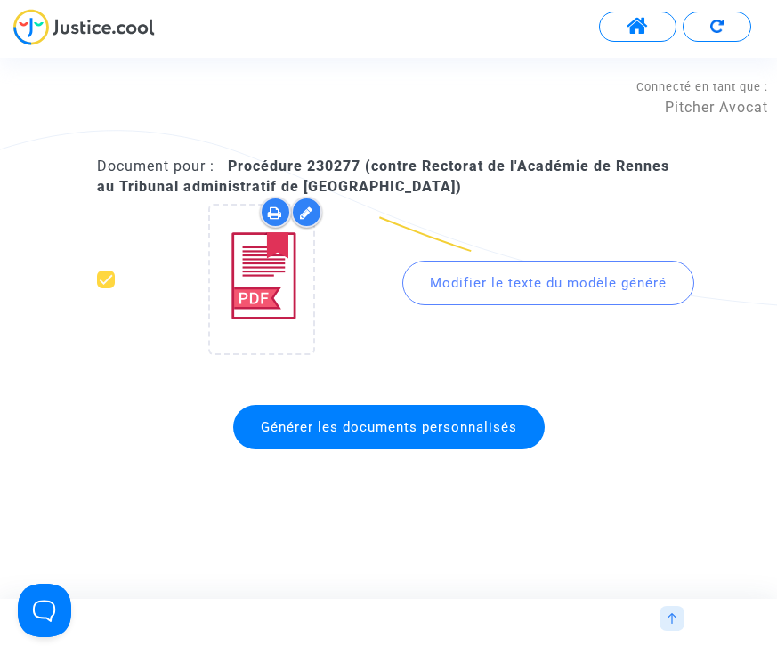
click at [672, 618] on img at bounding box center [672, 618] width 11 height 11
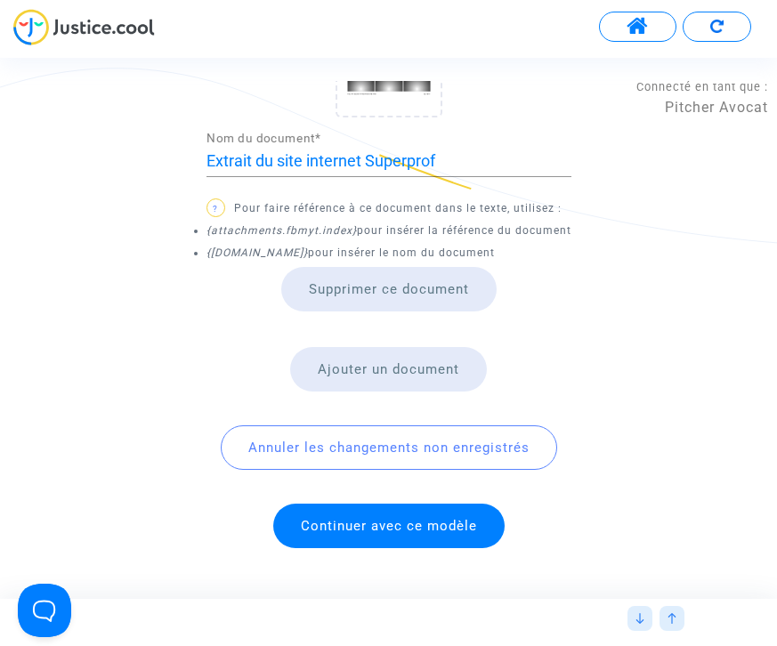
click at [563, 276] on div "Extrait du site internet Superprof Nom du document * ? Pour faire référence à c…" at bounding box center [389, 136] width 365 height 352
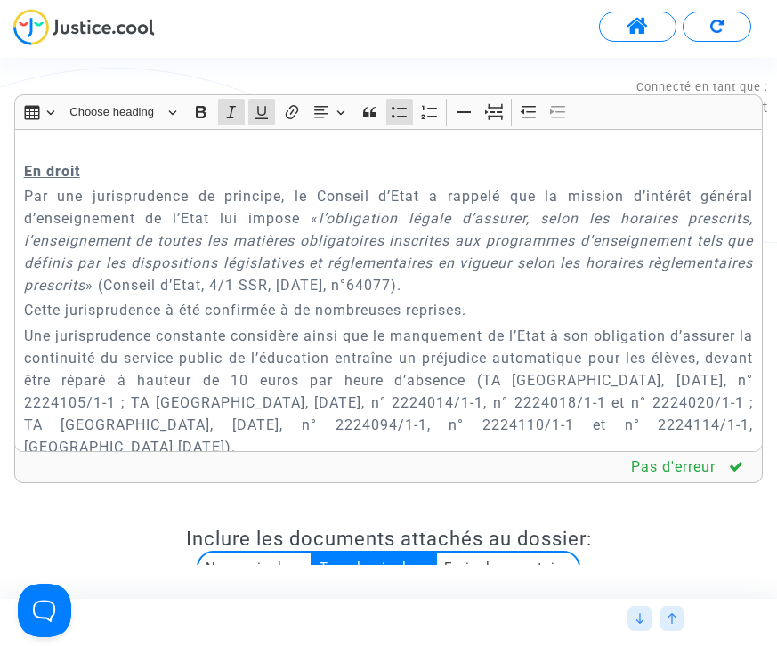
scroll to position [3735, 0]
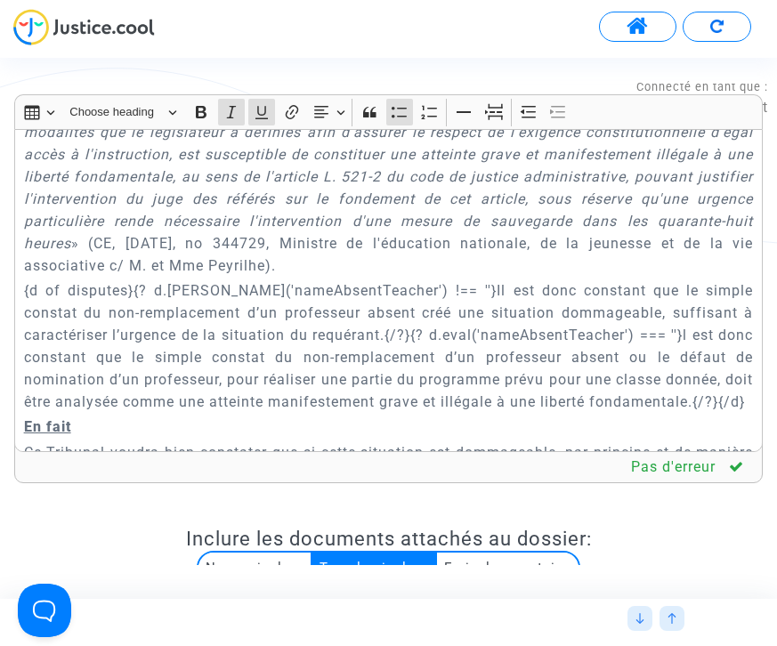
click at [612, 289] on p "{d of disputes}{? d.[PERSON_NAME]('nameAbsentTeacher') !== ''}Il est donc const…" at bounding box center [389, 347] width 730 height 134
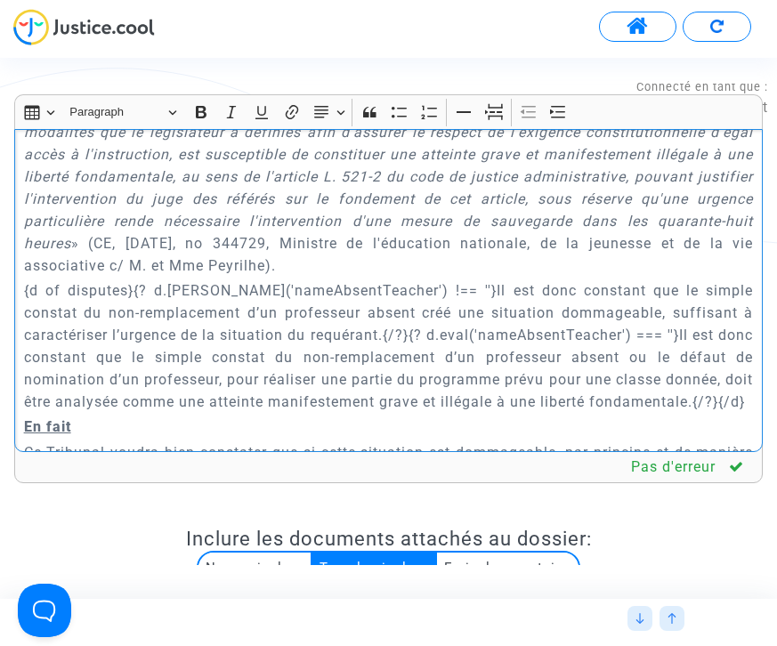
click at [532, 294] on p "{d of disputes}{? d.[PERSON_NAME]('nameAbsentTeacher') !== ''}Il est donc const…" at bounding box center [389, 347] width 730 height 134
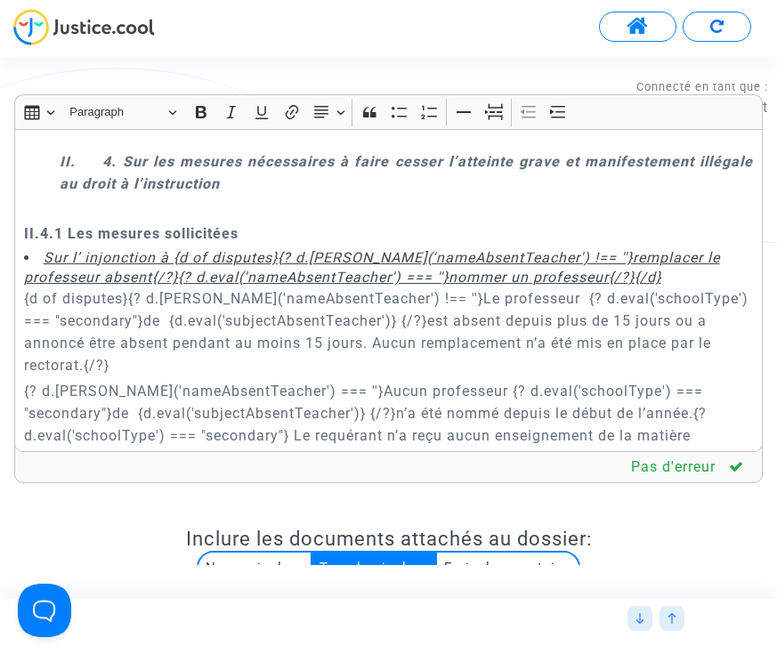
scroll to position [4036, 0]
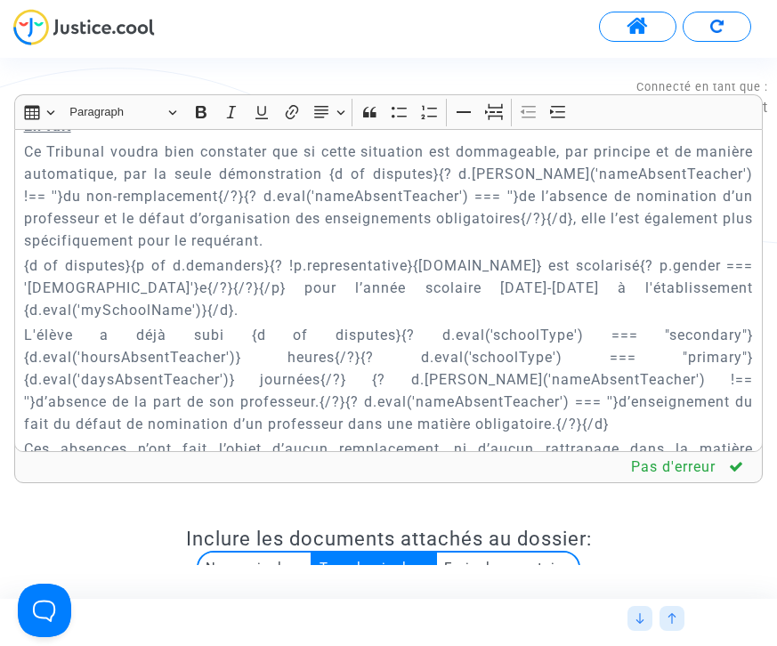
click at [208, 324] on p "L'élève a déjà subi {d of disputes}{? d.eval('schoolType') === "secondary"}{d.e…" at bounding box center [389, 379] width 730 height 111
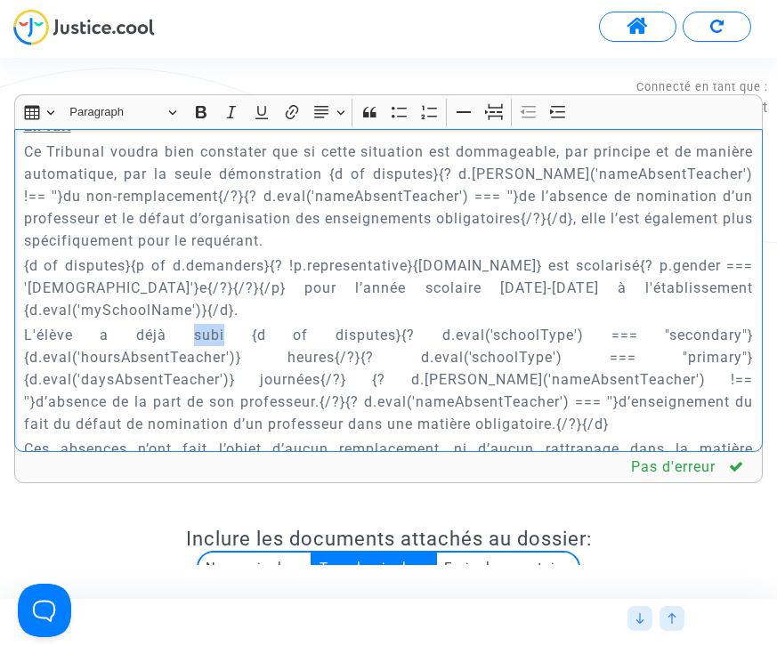
click at [208, 324] on p "L'élève a déjà subi {d of disputes}{? d.eval('schoolType') === "secondary"}{d.e…" at bounding box center [389, 379] width 730 height 111
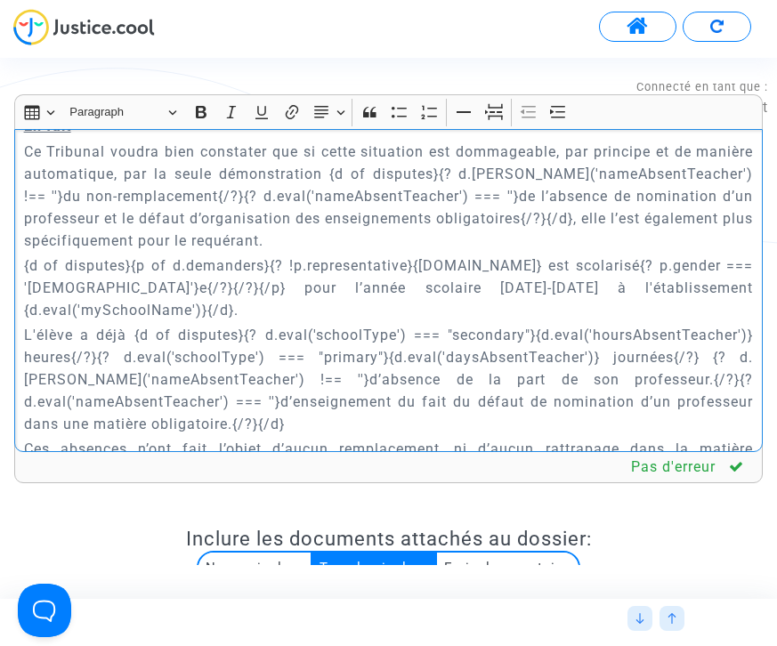
click at [313, 325] on p "L'élève a déjà {d of disputes}{? d.eval('schoolType') === "secondary"}{d.eval('…" at bounding box center [389, 379] width 730 height 111
click at [283, 358] on p "L'élève a déjà {d of disputes}{? d.eval('schoolType') === "secondary"}{d.eval('…" at bounding box center [389, 379] width 730 height 111
click at [317, 334] on p "L'élève a déjà {d of disputes}{? d.eval('schoolType') === "secondary"}{d.eval('…" at bounding box center [389, 379] width 730 height 111
click at [312, 334] on p "L'élève a déjà {d of disputes}{? d.eval('schoolType') === "secondary"}{d.eval('…" at bounding box center [389, 379] width 730 height 111
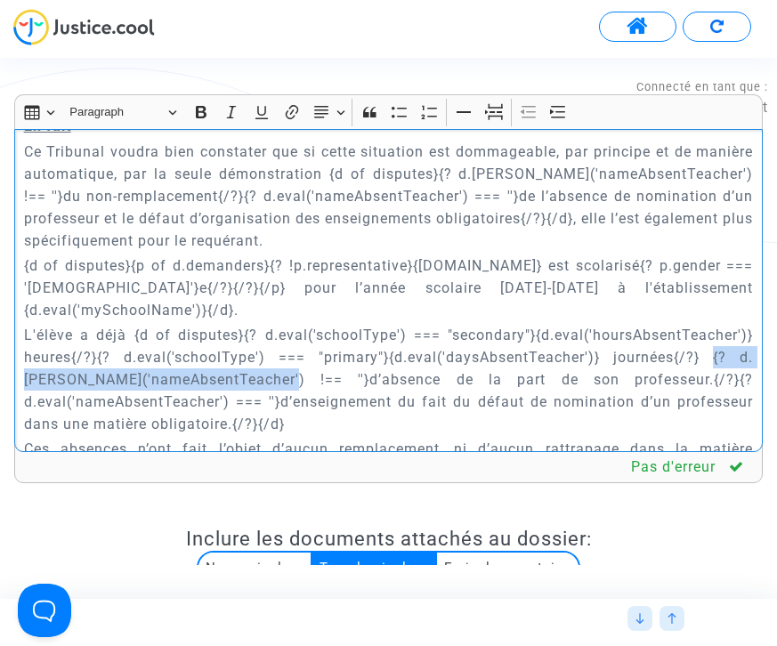
click at [742, 324] on p "L'élève a déjà {d of disputes}{? d.eval('schoolType') === "secondary"}{d.eval('…" at bounding box center [389, 379] width 730 height 111
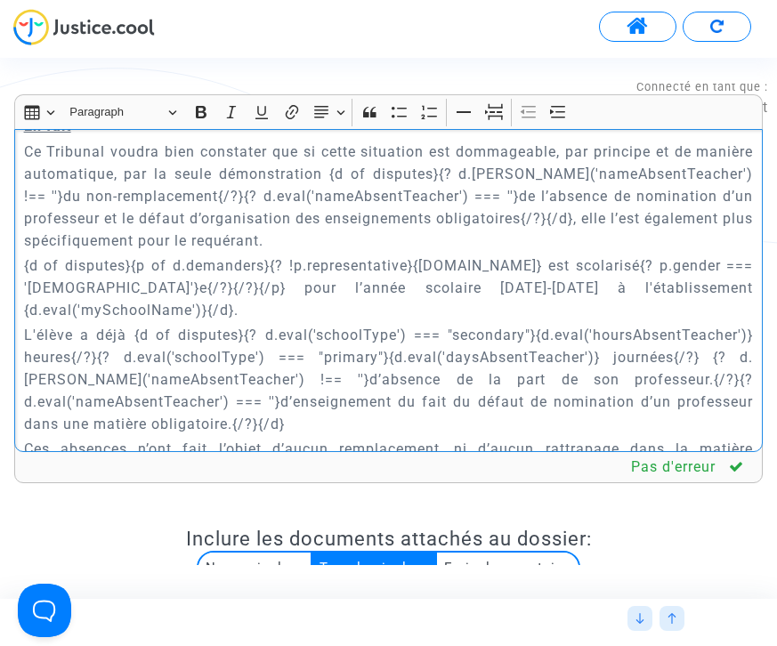
click at [134, 324] on p "L'élève a déjà {d of disputes}{? d.eval('schoolType') === "secondary"}{d.eval('…" at bounding box center [389, 379] width 730 height 111
click at [241, 324] on p "L'élève a déjà {d of disputes}{? d.eval('schoolType') === "secondary"}{d.eval('…" at bounding box center [389, 379] width 730 height 111
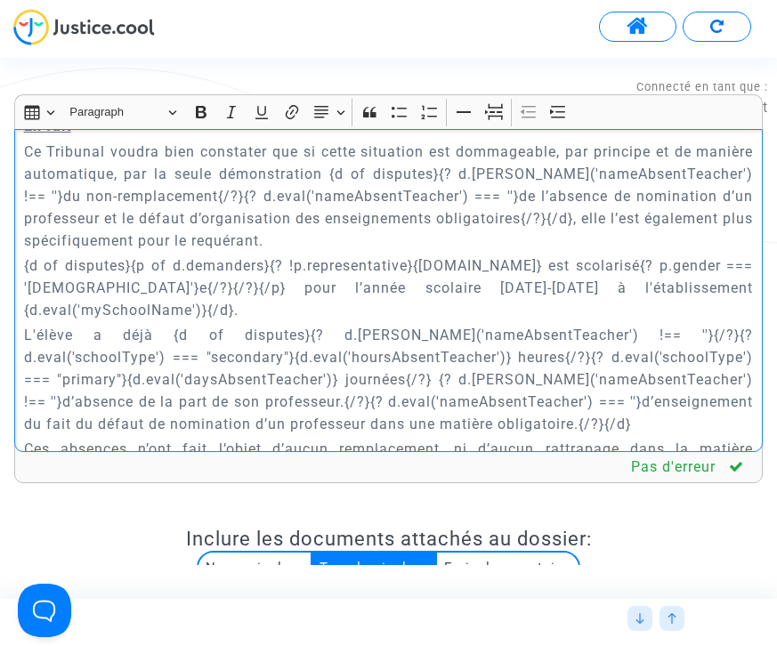
click at [531, 324] on p "L'élève a déjà {d of disputes}{? d.[PERSON_NAME]('nameAbsentTeacher') !== ''}{/…" at bounding box center [389, 379] width 730 height 111
click at [562, 324] on p "L'élève a déjà {d of disputes}{? d.[PERSON_NAME]('nameAbsentTeacher') !== ''}su…" at bounding box center [389, 379] width 730 height 111
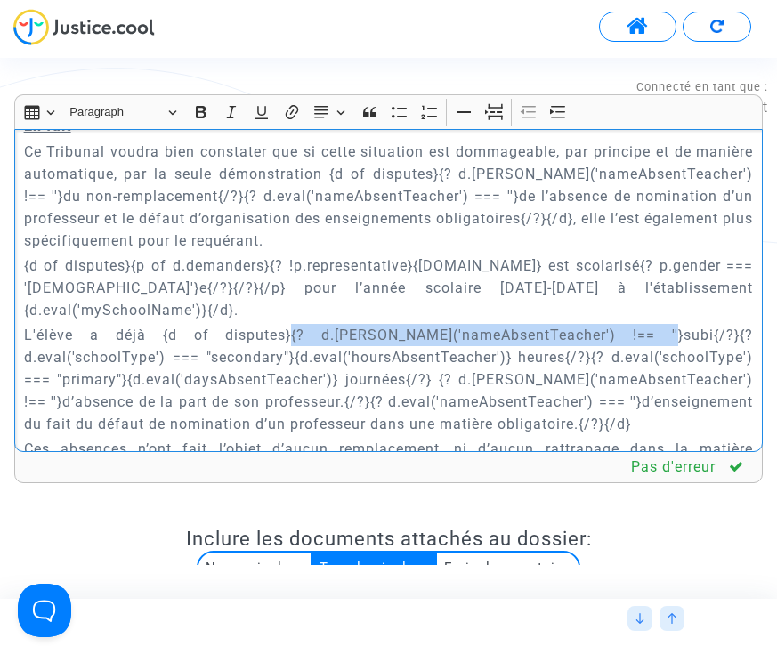
click at [233, 324] on p "L'élève a déjà {d of disputes}{? d.[PERSON_NAME]('nameAbsentTeacher') !== ''}su…" at bounding box center [389, 379] width 730 height 111
click at [557, 324] on p "L'élève a déjà {d of disputes}{? d.[PERSON_NAME]('nameAbsentTeacher') !== ''}su…" at bounding box center [389, 379] width 730 height 111
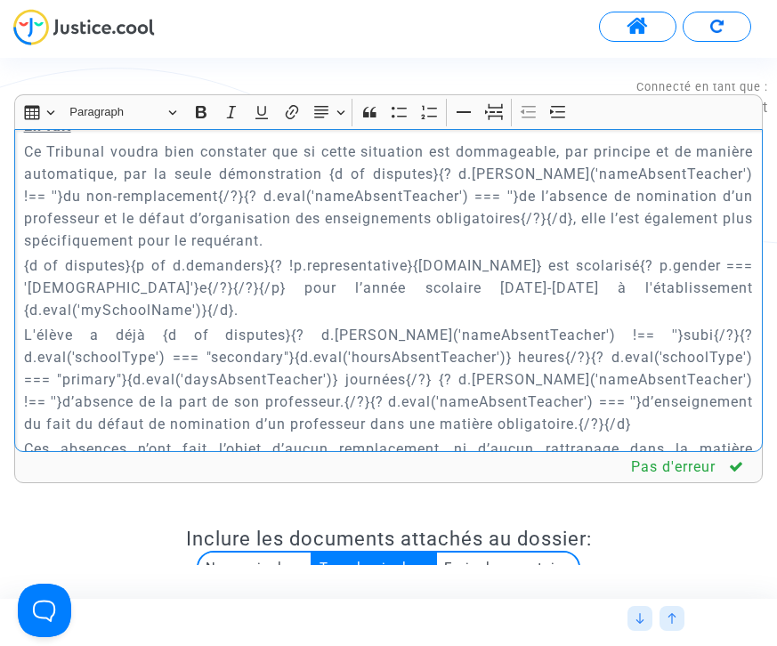
click at [562, 324] on p "L'élève a déjà {d of disputes}{? d.[PERSON_NAME]('nameAbsentTeacher') !== ''}su…" at bounding box center [389, 379] width 730 height 111
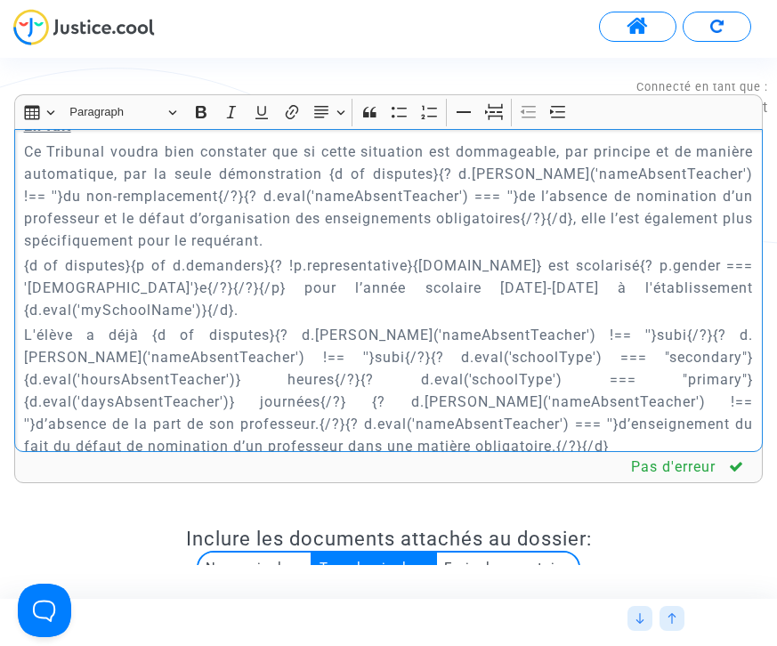
click at [266, 324] on p "L'élève a déjà {d of disputes}{? d.[PERSON_NAME]('nameAbsentTeacher') !== ''}su…" at bounding box center [389, 391] width 730 height 134
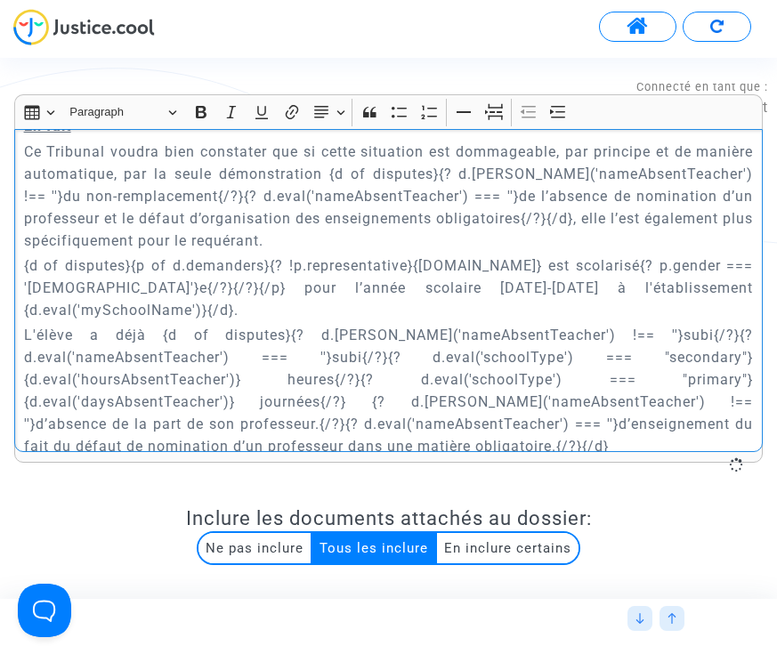
click at [344, 324] on p "L'élève a déjà {d of disputes}{? d.[PERSON_NAME]('nameAbsentTeacher') !== ''}su…" at bounding box center [389, 391] width 730 height 134
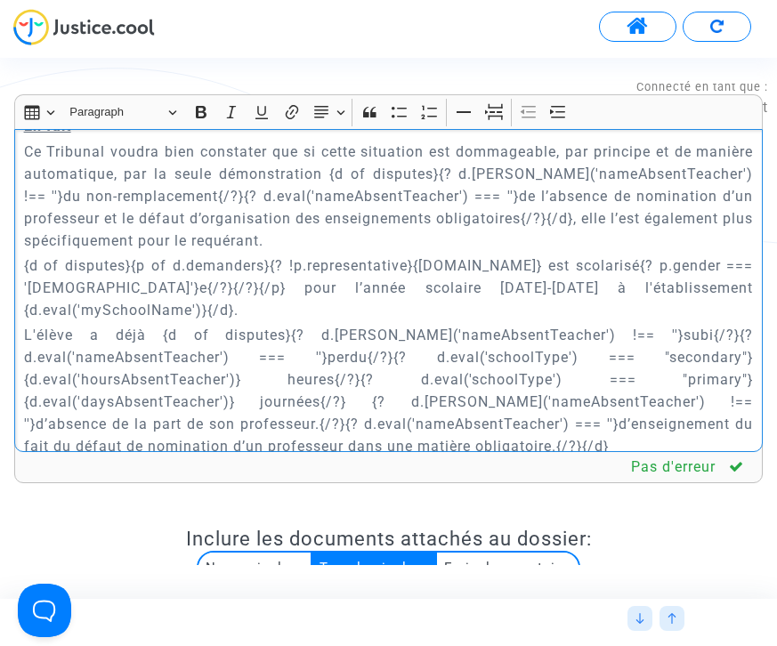
click at [393, 324] on p "L'élève a déjà {d of disputes}{? d.[PERSON_NAME]('nameAbsentTeacher') !== ''}su…" at bounding box center [389, 391] width 730 height 134
